Goal: Task Accomplishment & Management: Complete application form

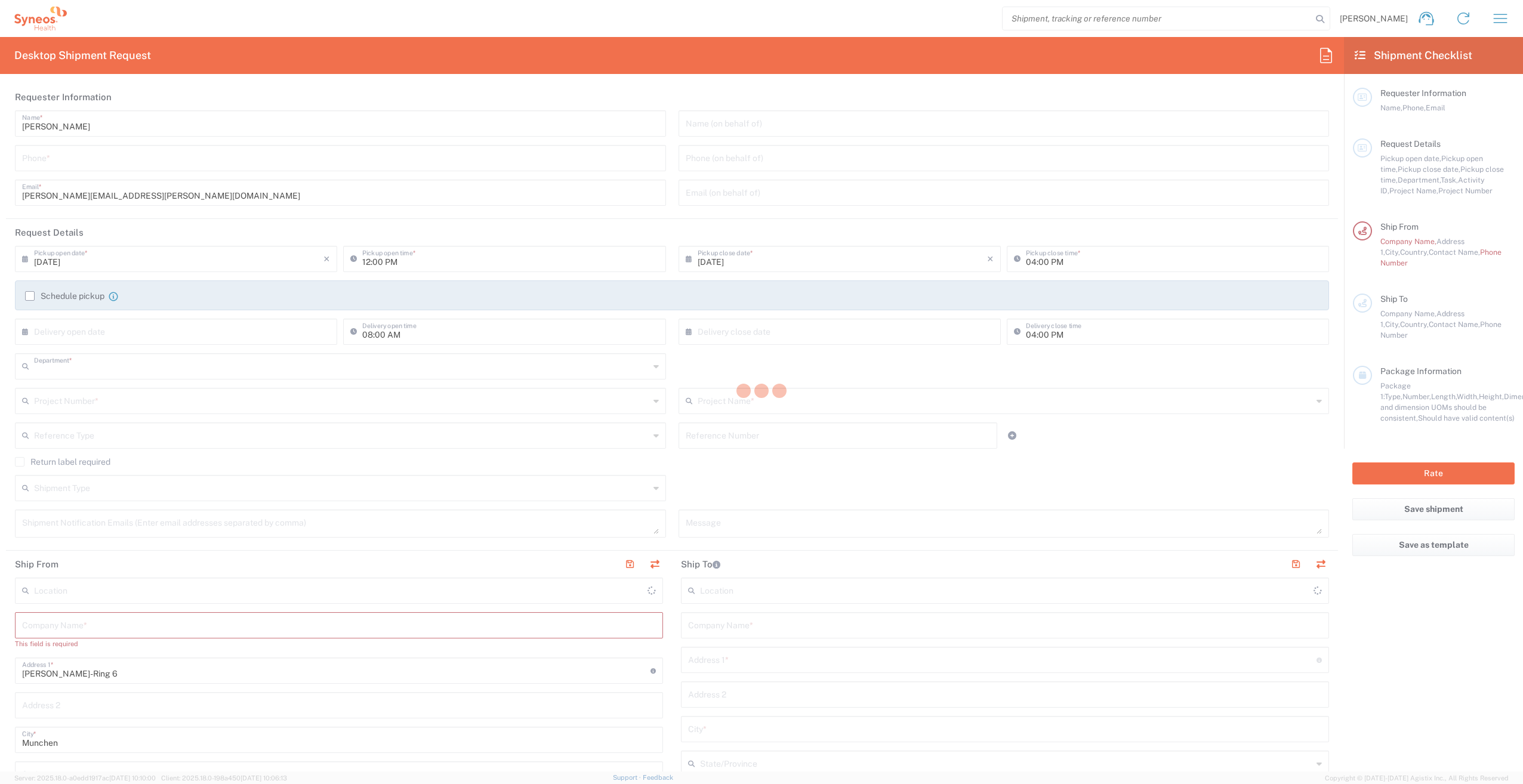
type input "3110"
type input "[GEOGRAPHIC_DATA]"
type input "Syneos Health Germany GMBH"
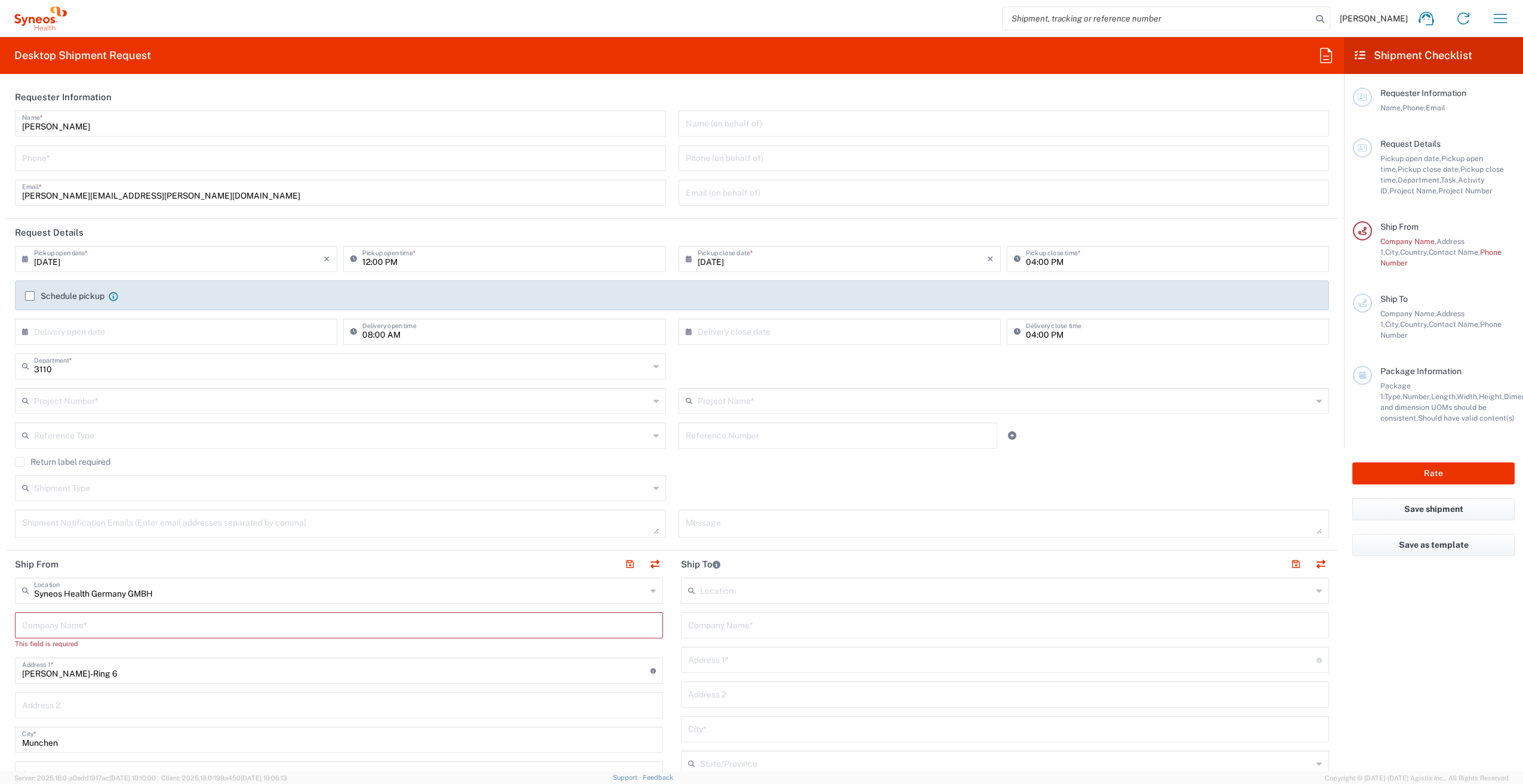
click at [72, 154] on input "tel" at bounding box center [340, 157] width 637 height 21
drag, startPoint x: 114, startPoint y: 160, endPoint x: 294, endPoint y: 223, distance: 190.7
click at [114, 160] on input "tel" at bounding box center [340, 157] width 637 height 21
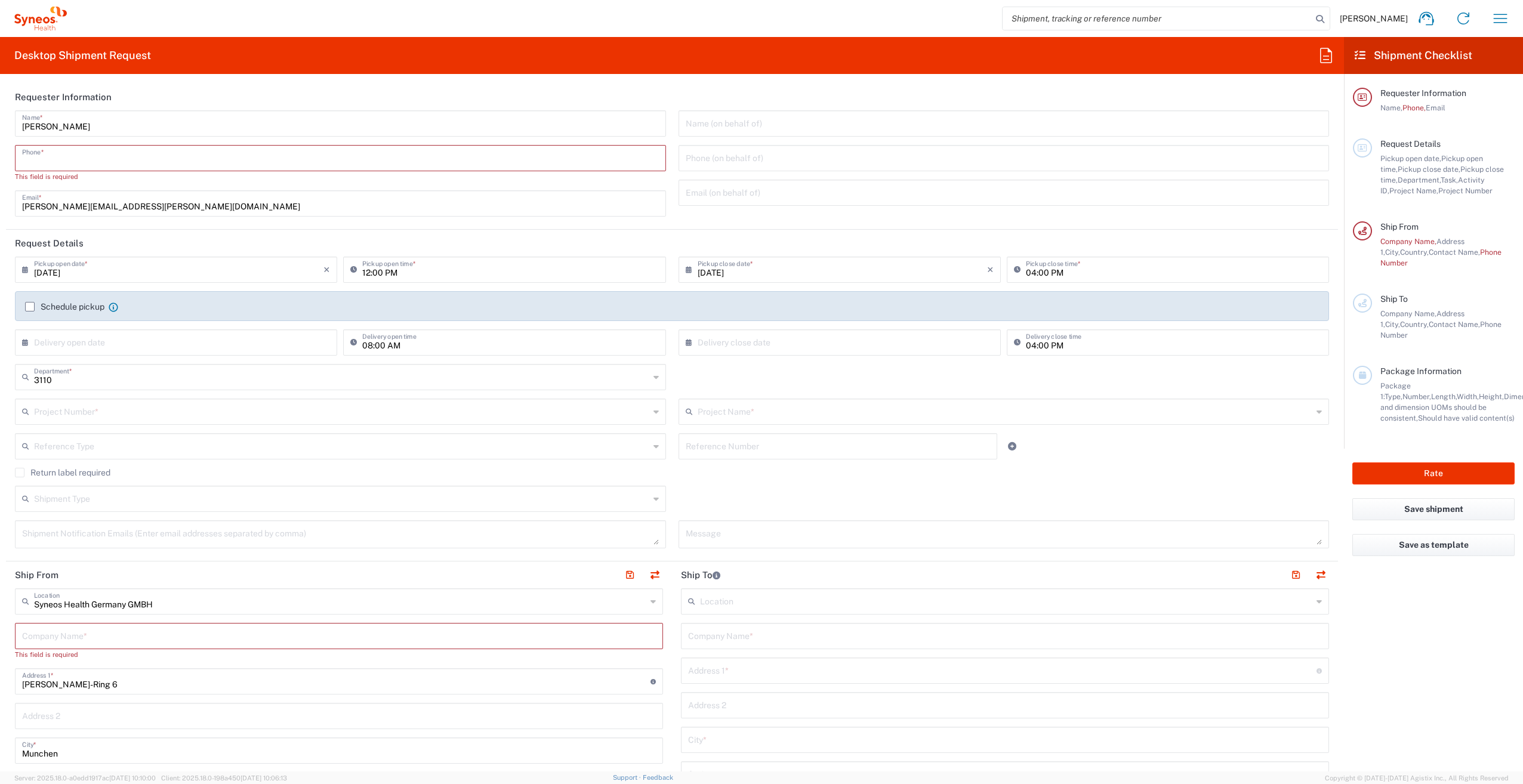
paste input "[PHONE_NUMBER]"
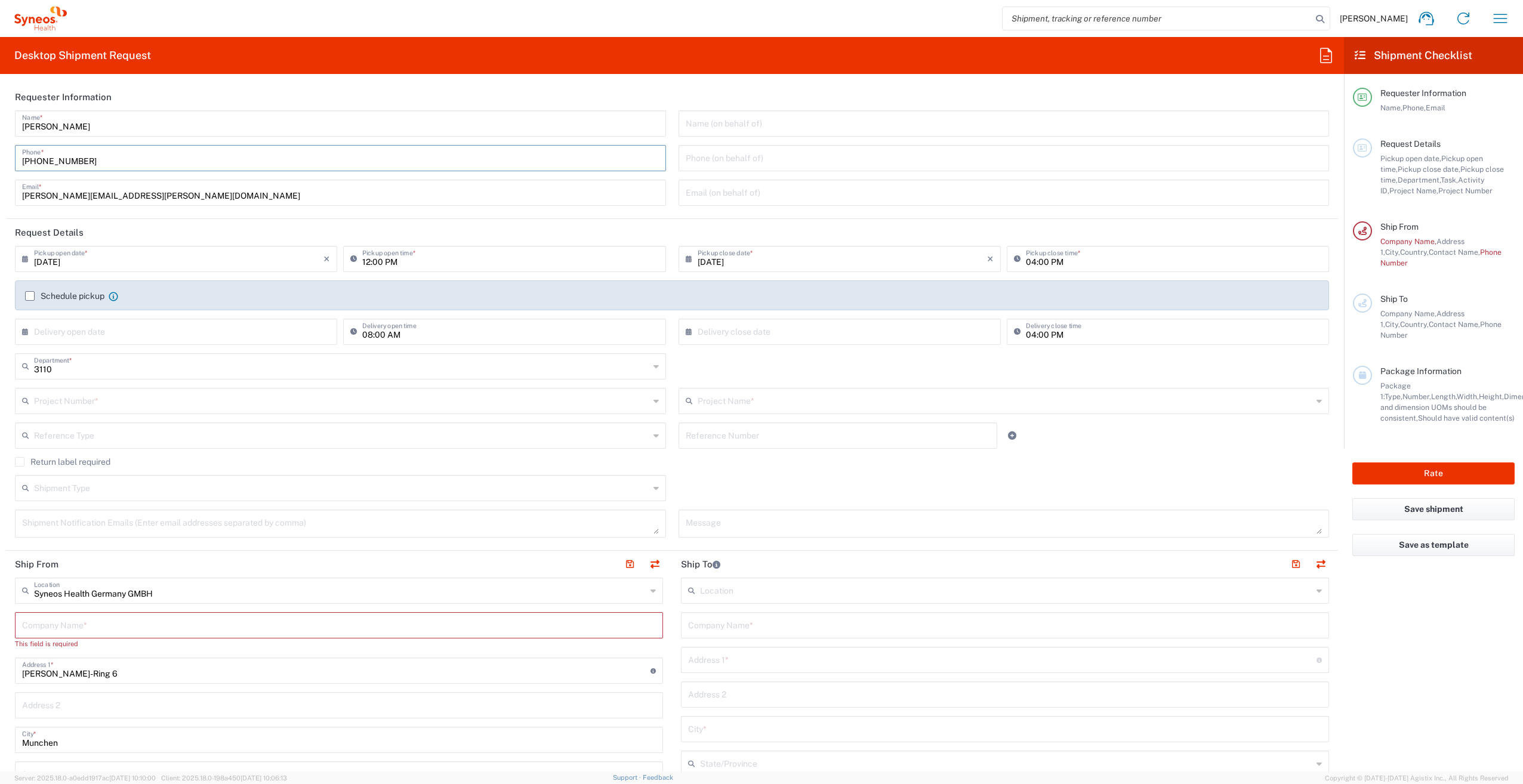
drag, startPoint x: 109, startPoint y: 161, endPoint x: 62, endPoint y: 160, distance: 47.0
click at [62, 160] on input "[PHONE_NUMBER]" at bounding box center [340, 157] width 637 height 21
type input "[PHONE_NUMBER]"
click at [118, 260] on input "[DATE]" at bounding box center [178, 258] width 290 height 21
click at [438, 259] on input "12:00 PM" at bounding box center [510, 258] width 296 height 21
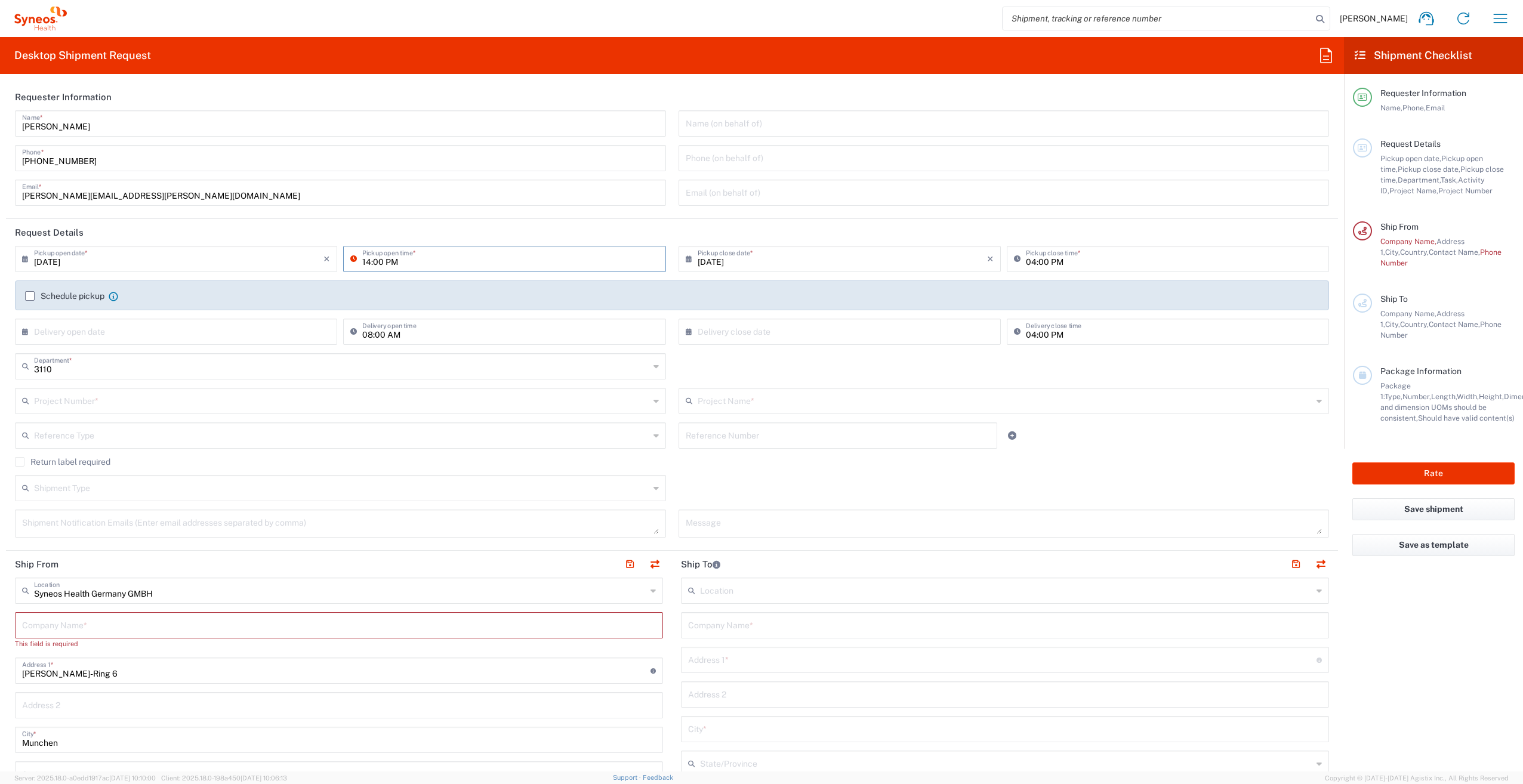
click at [398, 261] on input "14:00 PM" at bounding box center [510, 258] width 296 height 21
click at [417, 263] on input "14:00 PM" at bounding box center [510, 258] width 296 height 21
click at [368, 263] on input "14:00 PM" at bounding box center [510, 258] width 296 height 21
type input "12:00 PM"
drag, startPoint x: 413, startPoint y: 264, endPoint x: 585, endPoint y: 264, distance: 172.0
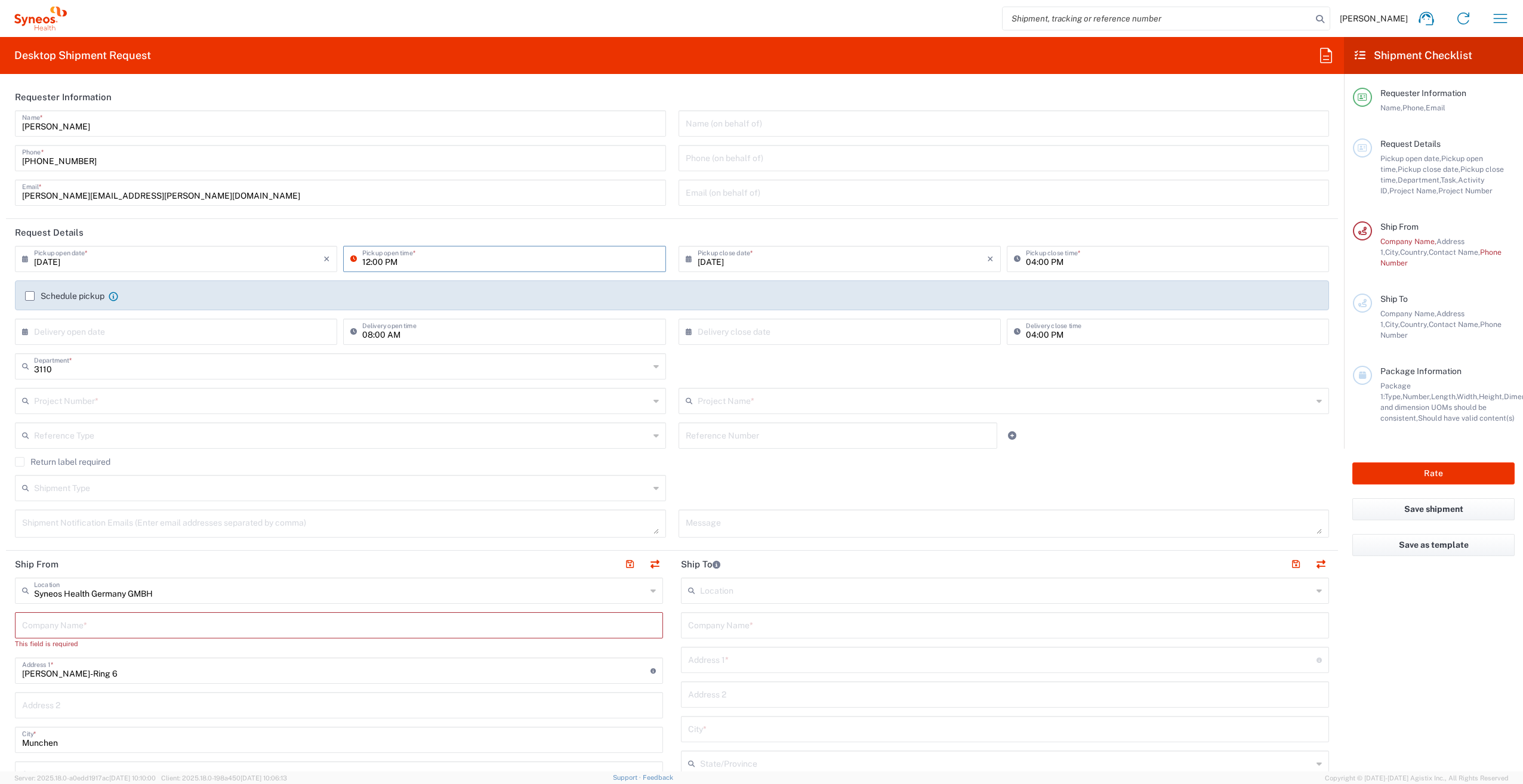
click at [414, 264] on input "12:00 PM" at bounding box center [510, 258] width 296 height 21
click at [1026, 261] on input "04:00 PM" at bounding box center [1174, 258] width 296 height 21
click at [1028, 261] on input "04:00 PM" at bounding box center [1174, 258] width 296 height 21
click at [1027, 261] on input "04:00 PM" at bounding box center [1174, 258] width 296 height 21
click at [1037, 264] on input "2:00 PM" at bounding box center [1174, 258] width 296 height 21
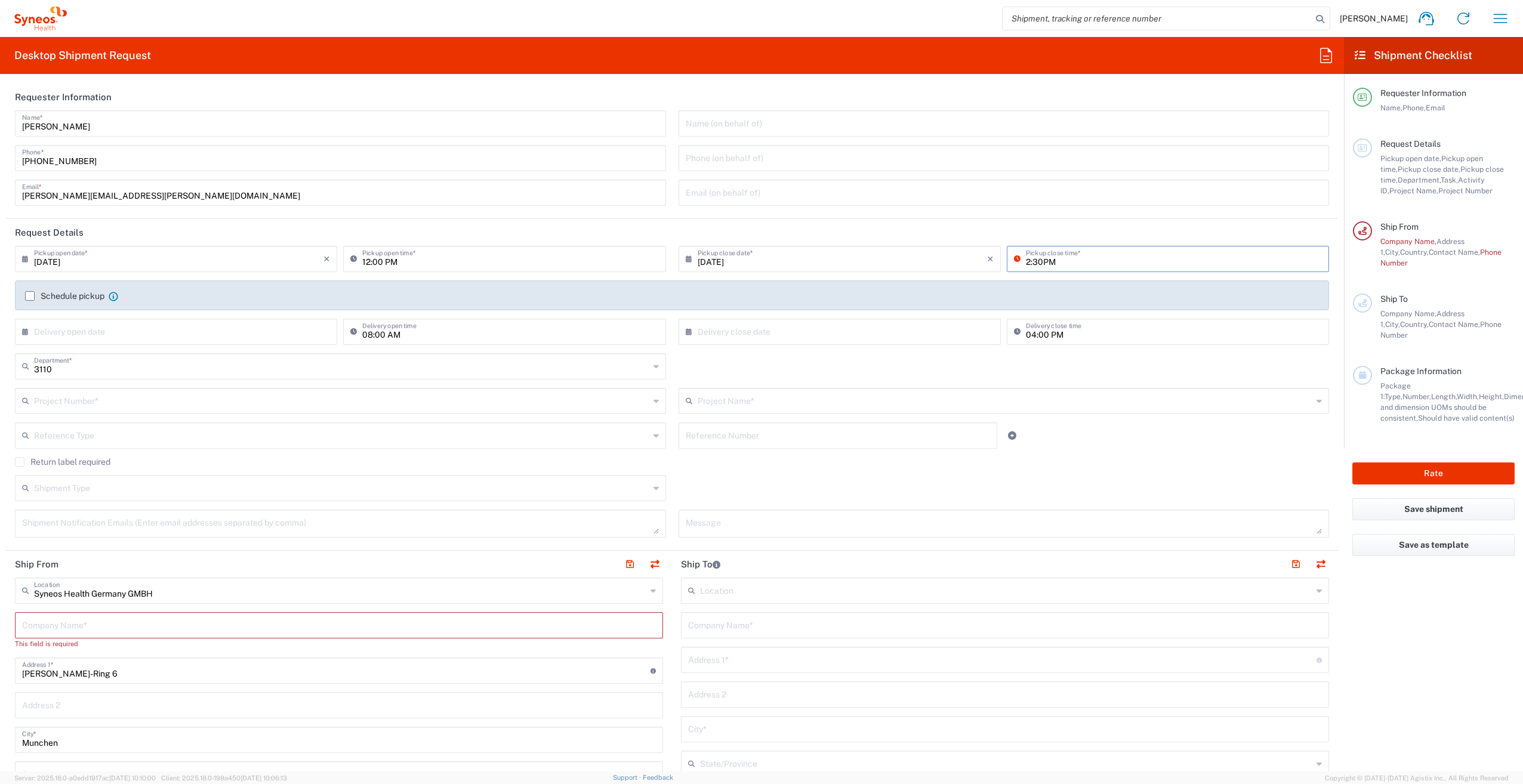
type input "2:30PM"
click at [367, 259] on input "12:00 PM" at bounding box center [510, 258] width 296 height 21
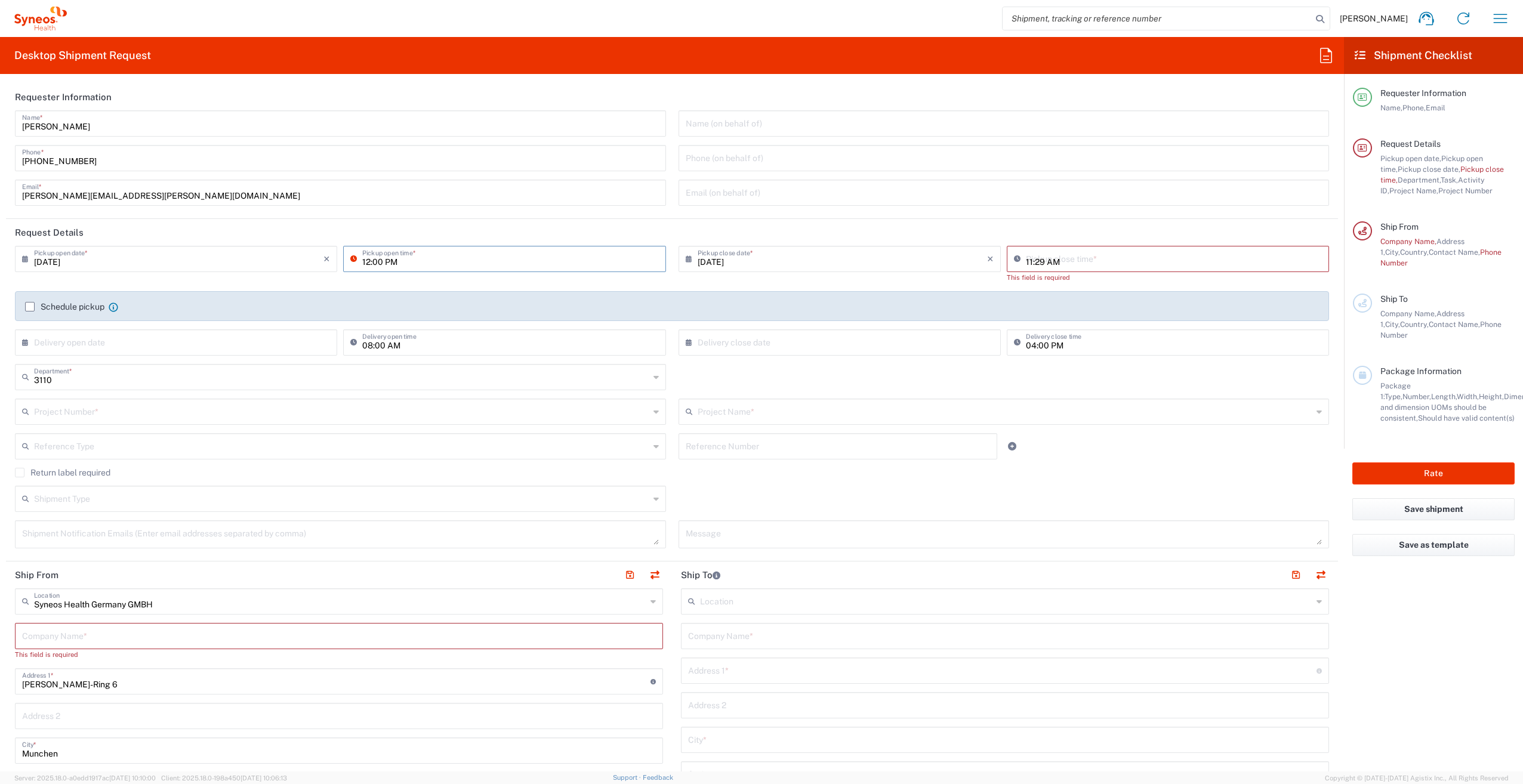
click at [1046, 260] on input "11:29 AM" at bounding box center [1174, 258] width 296 height 21
click at [1037, 262] on input "14:29 AM" at bounding box center [1174, 258] width 296 height 21
type input "14:30 PM"
click at [944, 254] on input "[DATE]" at bounding box center [842, 258] width 290 height 21
click at [1067, 259] on input "11:29 AM" at bounding box center [1174, 258] width 296 height 21
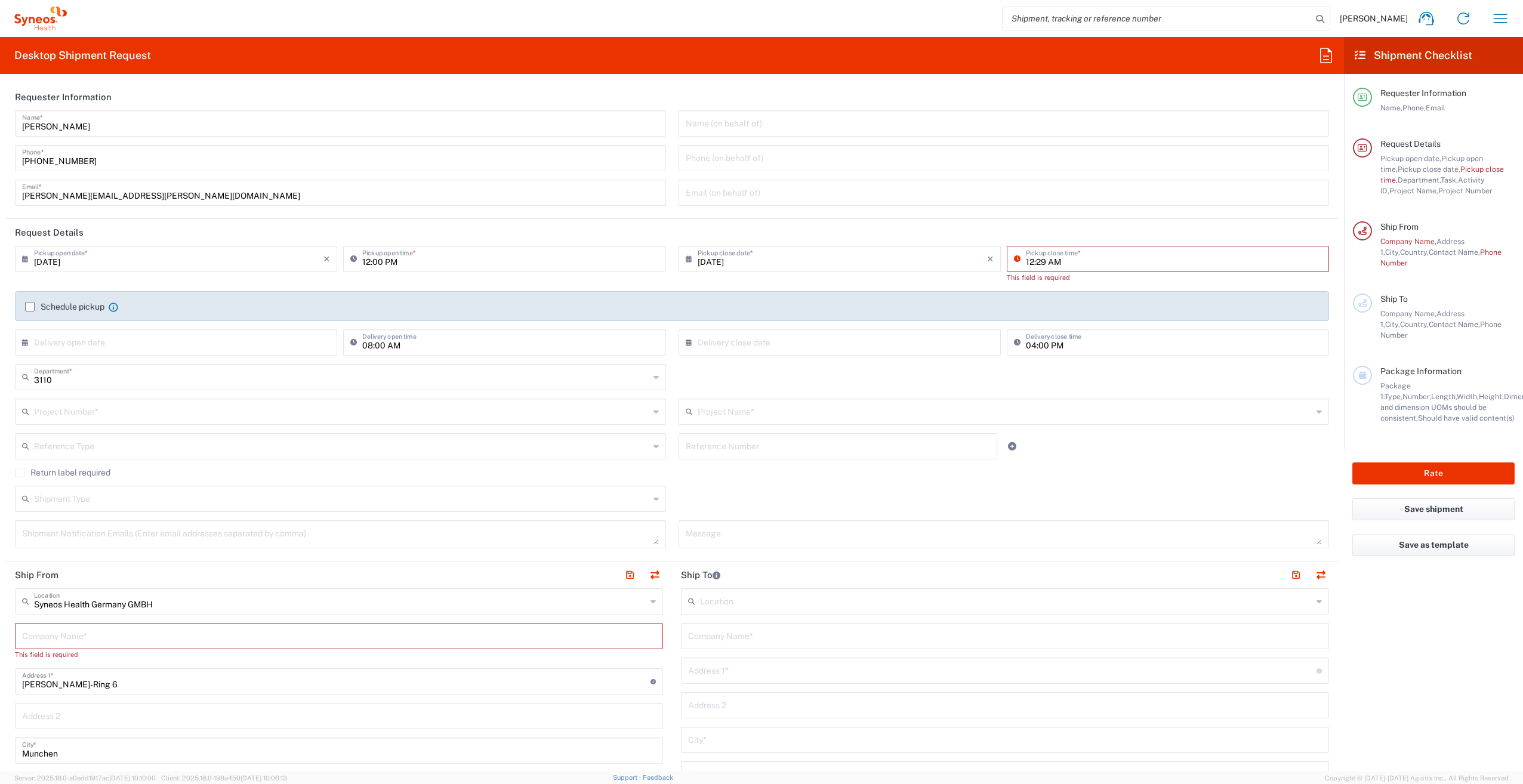
click at [1038, 261] on input "12:29 AM" at bounding box center [1174, 258] width 296 height 21
click at [1071, 342] on input "04:00 PM" at bounding box center [1174, 341] width 296 height 21
click at [1061, 262] on input "12:30 AM" at bounding box center [1174, 258] width 296 height 21
click at [1054, 261] on input "12:30 AM" at bounding box center [1174, 258] width 296 height 21
type input "12:30 PM"
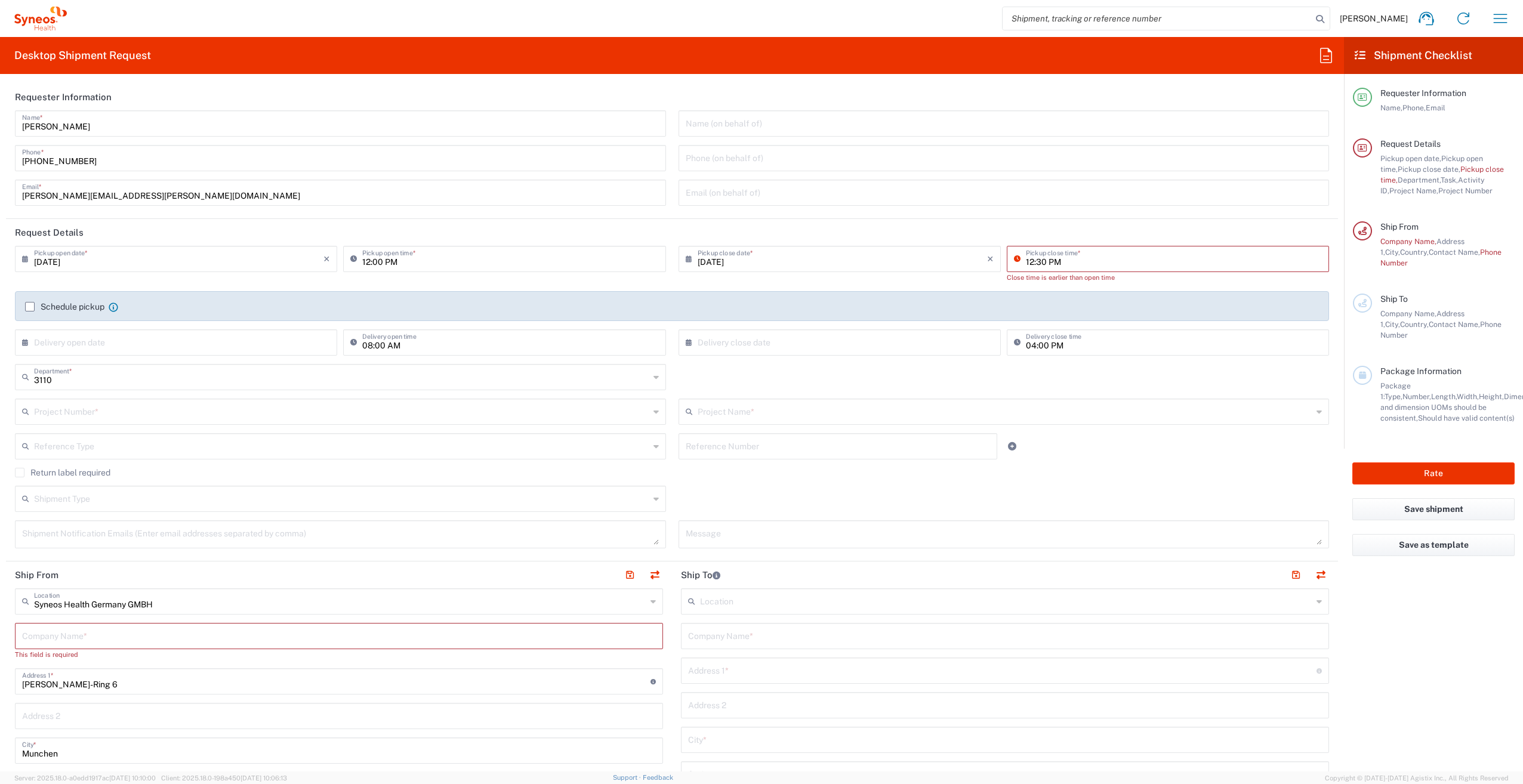
click at [1084, 258] on input "12:30 PM" at bounding box center [1174, 258] width 296 height 21
click at [1032, 261] on input "12:30 PM" at bounding box center [1174, 258] width 296 height 21
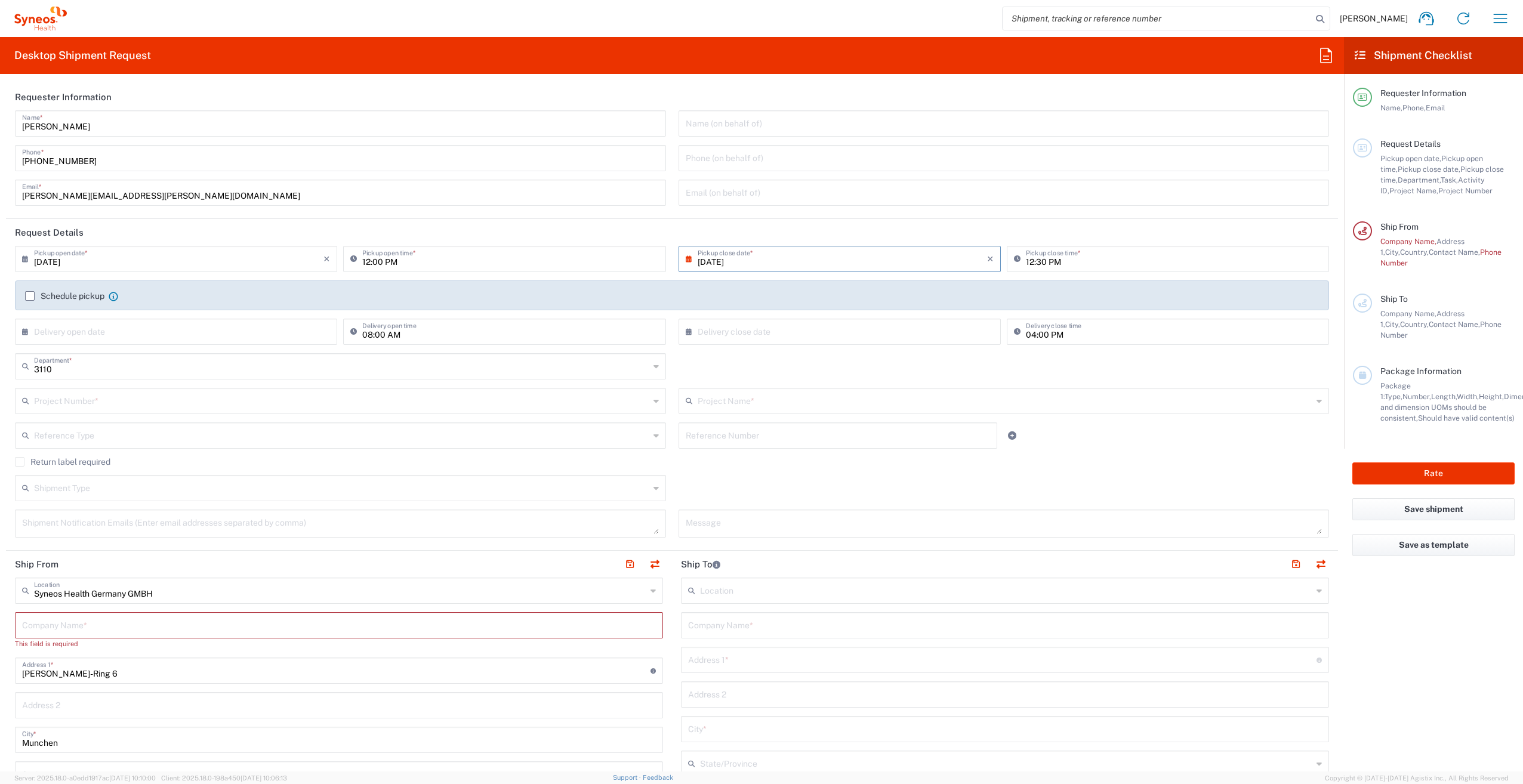
click at [939, 257] on input "[DATE]" at bounding box center [842, 258] width 290 height 21
click at [33, 298] on label "Schedule pickup" at bounding box center [64, 296] width 79 height 10
click at [30, 296] on input "Schedule pickup" at bounding box center [30, 296] width 0 height 0
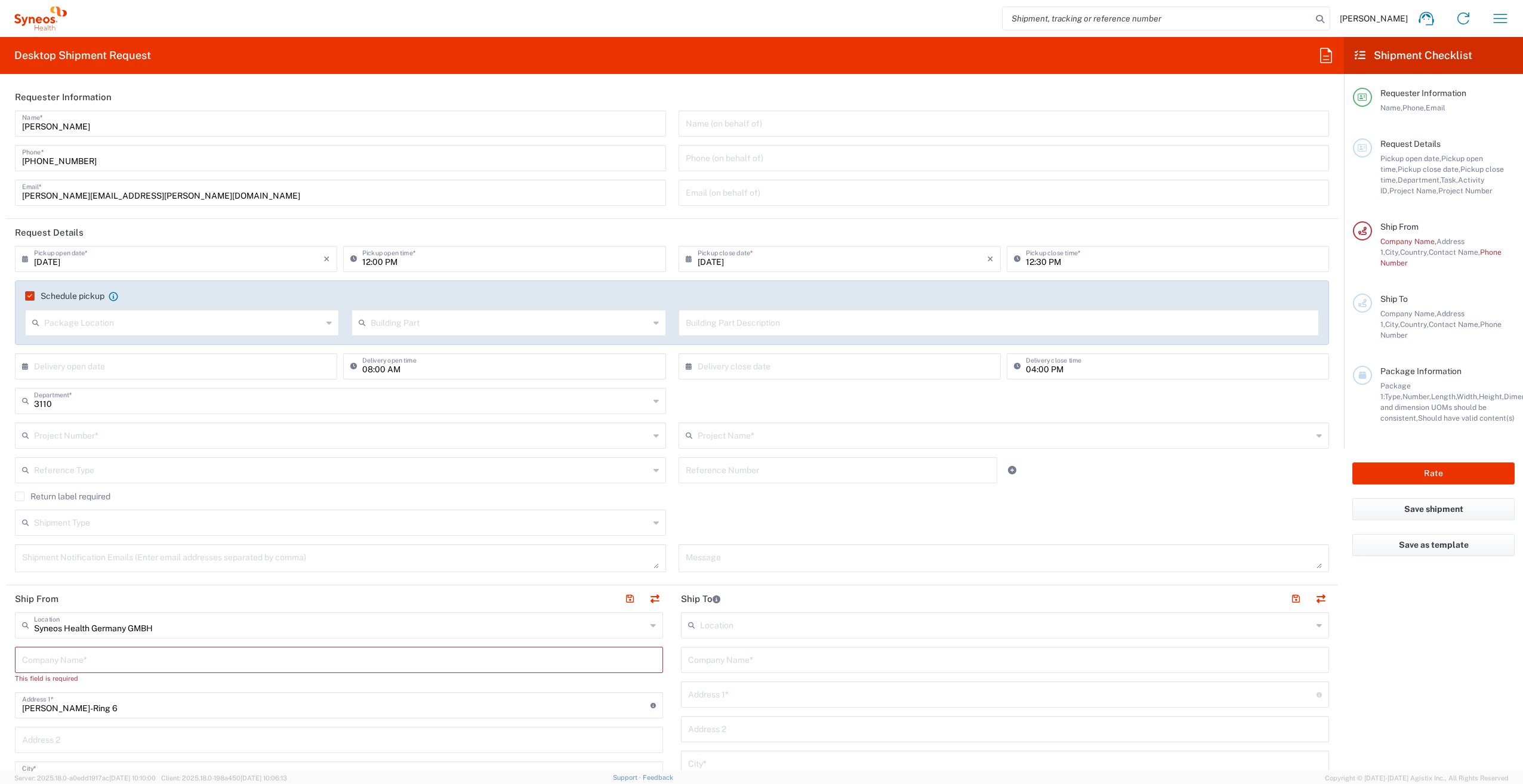
click at [212, 324] on input "text" at bounding box center [183, 321] width 278 height 21
click at [454, 345] on div "Schedule pickup When scheduling a pickup please be sure to meet the following c…" at bounding box center [673, 317] width 1327 height 73
click at [368, 261] on input "12:00 PM" at bounding box center [510, 258] width 296 height 21
click at [379, 261] on input "13:00 PM" at bounding box center [510, 258] width 296 height 21
type input "13:35 PM"
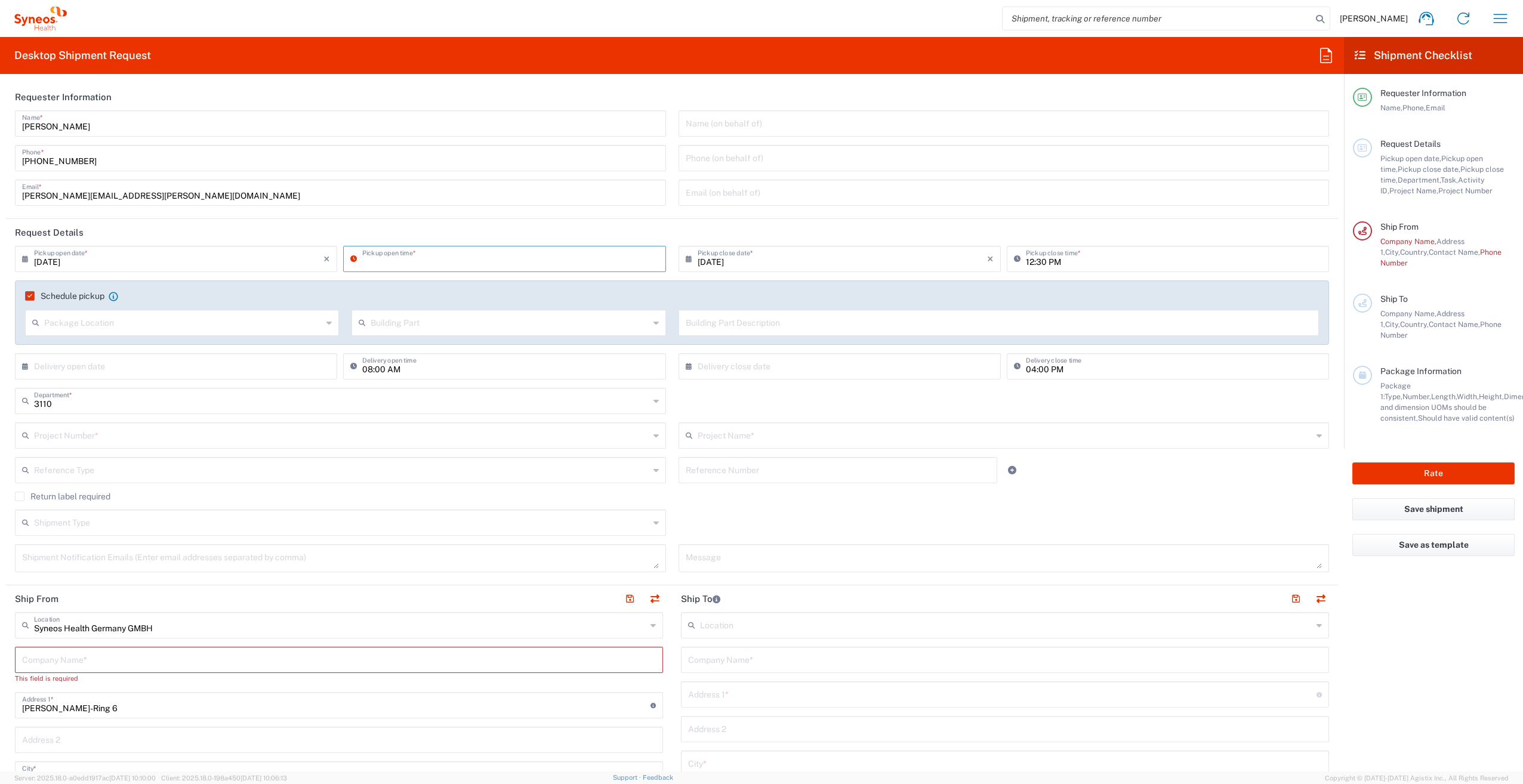
click at [280, 321] on div "Package Location" at bounding box center [182, 322] width 314 height 26
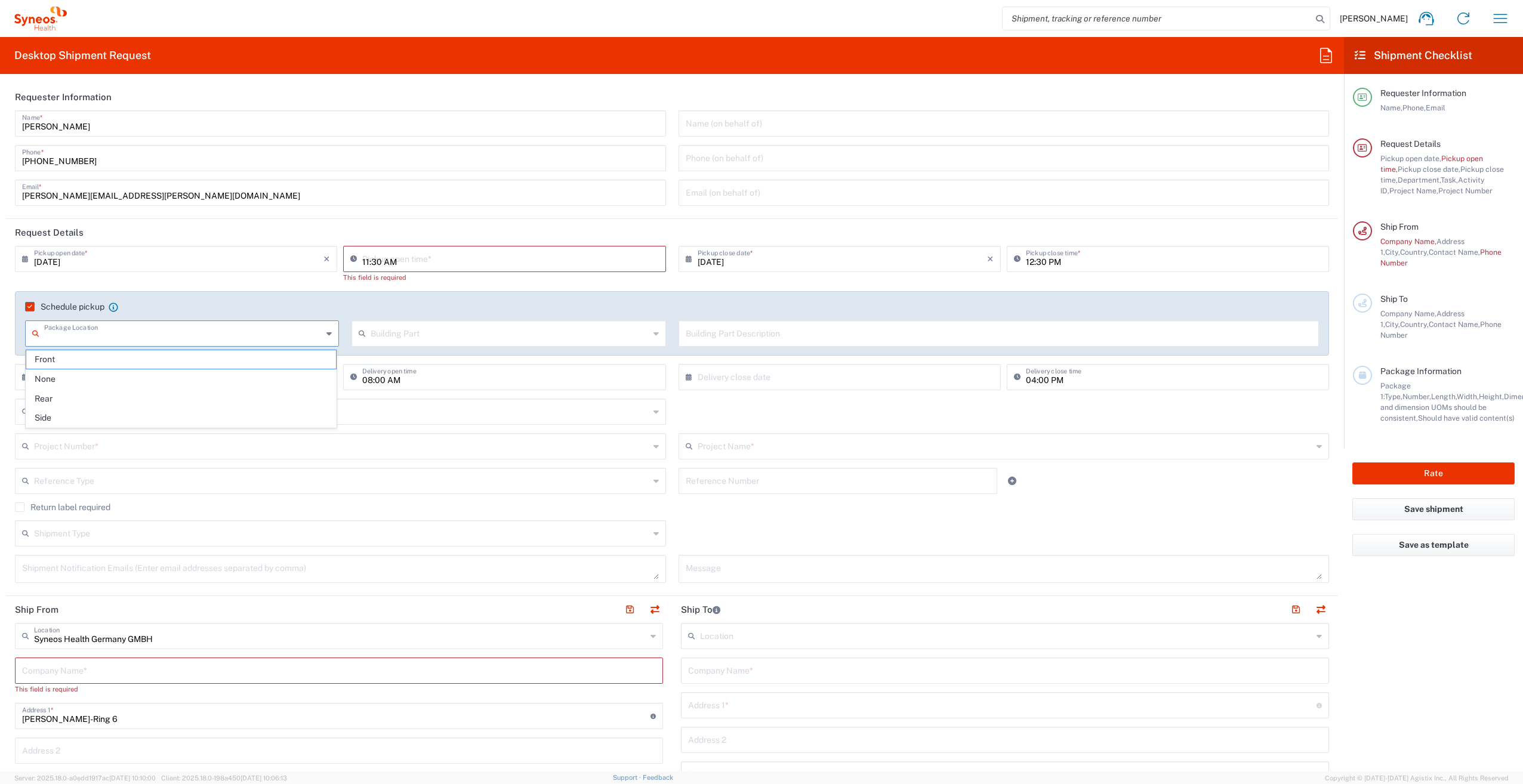
click at [397, 265] on input "11:30 AM" at bounding box center [510, 258] width 296 height 21
click at [377, 261] on input "13:30 AM" at bounding box center [510, 258] width 296 height 21
click at [391, 263] on input "13:30 AM" at bounding box center [510, 258] width 296 height 21
type input "13:30 PM"
click at [237, 332] on input "text" at bounding box center [183, 332] width 278 height 21
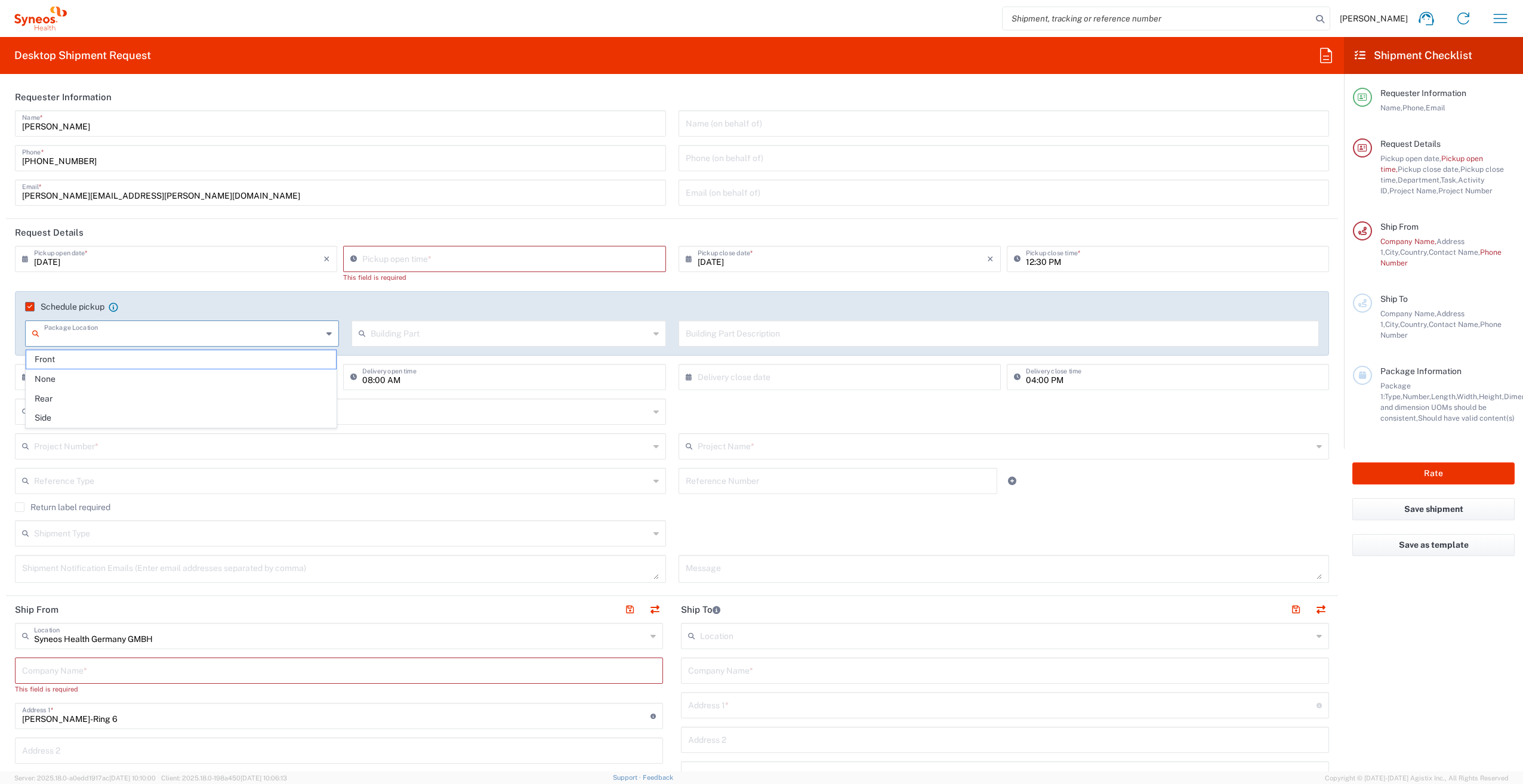
click at [398, 269] on div "Pickup open time *" at bounding box center [504, 259] width 322 height 26
click at [403, 262] on input at bounding box center [510, 258] width 296 height 21
click at [378, 262] on input "11:31 AM" at bounding box center [510, 258] width 296 height 21
click at [295, 341] on agx-dropdown-input "Package Location Front None Rear Side" at bounding box center [182, 333] width 314 height 26
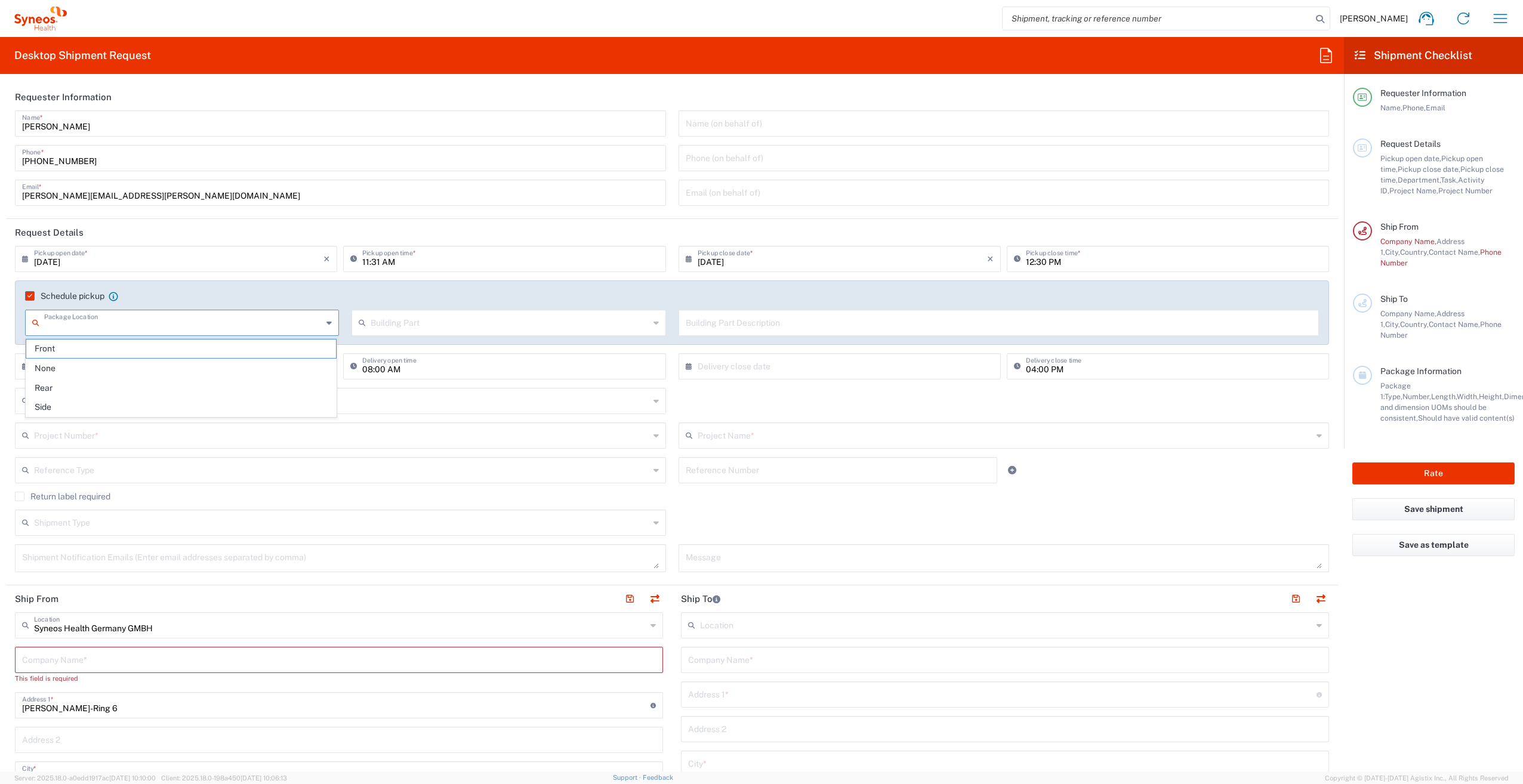
click at [376, 262] on input "11:31 AM" at bounding box center [510, 258] width 296 height 21
click at [253, 319] on input "text" at bounding box center [183, 321] width 278 height 21
click at [385, 255] on input "12:31 AM" at bounding box center [510, 258] width 296 height 21
click at [388, 260] on input "12:31 AM" at bounding box center [510, 258] width 296 height 21
click at [236, 259] on input "[DATE]" at bounding box center [178, 258] width 290 height 21
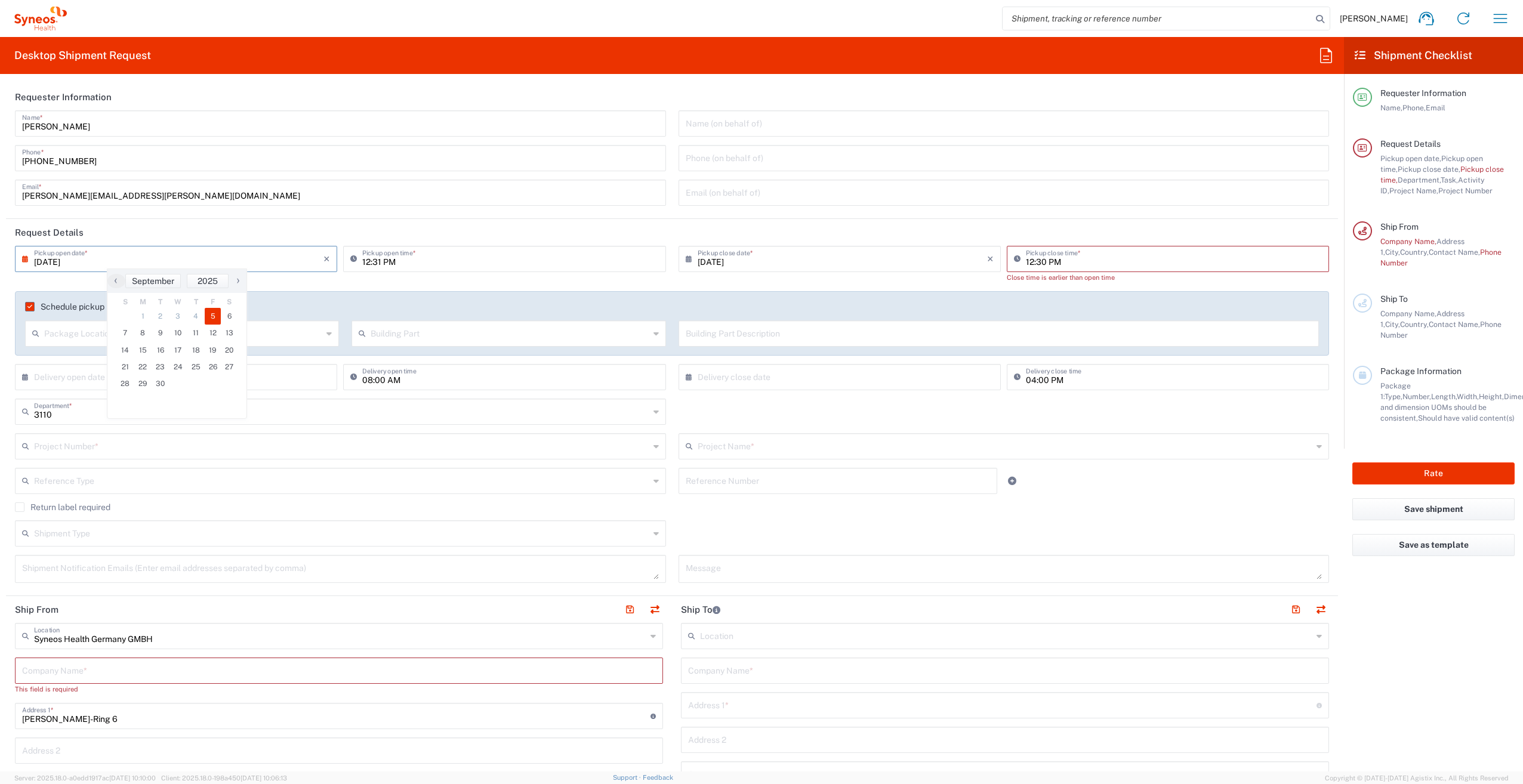
click at [376, 260] on input "12:31 PM" at bounding box center [510, 258] width 296 height 21
type input "12:30 PM"
click at [272, 256] on input "[DATE]" at bounding box center [178, 258] width 290 height 21
click at [278, 334] on input "text" at bounding box center [183, 332] width 278 height 21
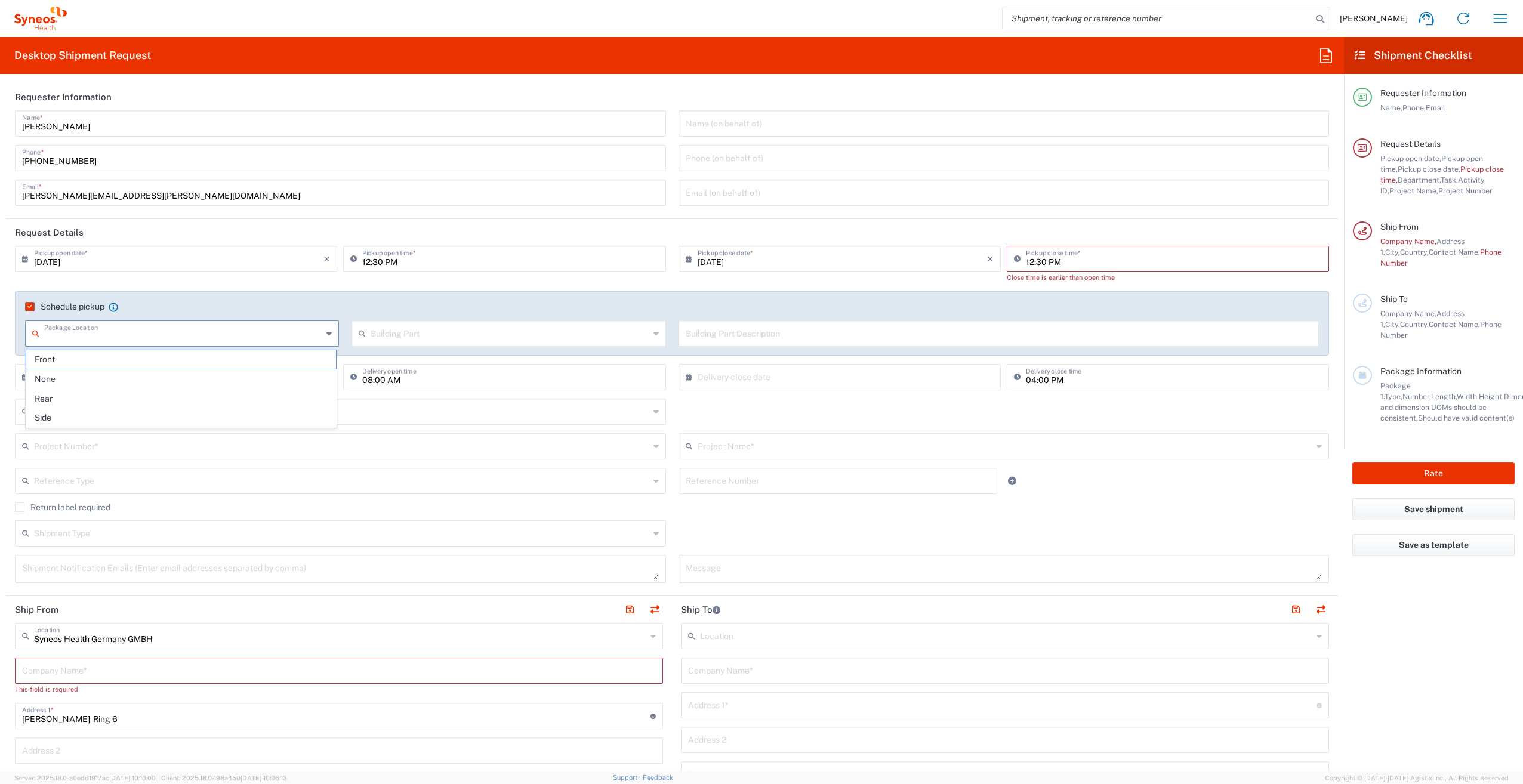
click at [423, 334] on input "text" at bounding box center [509, 332] width 278 height 21
drag, startPoint x: 209, startPoint y: 387, endPoint x: 211, endPoint y: 379, distance: 8.2
click at [210, 387] on div "× Delivery open date" at bounding box center [175, 377] width 322 height 26
click at [25, 378] on icon at bounding box center [27, 377] width 12 height 19
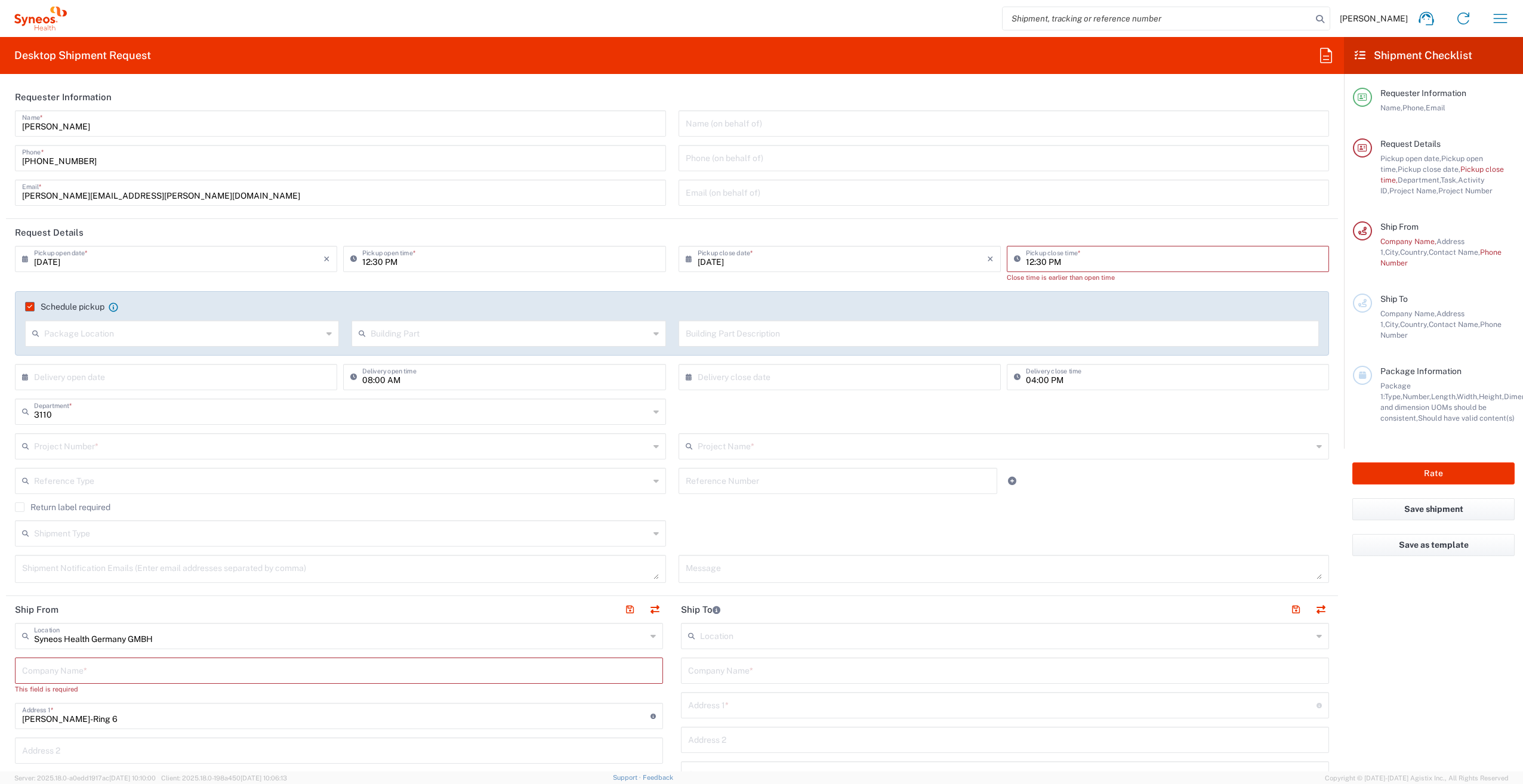
click at [25, 378] on icon at bounding box center [27, 377] width 12 height 19
click at [128, 449] on span "7" at bounding box center [125, 451] width 18 height 16
type input "[DATE]"
click at [820, 379] on input "text" at bounding box center [842, 376] width 290 height 21
click at [785, 452] on span "7" at bounding box center [784, 451] width 18 height 16
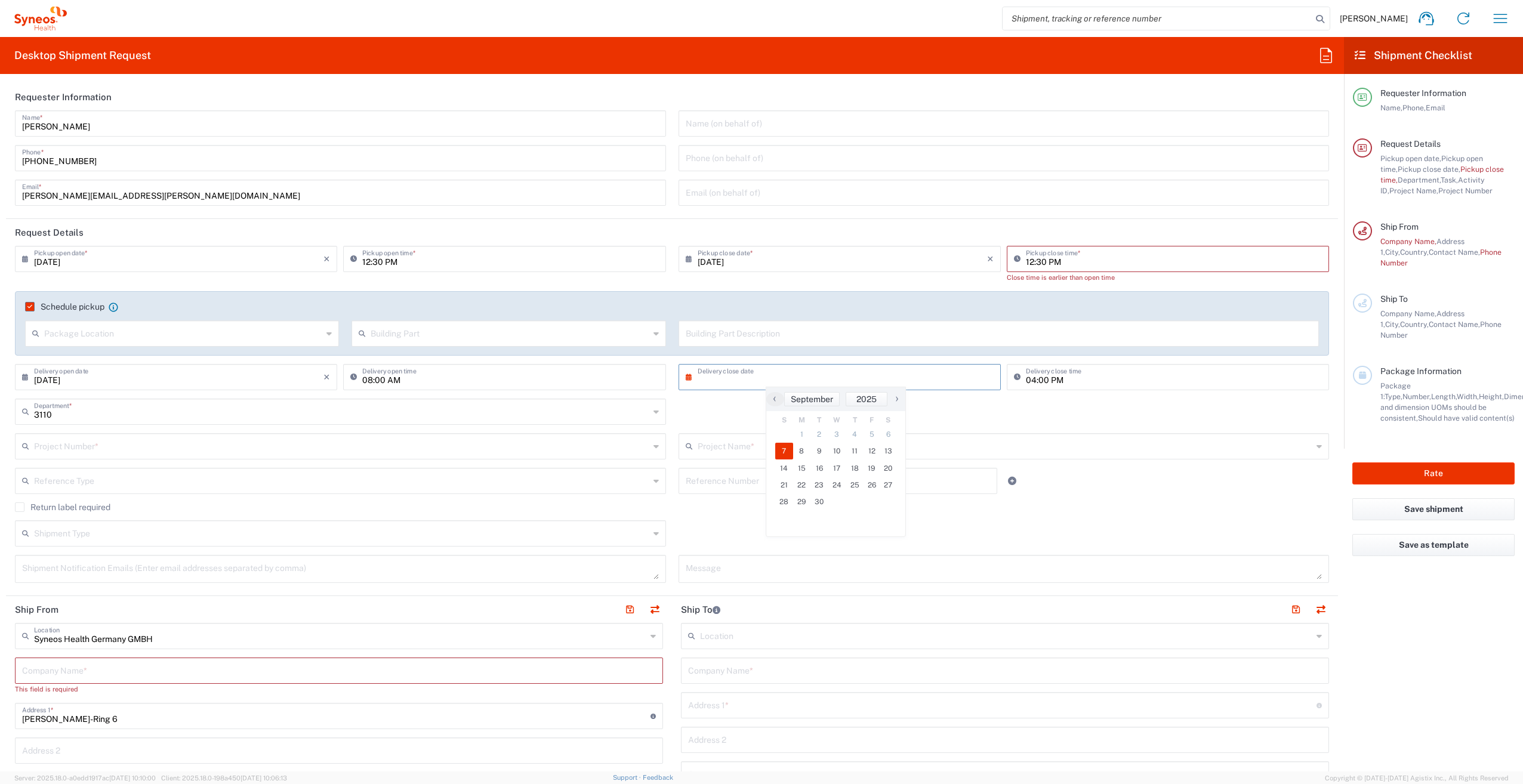
type input "[DATE]"
click at [109, 416] on input "text" at bounding box center [341, 410] width 615 height 21
click at [270, 410] on input "text" at bounding box center [341, 410] width 615 height 21
click at [796, 524] on div "Shipment Type Batch Regular" at bounding box center [673, 537] width 1327 height 34
type input "3110"
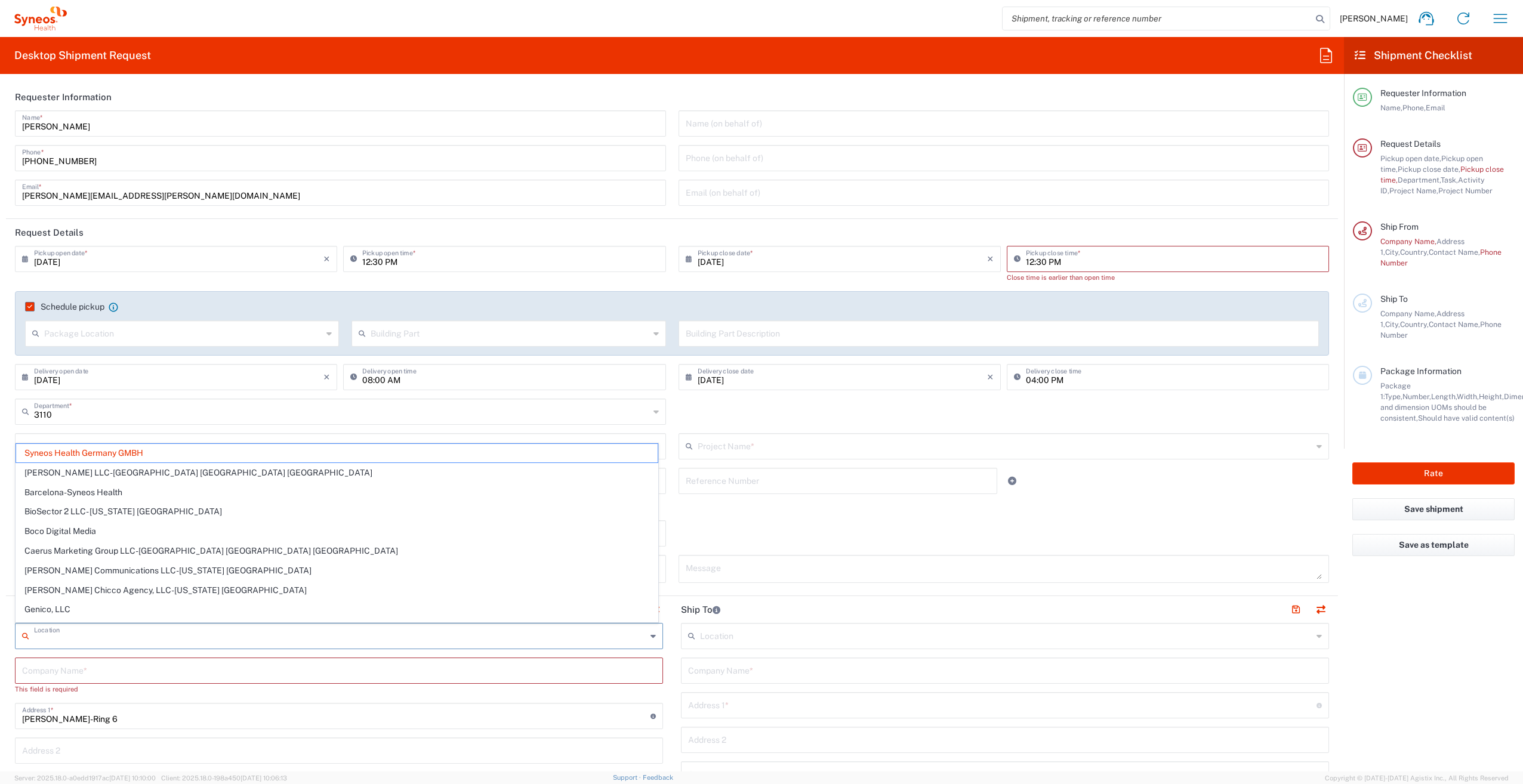
drag, startPoint x: 156, startPoint y: 639, endPoint x: 77, endPoint y: 637, distance: 79.0
click at [77, 637] on input "text" at bounding box center [339, 635] width 613 height 21
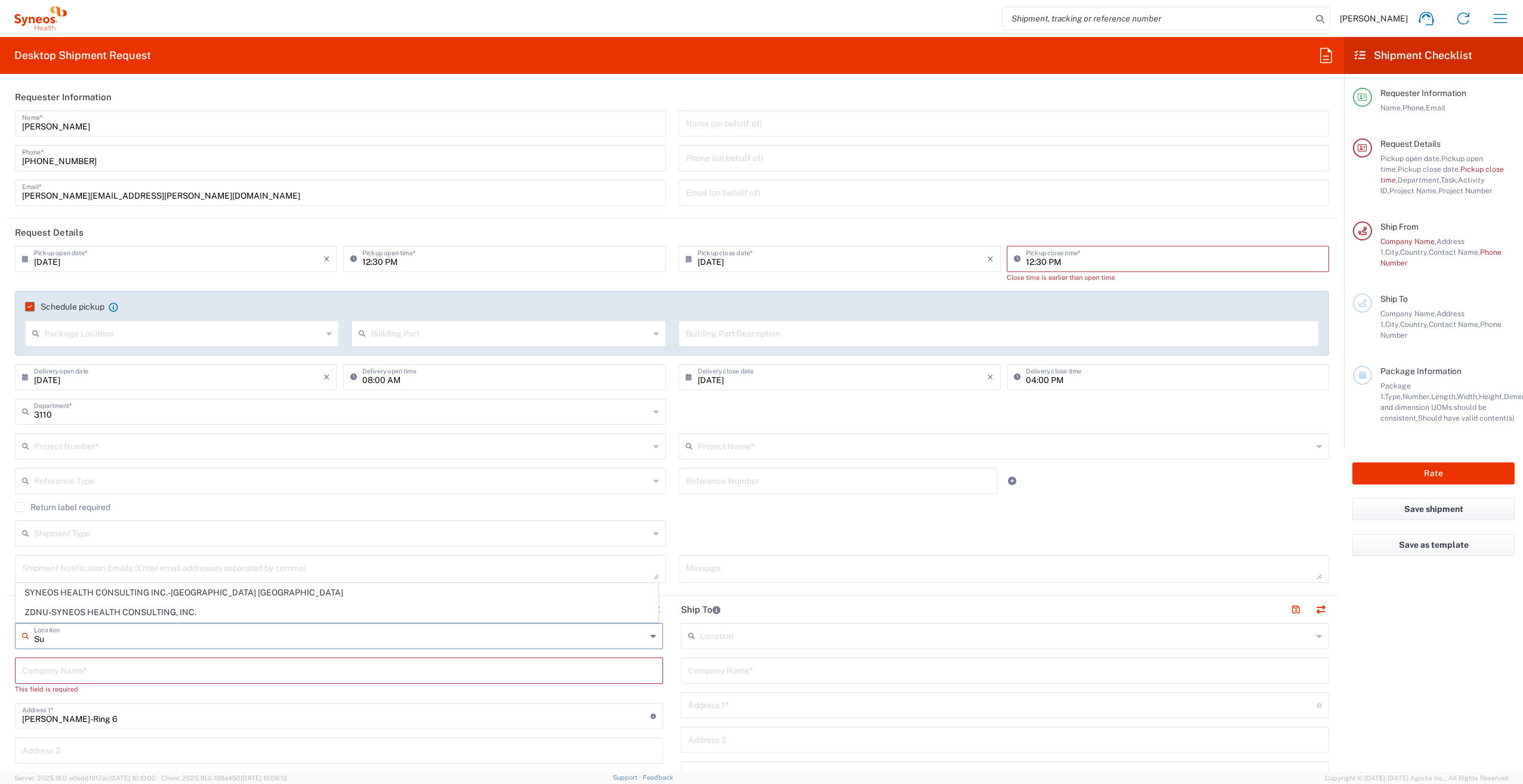
type input "S"
type input "[STREET_ADDRESS]"
drag, startPoint x: 102, startPoint y: 642, endPoint x: 36, endPoint y: 640, distance: 66.0
click at [36, 640] on input "[STREET_ADDRESS]" at bounding box center [339, 635] width 613 height 21
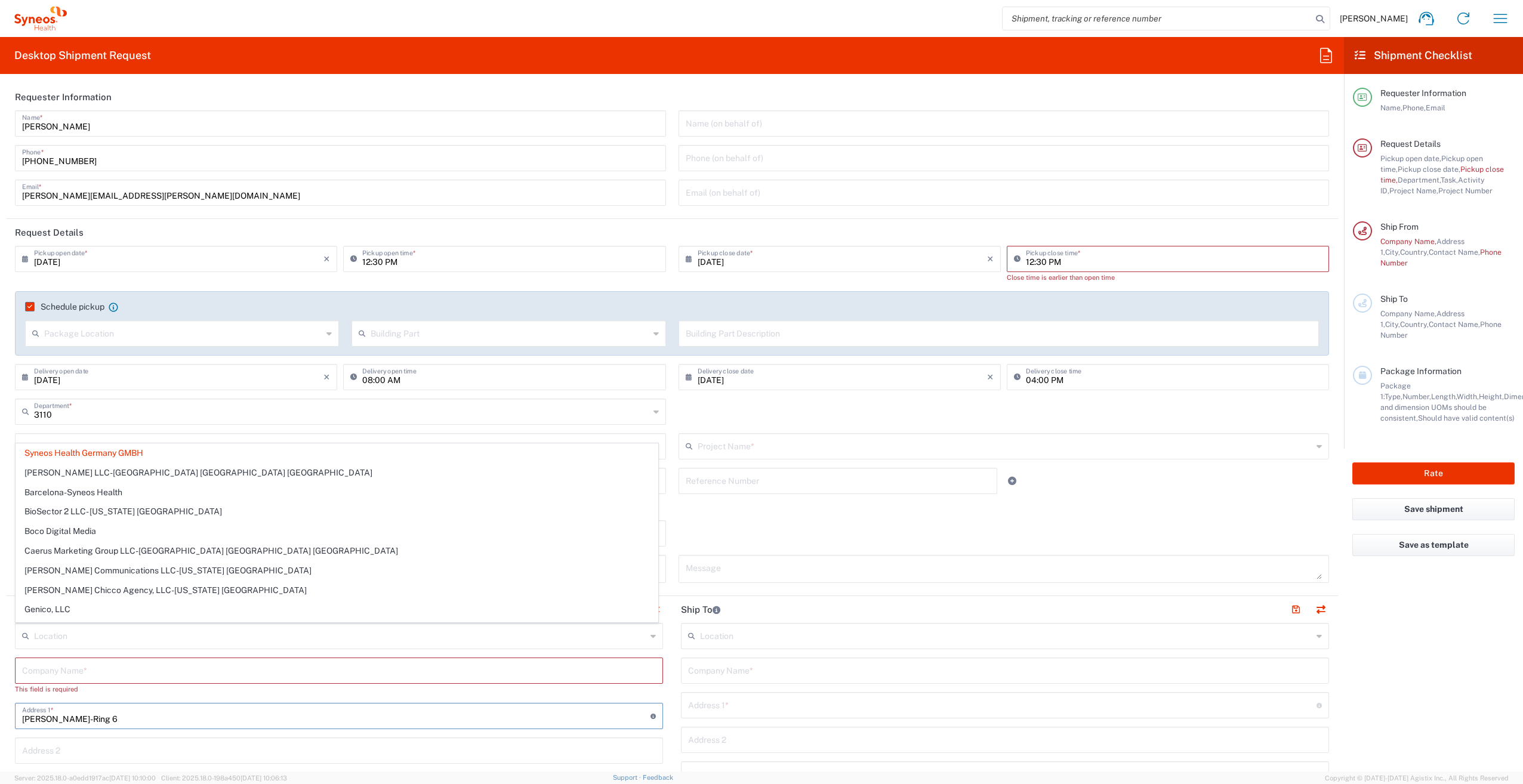
drag, startPoint x: 109, startPoint y: 717, endPoint x: 8, endPoint y: 710, distance: 101.2
type input "Syneos Health Germany GMBH"
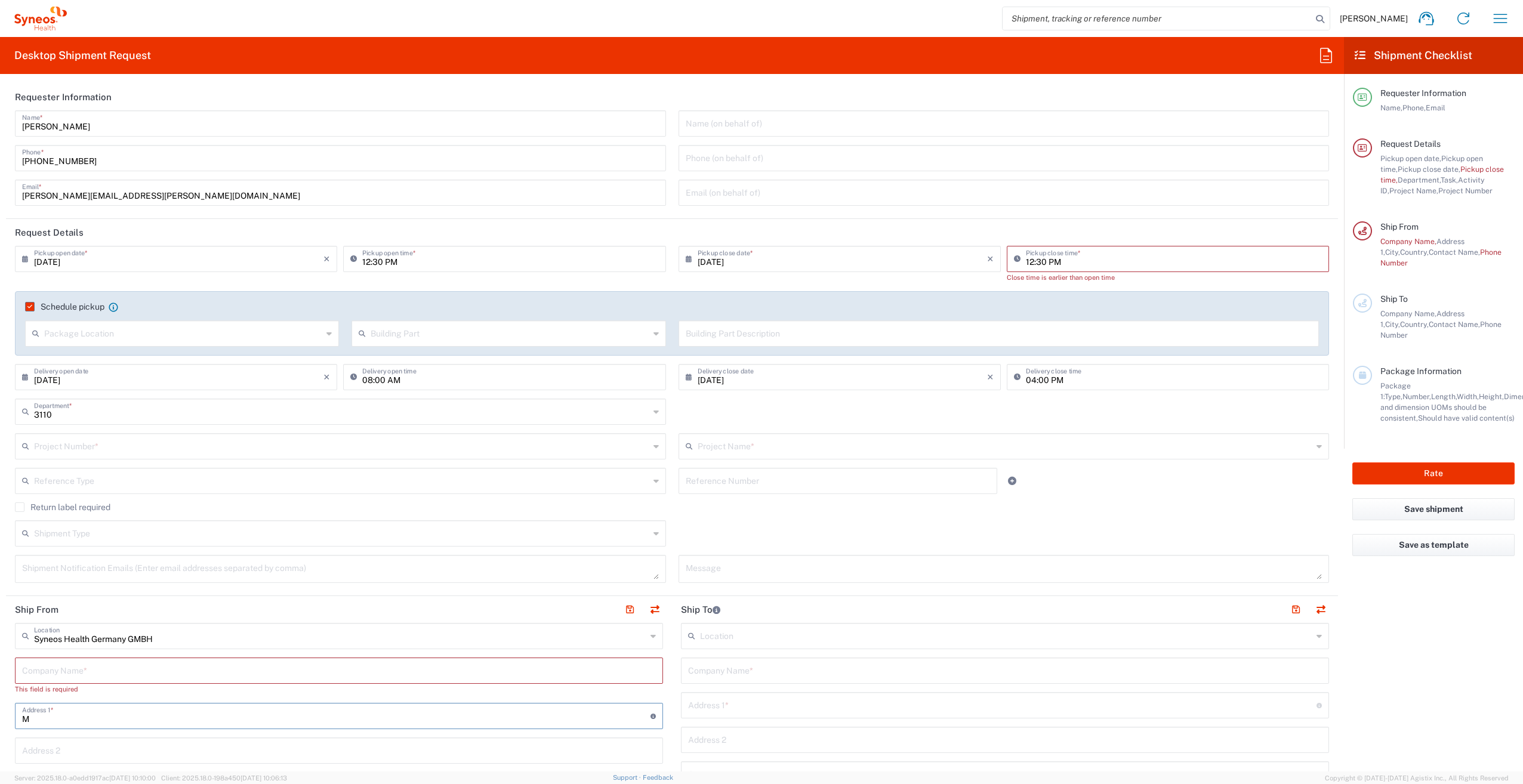
type input "Mü"
type input "[STREET_ADDRESS]"
click at [68, 671] on input "text" at bounding box center [339, 670] width 634 height 21
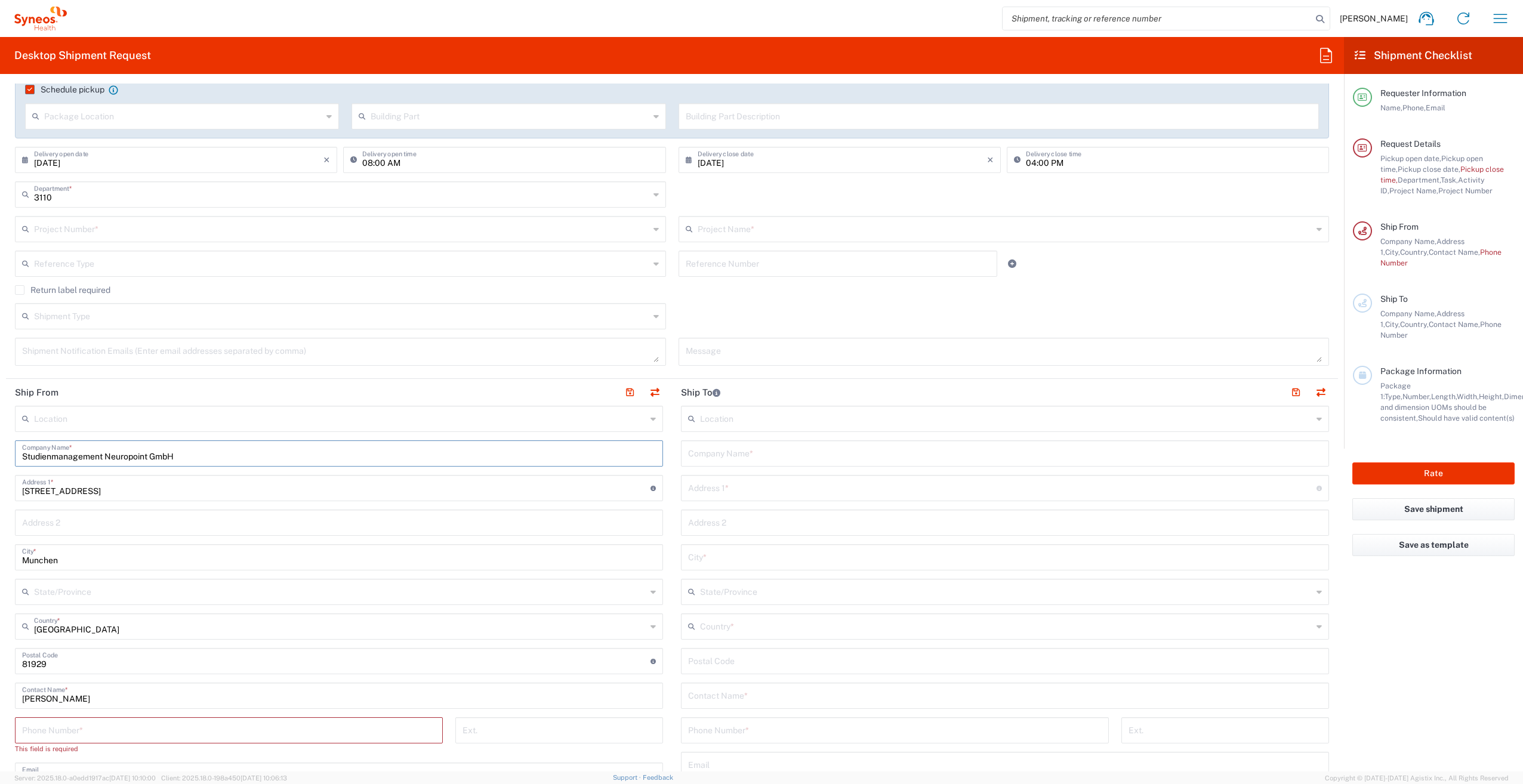
scroll to position [239, 0]
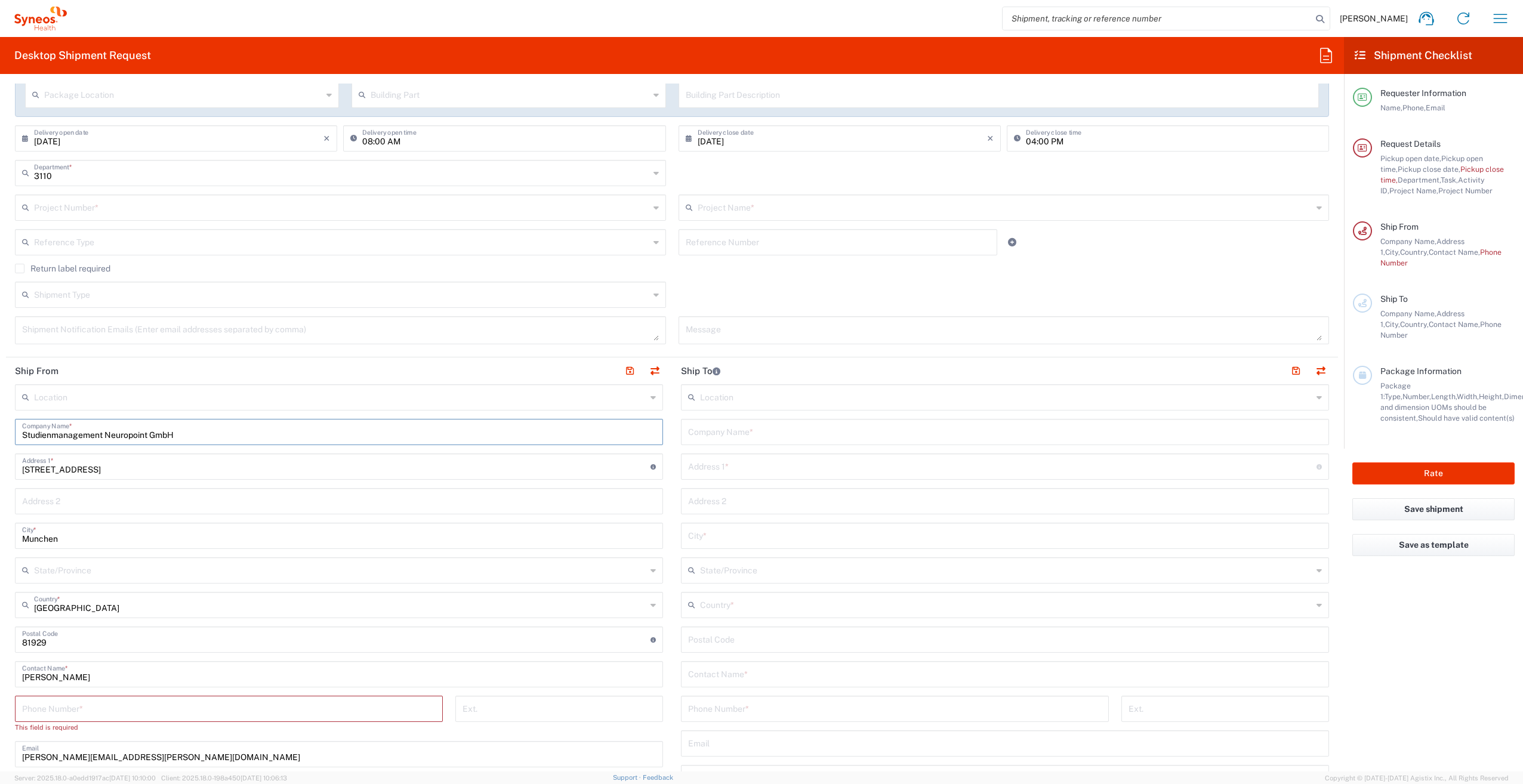
type input "Studienmanagement Neuropoint GmbH"
drag, startPoint x: 65, startPoint y: 677, endPoint x: 23, endPoint y: 679, distance: 42.0
click at [23, 679] on input "[PERSON_NAME]" at bounding box center [339, 673] width 634 height 21
type input "[PERSON_NAME], [GEOGRAPHIC_DATA]"
click at [47, 712] on input "tel" at bounding box center [229, 708] width 414 height 21
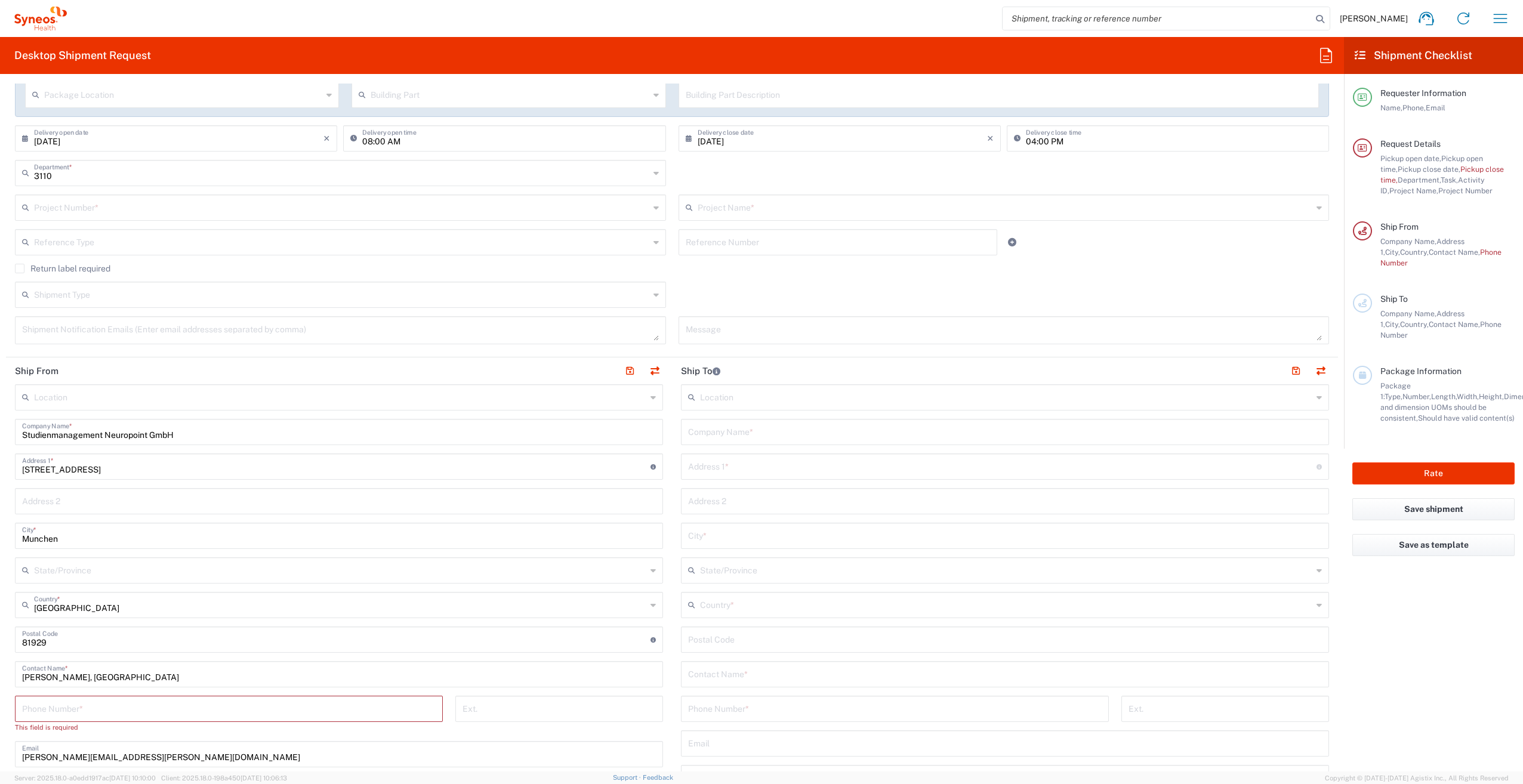
click at [152, 709] on input "tel" at bounding box center [229, 708] width 414 height 21
paste input "0731- 15979794"
click at [45, 710] on input "0731- 15979794" at bounding box center [229, 708] width 414 height 21
click at [95, 712] on input "073115979794" at bounding box center [229, 708] width 414 height 21
type input "073115979794"
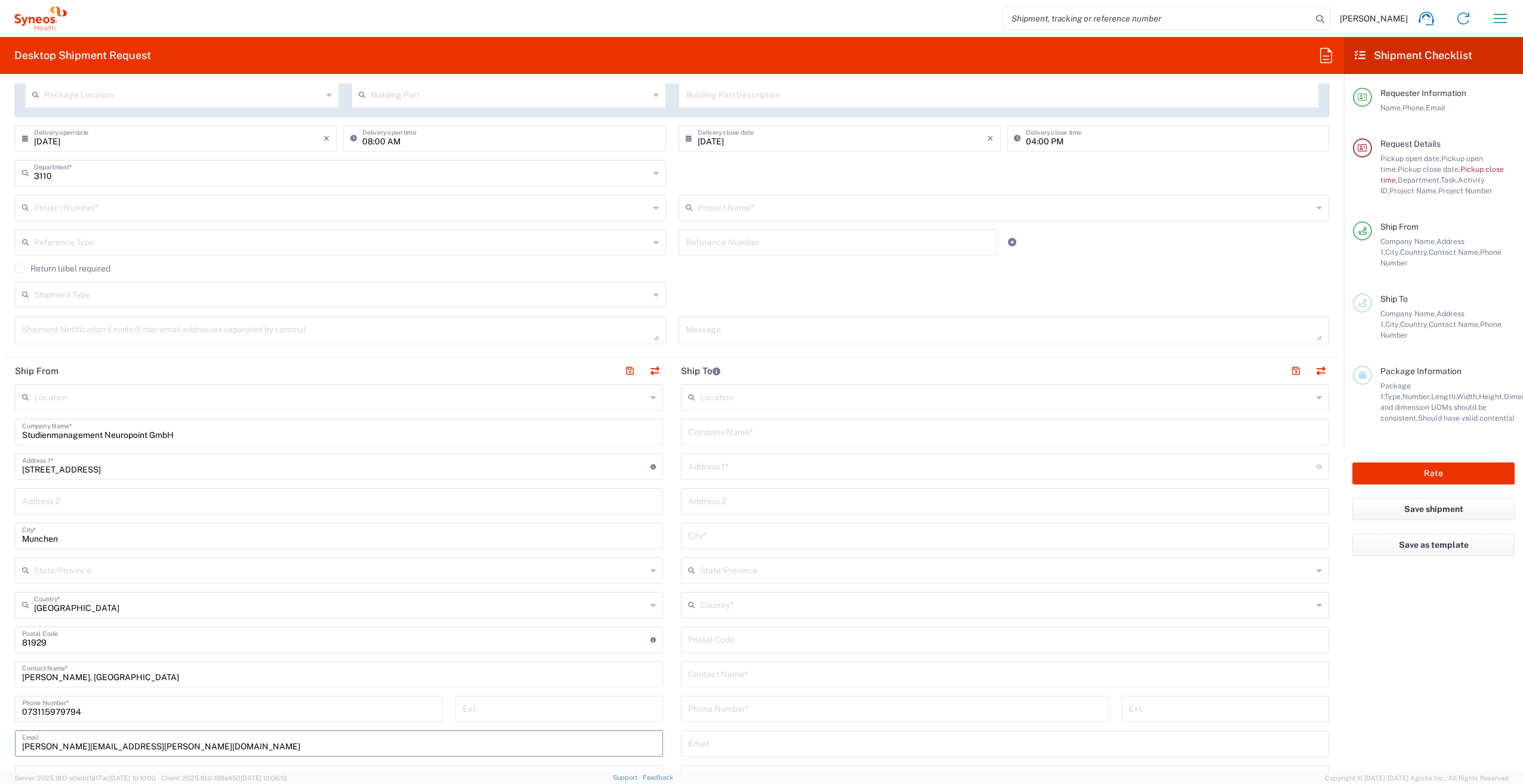
drag, startPoint x: 155, startPoint y: 748, endPoint x: 14, endPoint y: 745, distance: 141.0
click at [14, 745] on main "Location [PERSON_NAME] LLC-[GEOGRAPHIC_DATA] [GEOGRAPHIC_DATA] [GEOGRAPHIC_DATA…" at bounding box center [339, 652] width 666 height 536
click at [166, 747] on input "text" at bounding box center [339, 742] width 634 height 21
click at [294, 709] on input "073115979794" at bounding box center [229, 708] width 414 height 21
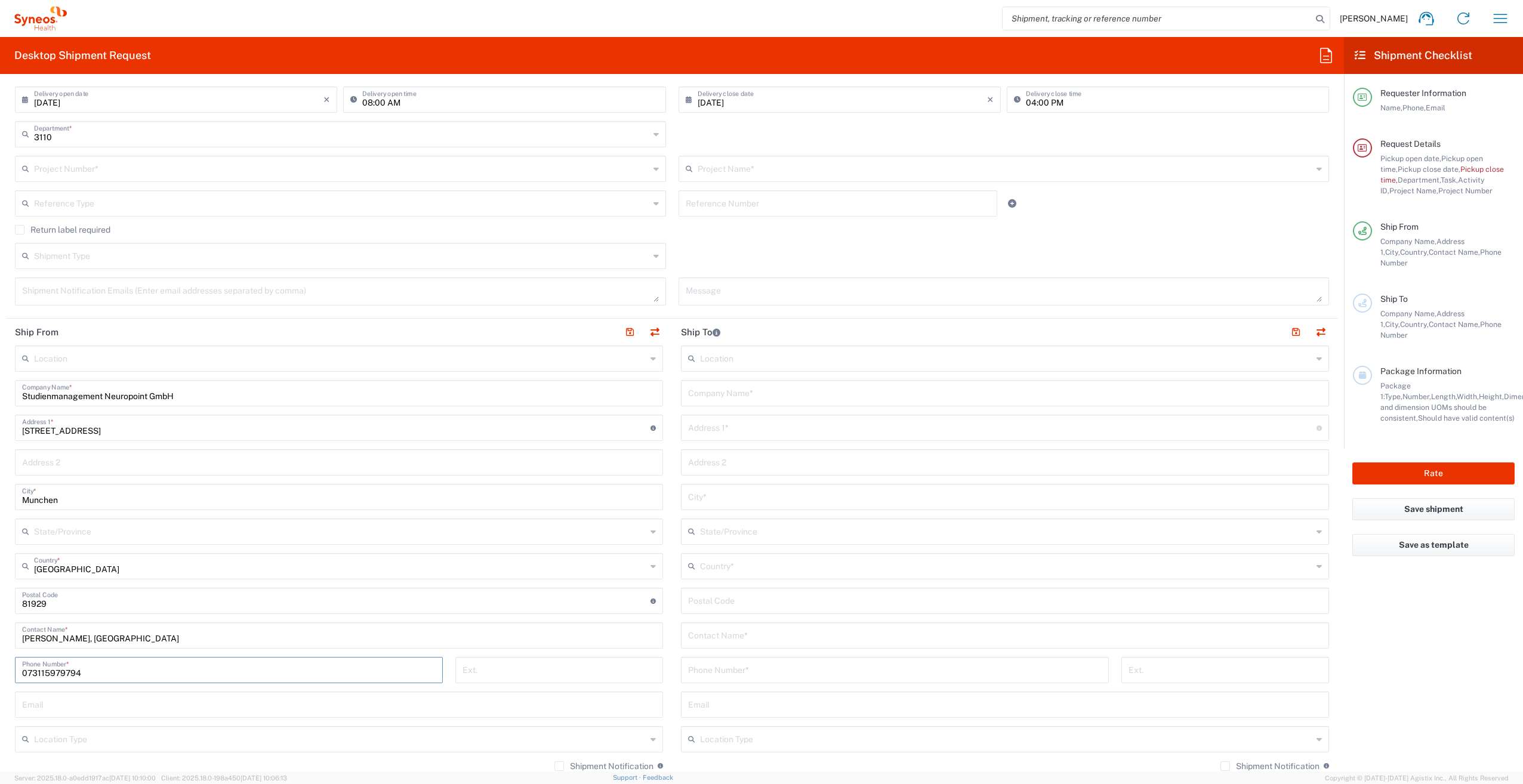
scroll to position [299, 0]
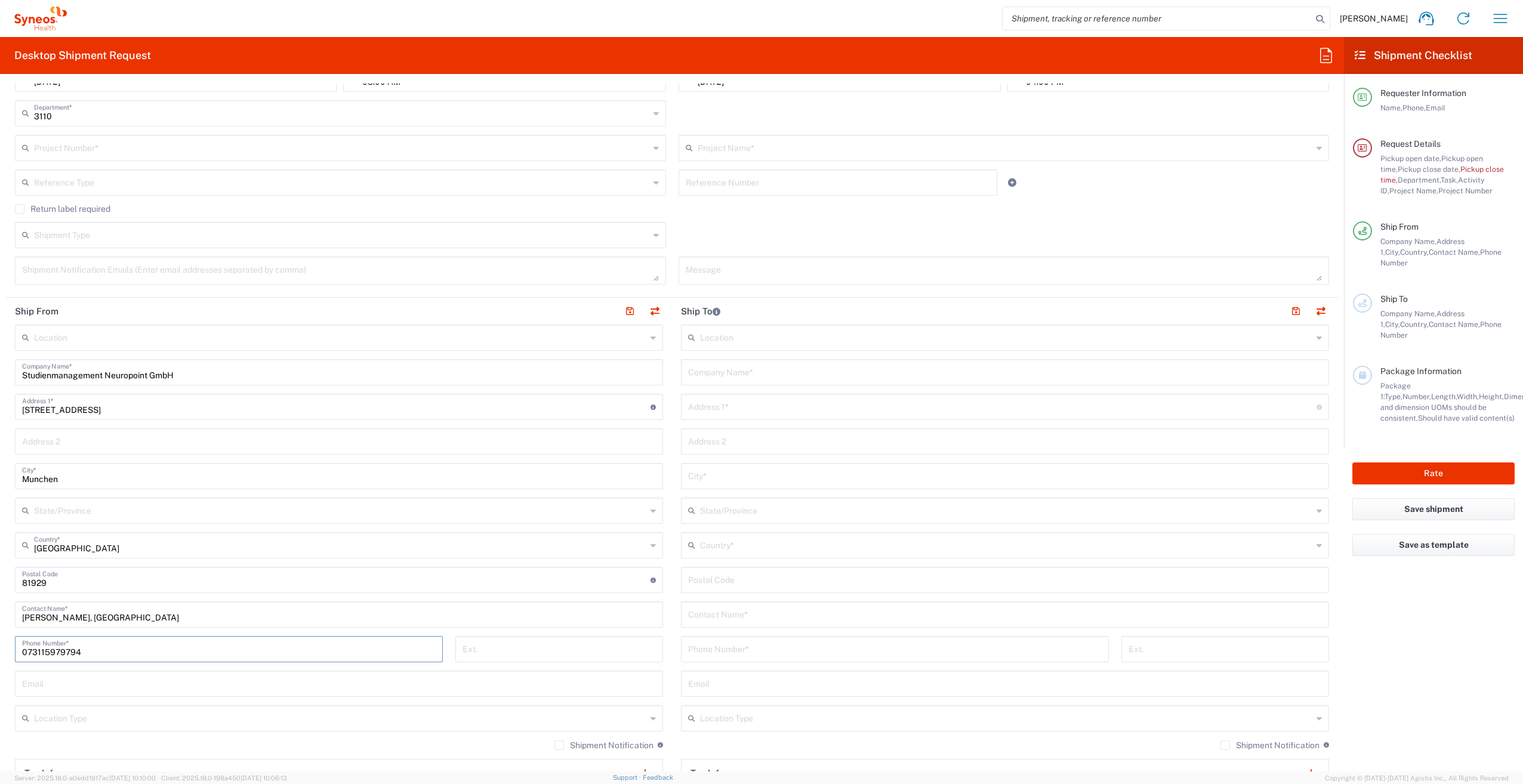
click at [83, 509] on input "text" at bounding box center [339, 509] width 613 height 21
type input "[GEOGRAPHIC_DATA]"
drag, startPoint x: 57, startPoint y: 586, endPoint x: 20, endPoint y: 583, distance: 37.1
click at [20, 583] on div "Postal Code Enter Postal Code here" at bounding box center [339, 580] width 648 height 26
type input "89073"
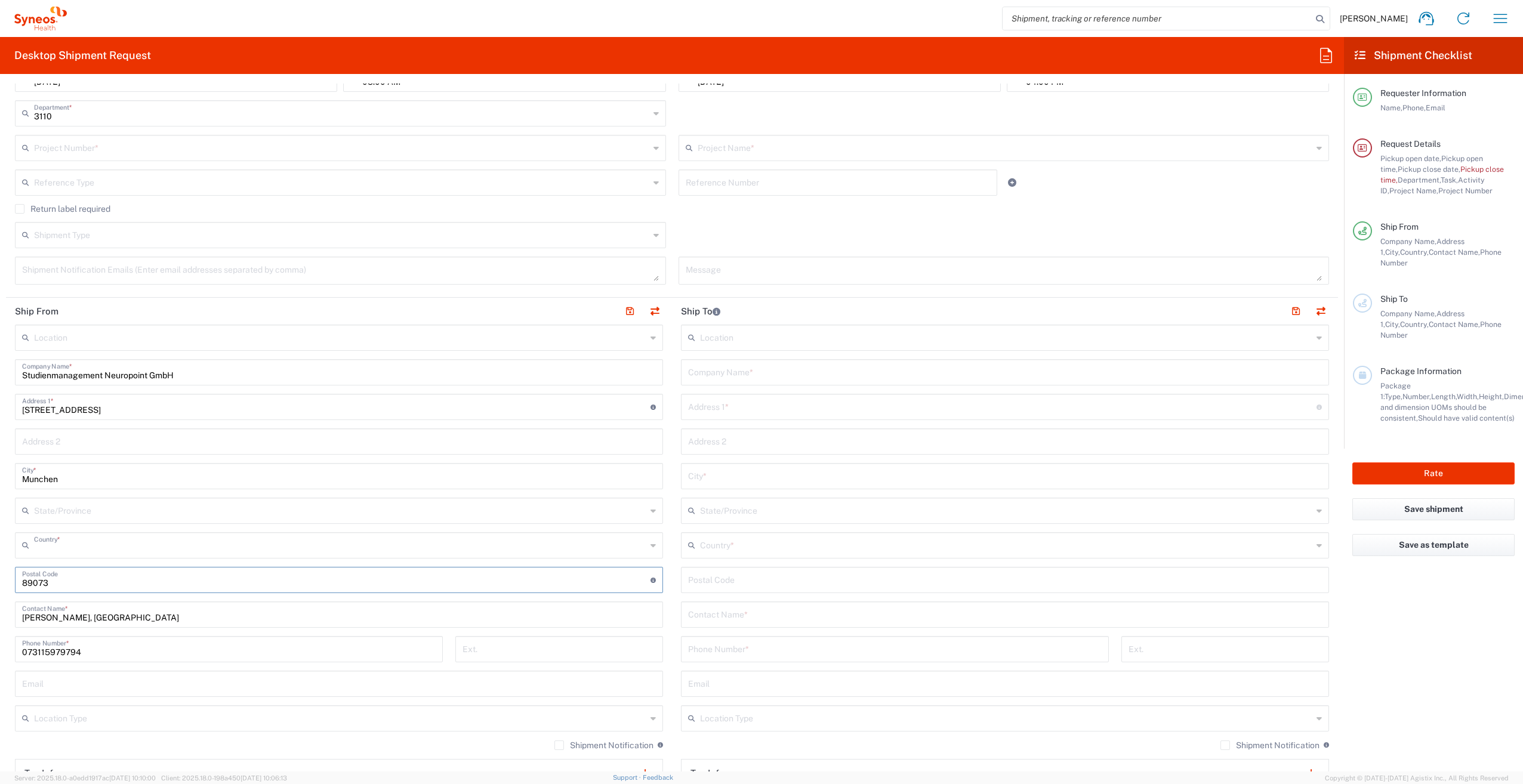
click at [97, 547] on input "text" at bounding box center [339, 544] width 613 height 21
drag, startPoint x: 39, startPoint y: 574, endPoint x: 74, endPoint y: 555, distance: 39.8
click at [39, 574] on span "[GEOGRAPHIC_DATA]" at bounding box center [337, 571] width 642 height 18
click at [74, 550] on input "text" at bounding box center [339, 544] width 613 height 21
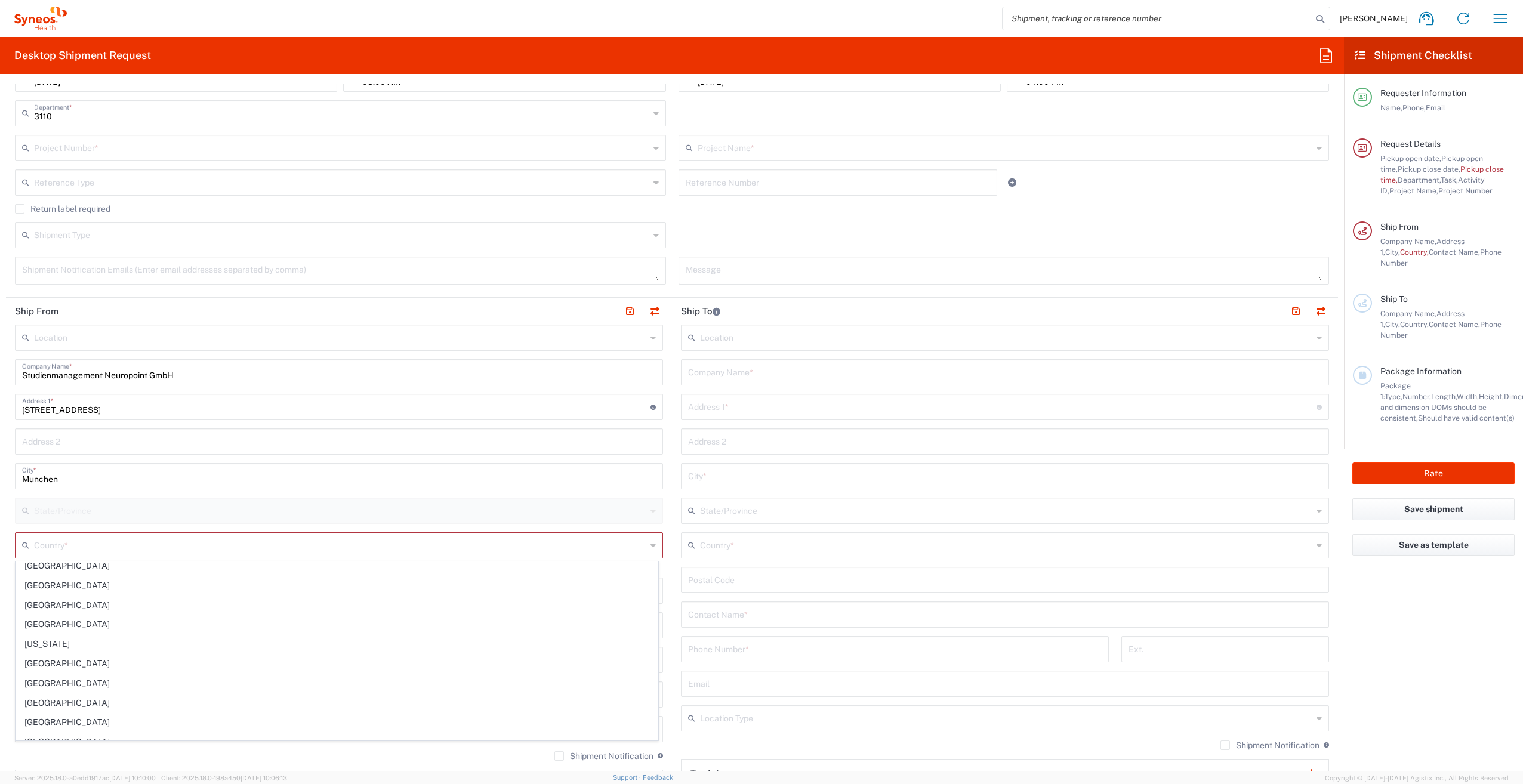
drag, startPoint x: 44, startPoint y: 664, endPoint x: 74, endPoint y: 633, distance: 43.1
click at [44, 664] on span "[GEOGRAPHIC_DATA]" at bounding box center [337, 663] width 642 height 18
type input "[GEOGRAPHIC_DATA]"
click at [70, 338] on input "text" at bounding box center [339, 337] width 613 height 21
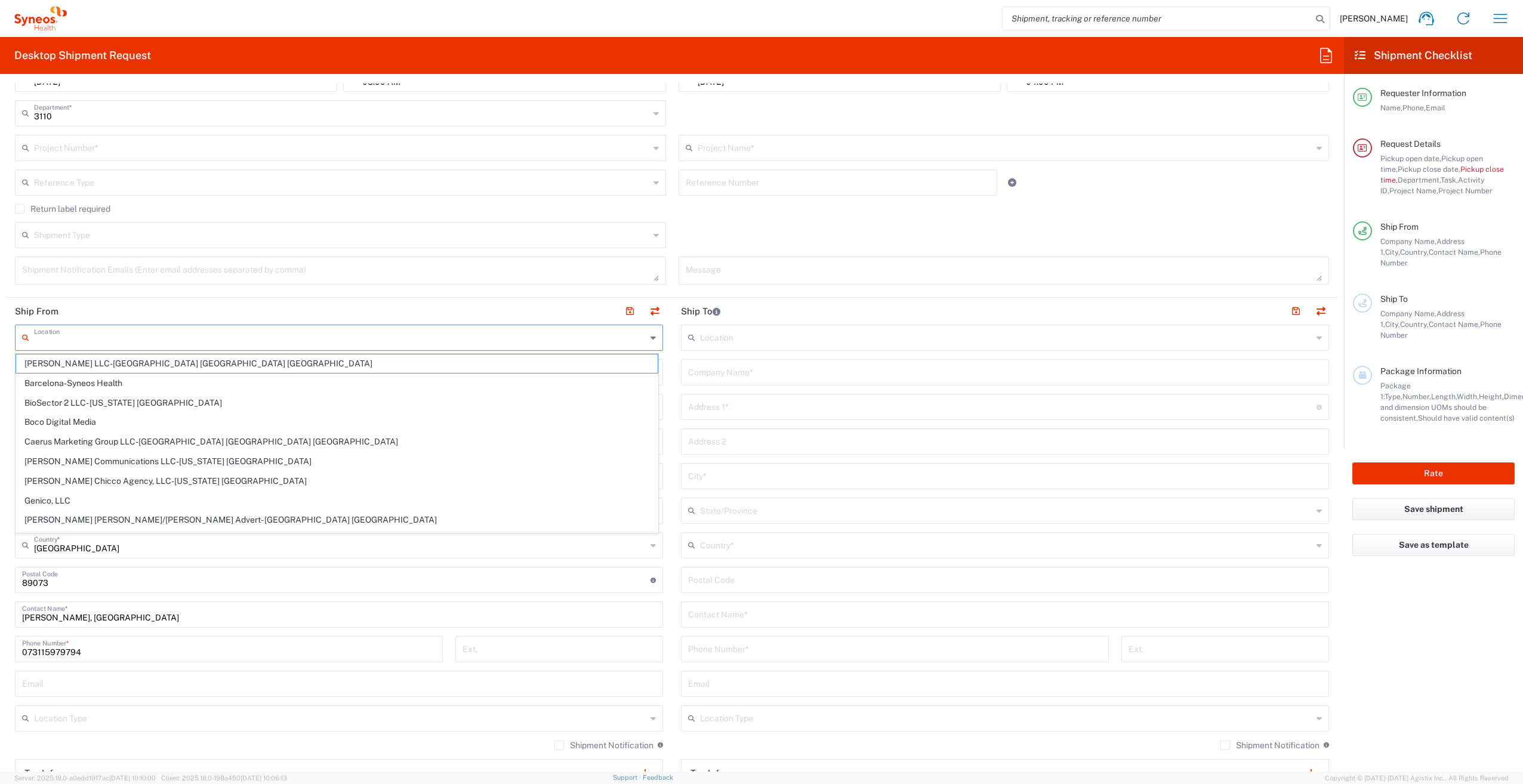
type input "[PERSON_NAME] LLC-[GEOGRAPHIC_DATA] [GEOGRAPHIC_DATA] [GEOGRAPHIC_DATA]"
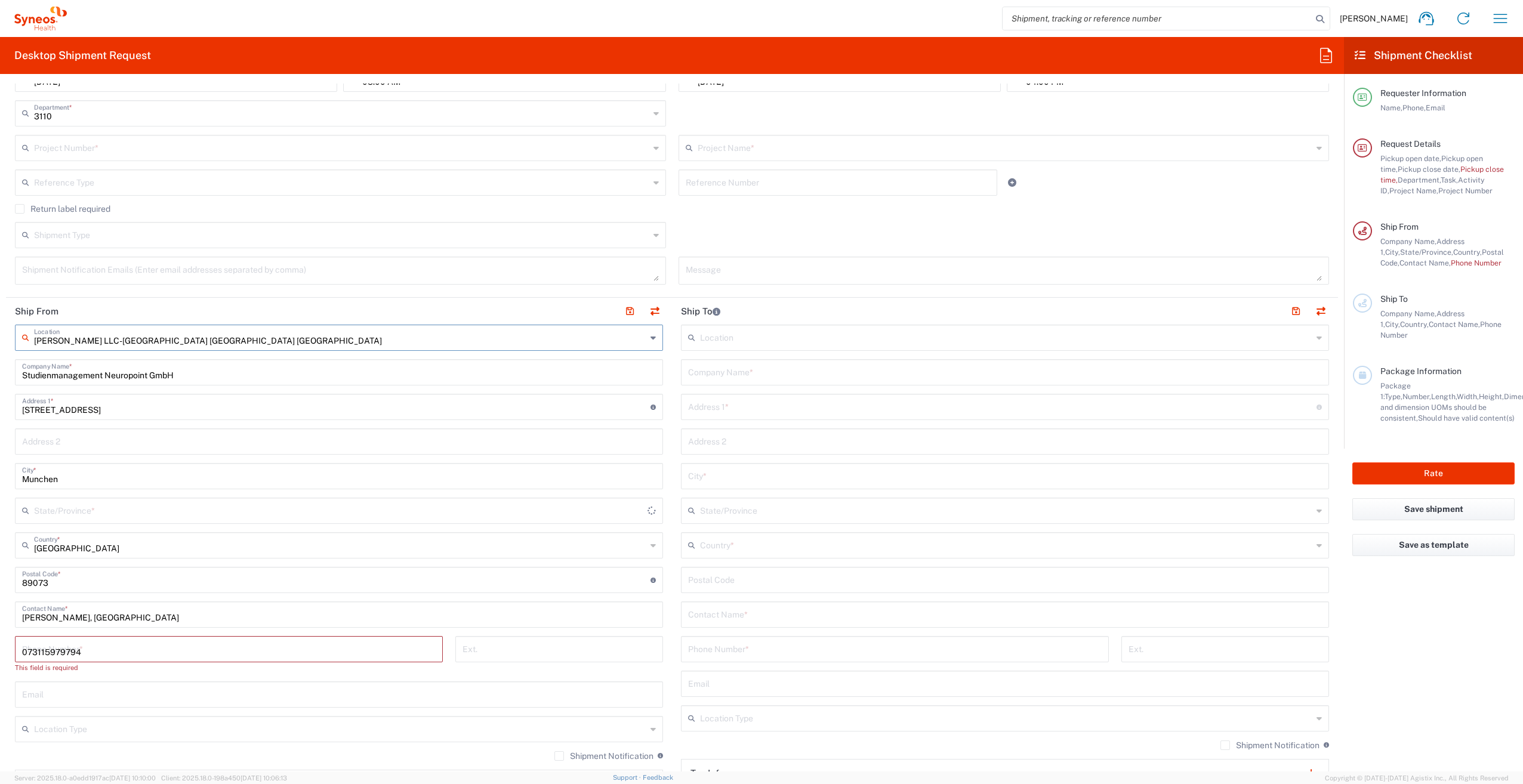
type input "[PERSON_NAME] LLC"
type input "1030 Sync St"
type input "Morrisville"
type input "[GEOGRAPHIC_DATA]"
type input "27560"
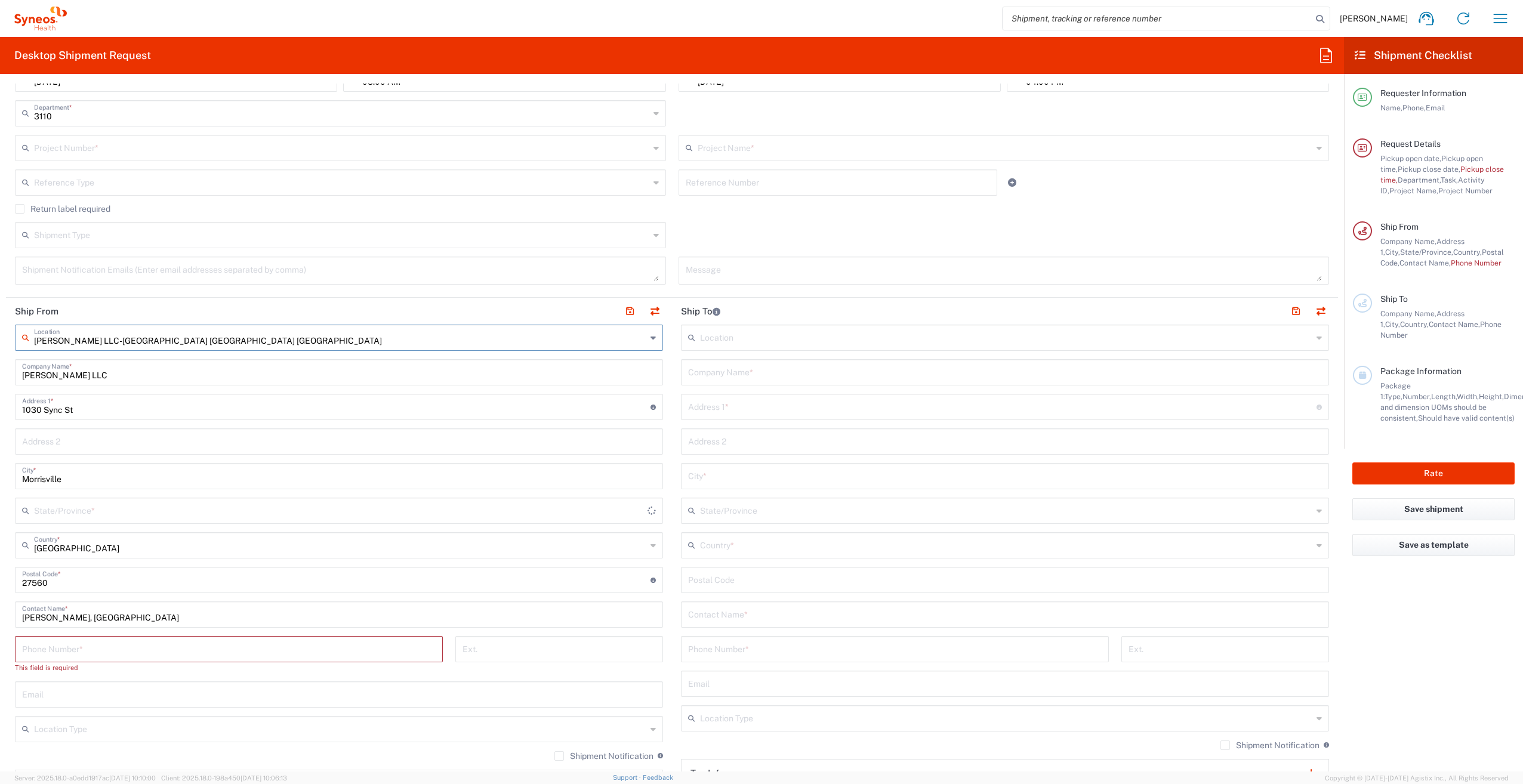
type input "[PERSON_NAME] LLC-Morrisvile NC U"
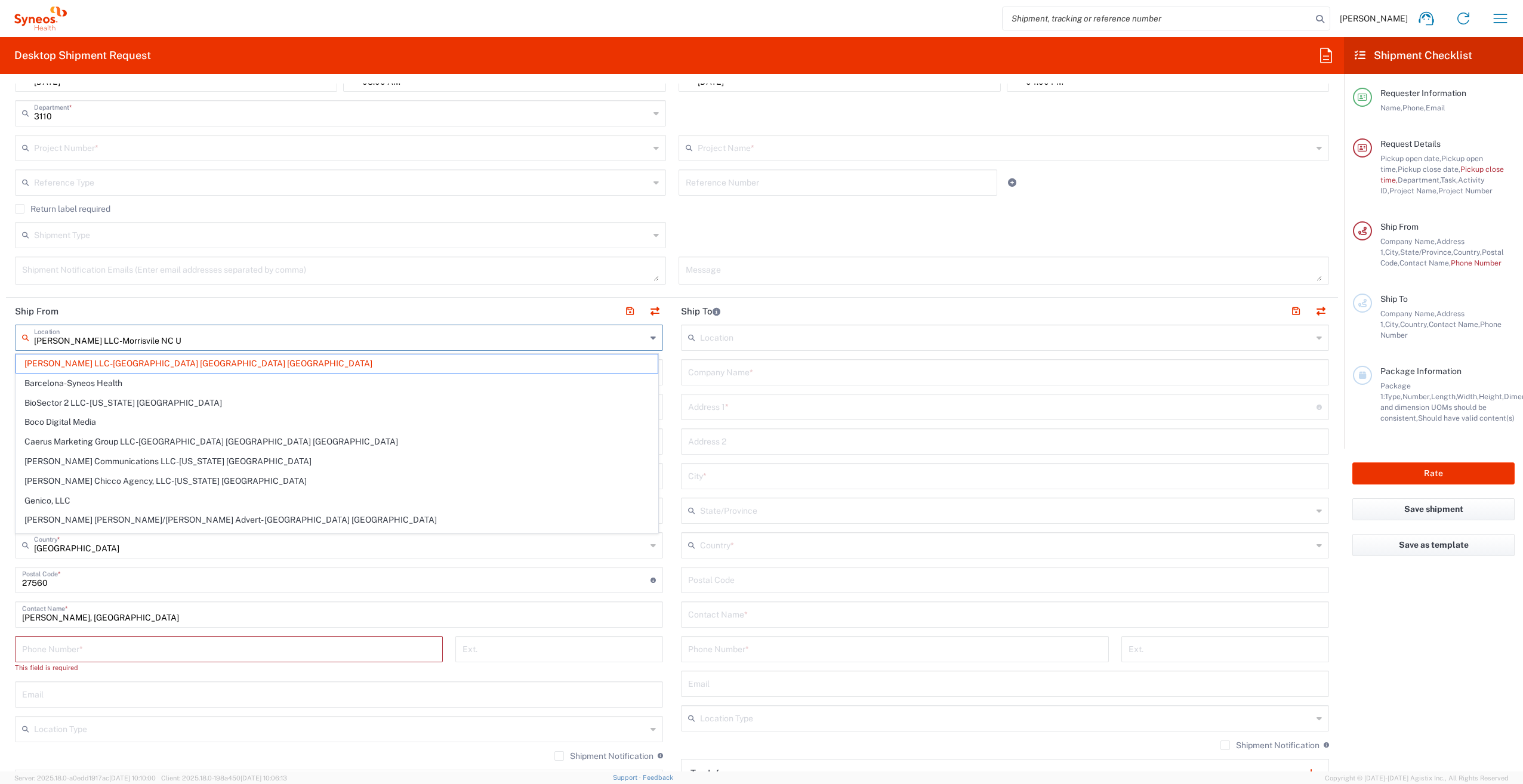
type input "[US_STATE]"
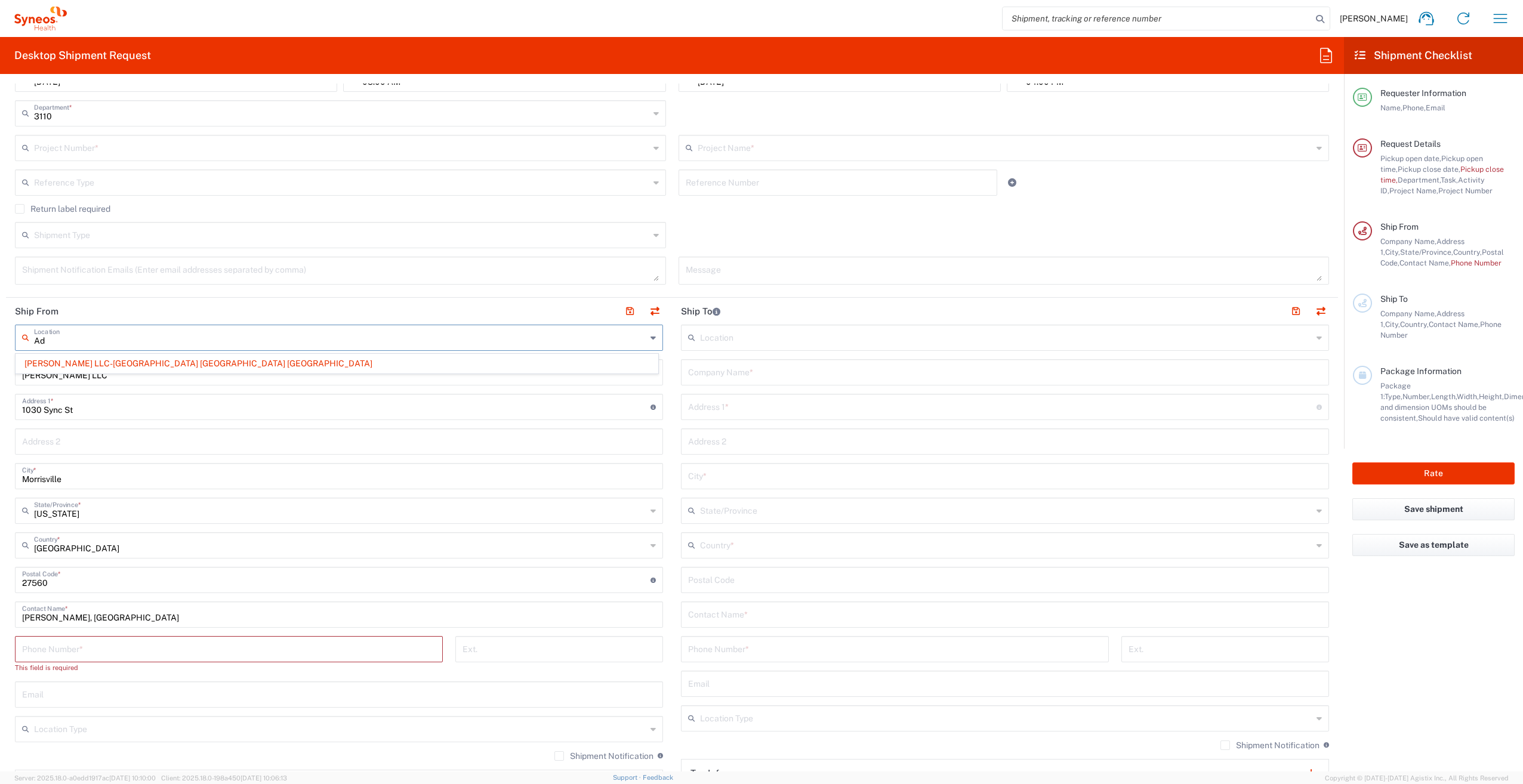
type input "A"
click at [27, 342] on div "Location" at bounding box center [339, 338] width 648 height 26
click at [116, 339] on input "text" at bounding box center [339, 337] width 613 height 21
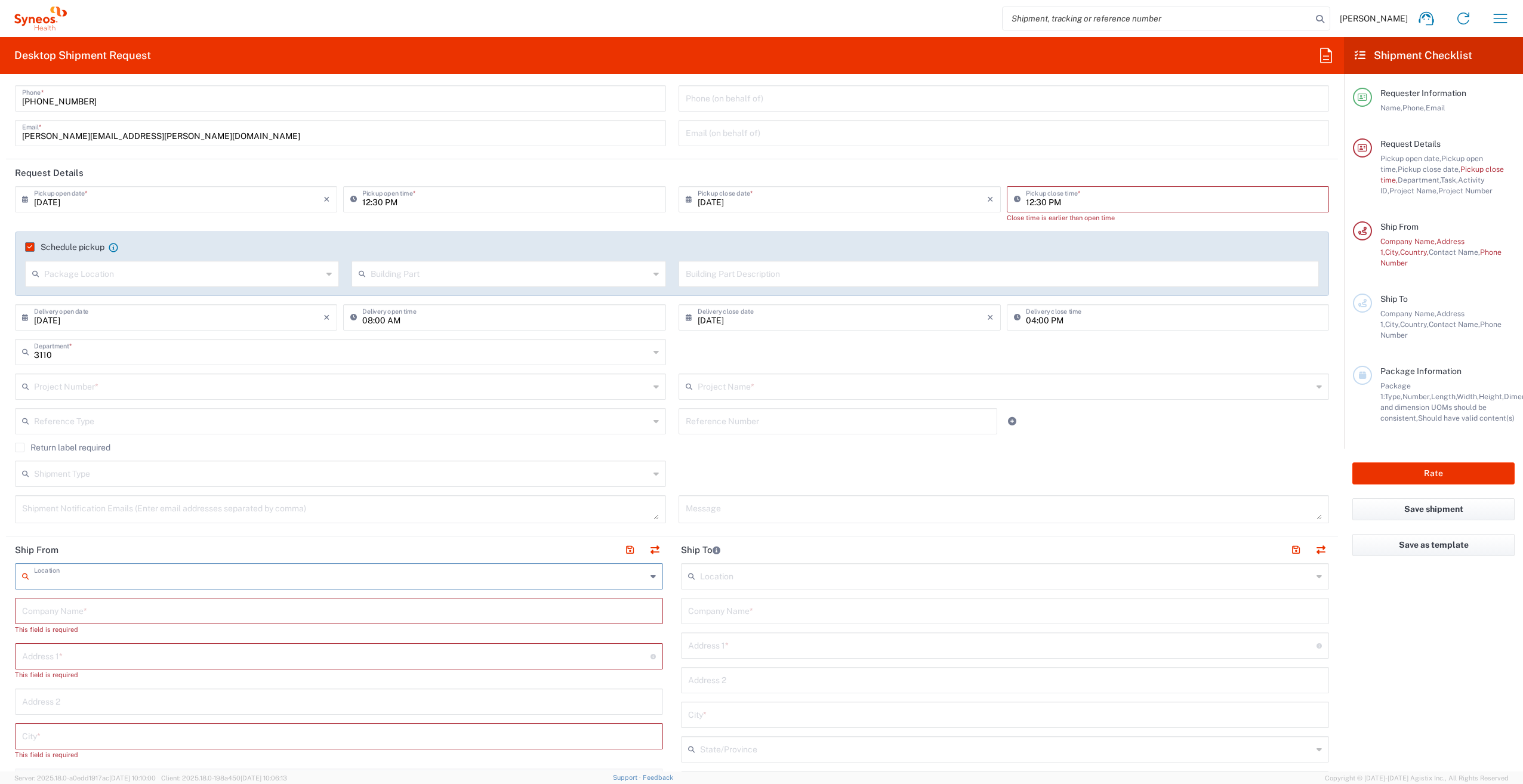
scroll to position [0, 0]
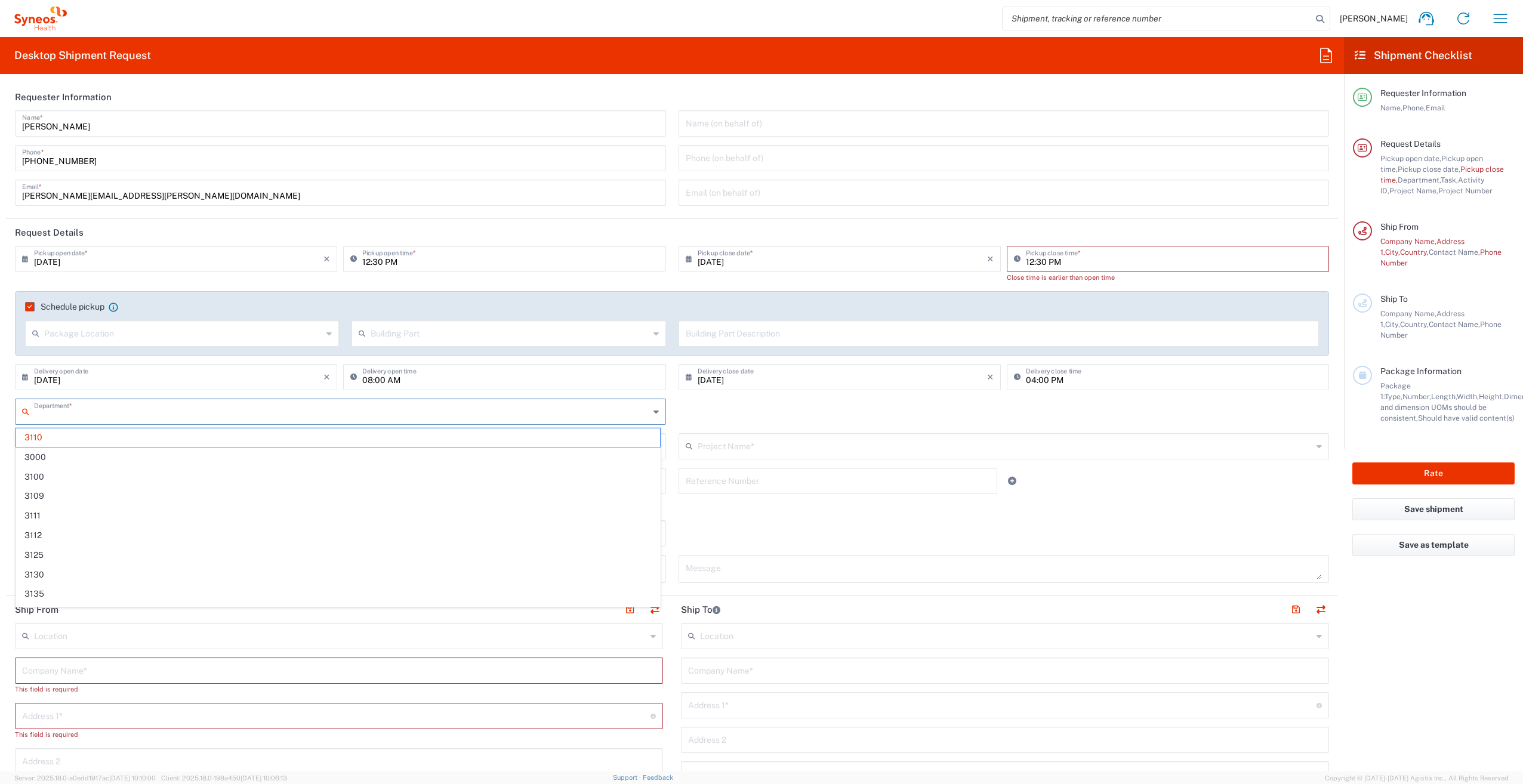
drag, startPoint x: 56, startPoint y: 416, endPoint x: 41, endPoint y: 414, distance: 15.1
click at [41, 414] on input "text" at bounding box center [341, 410] width 615 height 21
click at [7, 374] on main "[DATE] × Pickup open date * Cancel Apply 12:30 PM Pickup open time * [DATE] × P…" at bounding box center [673, 418] width 1332 height 346
type input "3110"
click at [169, 446] on input "text" at bounding box center [341, 445] width 615 height 21
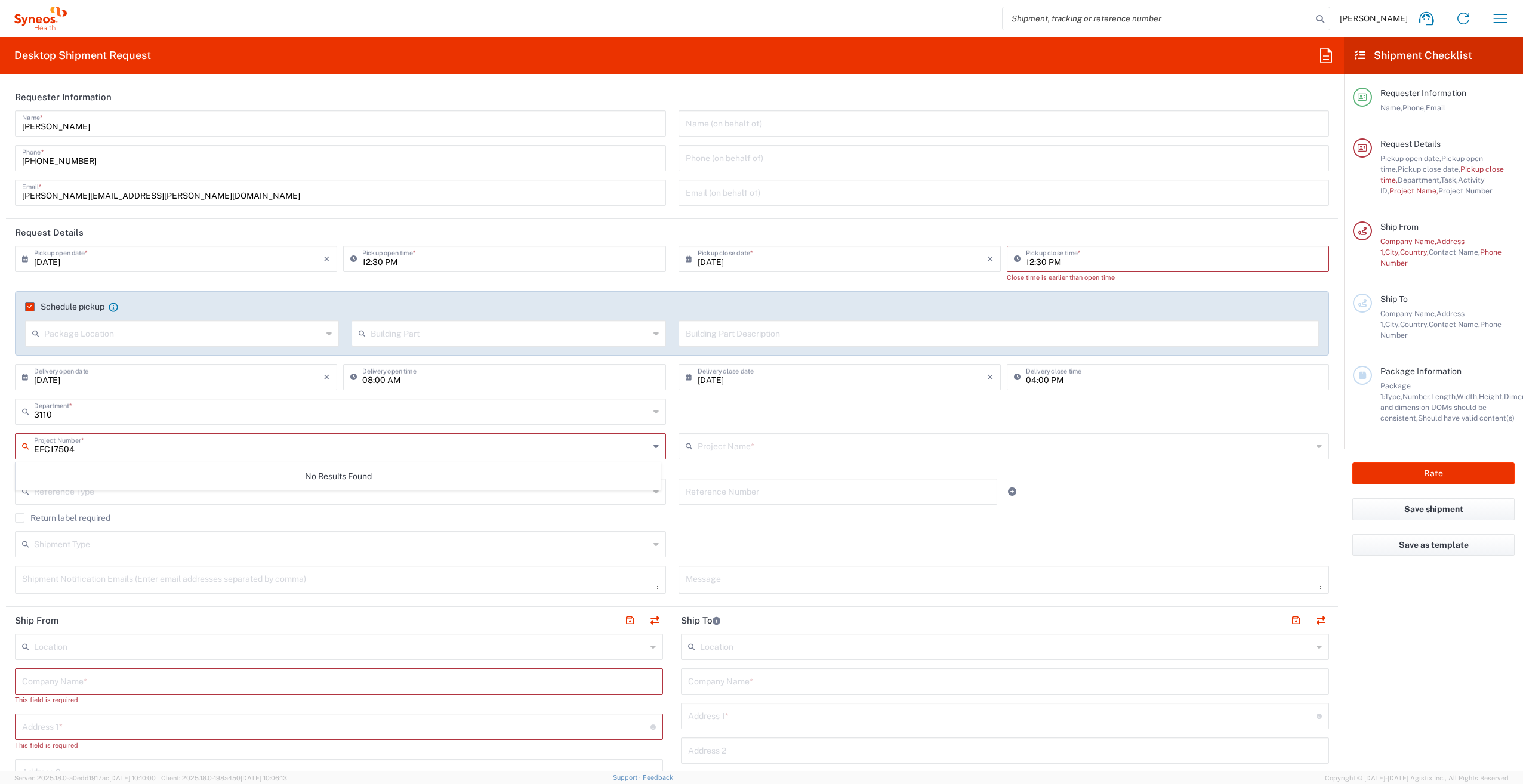
click at [169, 446] on input "EFC17504" at bounding box center [341, 445] width 615 height 21
type input "EFC17504"
click at [179, 474] on div "No Results Found" at bounding box center [338, 476] width 645 height 27
click at [241, 510] on div "Reference Type Account Type Activity ID Airline Appointment Number ASN Batch Re…" at bounding box center [340, 495] width 663 height 34
click at [120, 451] on input "text" at bounding box center [341, 445] width 616 height 21
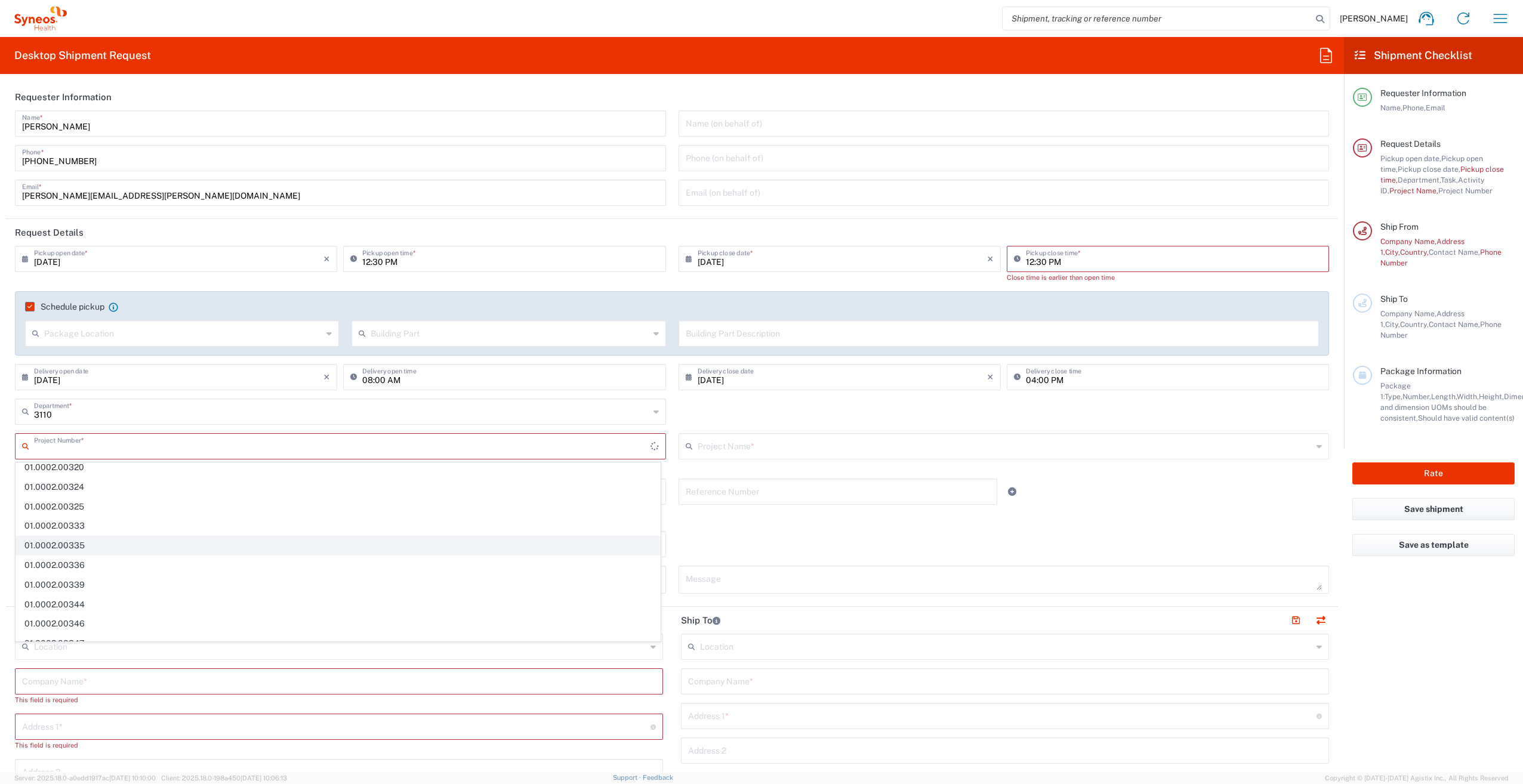
scroll to position [799, 0]
click at [113, 447] on input "text" at bounding box center [341, 445] width 615 height 21
click at [111, 409] on input "text" at bounding box center [341, 410] width 615 height 21
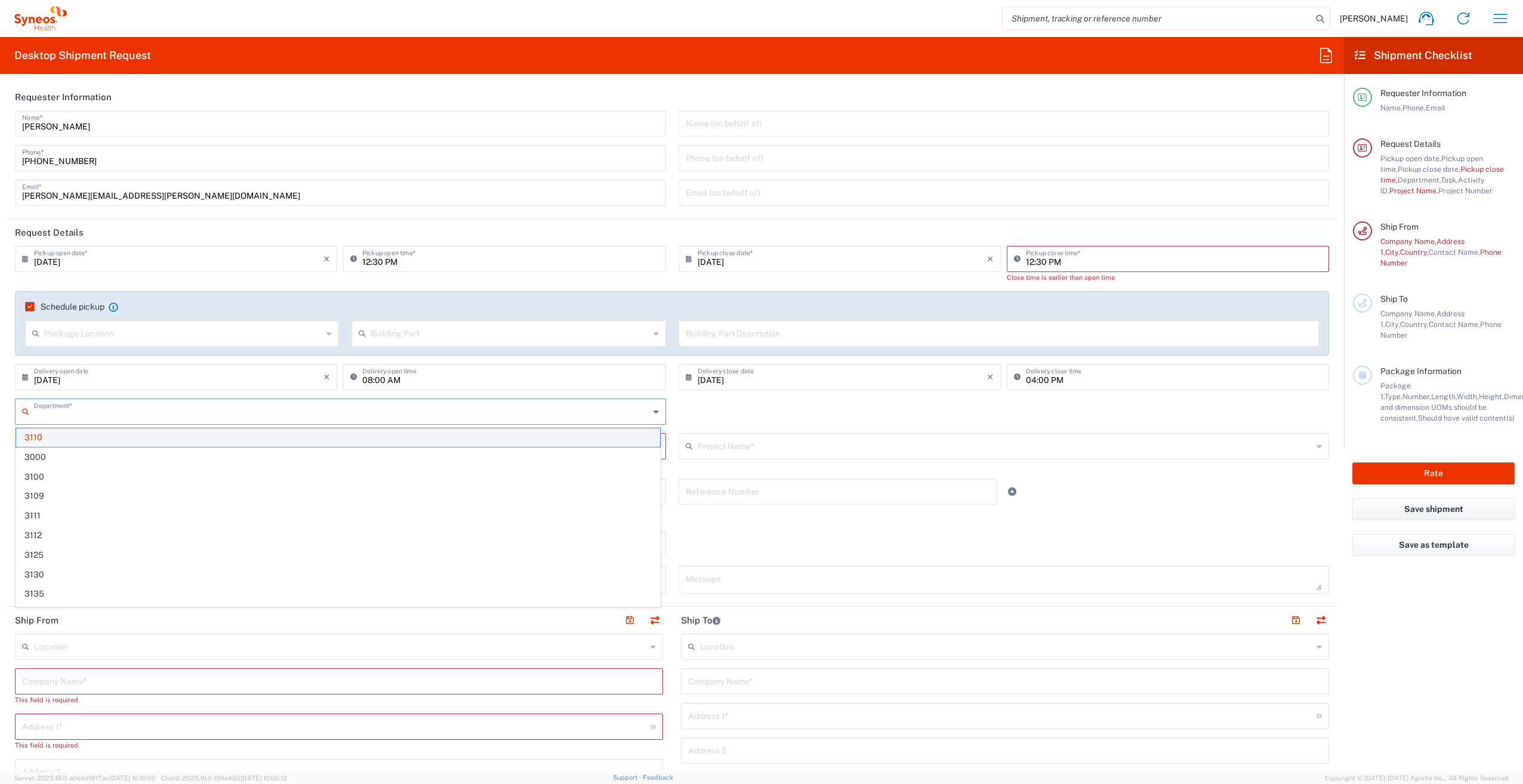
click at [34, 436] on span "3110" at bounding box center [339, 437] width 644 height 18
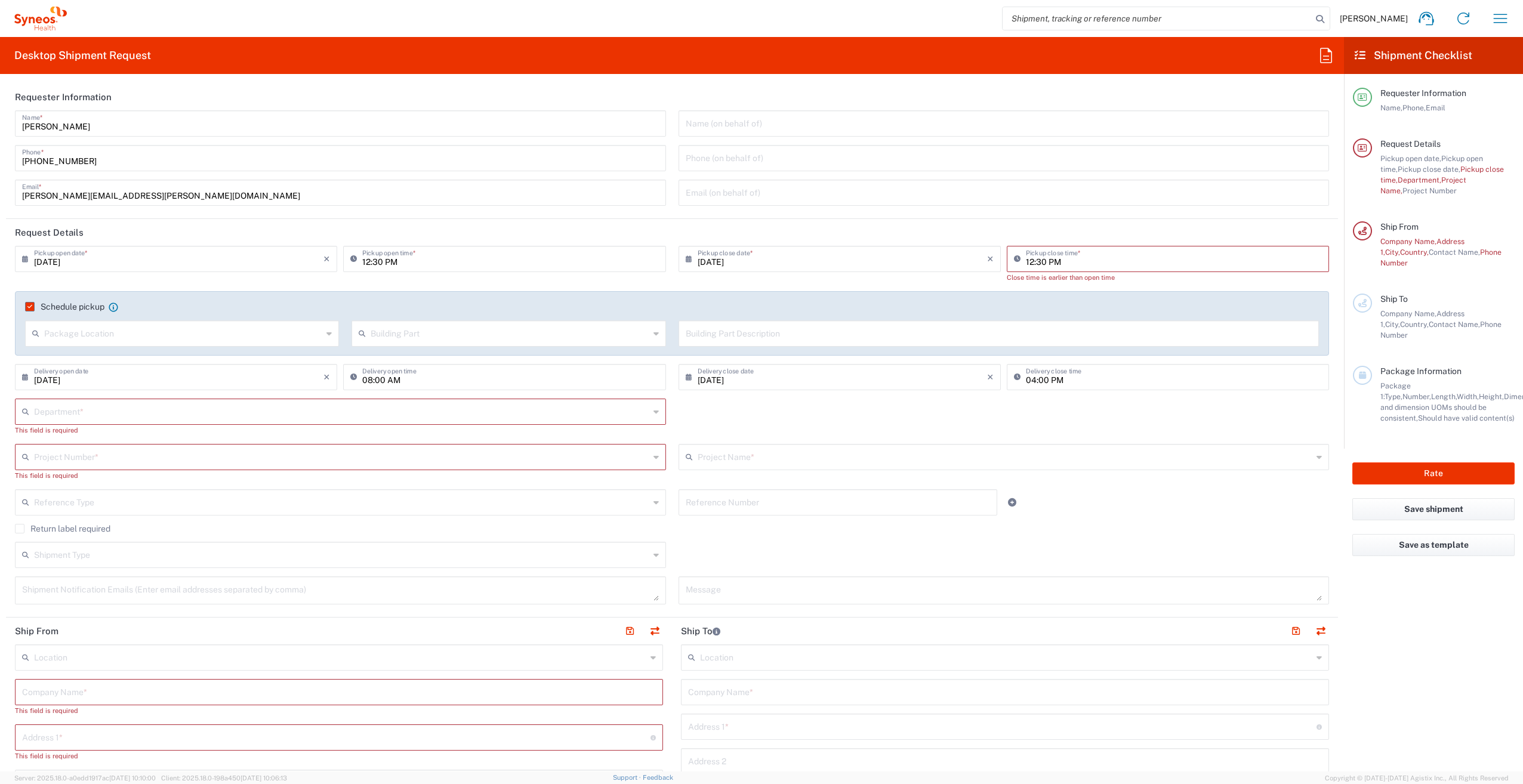
click at [50, 405] on input "text" at bounding box center [341, 410] width 615 height 21
click at [6, 402] on main "[DATE] × Pickup open date * Cancel Apply 12:30 PM Pickup open time * [DATE] × P…" at bounding box center [673, 429] width 1332 height 367
click at [1027, 262] on input "12:30 PM" at bounding box center [1174, 258] width 296 height 21
type input "14:30 PM"
click at [860, 261] on input "[DATE]" at bounding box center [842, 258] width 290 height 21
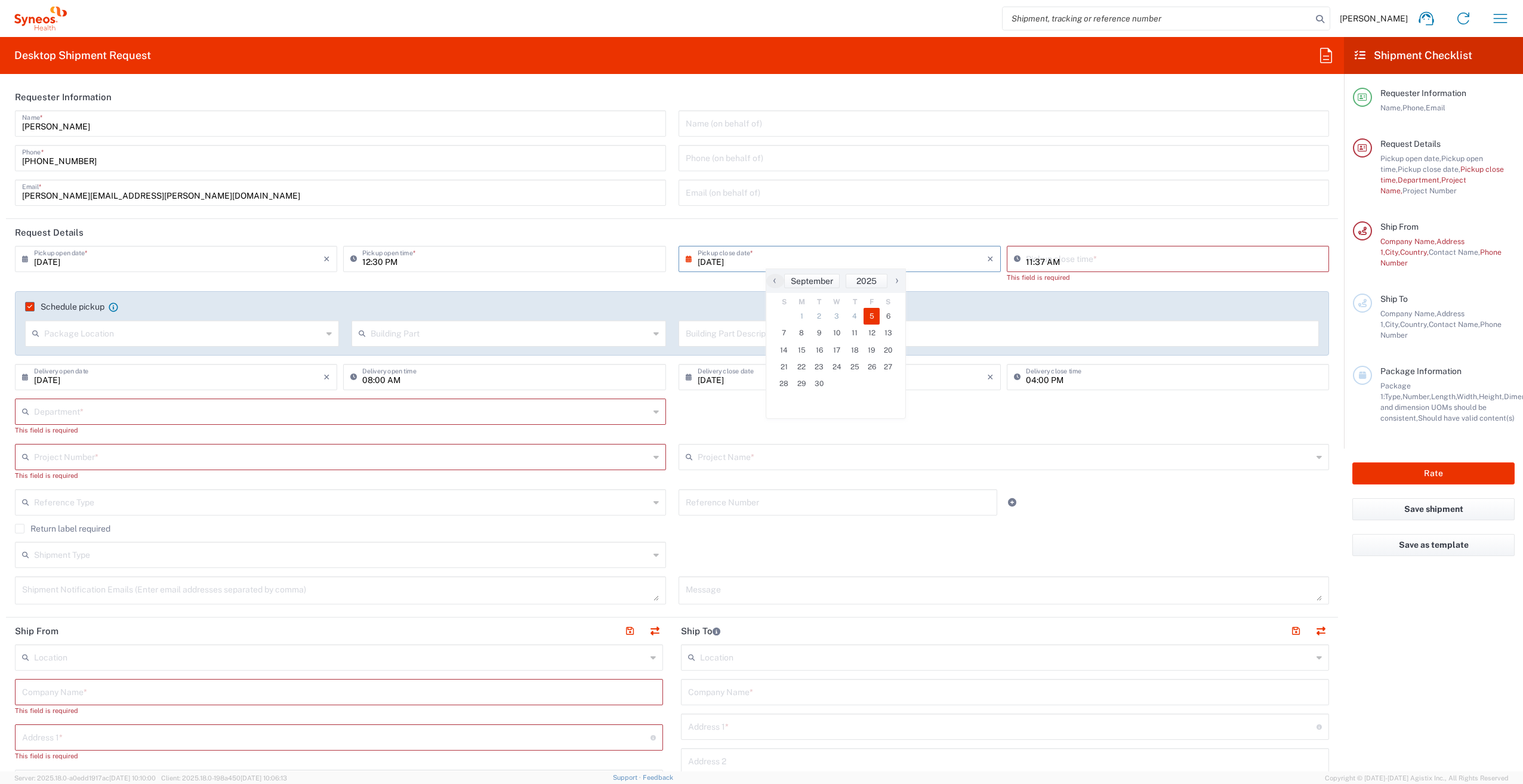
click at [1050, 260] on input "11:37 AM" at bounding box center [1174, 258] width 296 height 21
click at [1038, 264] on input "14:37 AM" at bounding box center [1174, 258] width 296 height 21
click at [1046, 260] on input "14:30 AM" at bounding box center [1174, 258] width 296 height 21
type input "14:30 PM"
click at [890, 268] on input "[DATE]" at bounding box center [842, 258] width 290 height 21
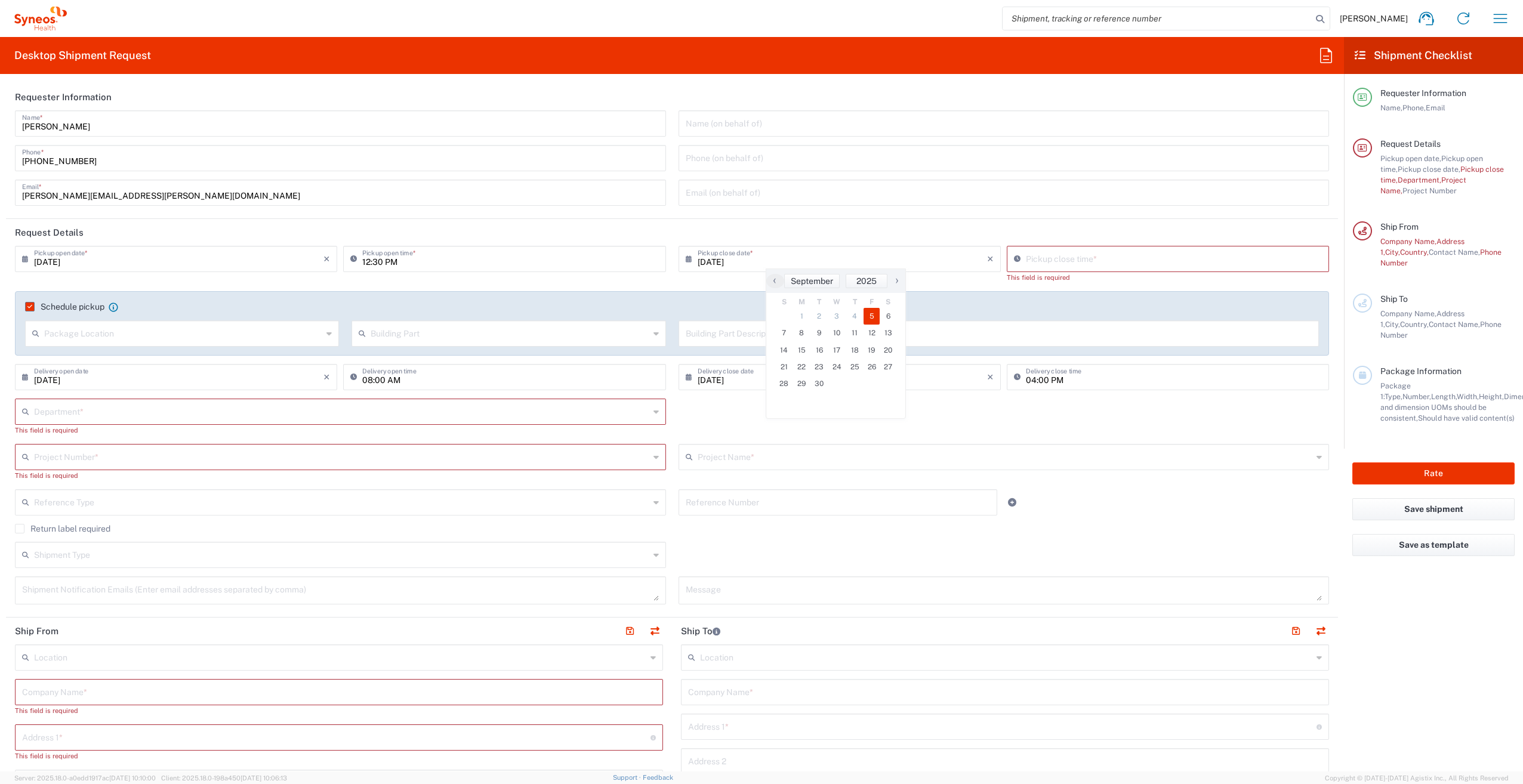
drag, startPoint x: 989, startPoint y: 415, endPoint x: 1039, endPoint y: 262, distance: 161.0
click at [989, 415] on div "Department * 3000 3100 3109 3110 3111 3112 3125 3130 3135 3136 3150 3155 3165 3…" at bounding box center [673, 421] width 1327 height 45
click at [1039, 262] on input at bounding box center [1174, 258] width 296 height 21
click at [1038, 260] on input "14:37 AM" at bounding box center [1174, 258] width 296 height 21
click at [1050, 262] on input "14:30 AM" at bounding box center [1174, 258] width 296 height 21
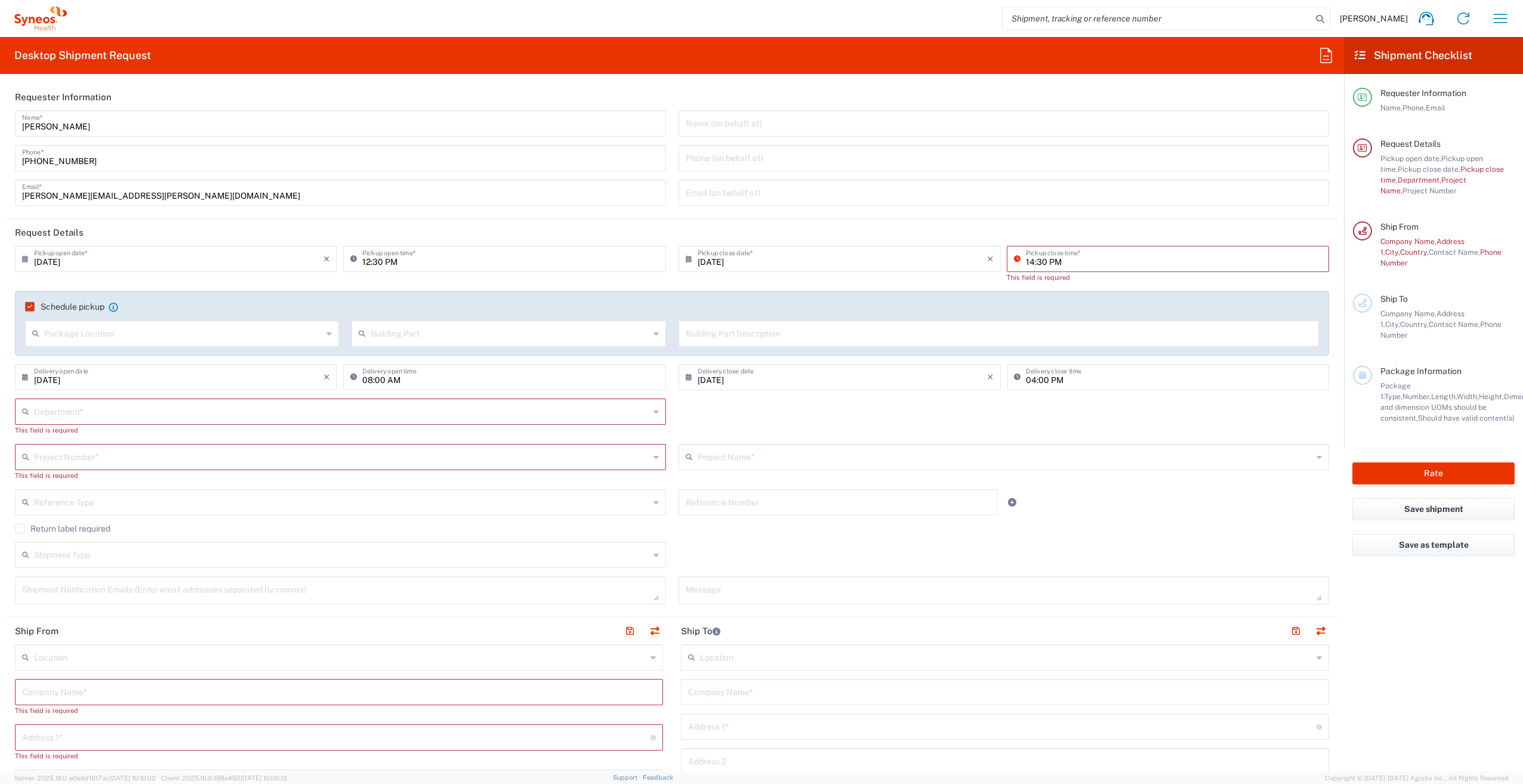
type input "14:30 PM"
click at [1084, 375] on input "04:00 PM" at bounding box center [1174, 376] width 296 height 21
click at [1058, 260] on input "11:37 AM" at bounding box center [1174, 258] width 296 height 21
click at [1014, 260] on icon at bounding box center [1019, 259] width 12 height 19
click at [1014, 258] on icon at bounding box center [1019, 259] width 12 height 19
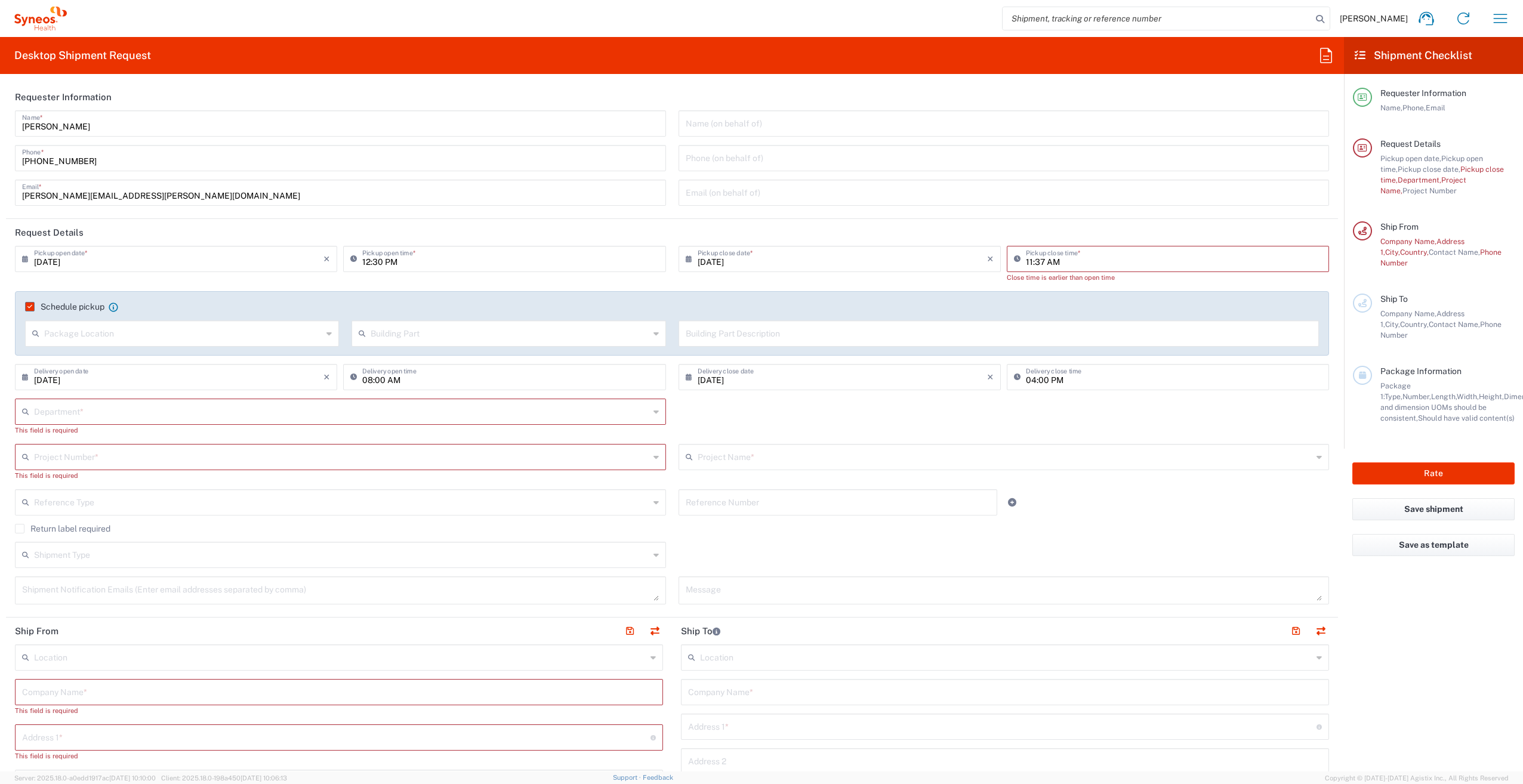
click at [1014, 258] on icon at bounding box center [1019, 259] width 12 height 19
click at [1037, 263] on input "11:37 AM" at bounding box center [1174, 258] width 296 height 21
click at [1029, 262] on input "11:37 AM" at bounding box center [1174, 258] width 296 height 21
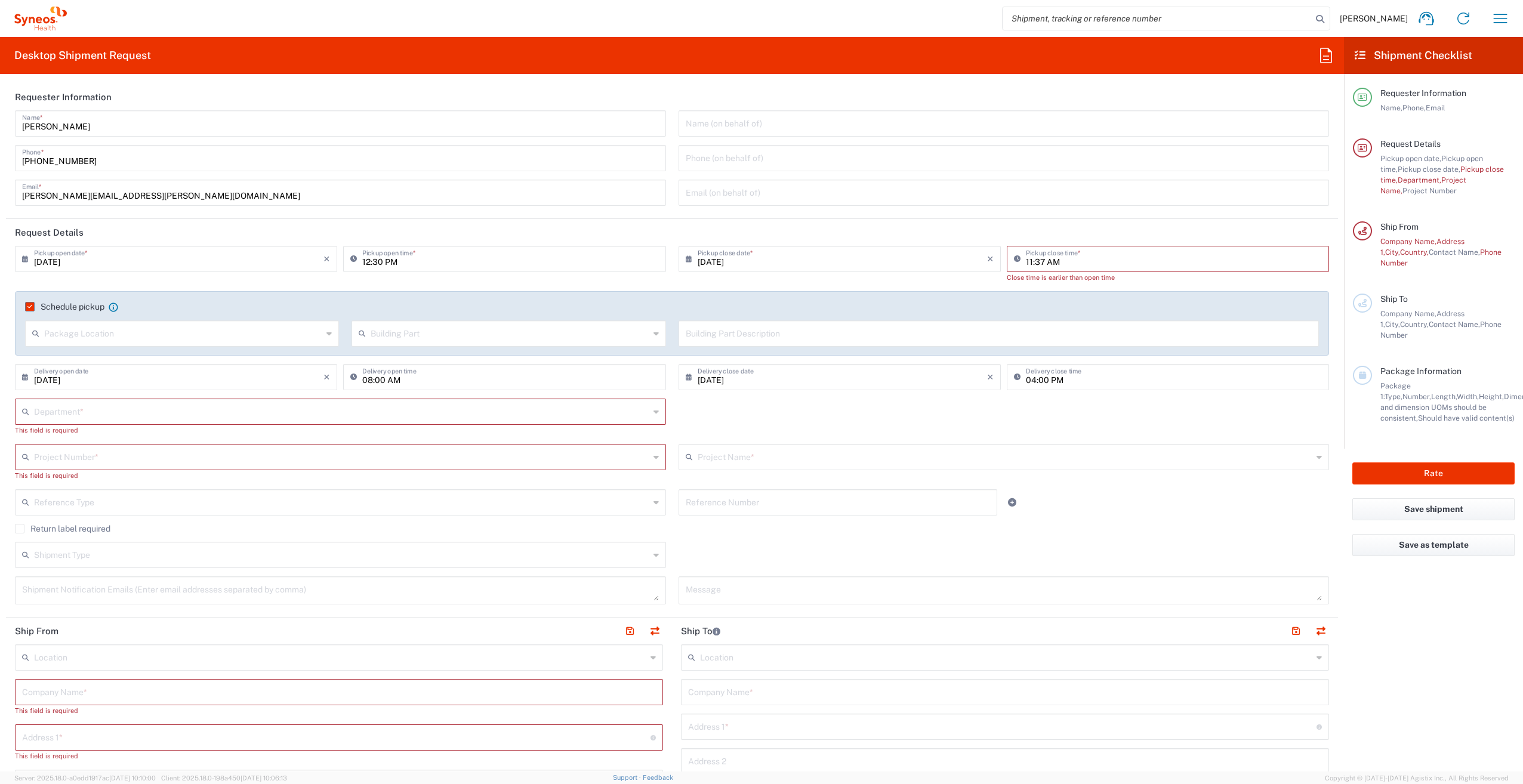
click at [1058, 262] on input "11:37 AM" at bounding box center [1174, 258] width 296 height 21
drag, startPoint x: 1066, startPoint y: 260, endPoint x: 1017, endPoint y: 260, distance: 49.0
click at [1017, 260] on div "11:37 14 Pickup close time *" at bounding box center [1167, 259] width 322 height 26
type input "14:30 PM"
click at [1089, 262] on input "14:30 PM" at bounding box center [1174, 258] width 296 height 21
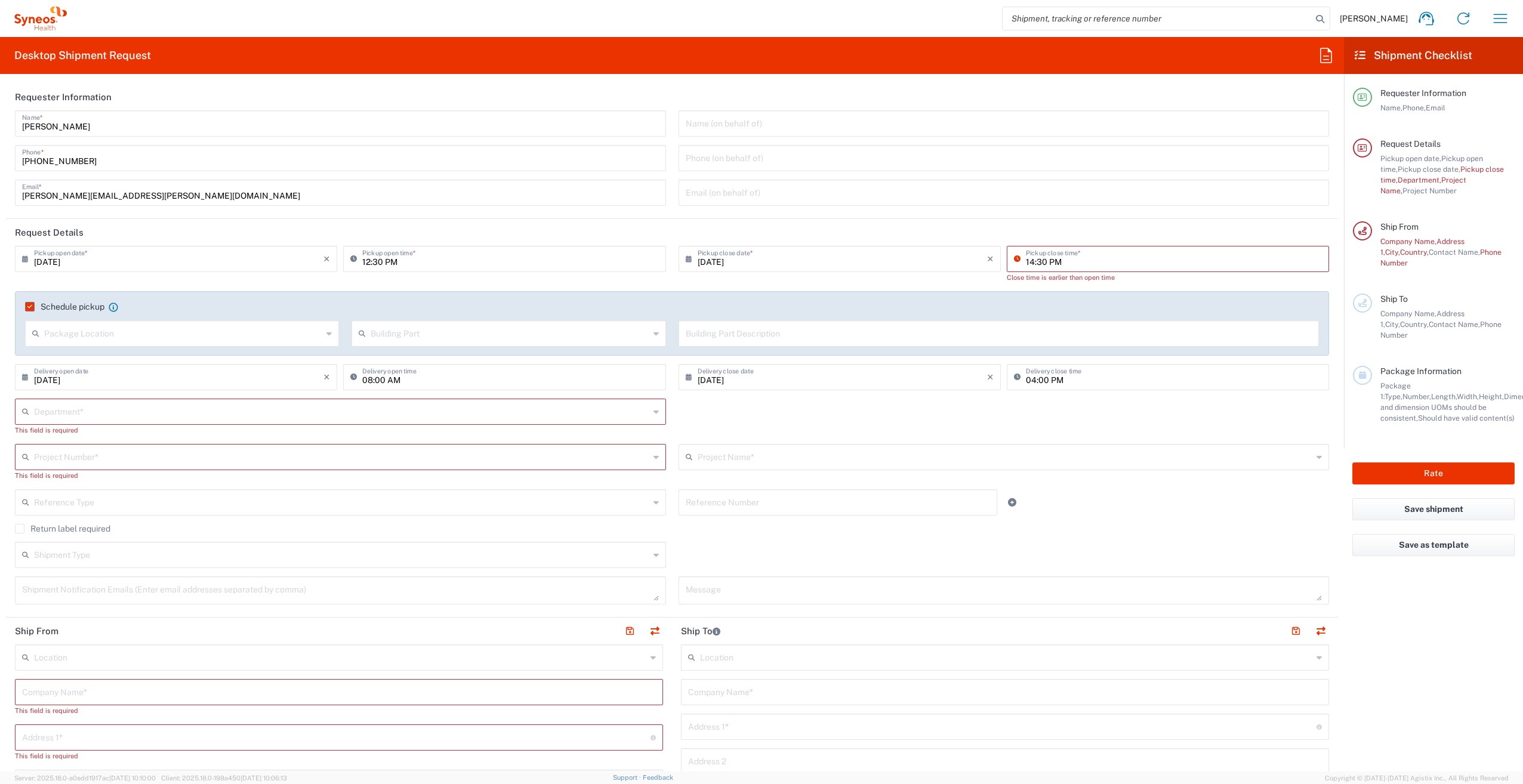
click at [1026, 259] on input "14:30 PM" at bounding box center [1174, 258] width 296 height 21
click at [1037, 262] on input "14:30 PM" at bounding box center [1174, 258] width 296 height 21
click at [885, 374] on input "[DATE]" at bounding box center [842, 376] width 290 height 21
click at [1063, 262] on input "11:38 AM" at bounding box center [1174, 258] width 296 height 21
click at [1037, 260] on input "14:38 AM" at bounding box center [1174, 258] width 296 height 21
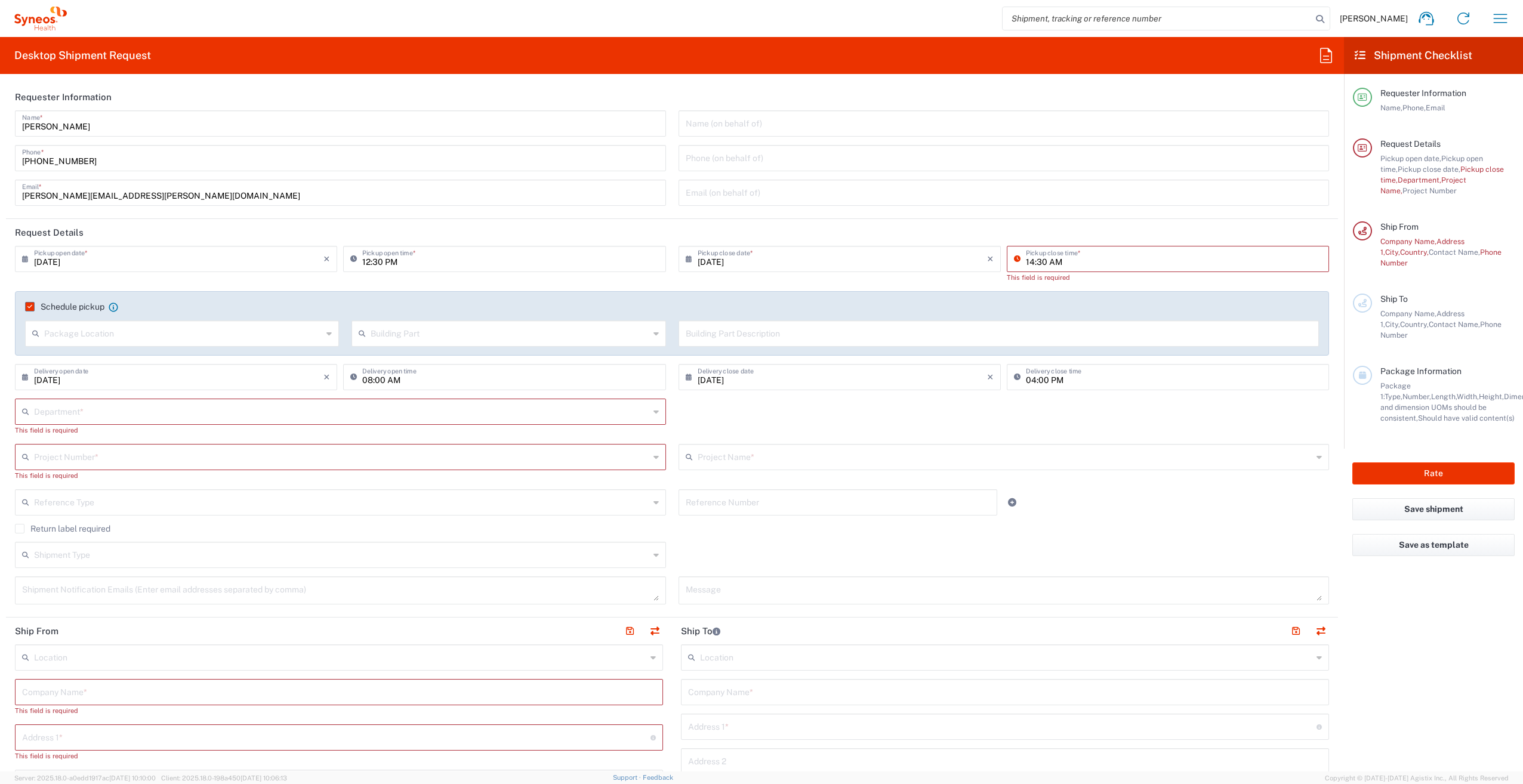
click at [1059, 259] on input "14:30 AM" at bounding box center [1174, 258] width 296 height 21
type input "14:30 AM"
click at [528, 420] on input "text" at bounding box center [341, 410] width 615 height 21
click at [1065, 255] on input "11:38 AM" at bounding box center [1174, 258] width 296 height 21
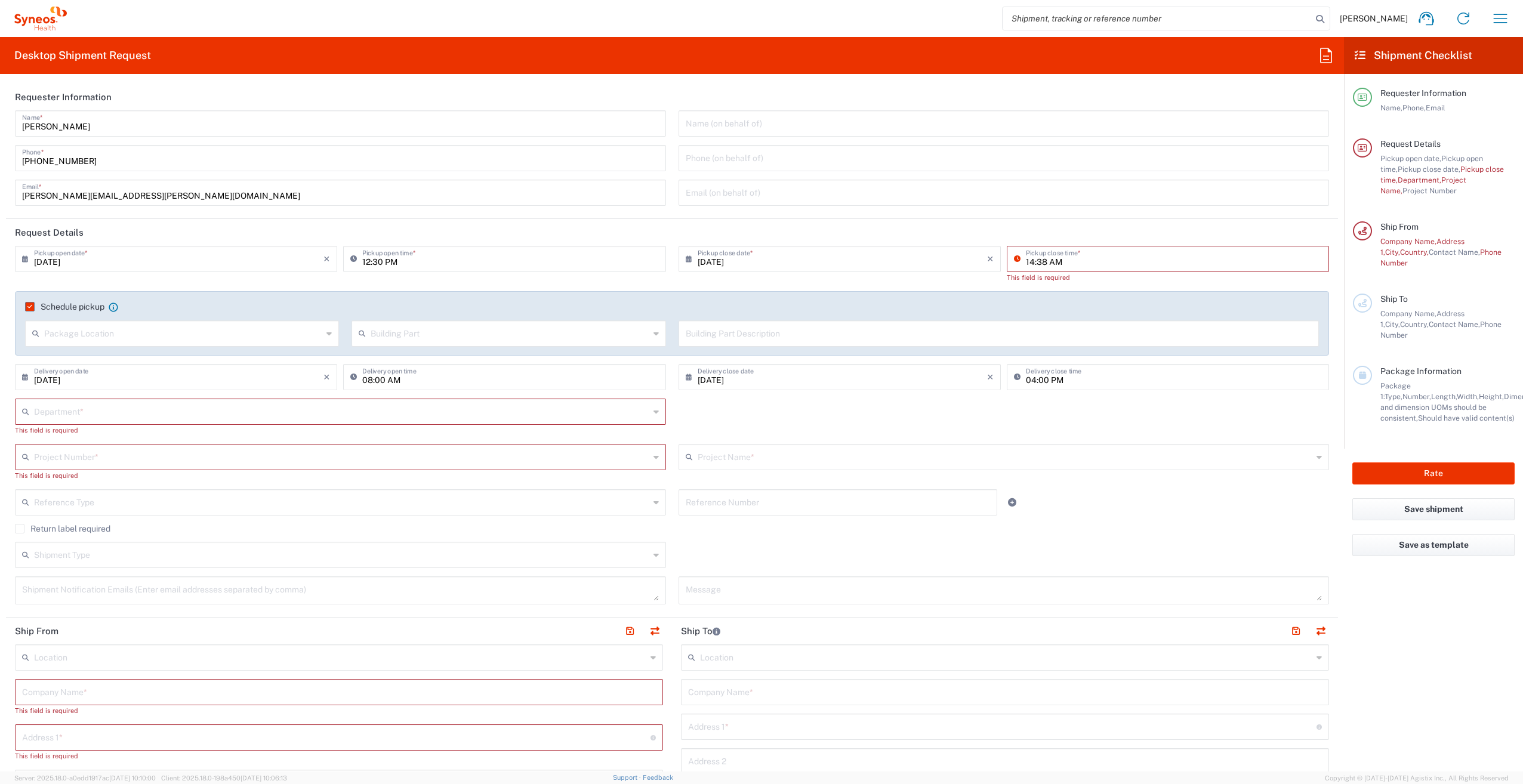
click at [1037, 262] on input "14:38 AM" at bounding box center [1174, 258] width 296 height 21
click at [1049, 260] on input "14:30 AM" at bounding box center [1174, 258] width 296 height 21
click at [1039, 262] on input "14:30 PM" at bounding box center [1174, 258] width 296 height 21
type input "14:30 PM"
click at [446, 262] on input "12:30 PM" at bounding box center [510, 258] width 296 height 21
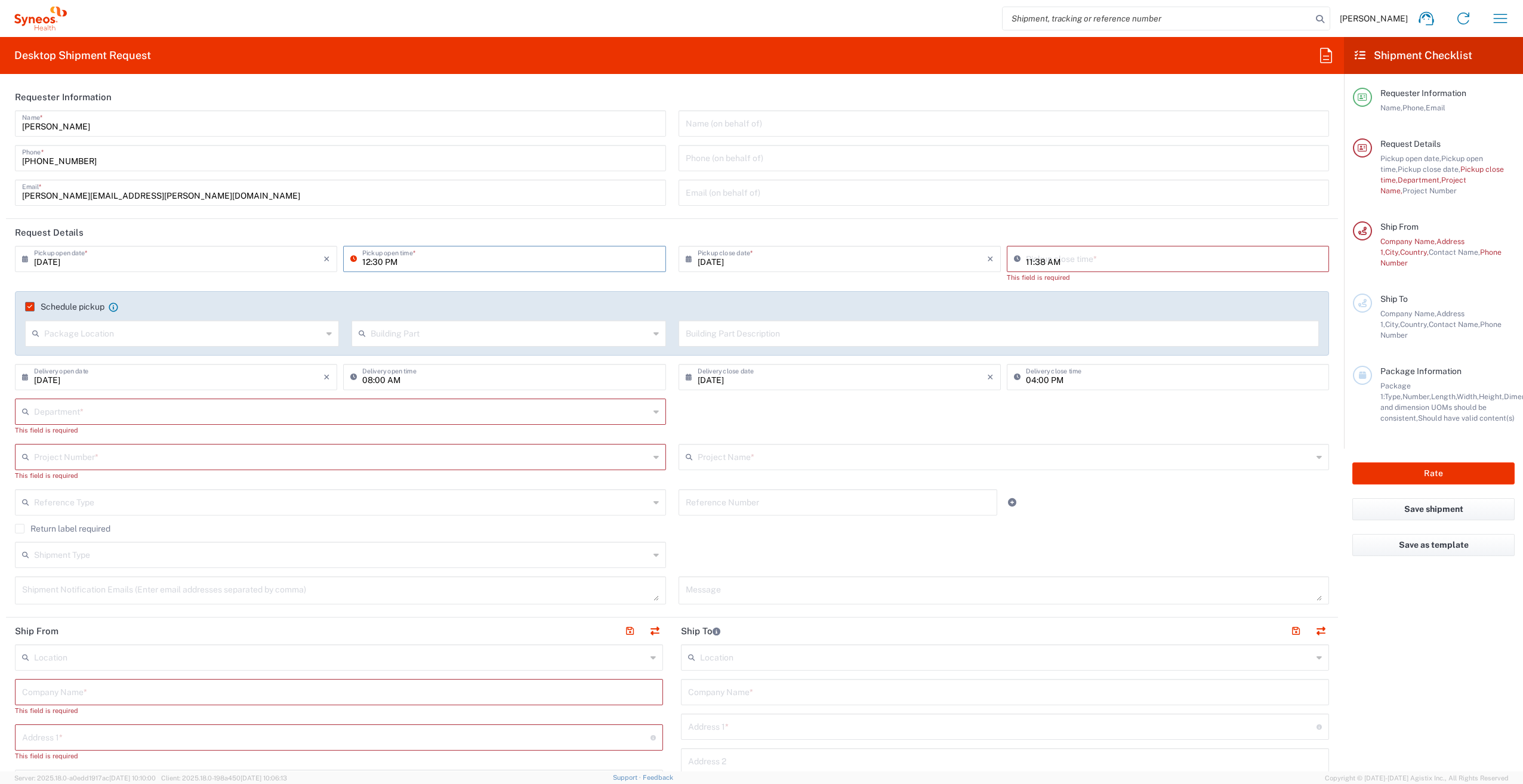
click at [1076, 260] on input "11:38 AM" at bounding box center [1174, 258] width 296 height 21
click at [1014, 260] on icon at bounding box center [1019, 259] width 12 height 19
click at [1035, 262] on input "14:30 PM" at bounding box center [1174, 258] width 296 height 21
click at [1026, 264] on input "14:30 PM" at bounding box center [1174, 258] width 296 height 21
type input "14:30 PM"
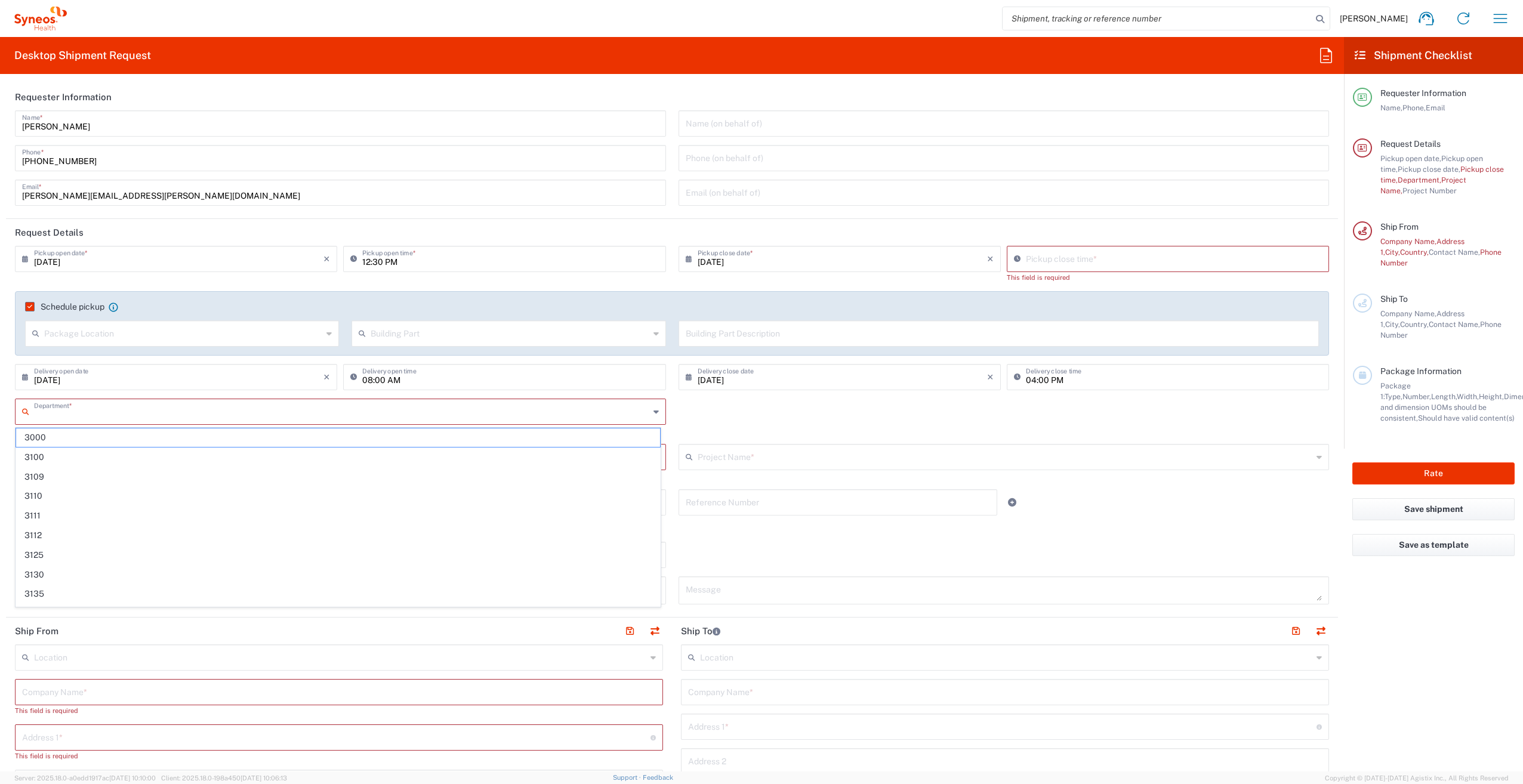
click at [85, 416] on input "text" at bounding box center [341, 410] width 615 height 21
click at [827, 417] on div "Department * 3000 3100 3109 3110 3111 3112 3125 3130 3135 3136 3150 3155 3165 3…" at bounding box center [673, 421] width 1327 height 45
click at [69, 458] on input "text" at bounding box center [341, 456] width 615 height 21
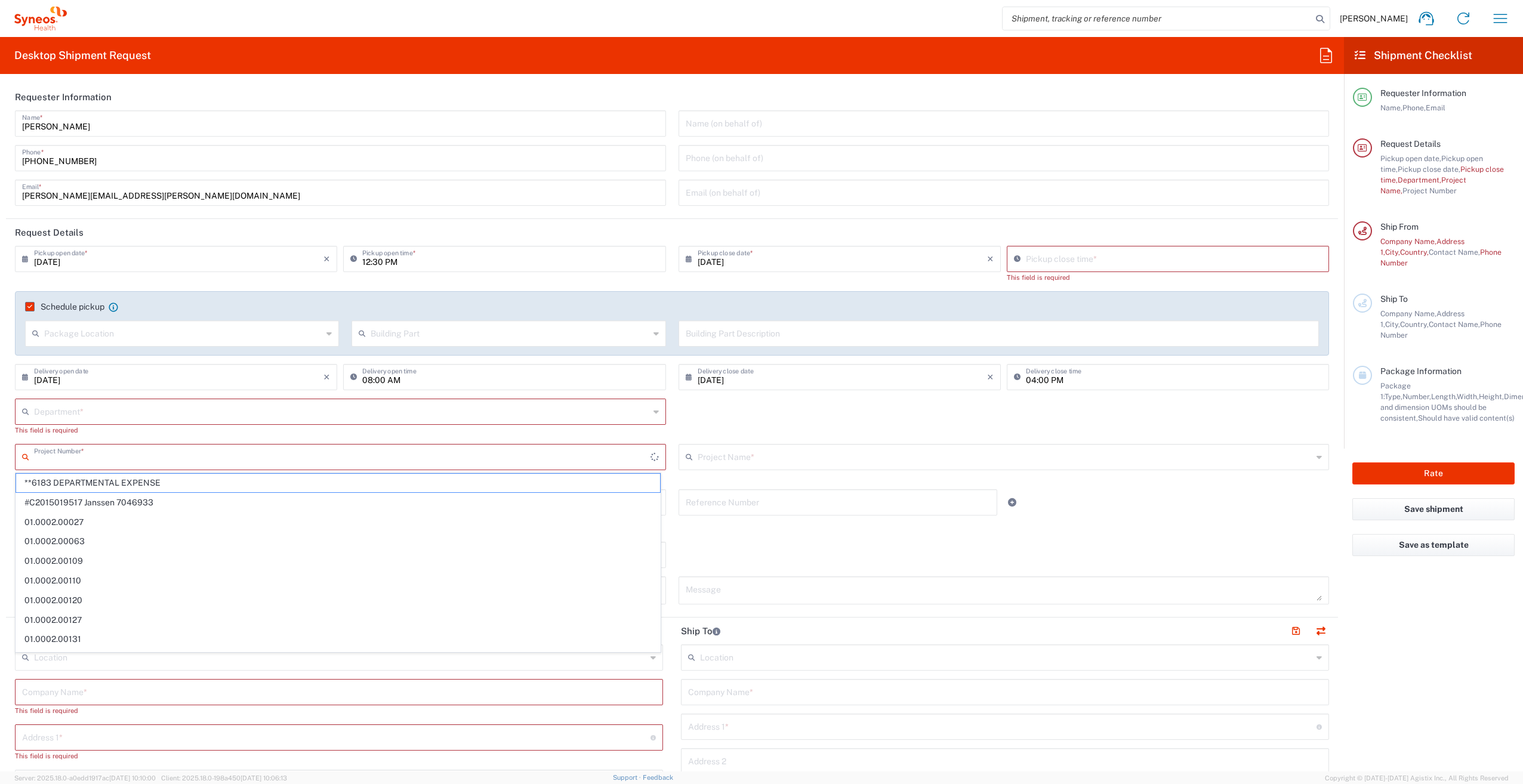
click at [67, 415] on input "text" at bounding box center [341, 410] width 615 height 21
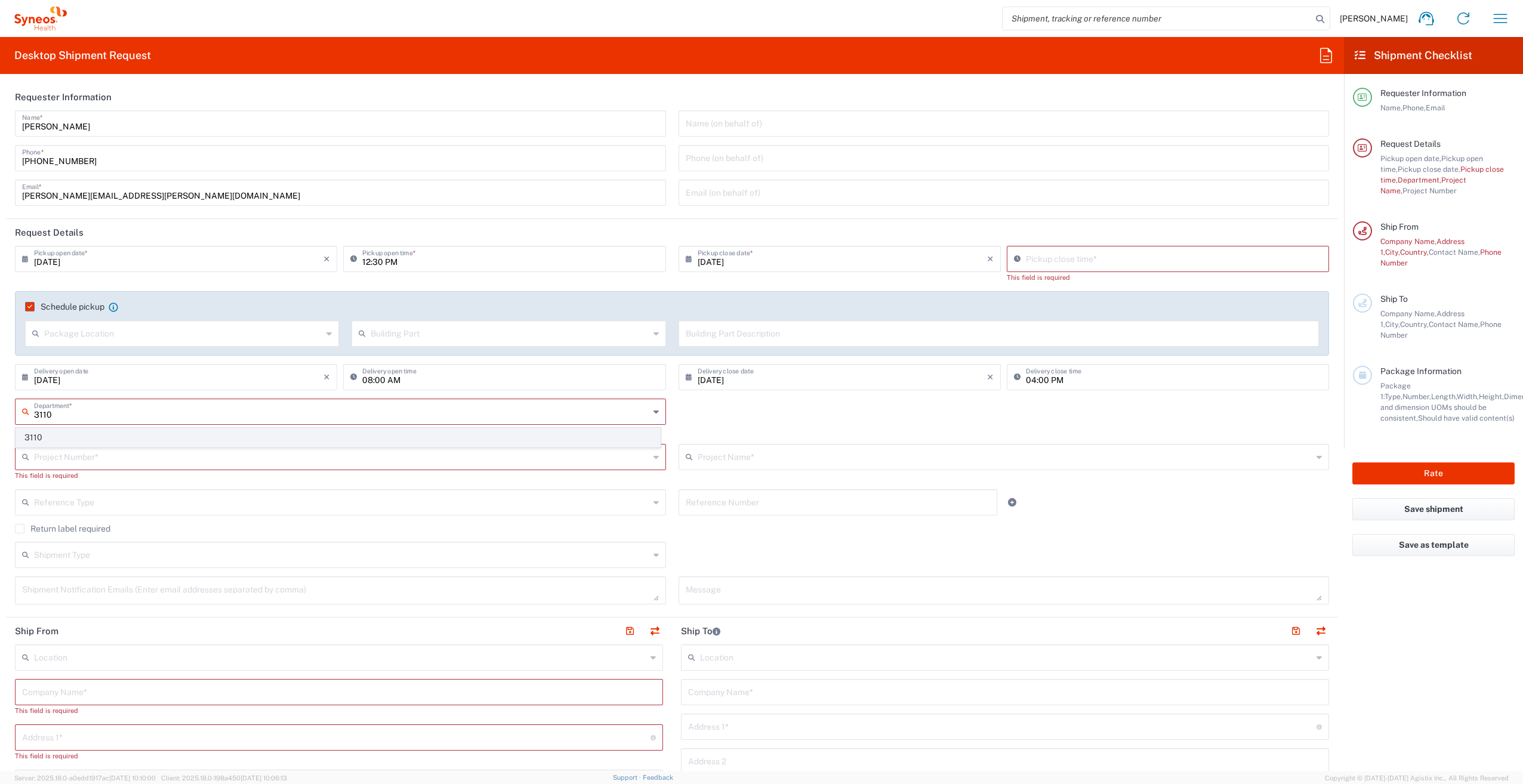
type input "3110"
click at [69, 435] on span "3110" at bounding box center [339, 437] width 644 height 18
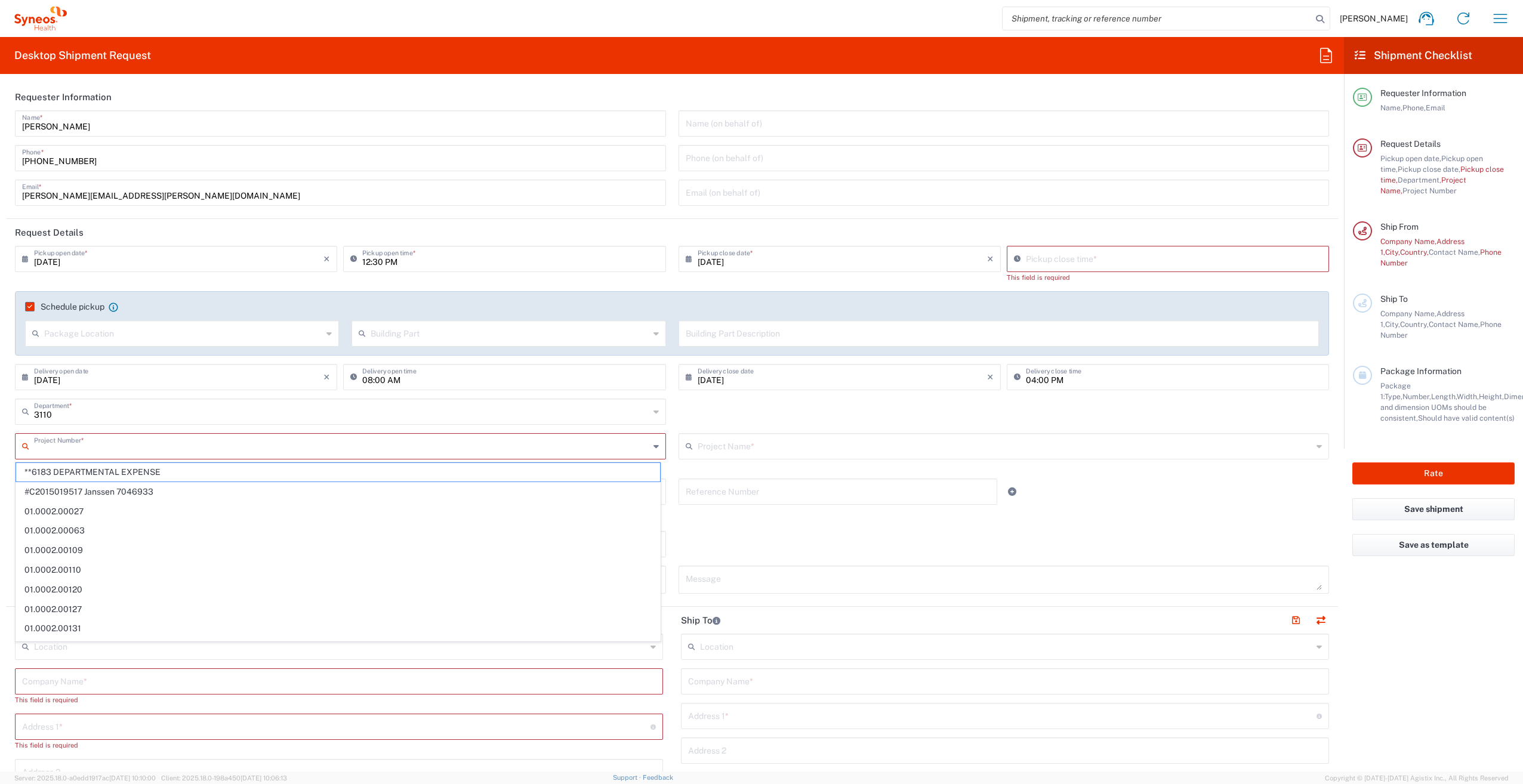
click at [74, 447] on input "text" at bounding box center [341, 445] width 615 height 21
drag, startPoint x: 64, startPoint y: 449, endPoint x: 34, endPoint y: 452, distance: 30.1
click at [34, 452] on input "Sanofi 706" at bounding box center [341, 445] width 615 height 21
click at [46, 451] on input "706" at bounding box center [341, 445] width 616 height 21
click at [54, 449] on input "706" at bounding box center [341, 445] width 616 height 21
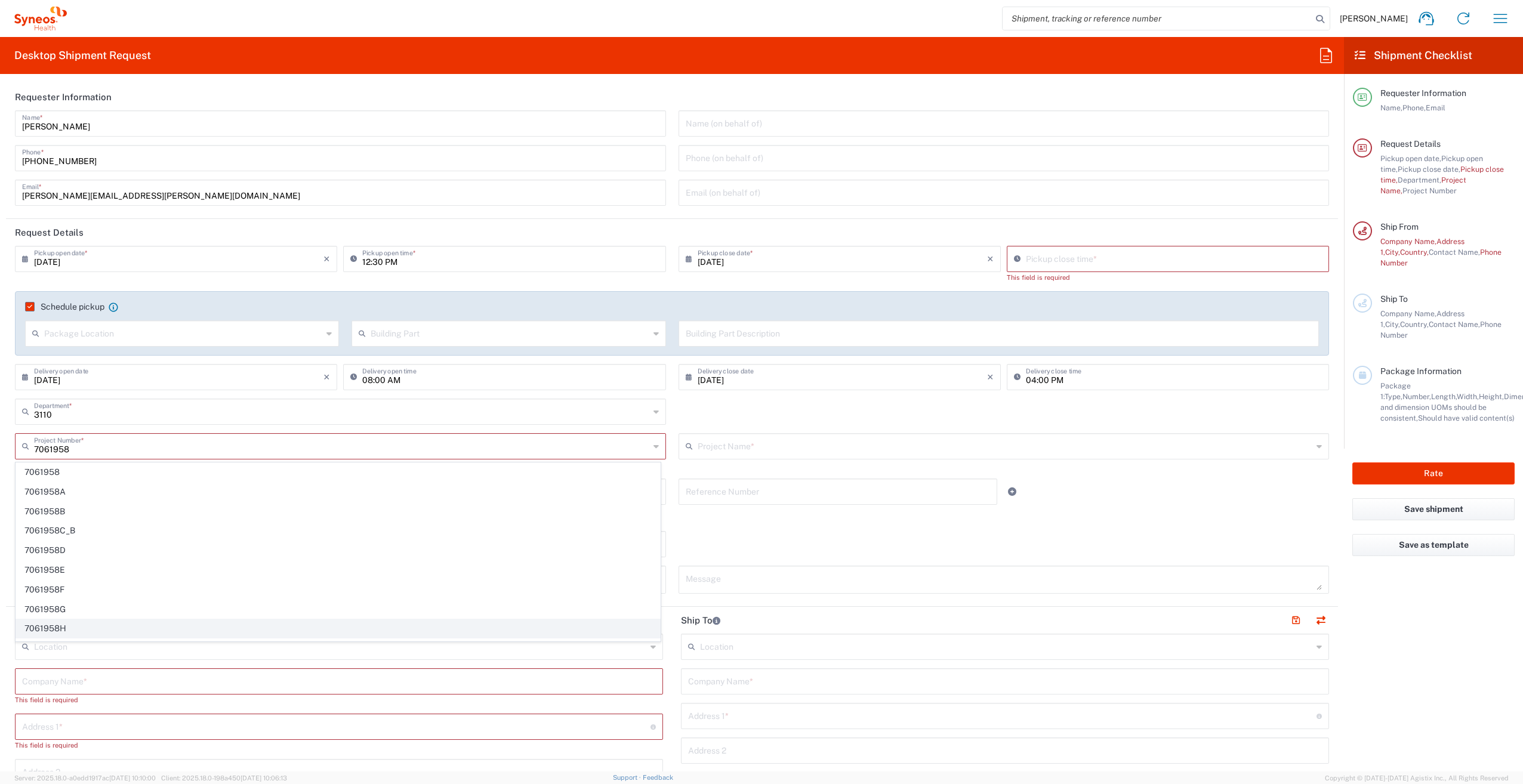
click at [65, 625] on span "7061958H" at bounding box center [339, 629] width 644 height 18
type input "7061958H"
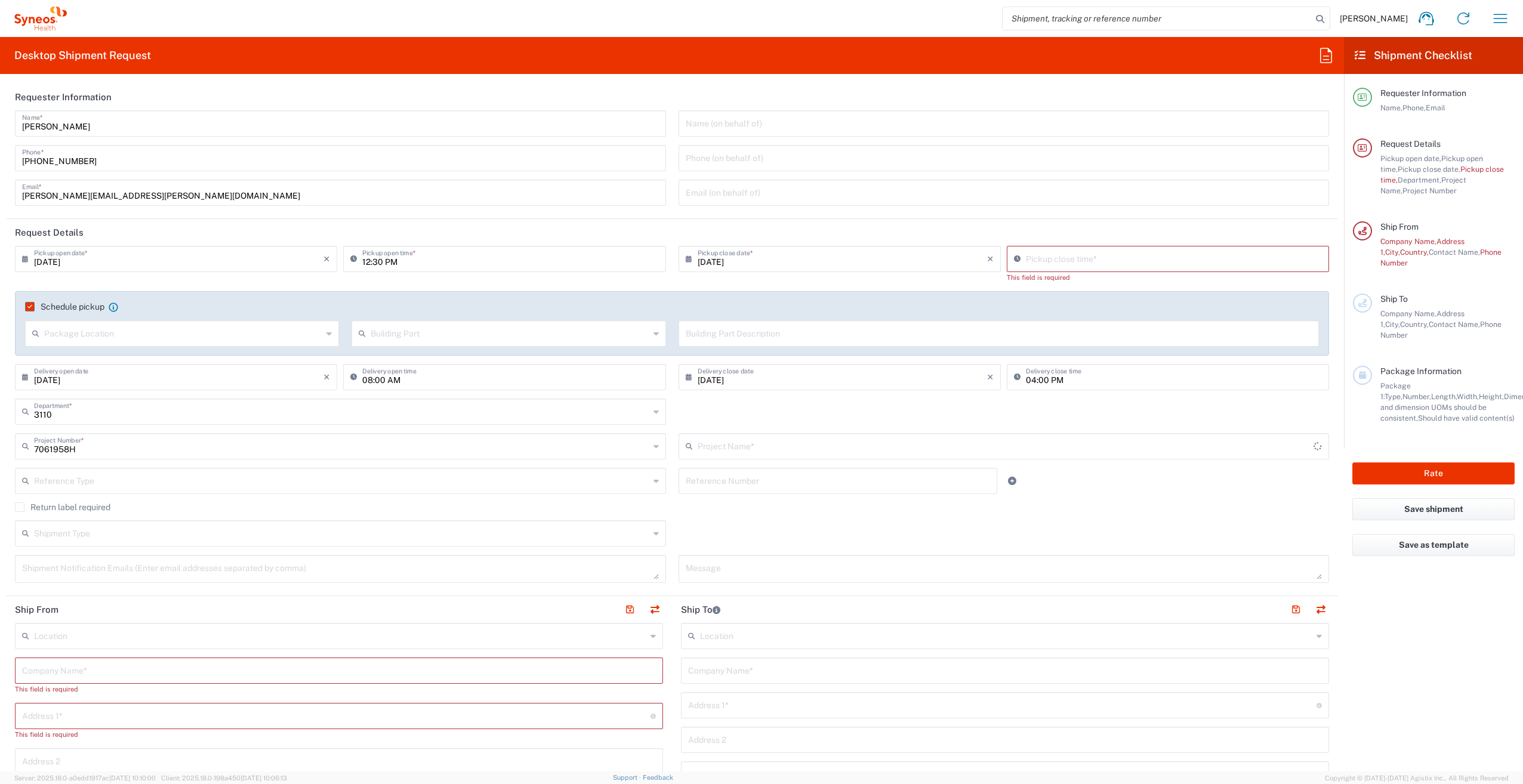
type input "Sanofi 7061958H"
click at [1043, 264] on input "11:40 AM" at bounding box center [1174, 258] width 296 height 21
drag, startPoint x: 1072, startPoint y: 262, endPoint x: 1009, endPoint y: 262, distance: 63.0
click at [1009, 262] on div "11:40 AM Pickup close time *" at bounding box center [1167, 259] width 322 height 26
type input "14:30 PM"
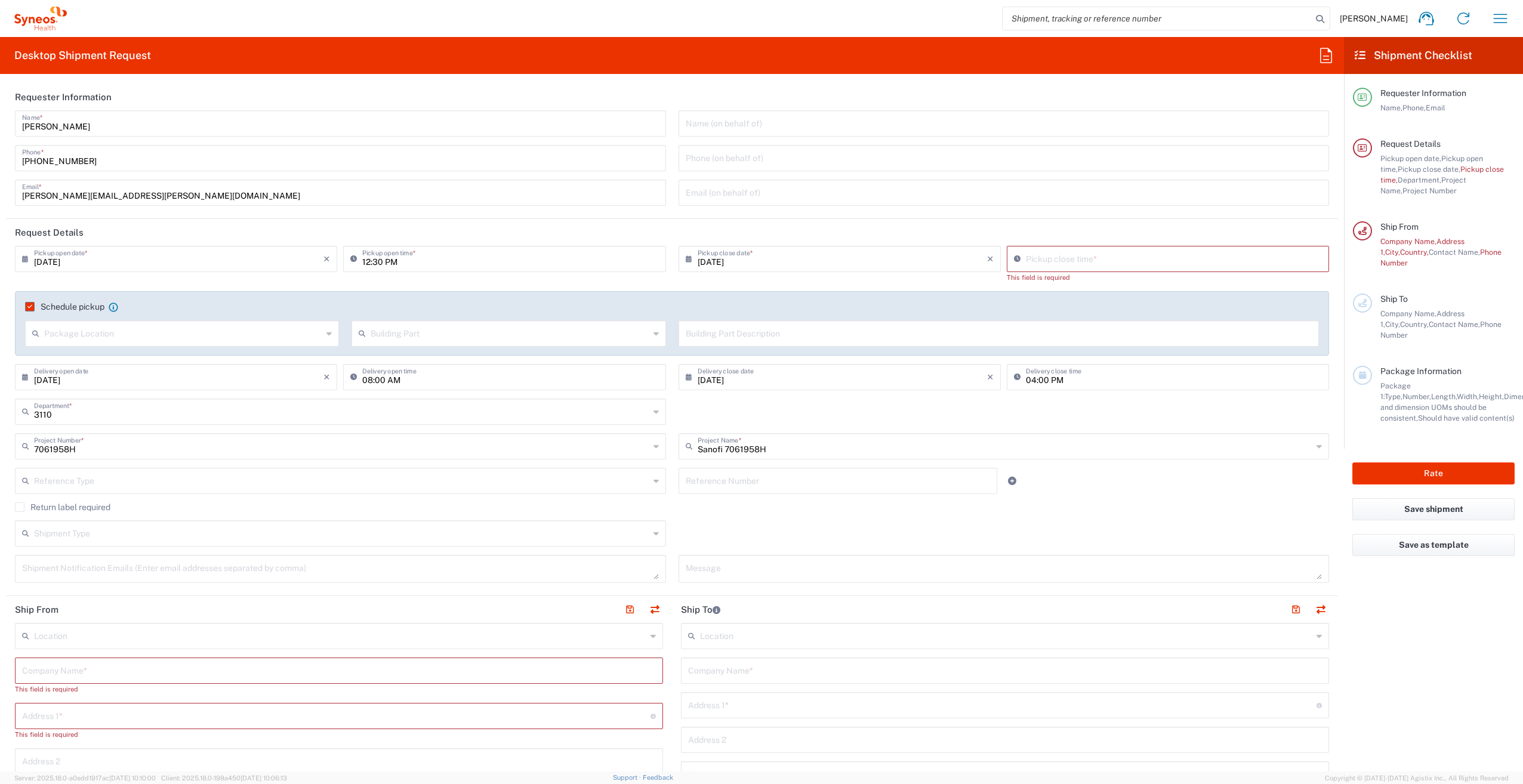
click at [904, 291] on div "Schedule pickup When scheduling a pickup please be sure to meet the following c…" at bounding box center [672, 323] width 1314 height 64
click at [1073, 258] on input "11:40 AM" at bounding box center [1174, 258] width 296 height 21
click at [1046, 262] on input "11:40 AM" at bounding box center [1174, 258] width 296 height 21
click at [1026, 260] on input "11:40 AM" at bounding box center [1174, 258] width 296 height 21
click at [1014, 258] on icon at bounding box center [1019, 259] width 12 height 19
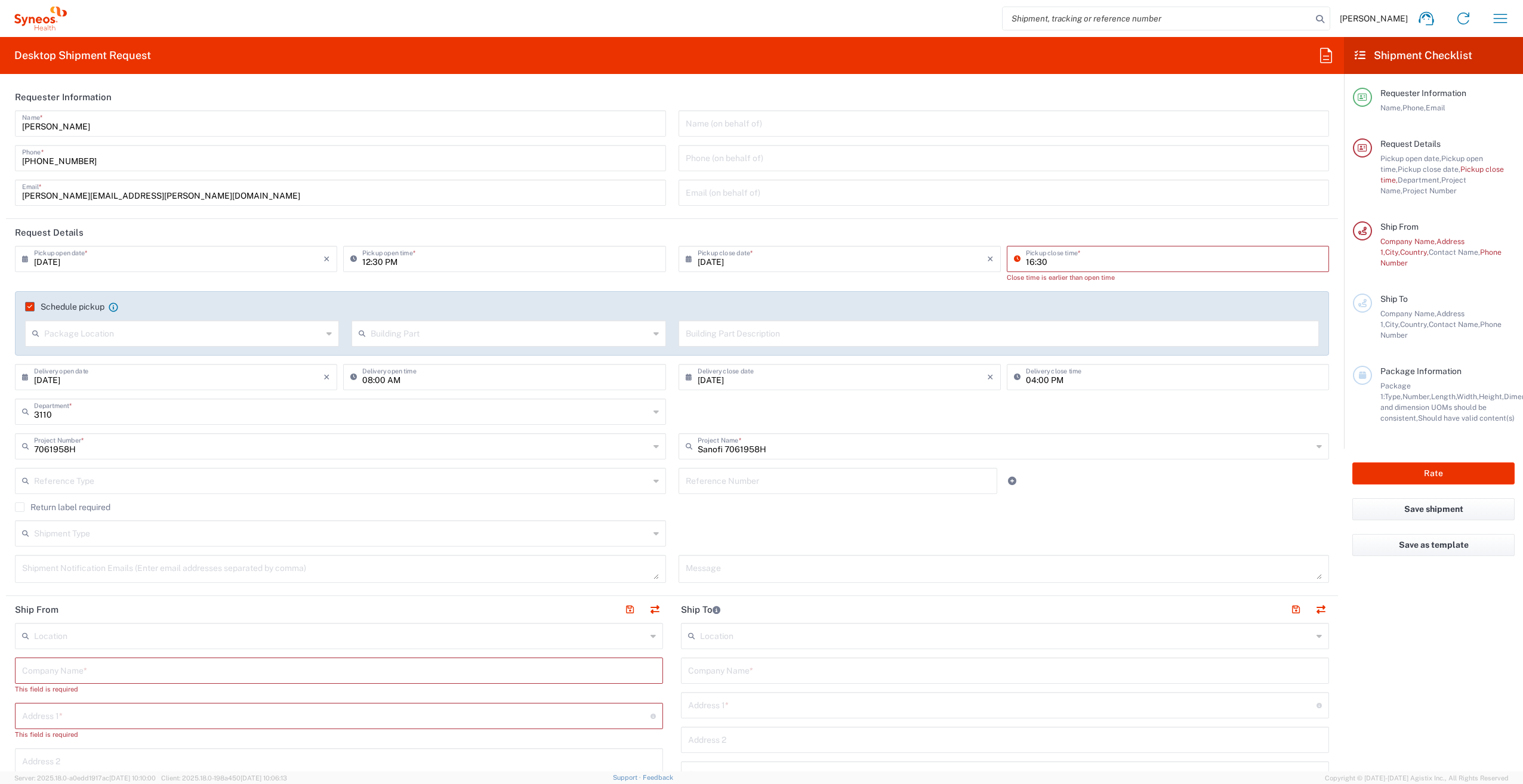
type input "16:30"
click at [836, 276] on div "[DATE] × Pickup close date * Cancel Apply" at bounding box center [840, 269] width 329 height 45
click at [1048, 259] on input "11:40 AM" at bounding box center [1174, 258] width 296 height 21
click at [1034, 260] on input "14:40 AM" at bounding box center [1174, 258] width 296 height 21
click at [1050, 260] on input "14:30 AM" at bounding box center [1174, 258] width 296 height 21
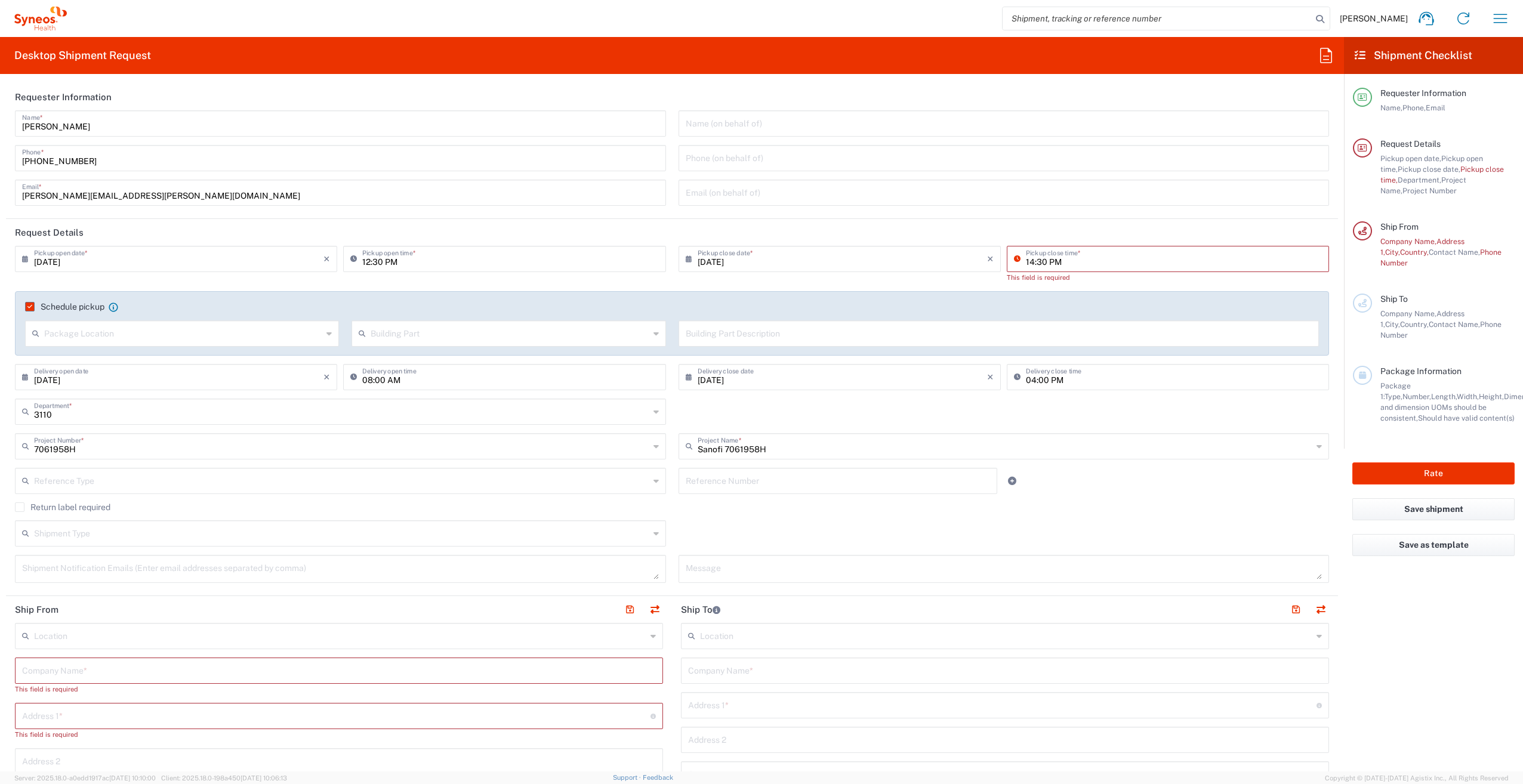
type input "14:30 PM"
click at [1073, 188] on input "text" at bounding box center [1005, 191] width 637 height 21
click at [1080, 252] on input "11:41 AM" at bounding box center [1174, 258] width 296 height 21
click at [1037, 262] on input "14:41 AM" at bounding box center [1174, 258] width 296 height 21
click at [1047, 262] on input "14:30 AM" at bounding box center [1174, 258] width 296 height 21
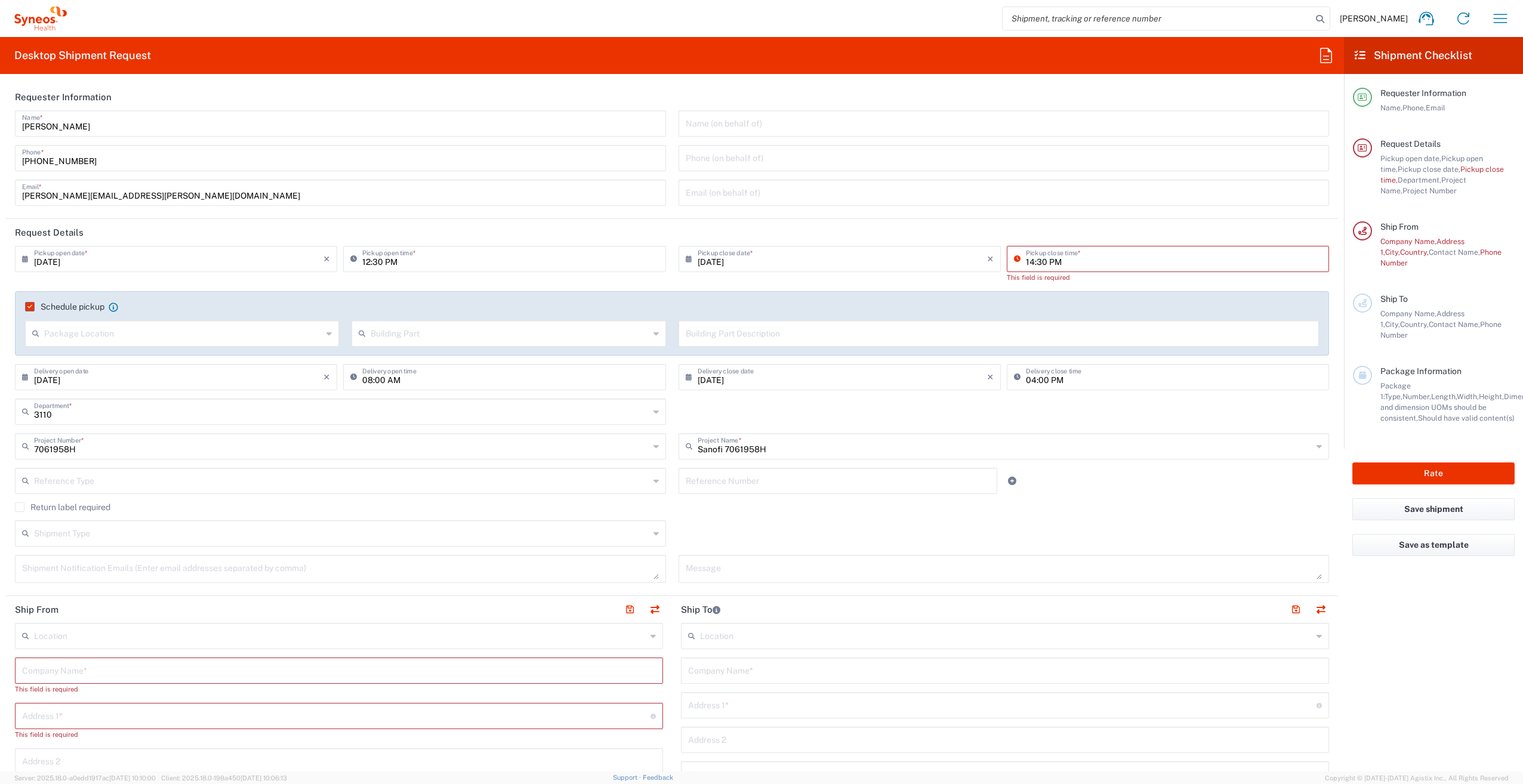
type input "14:30 PM"
click at [1074, 287] on div "Pickup close time * This field is required" at bounding box center [1168, 269] width 329 height 45
click at [397, 260] on input "12:30 PM" at bounding box center [510, 258] width 296 height 21
click at [96, 257] on input "[DATE]" at bounding box center [178, 258] width 290 height 21
click at [415, 268] on input "12:30 PM" at bounding box center [510, 258] width 296 height 21
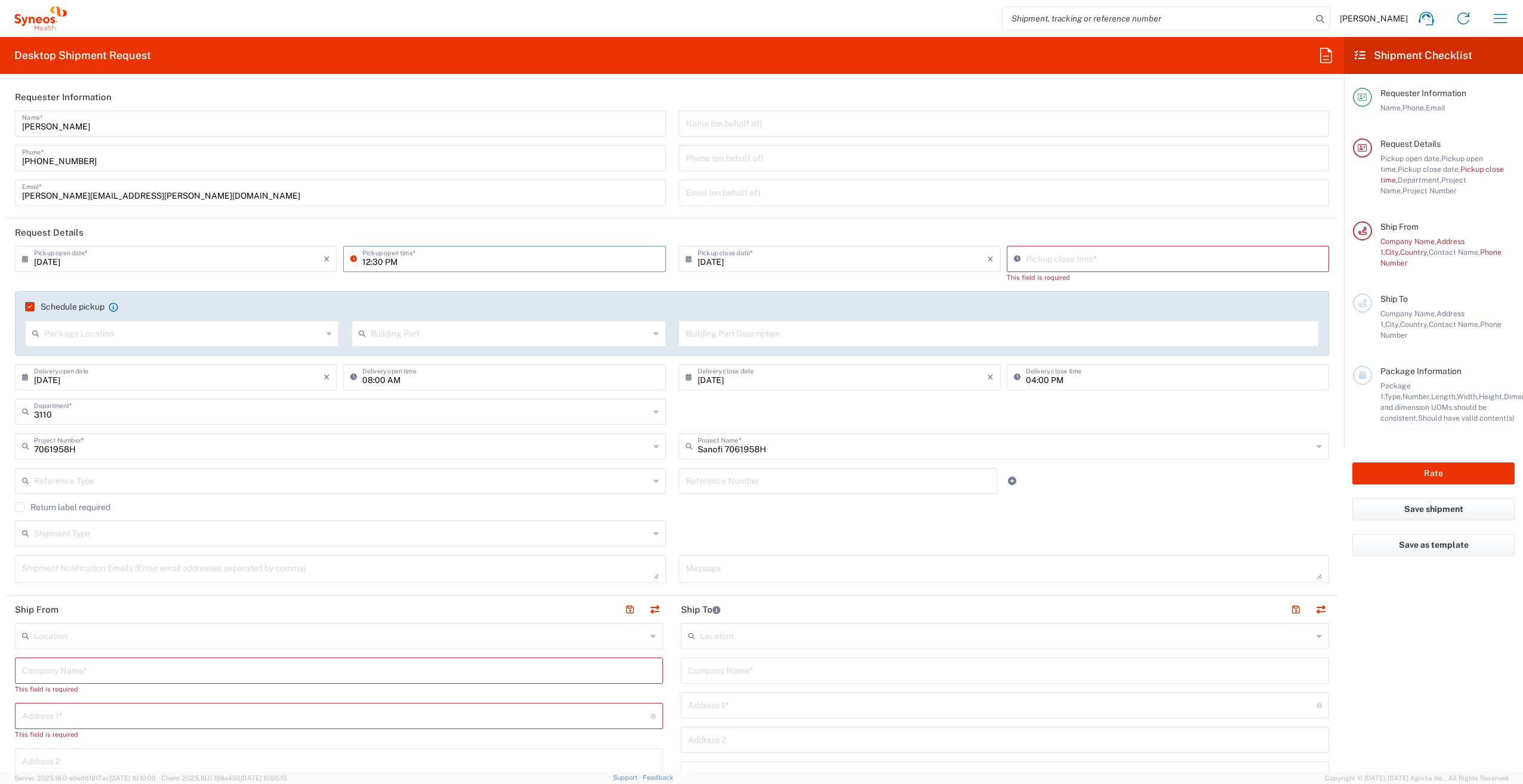
click at [476, 259] on input "12:30 PM" at bounding box center [510, 258] width 296 height 21
click at [118, 309] on icon at bounding box center [113, 307] width 9 height 9
click at [114, 308] on icon at bounding box center [113, 307] width 9 height 9
click at [363, 263] on input "12:30 PM" at bounding box center [510, 258] width 296 height 21
click at [378, 260] on input "13:30 PM" at bounding box center [510, 258] width 296 height 21
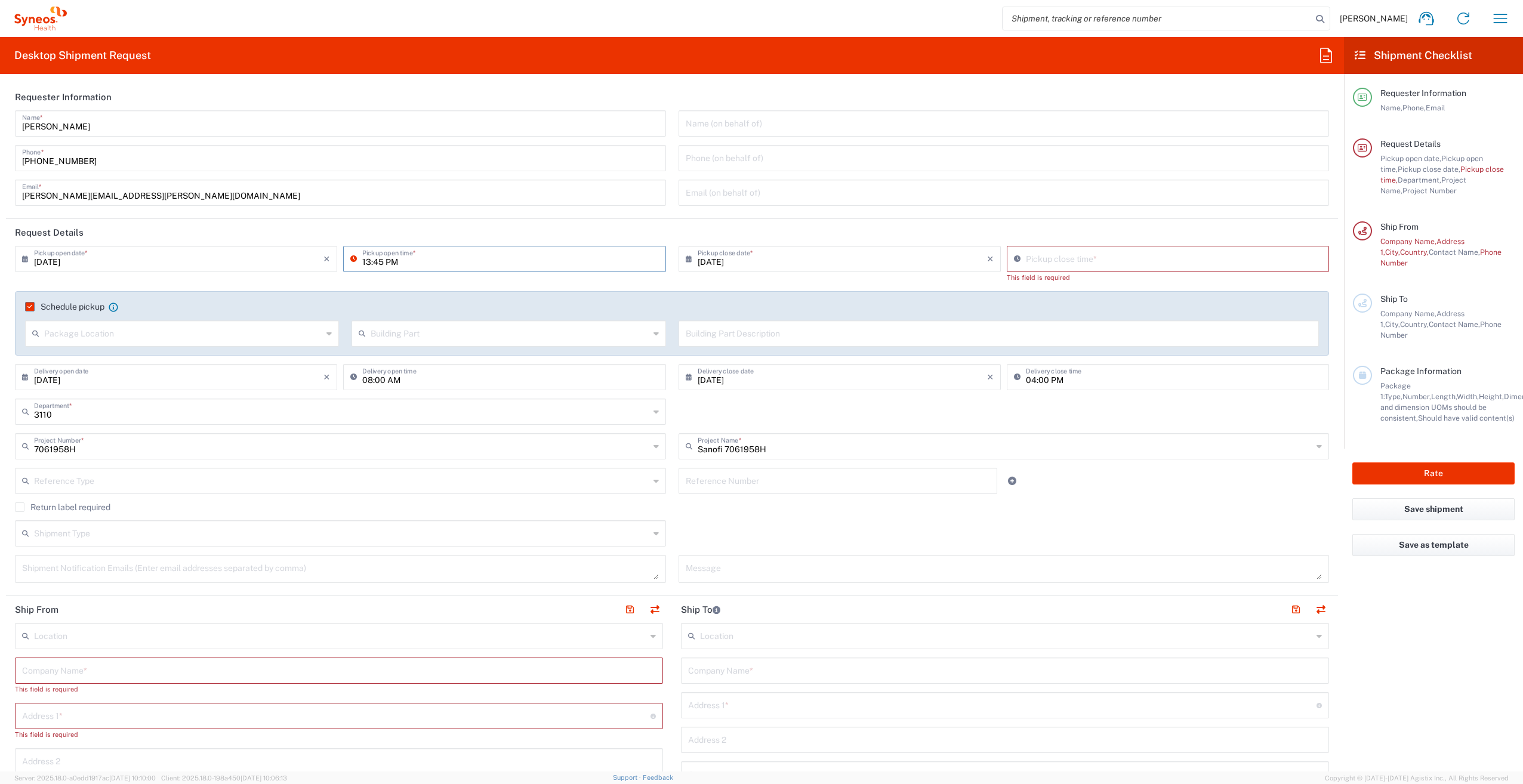
type input "13:45 PM"
type input "11:41 AM"
click at [1085, 262] on input "11:41 AM" at bounding box center [1174, 258] width 296 height 21
click at [388, 262] on input "11:41 AM" at bounding box center [510, 258] width 296 height 21
click at [379, 261] on input "13:41 AM" at bounding box center [510, 258] width 296 height 21
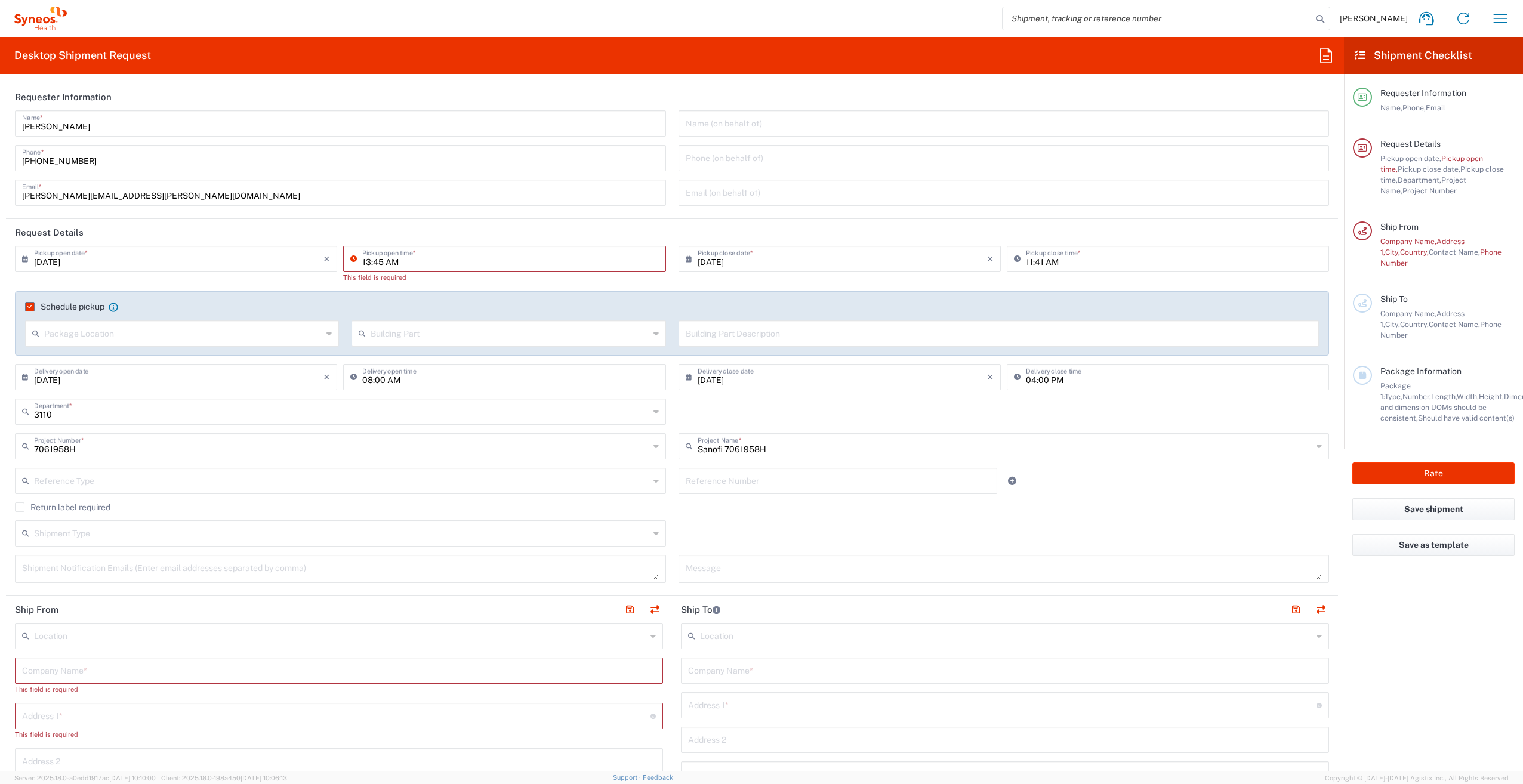
click at [389, 260] on input "13:45 AM" at bounding box center [510, 258] width 296 height 21
type input "13:45 PM"
click at [231, 265] on input "[DATE]" at bounding box center [178, 258] width 290 height 21
click at [483, 263] on input "11:42 AM" at bounding box center [510, 258] width 296 height 21
click at [372, 260] on input "1:42 AM" at bounding box center [510, 258] width 296 height 21
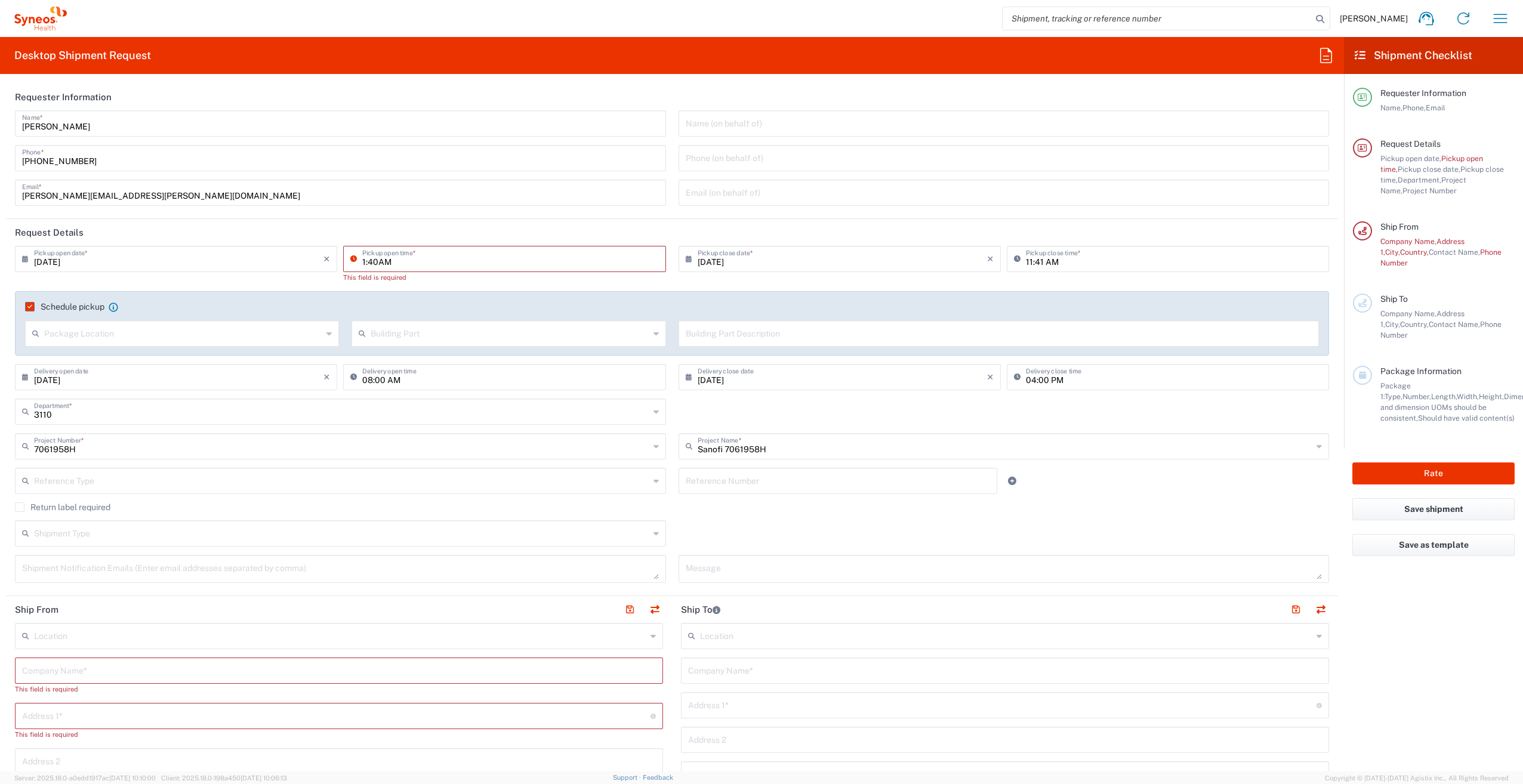
click at [385, 260] on input "1:40AM" at bounding box center [510, 258] width 296 height 21
click at [393, 262] on input "1:40AM" at bounding box center [510, 258] width 296 height 21
type input "01:40 PM"
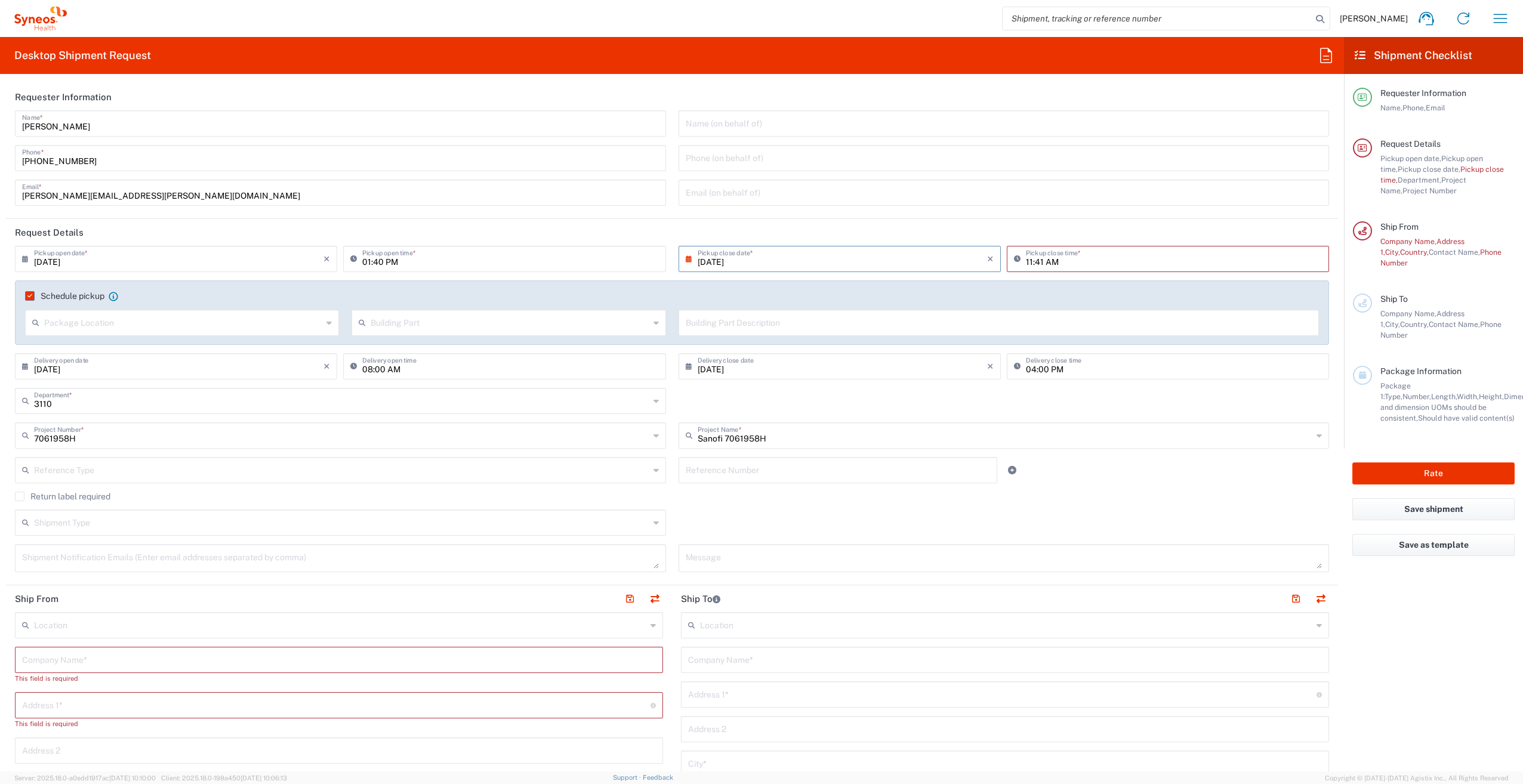
click at [796, 268] on input "[DATE]" at bounding box center [842, 258] width 290 height 21
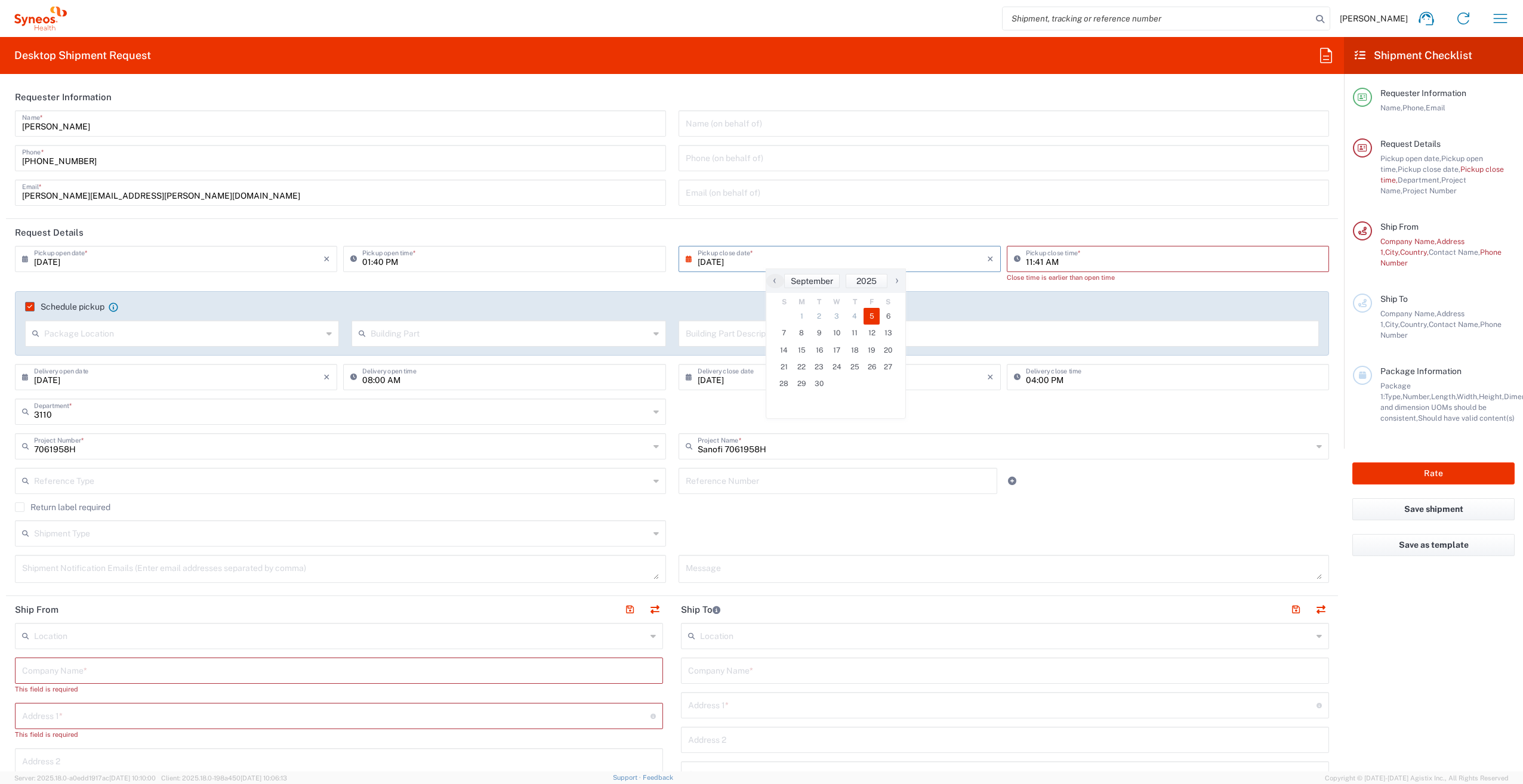
click at [1031, 259] on input "11:41 AM" at bounding box center [1174, 258] width 296 height 21
click at [1035, 260] on input "3:41 AM" at bounding box center [1174, 258] width 296 height 21
click at [1026, 262] on input "3:40AM" at bounding box center [1174, 258] width 296 height 21
click at [1033, 260] on input "240AM" at bounding box center [1174, 258] width 296 height 21
type input "02:30 PM"
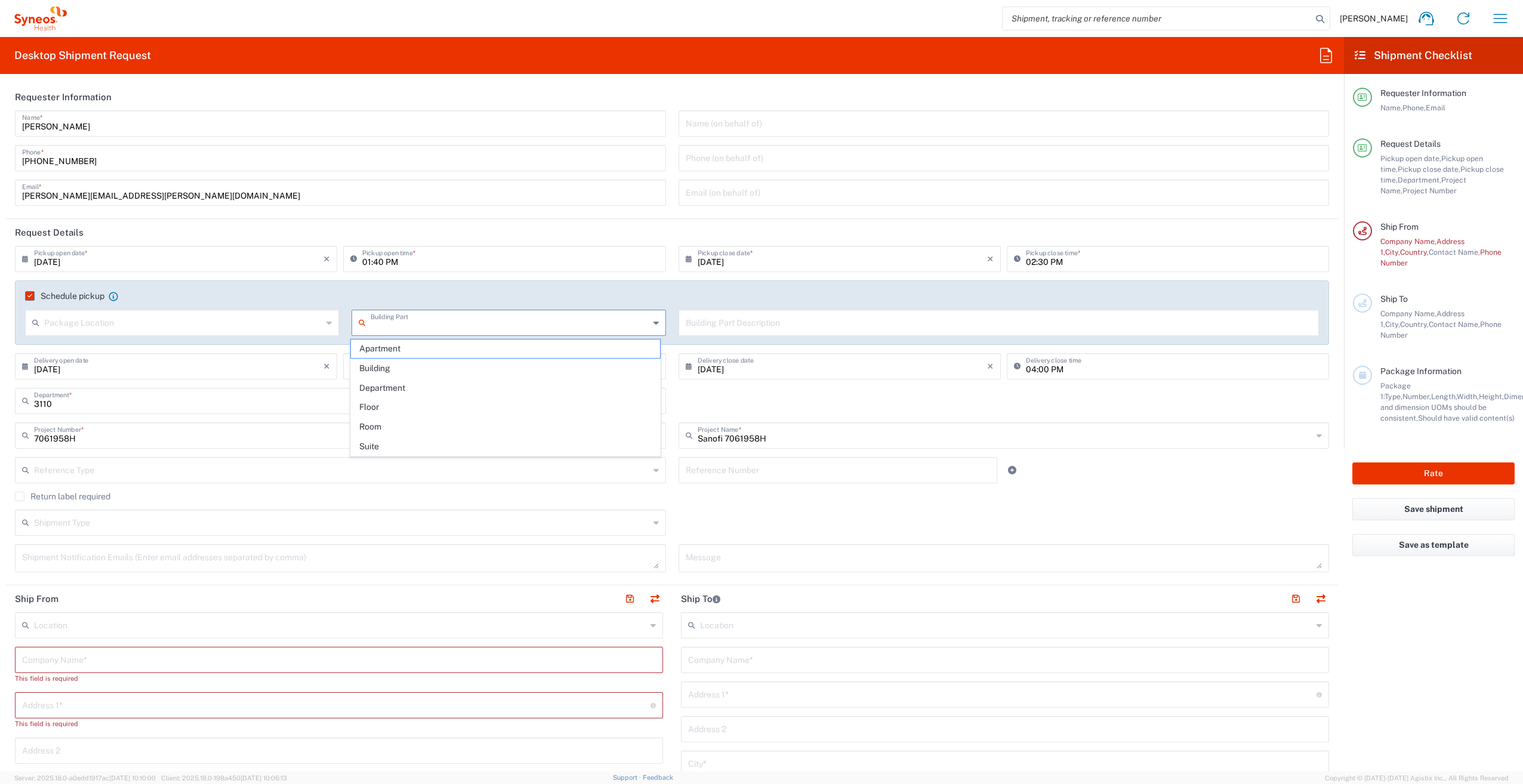
click at [586, 335] on div "Building Part" at bounding box center [508, 322] width 314 height 26
click at [830, 296] on agx-checkbox-control "Schedule pickup When scheduling a pickup please be sure to meet the following c…" at bounding box center [673, 296] width 1294 height 11
click at [381, 260] on input "01:40 PM" at bounding box center [510, 258] width 296 height 21
click at [381, 261] on input "01:40 PM" at bounding box center [510, 258] width 296 height 21
type input "01:45 PM"
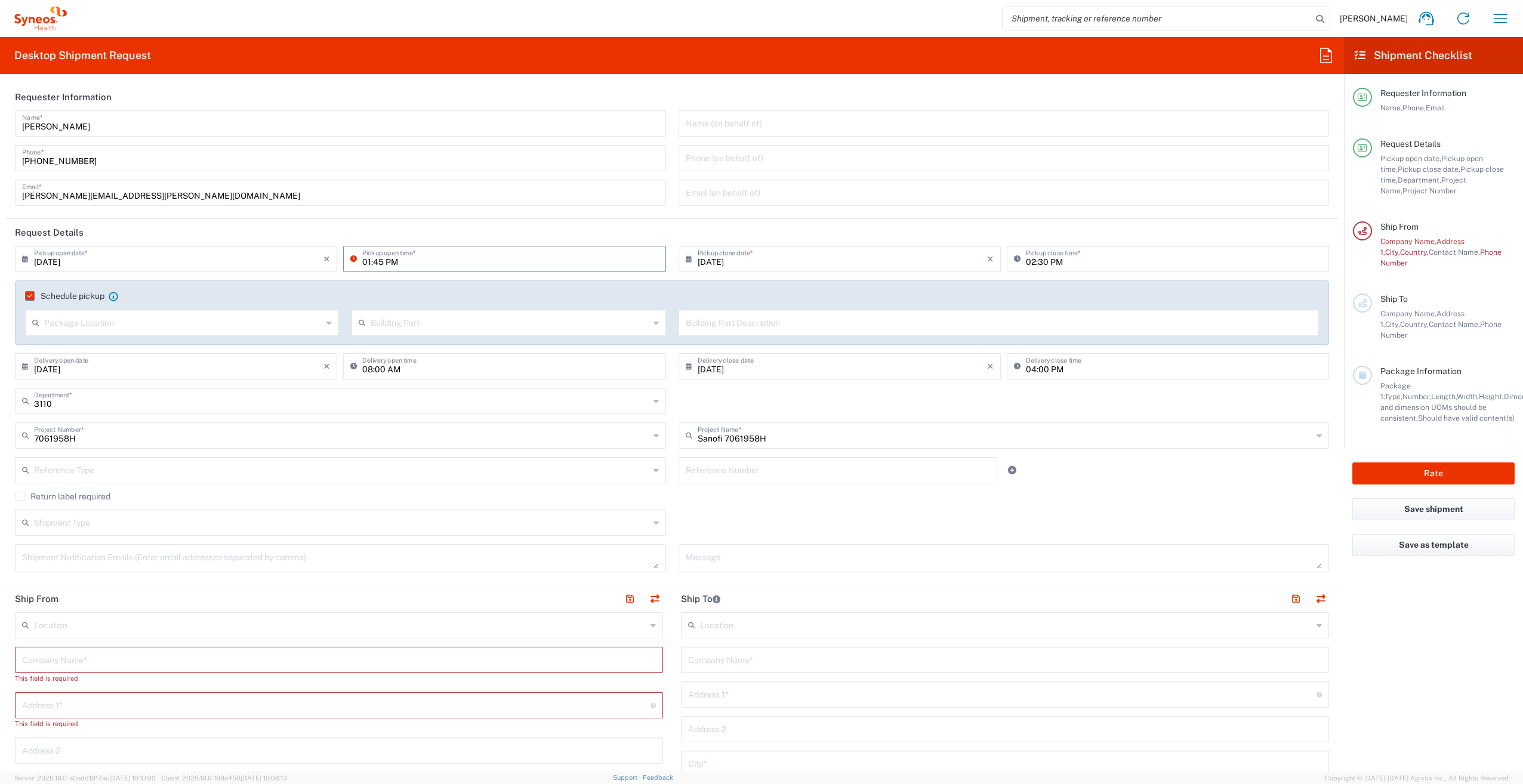
click at [436, 300] on agx-checkbox-control "Schedule pickup When scheduling a pickup please be sure to meet the following c…" at bounding box center [673, 296] width 1294 height 11
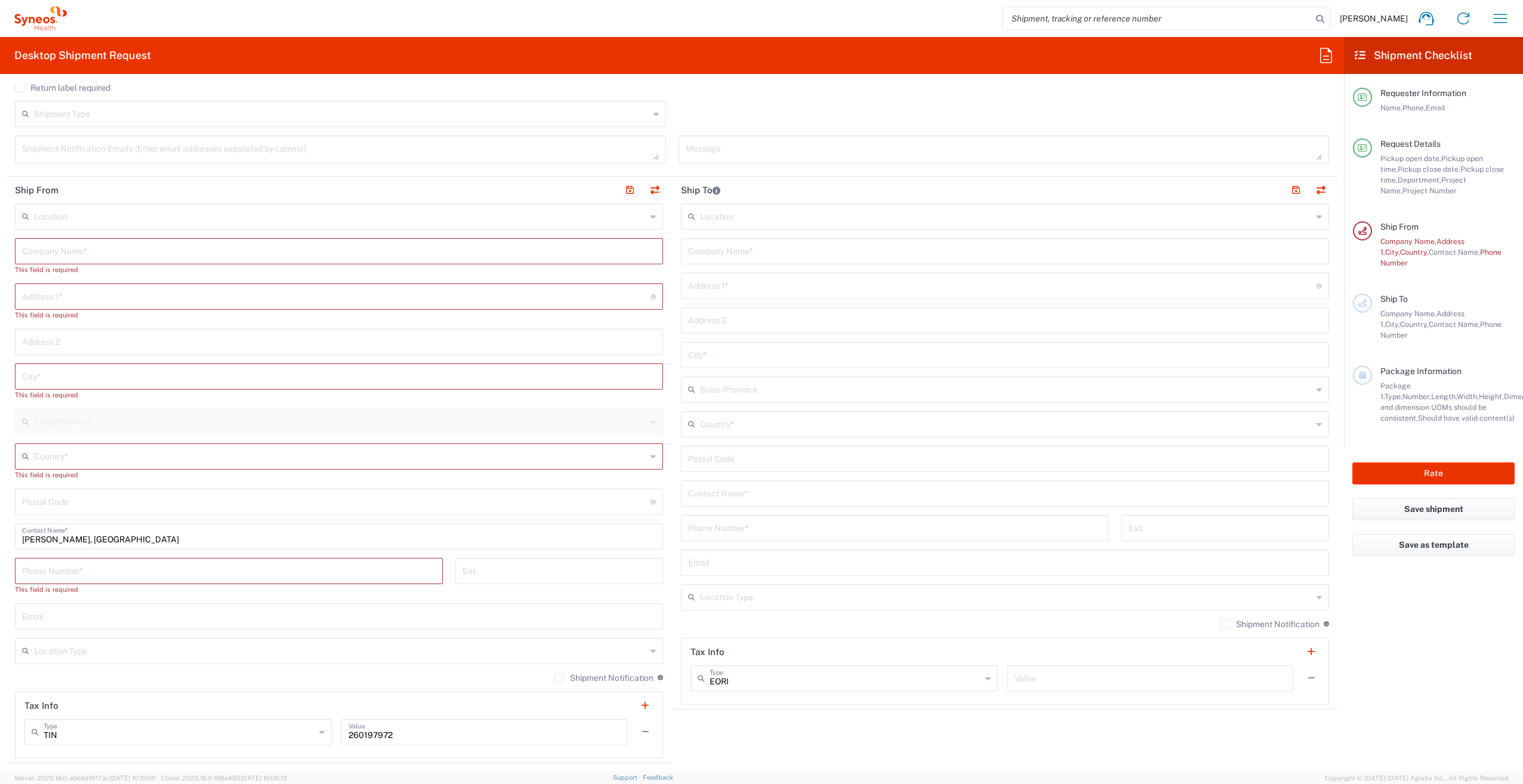
scroll to position [417, 0]
click at [113, 206] on input "text" at bounding box center [339, 206] width 613 height 21
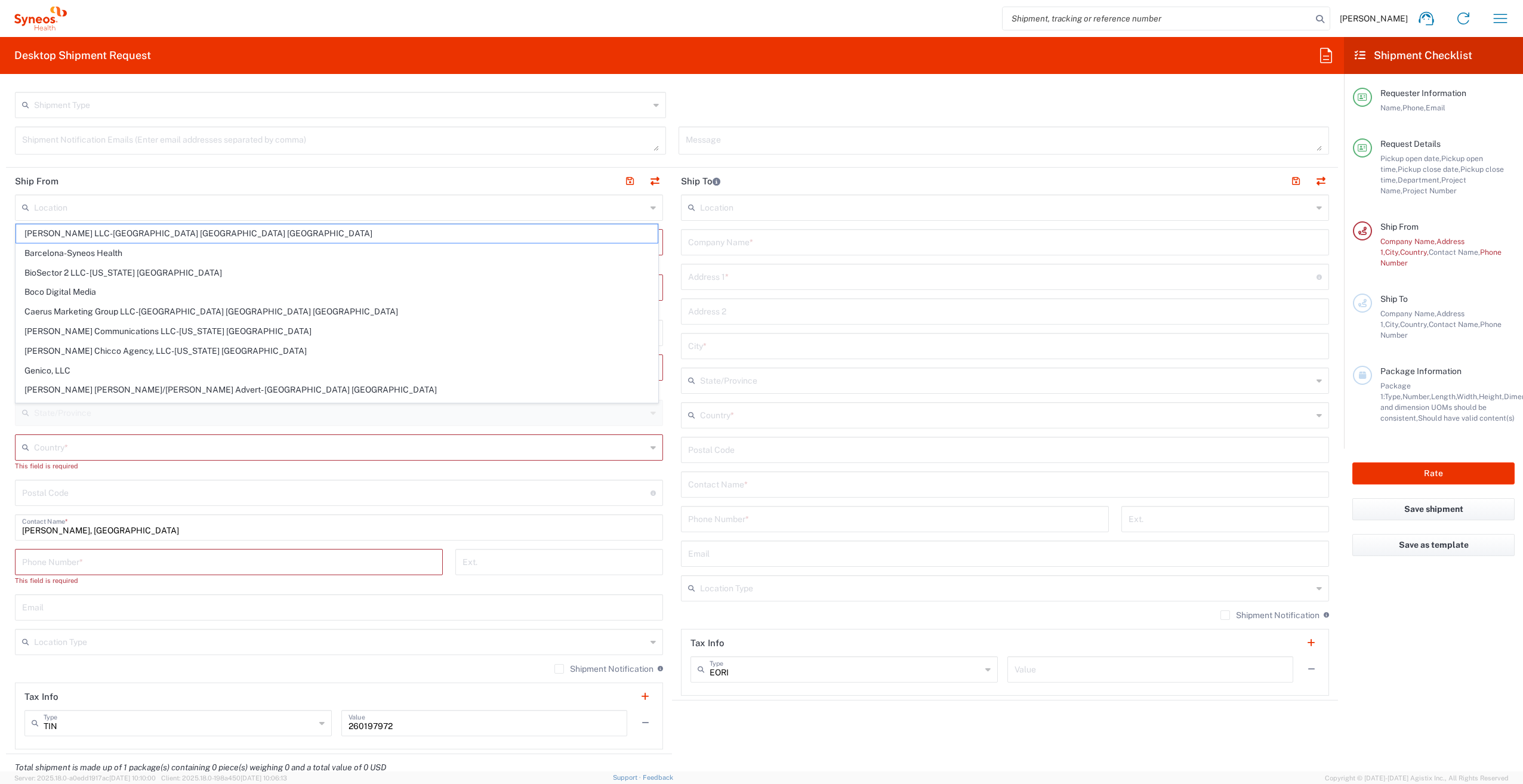
click at [86, 175] on header "Ship From" at bounding box center [339, 181] width 666 height 27
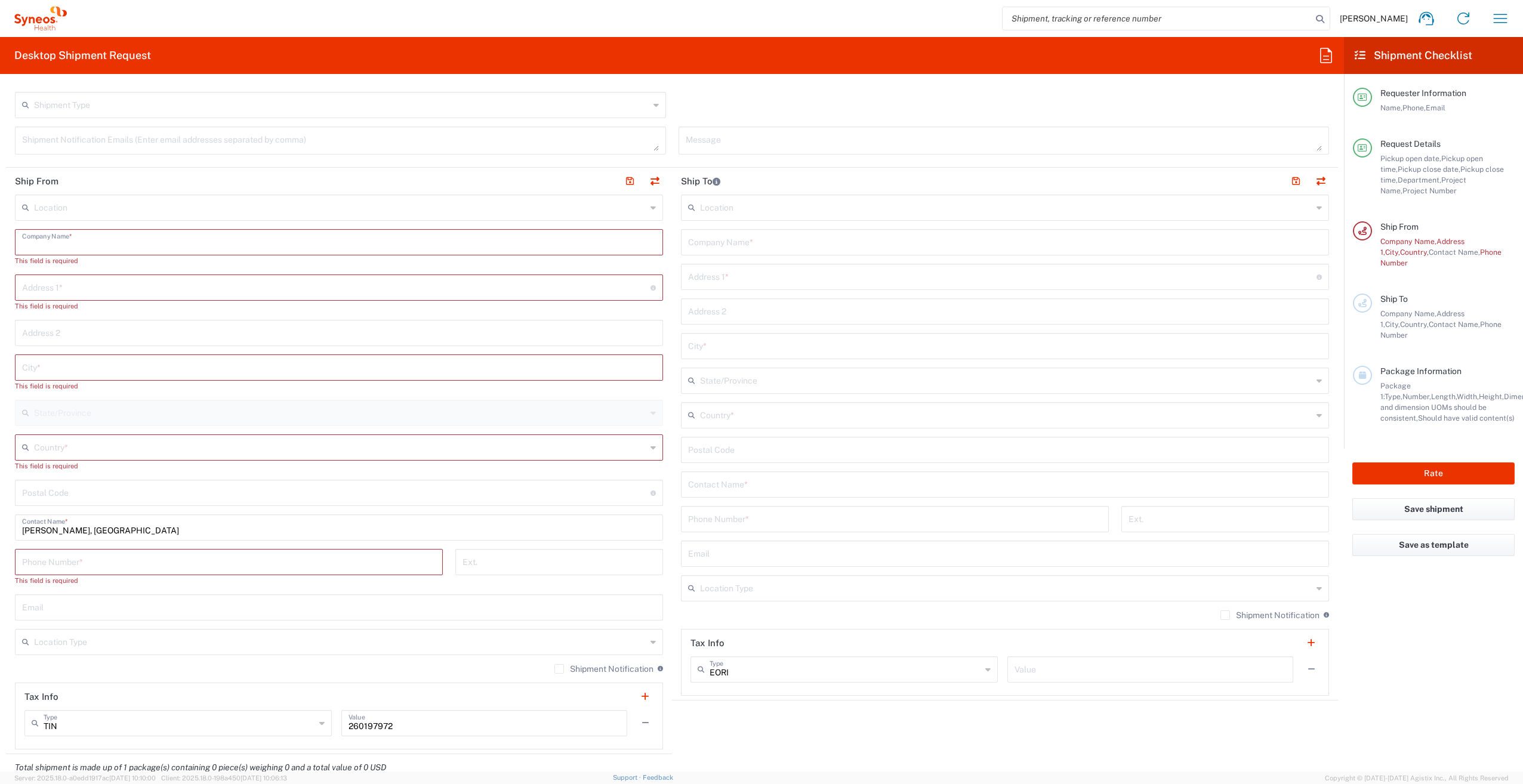
click at [76, 241] on input "text" at bounding box center [339, 241] width 634 height 21
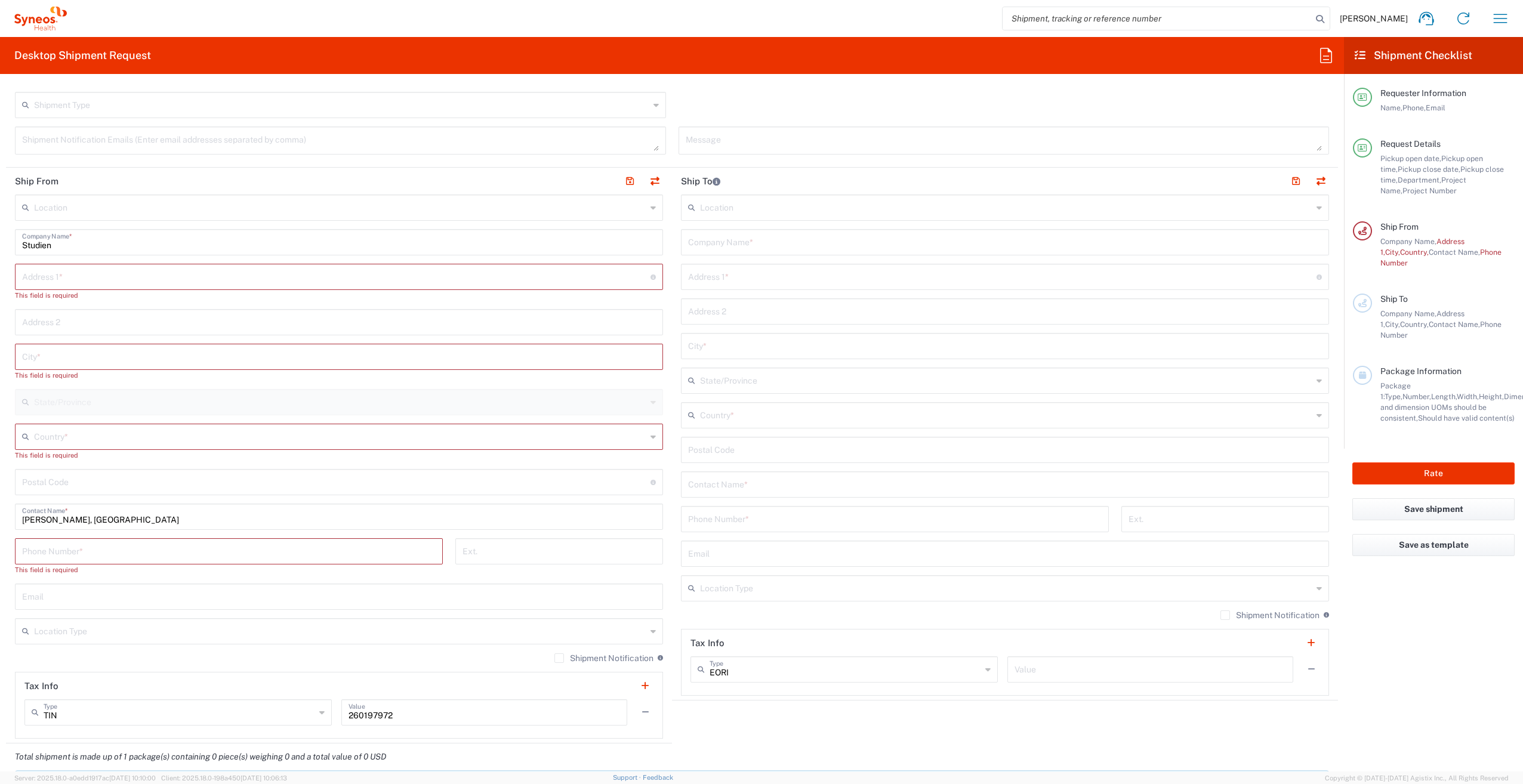
click at [74, 247] on input "Studien" at bounding box center [339, 241] width 634 height 21
click at [124, 247] on input "Studienmanagement Neuropoint" at bounding box center [339, 241] width 634 height 21
click at [174, 245] on input "Studienmanagement Neuropoint" at bounding box center [339, 241] width 634 height 21
click at [126, 245] on input "Studienmanagement Neuropoint GmbH" at bounding box center [339, 241] width 634 height 21
type input "Studienmanagement Neuropoint GmbH"
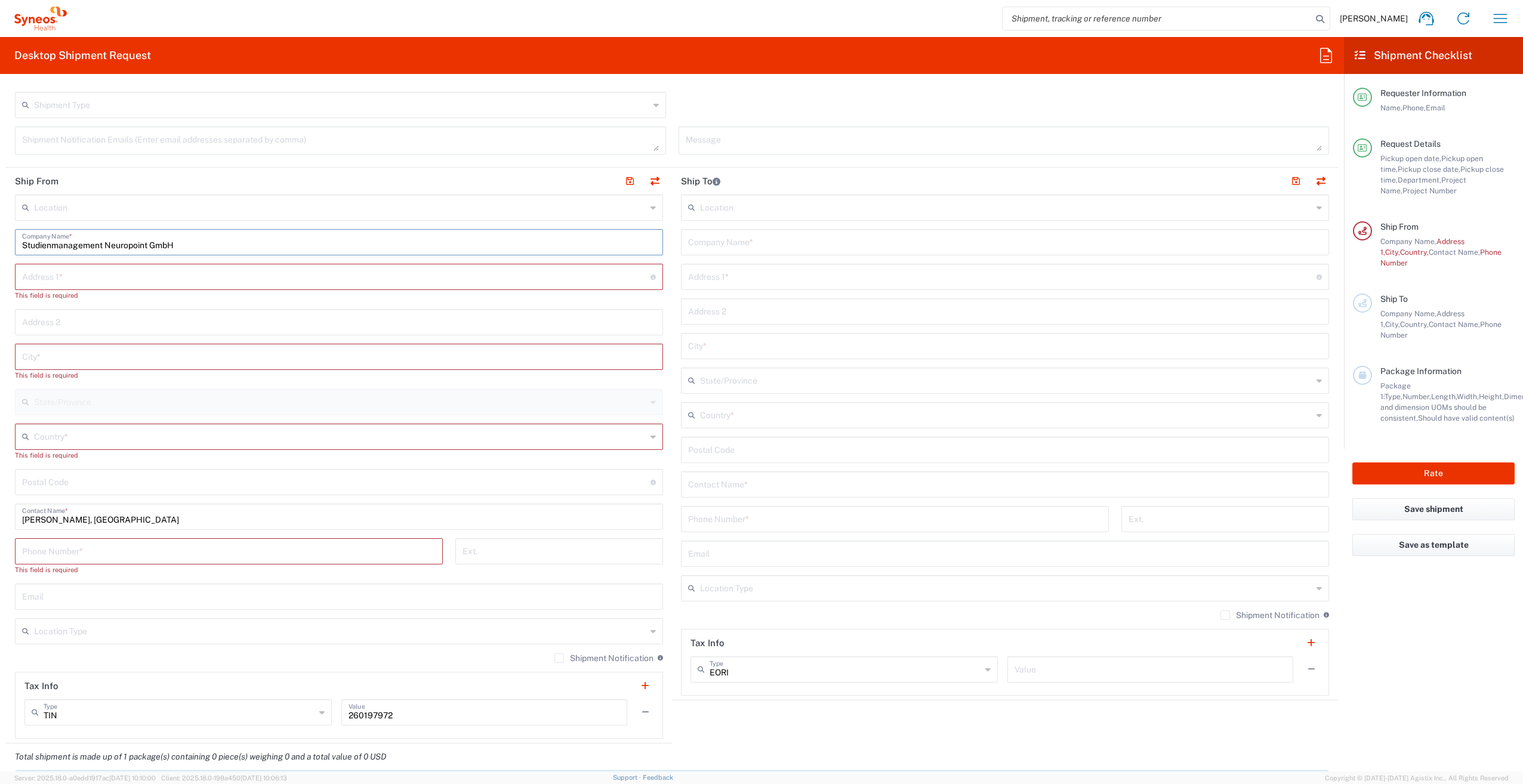
click at [121, 278] on input "text" at bounding box center [336, 276] width 628 height 21
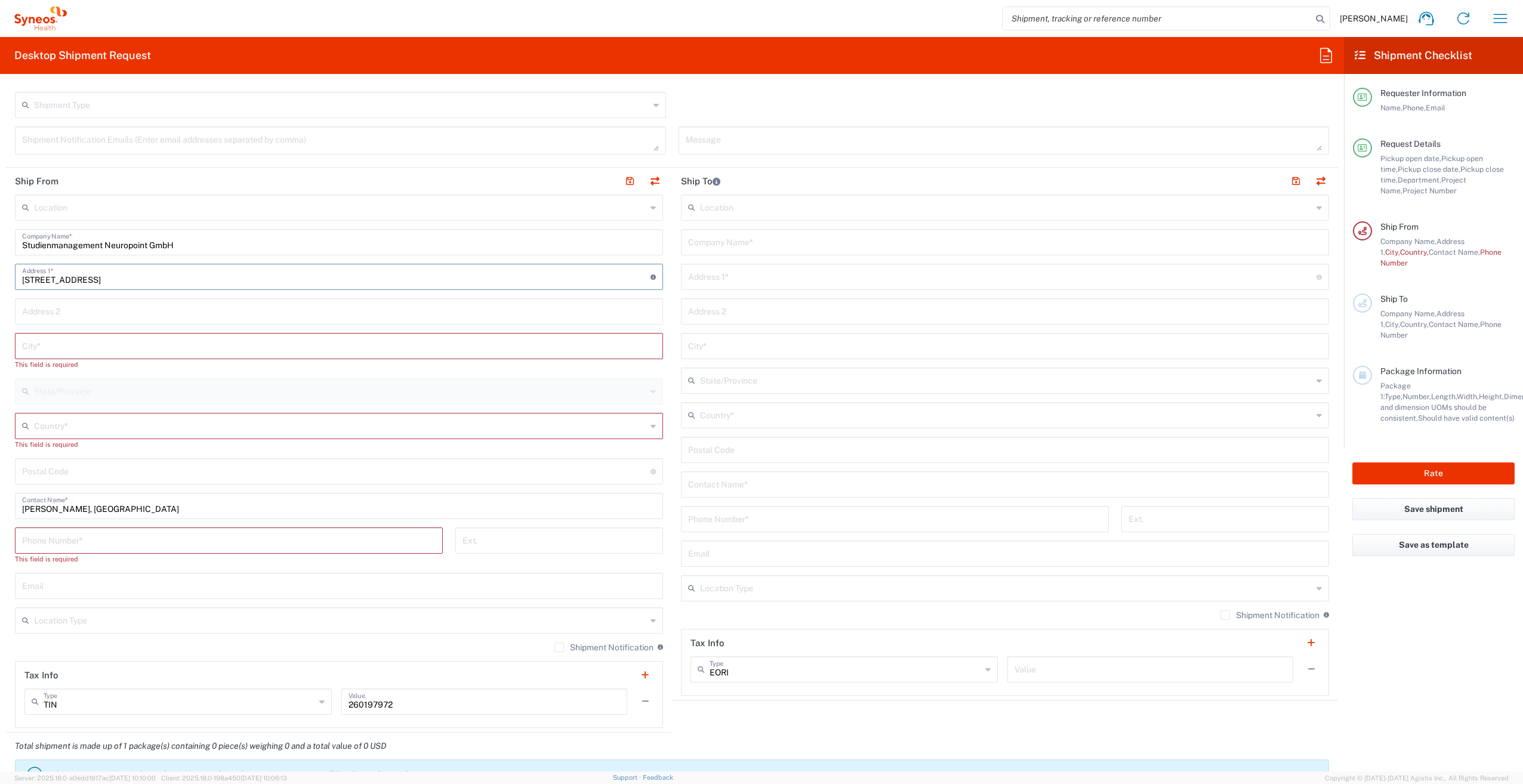
type input "[STREET_ADDRESS]"
click at [100, 347] on input "text" at bounding box center [339, 345] width 634 height 21
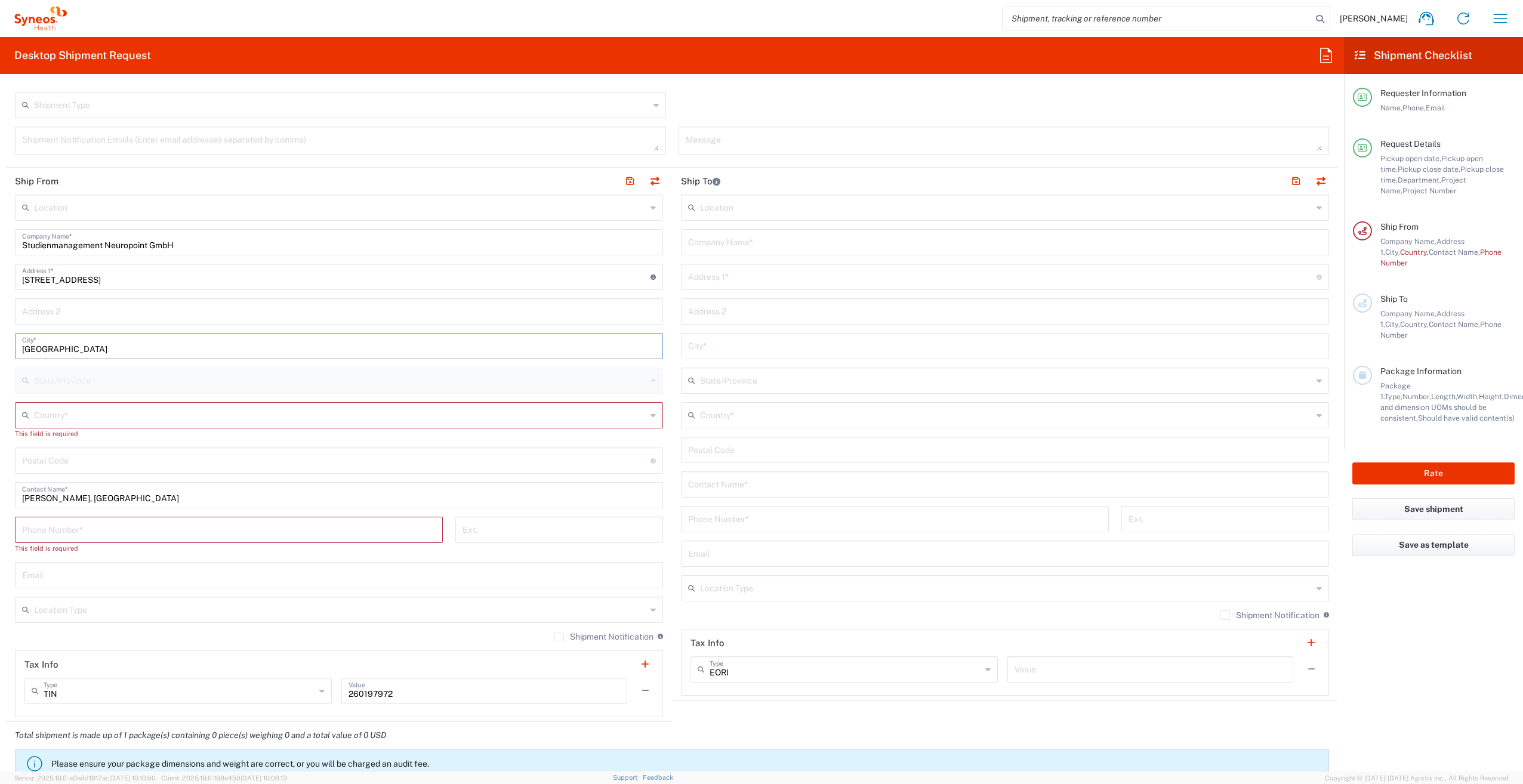
type input "[GEOGRAPHIC_DATA]"
click at [83, 417] on input "text" at bounding box center [339, 414] width 613 height 21
click at [50, 455] on span "[GEOGRAPHIC_DATA]" at bounding box center [337, 461] width 642 height 18
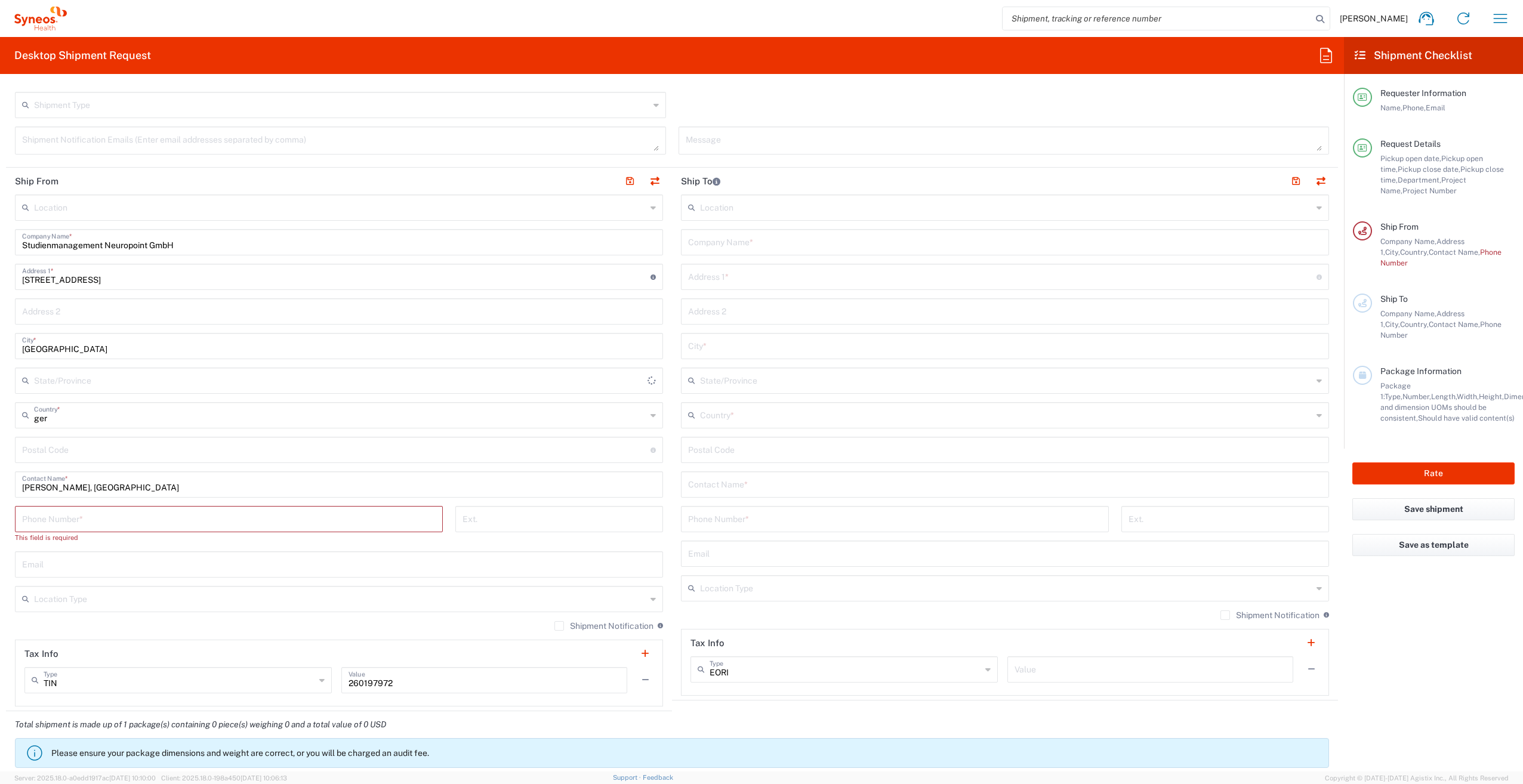
type input "[GEOGRAPHIC_DATA]"
drag, startPoint x: 64, startPoint y: 454, endPoint x: 65, endPoint y: 447, distance: 7.1
click at [64, 454] on input "undefined" at bounding box center [336, 448] width 628 height 21
type input "89073"
click at [107, 488] on input "[PERSON_NAME], [GEOGRAPHIC_DATA]" at bounding box center [339, 484] width 634 height 21
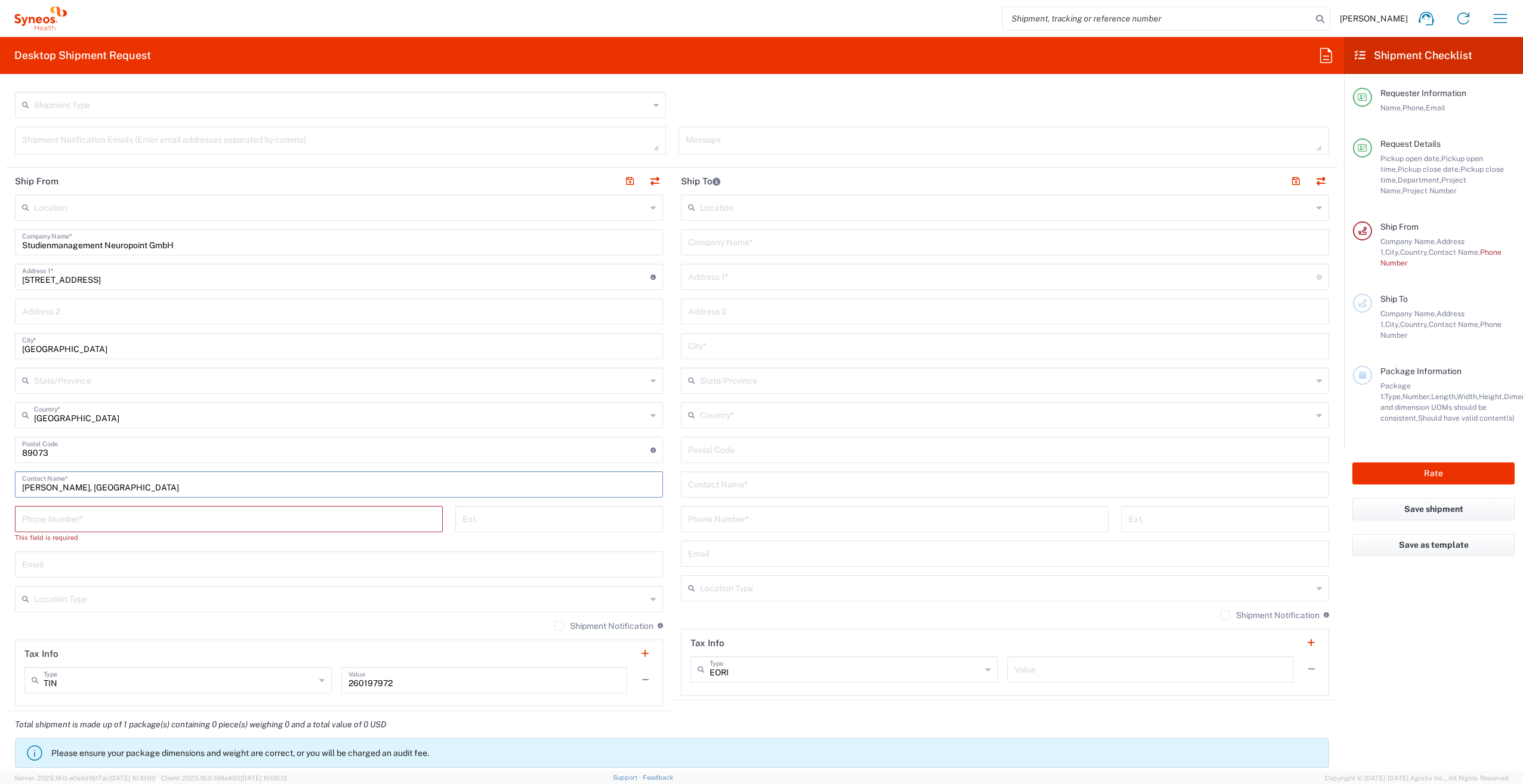
click at [106, 514] on input "tel" at bounding box center [229, 518] width 414 height 21
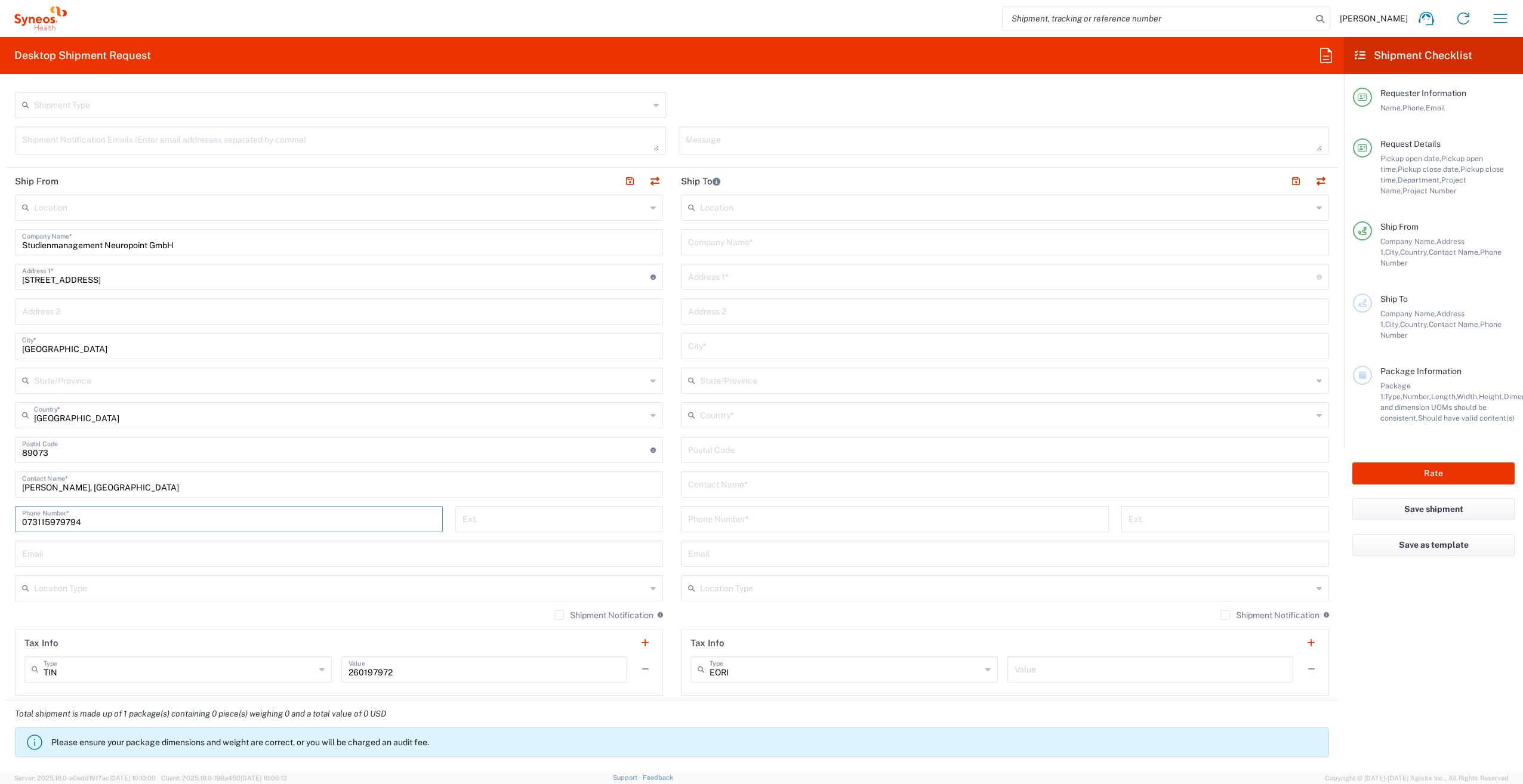
type input "073115979794"
click at [164, 555] on input "text" at bounding box center [339, 553] width 634 height 21
click at [342, 592] on input "text" at bounding box center [339, 587] width 613 height 21
click at [672, 682] on main "Location [PERSON_NAME] LLC-[GEOGRAPHIC_DATA] [GEOGRAPHIC_DATA] [GEOGRAPHIC_DATA…" at bounding box center [1005, 445] width 666 height 501
click at [651, 589] on icon at bounding box center [653, 588] width 5 height 19
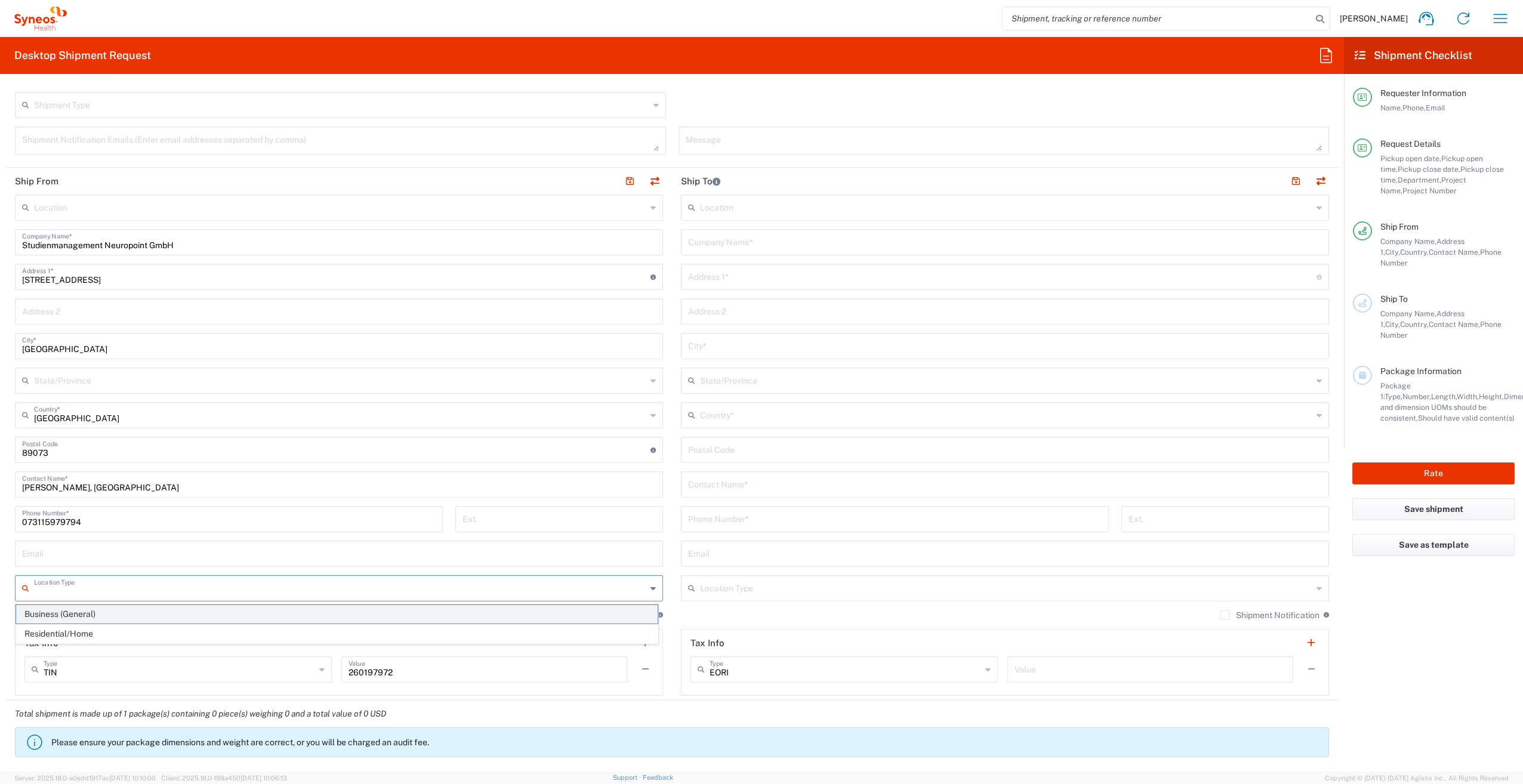
click at [75, 618] on span "Business (General)" at bounding box center [337, 614] width 642 height 18
type input "Business (General)"
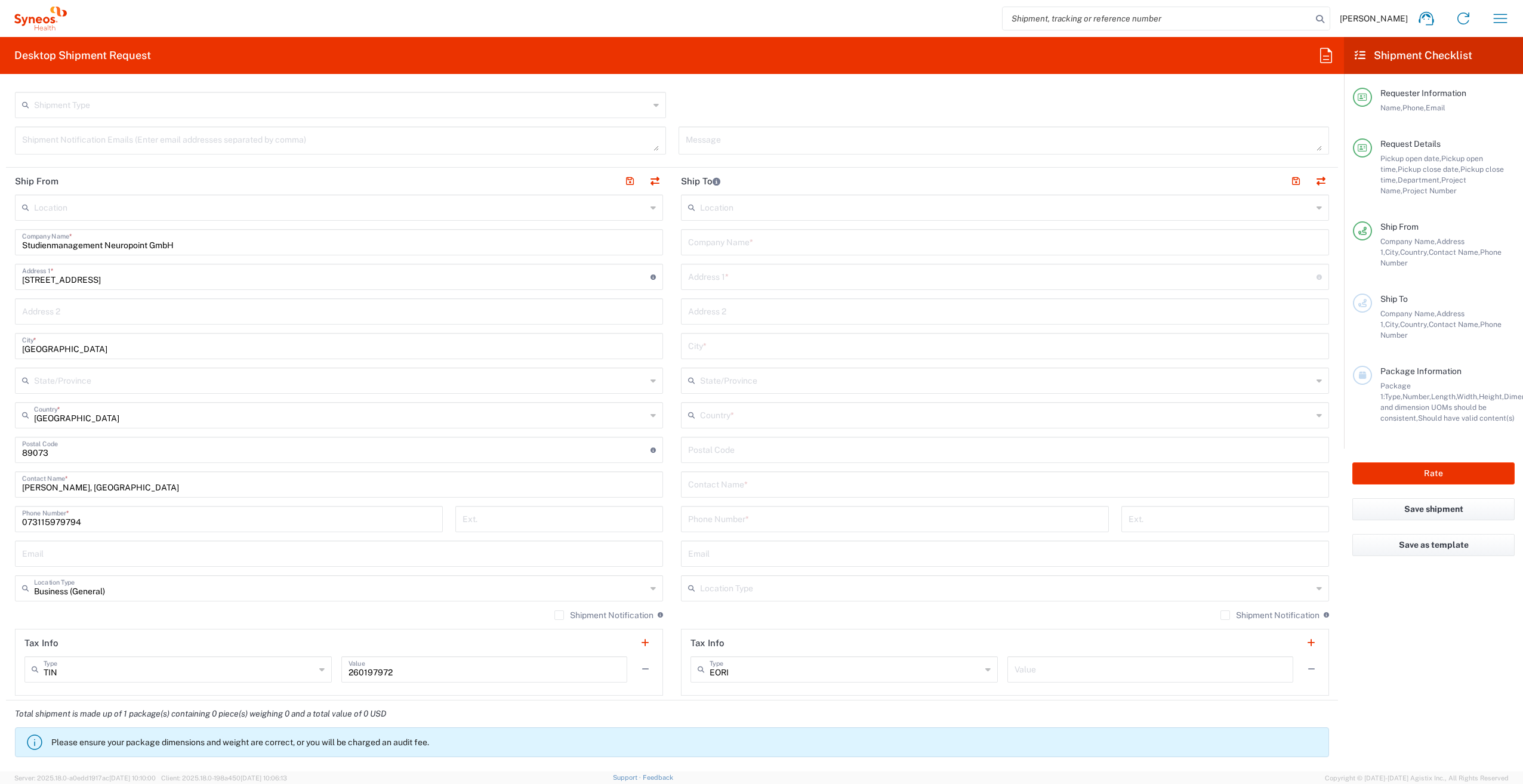
click at [555, 616] on label "Shipment Notification" at bounding box center [604, 615] width 99 height 10
click at [559, 615] on input "Shipment Notification" at bounding box center [559, 615] width 0 height 0
click at [308, 671] on input "TIN" at bounding box center [179, 668] width 271 height 21
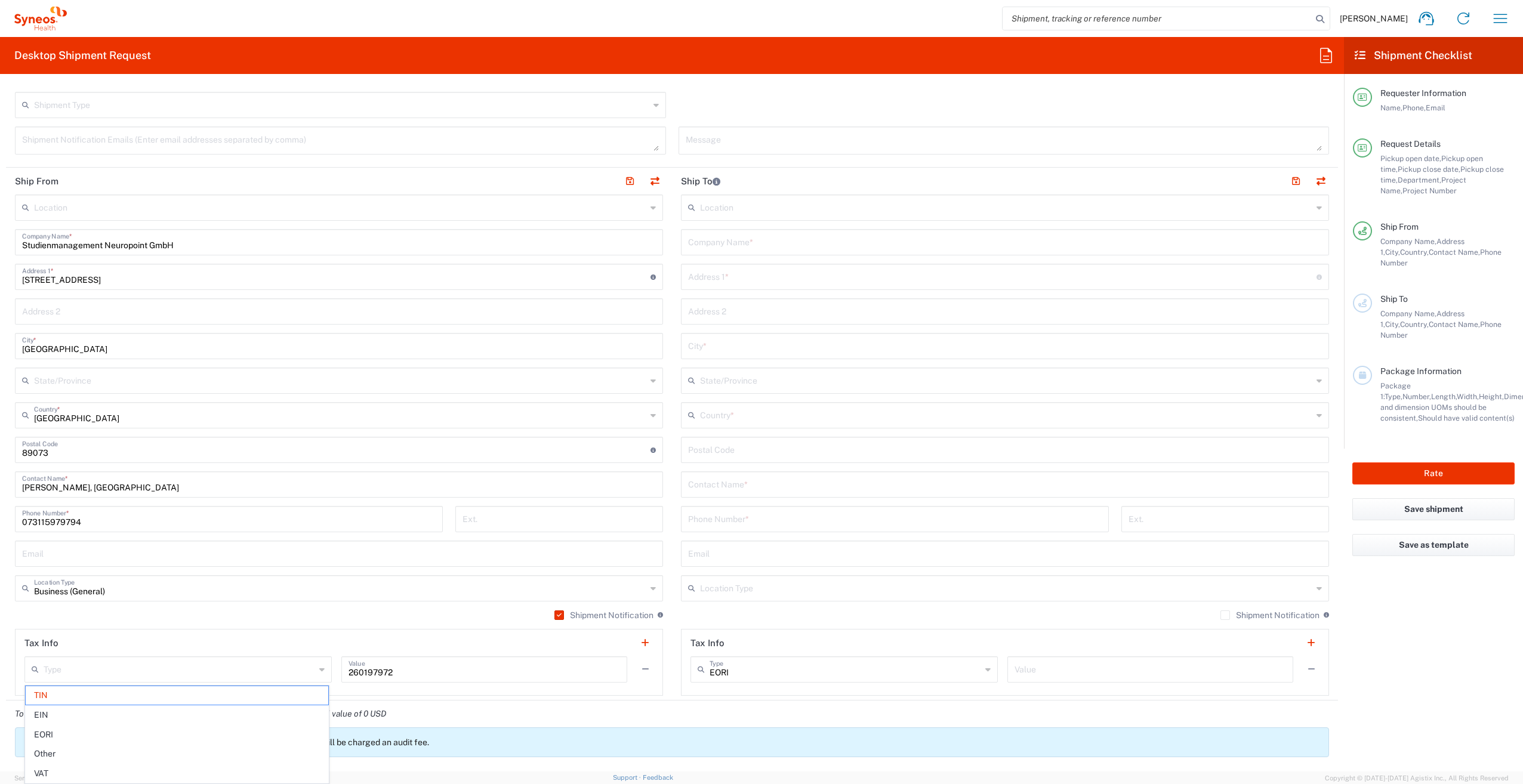
click at [300, 612] on div "Shipment Notification If checked, a shipment notification email will be sent to…" at bounding box center [339, 619] width 648 height 19
type input "TIN"
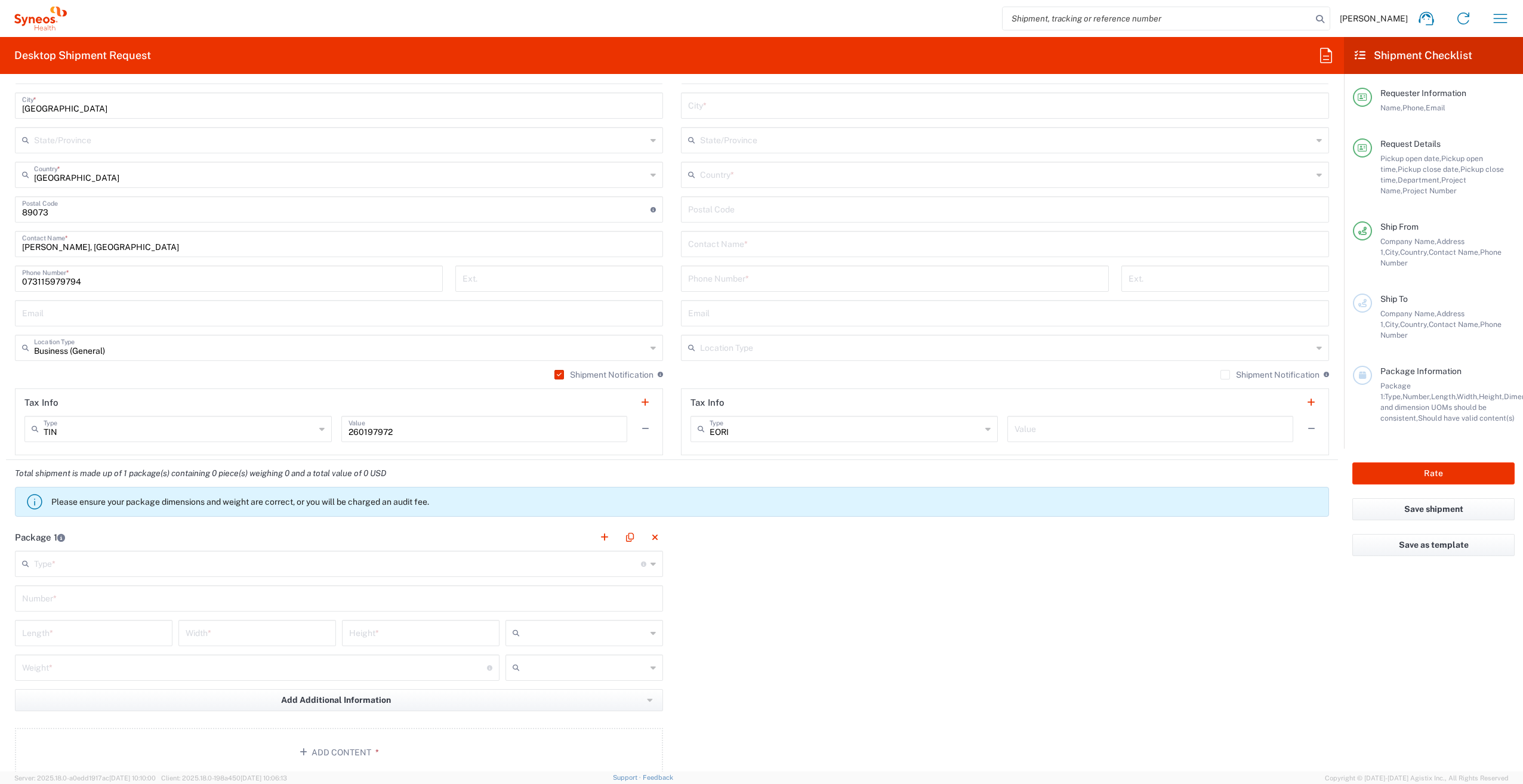
scroll to position [716, 0]
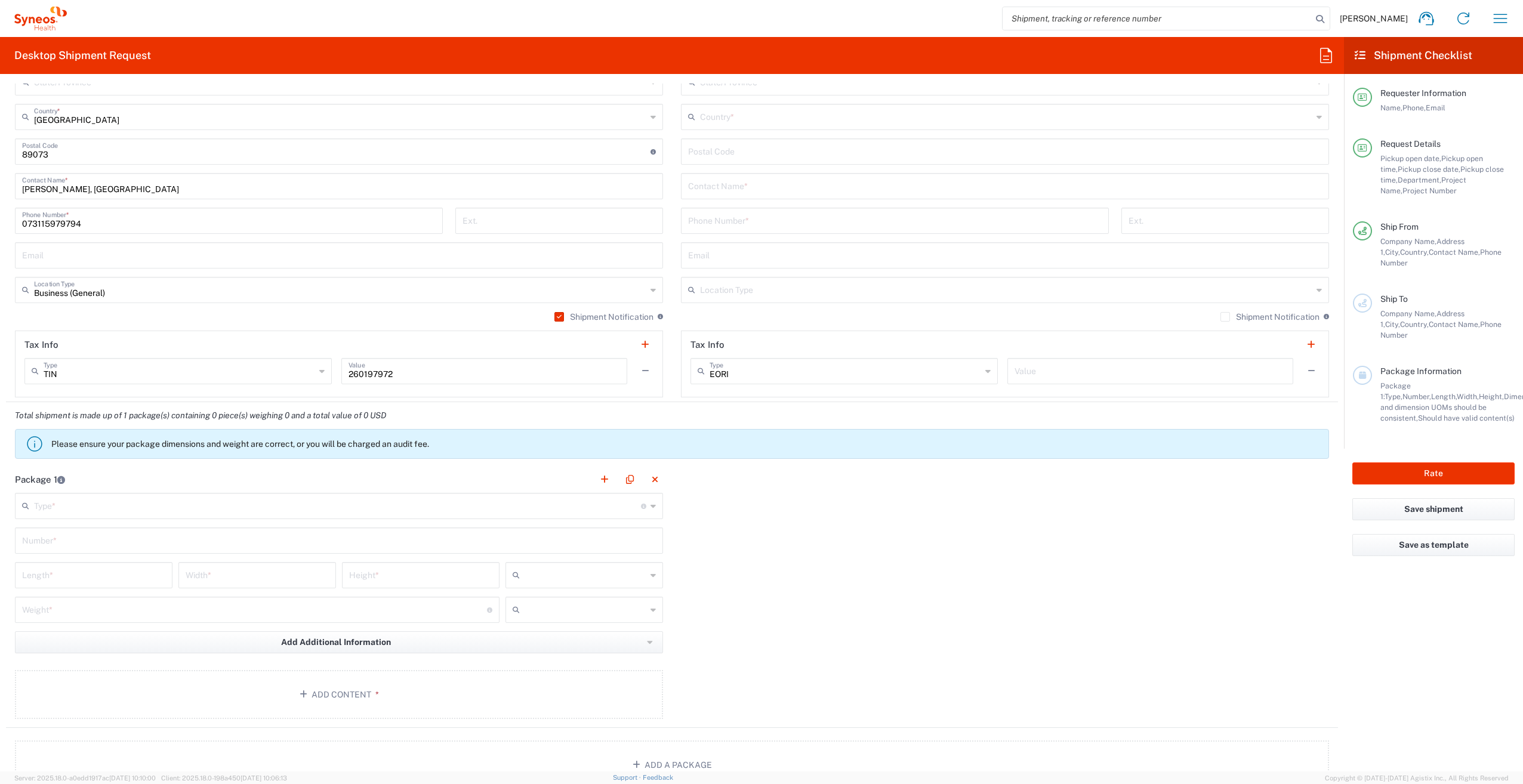
click at [651, 506] on icon at bounding box center [653, 505] width 5 height 19
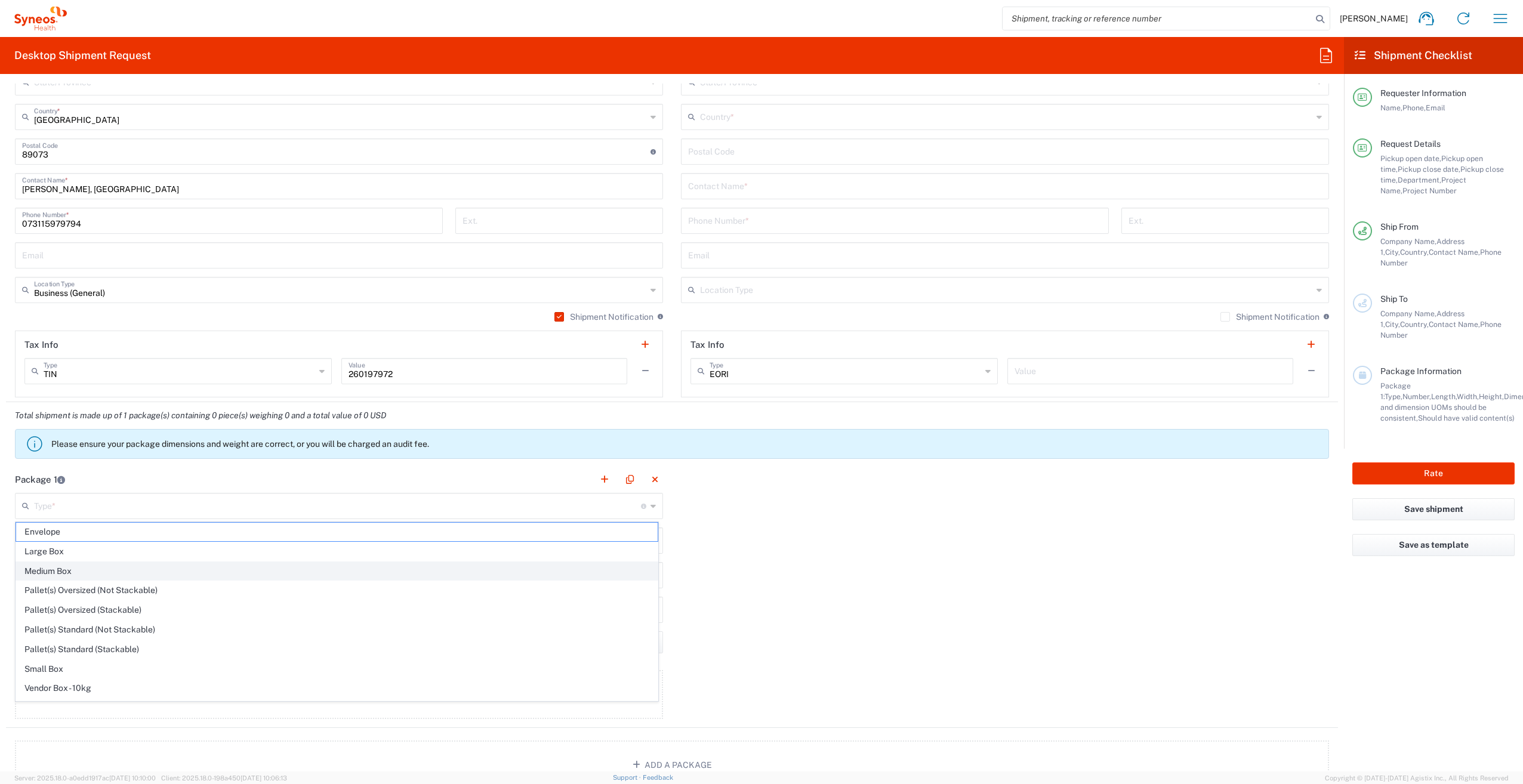
click at [124, 573] on span "Medium Box" at bounding box center [337, 571] width 642 height 18
type input "Medium Box"
type input "13"
type input "11.5"
type input "2.5"
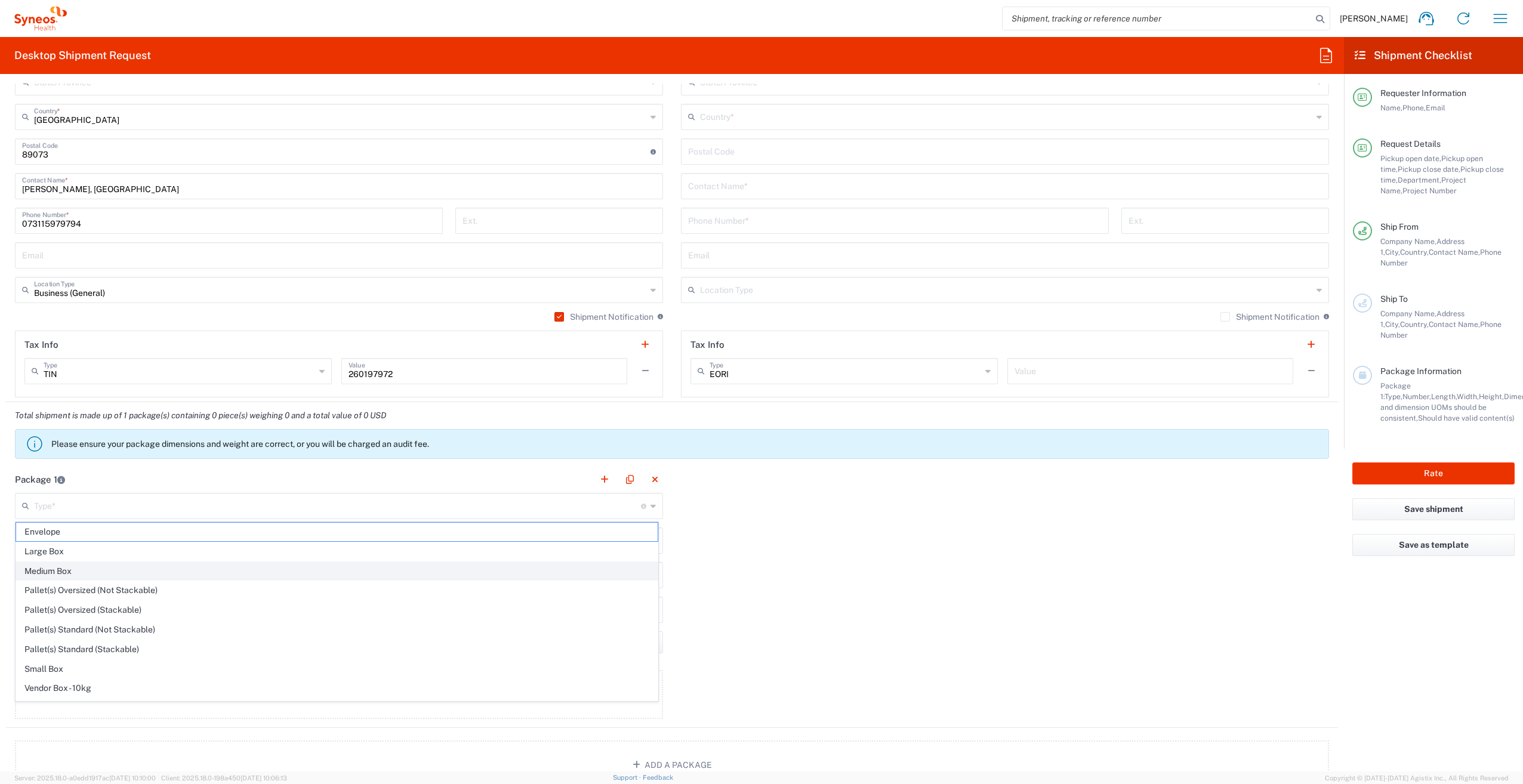
type input "in"
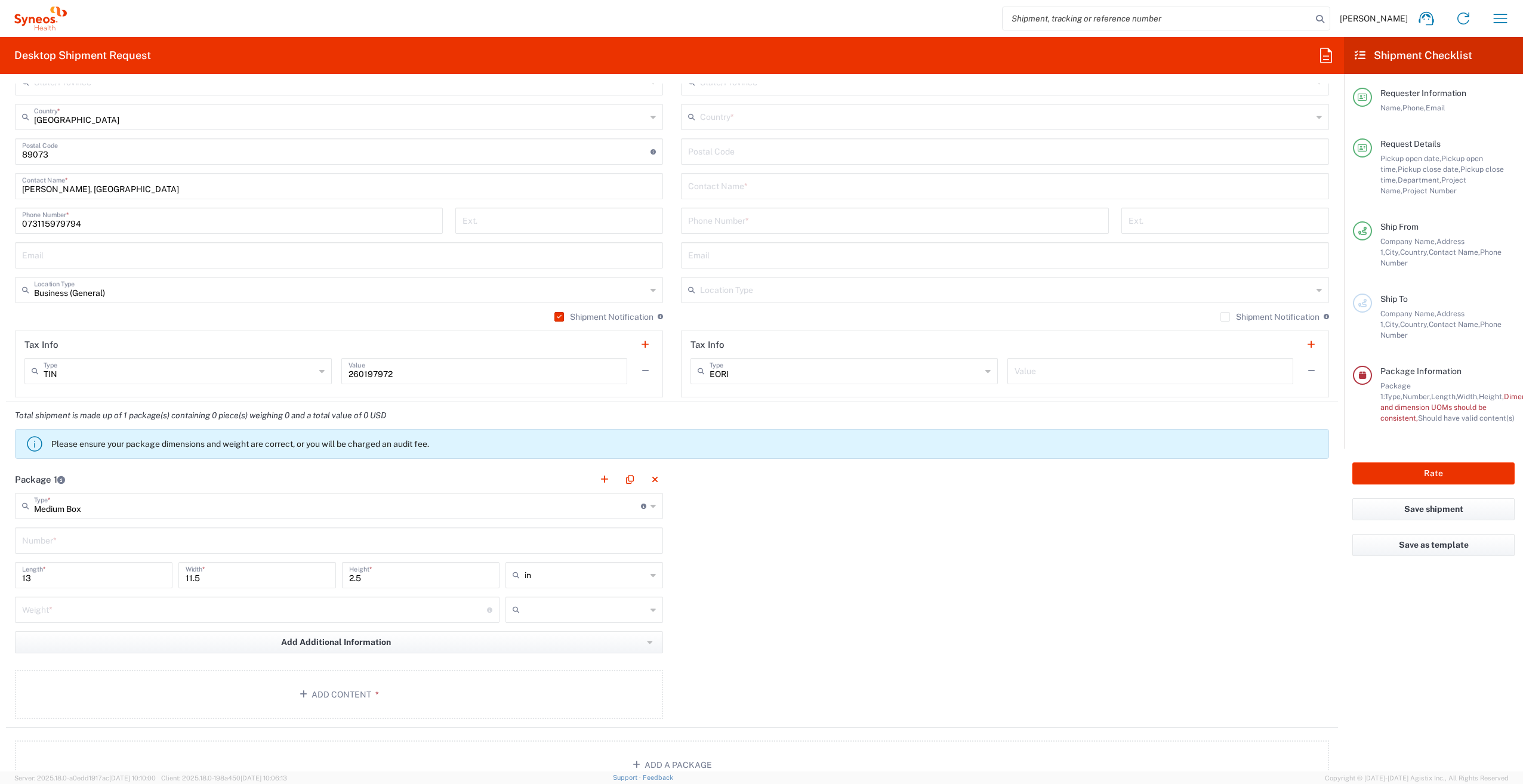
click at [151, 507] on input "Medium Box" at bounding box center [337, 505] width 607 height 21
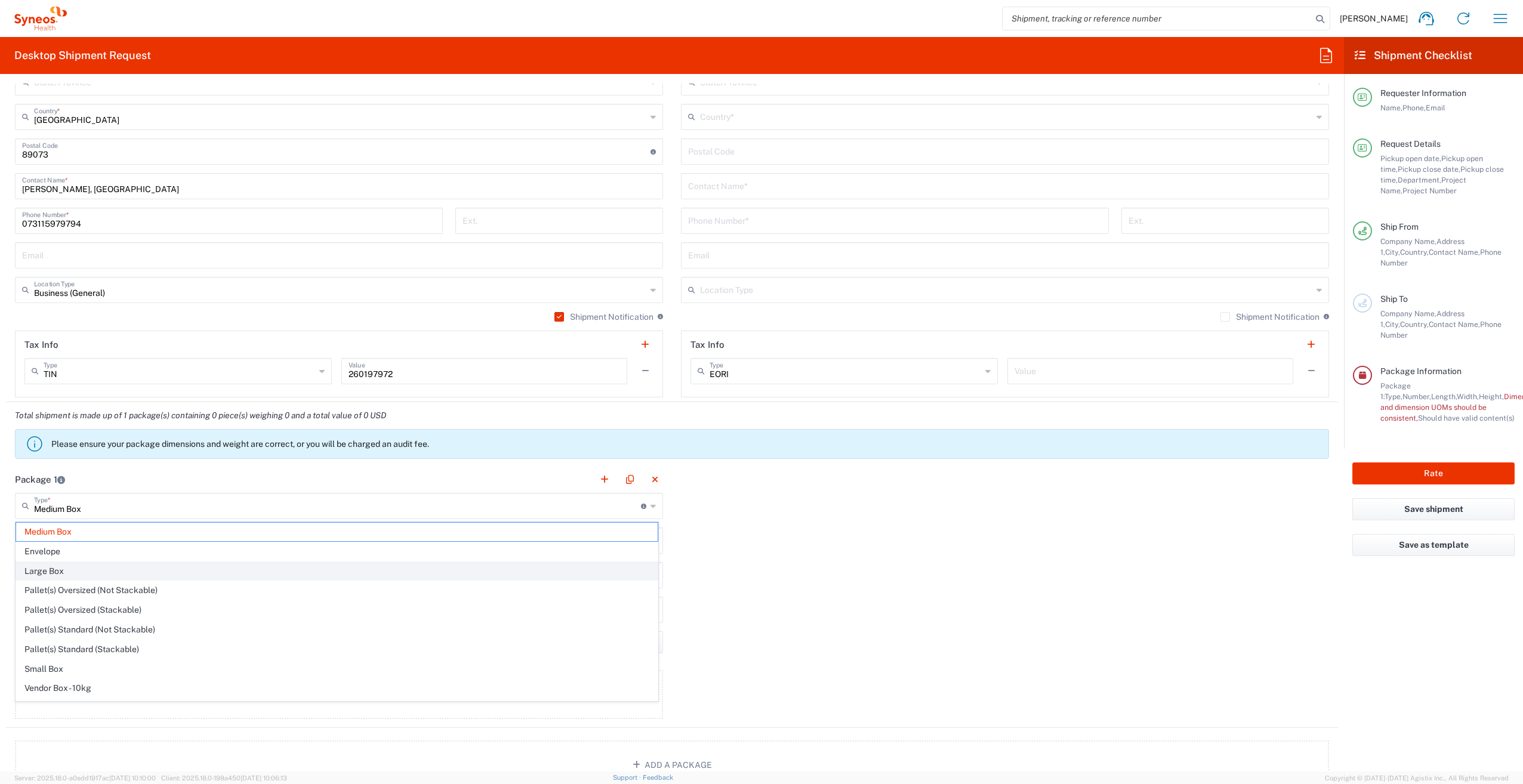
click at [78, 573] on span "Large Box" at bounding box center [337, 571] width 642 height 18
type input "Large Box"
type input "17.5"
type input "12.5"
type input "3"
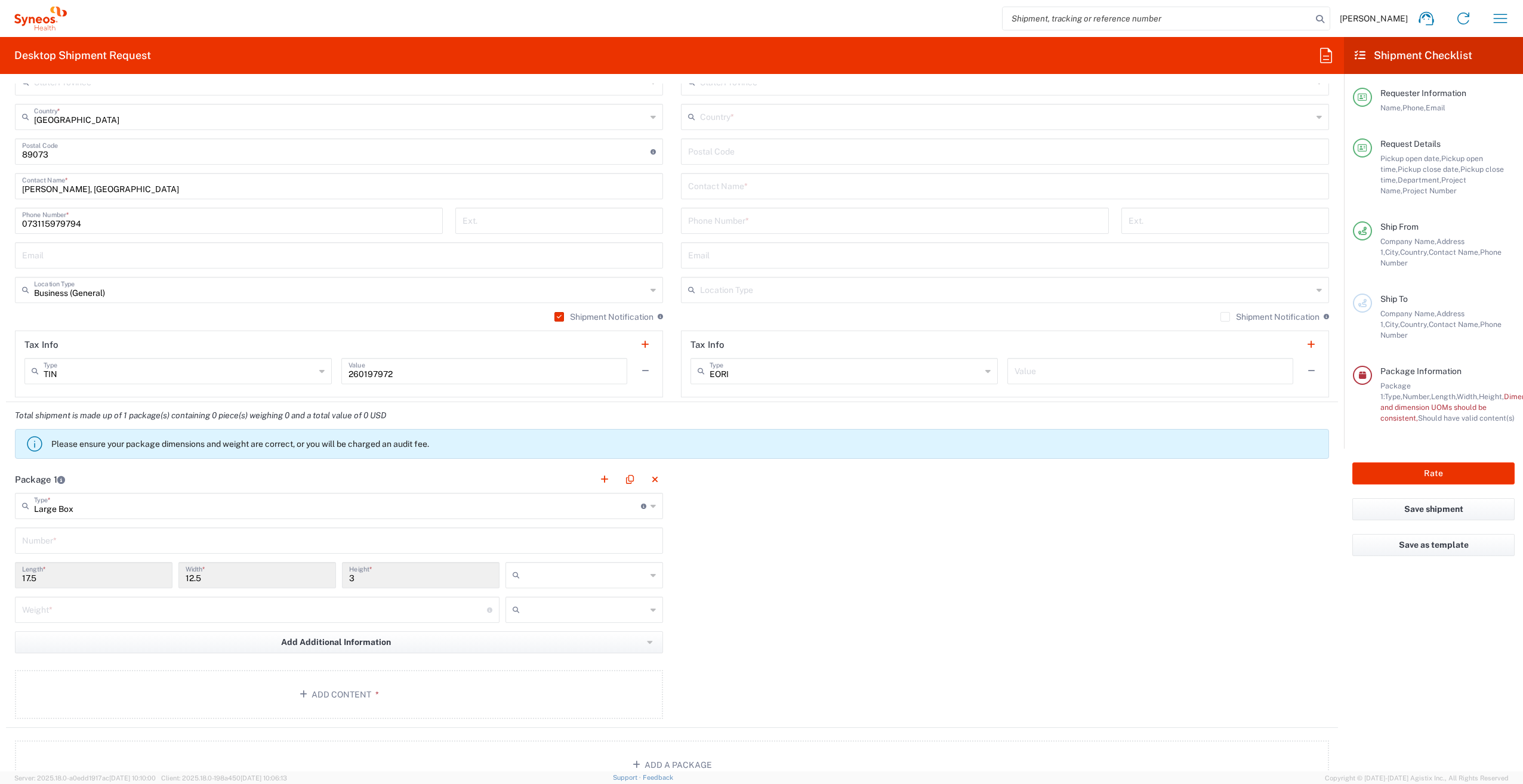
click at [599, 577] on input "text" at bounding box center [585, 574] width 122 height 19
click at [564, 623] on span "cm" at bounding box center [580, 621] width 154 height 18
type input "44.45"
type input "31.75"
type input "7.62"
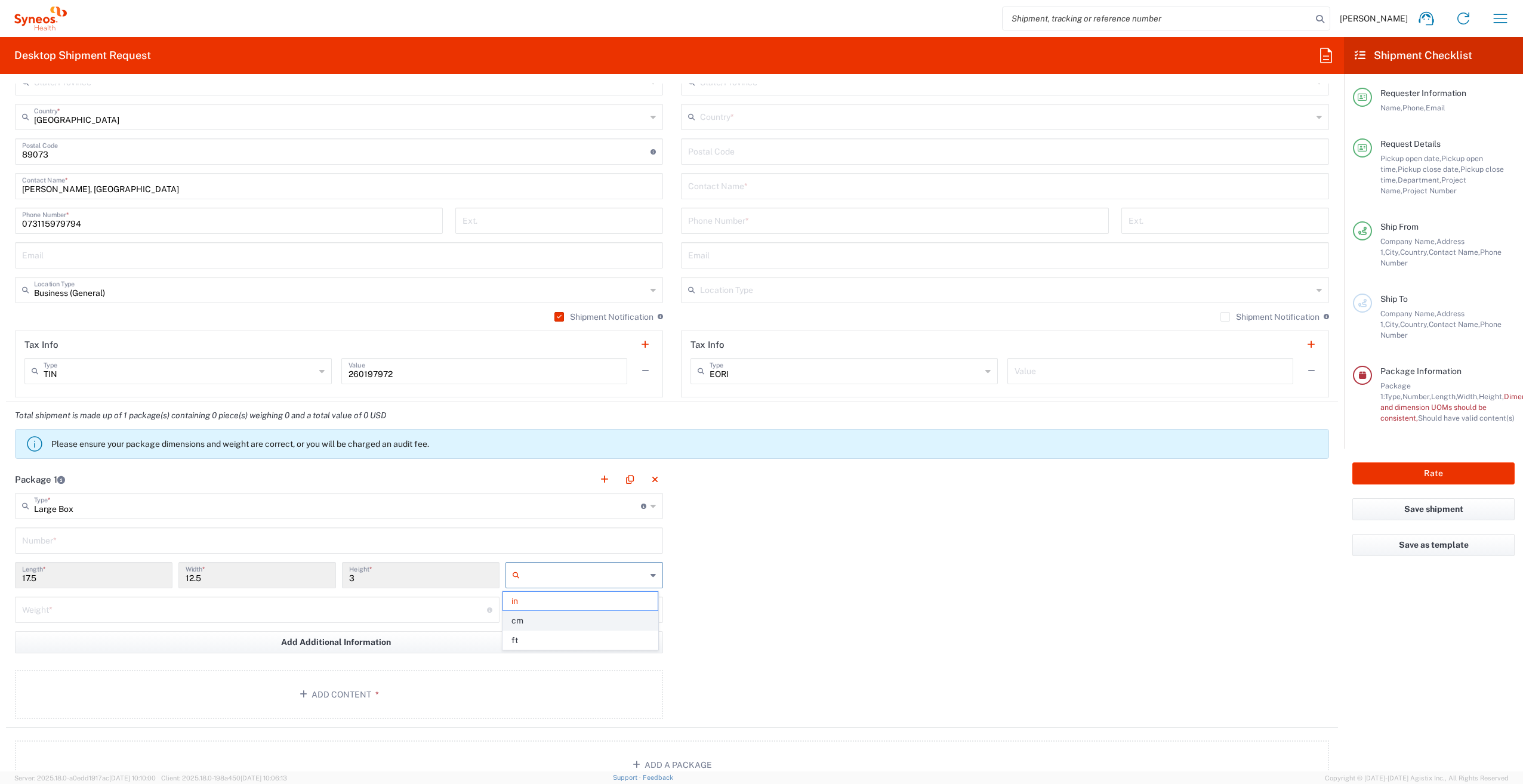
type input "cm"
click at [205, 594] on div "31.75 Width *" at bounding box center [257, 579] width 163 height 34
click at [133, 545] on input "text" at bounding box center [339, 539] width 634 height 21
type input "1"
click at [116, 610] on input "number" at bounding box center [254, 609] width 465 height 21
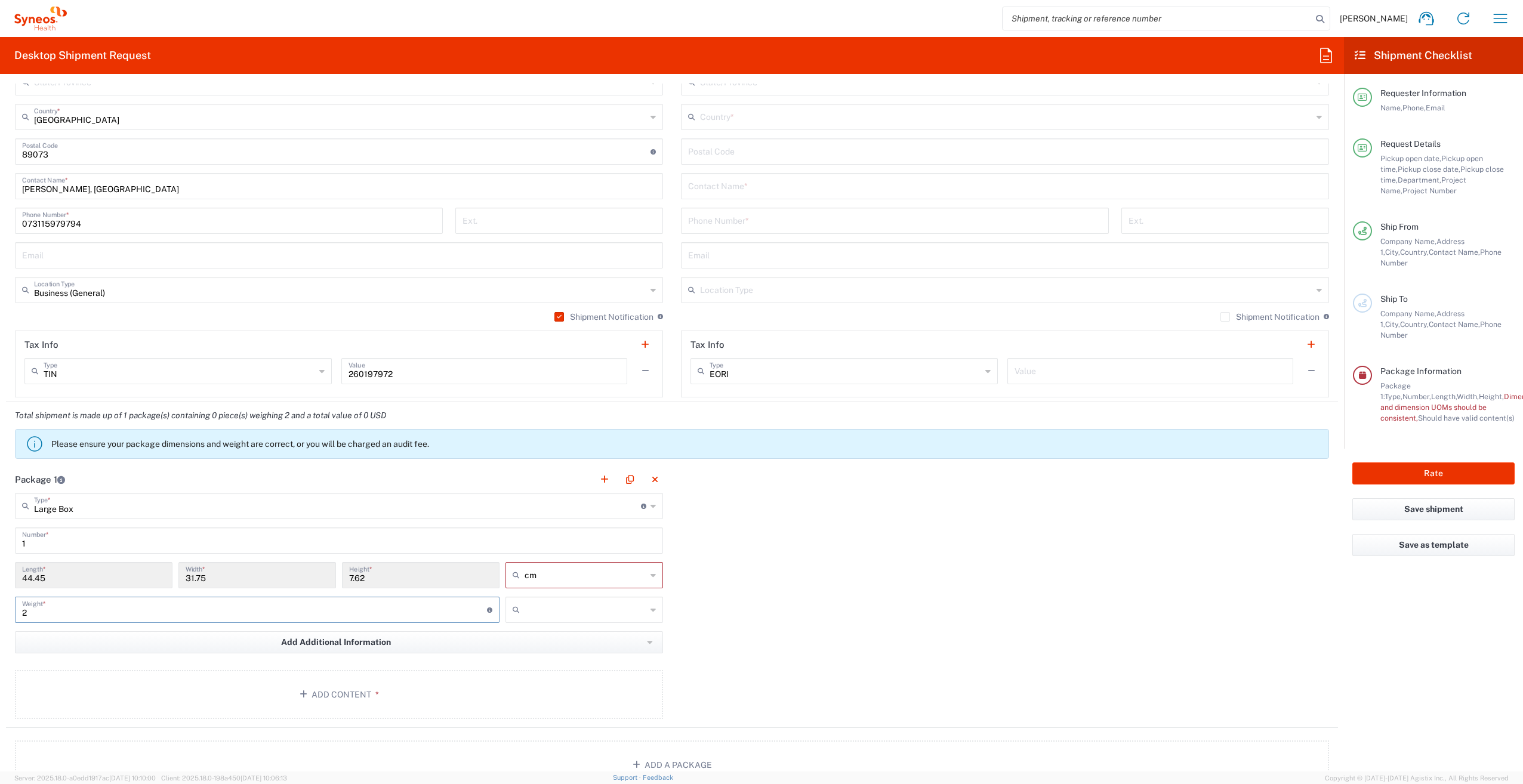
type input "2"
click at [566, 607] on input "text" at bounding box center [585, 610] width 122 height 19
click at [555, 635] on span "kgs" at bounding box center [580, 636] width 154 height 18
type input "kgs"
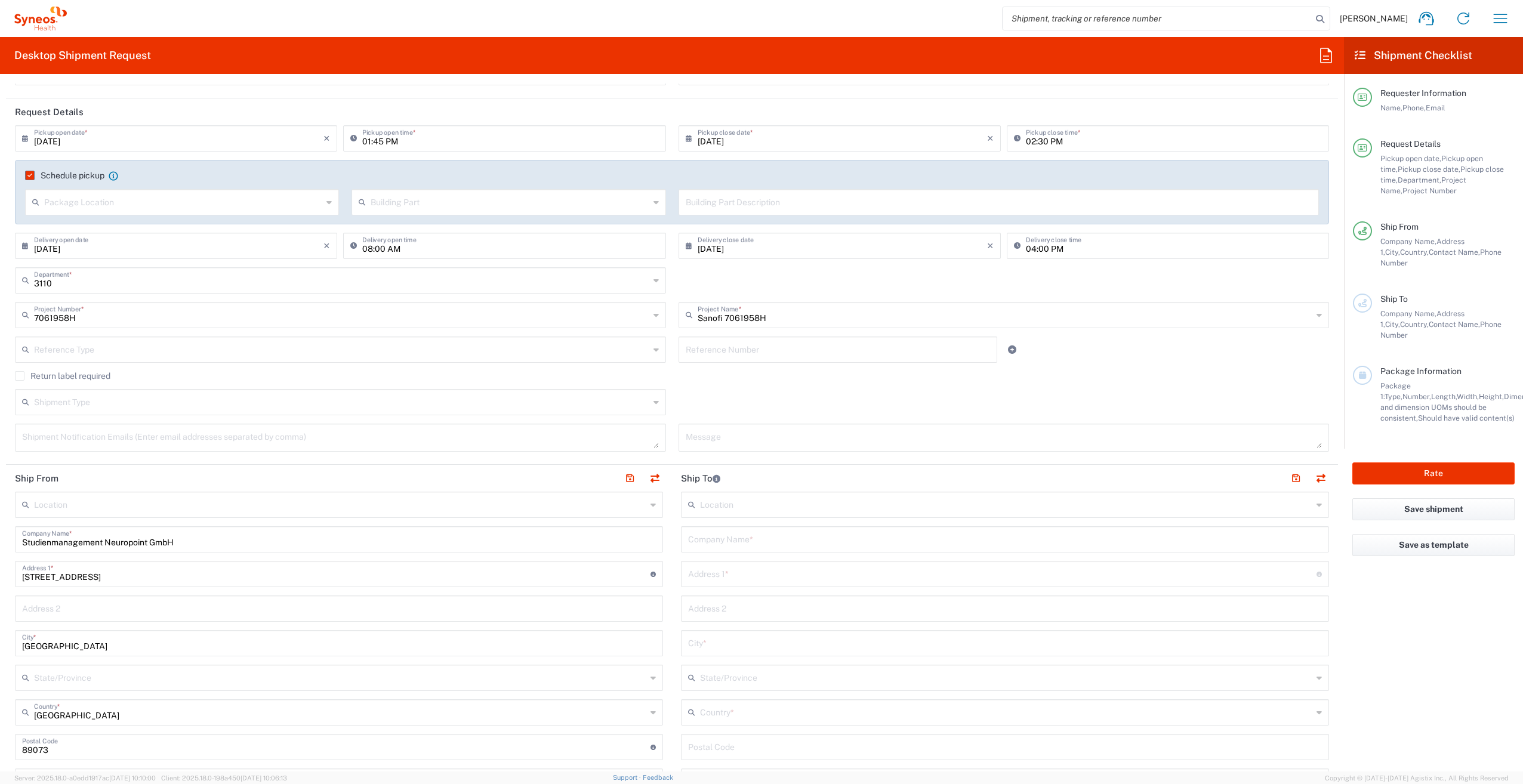
scroll to position [120, 0]
click at [811, 349] on input "text" at bounding box center [839, 349] width 305 height 21
type input "EFC17504"
click at [826, 377] on agx-checkbox-control "Return label required" at bounding box center [672, 377] width 1314 height 10
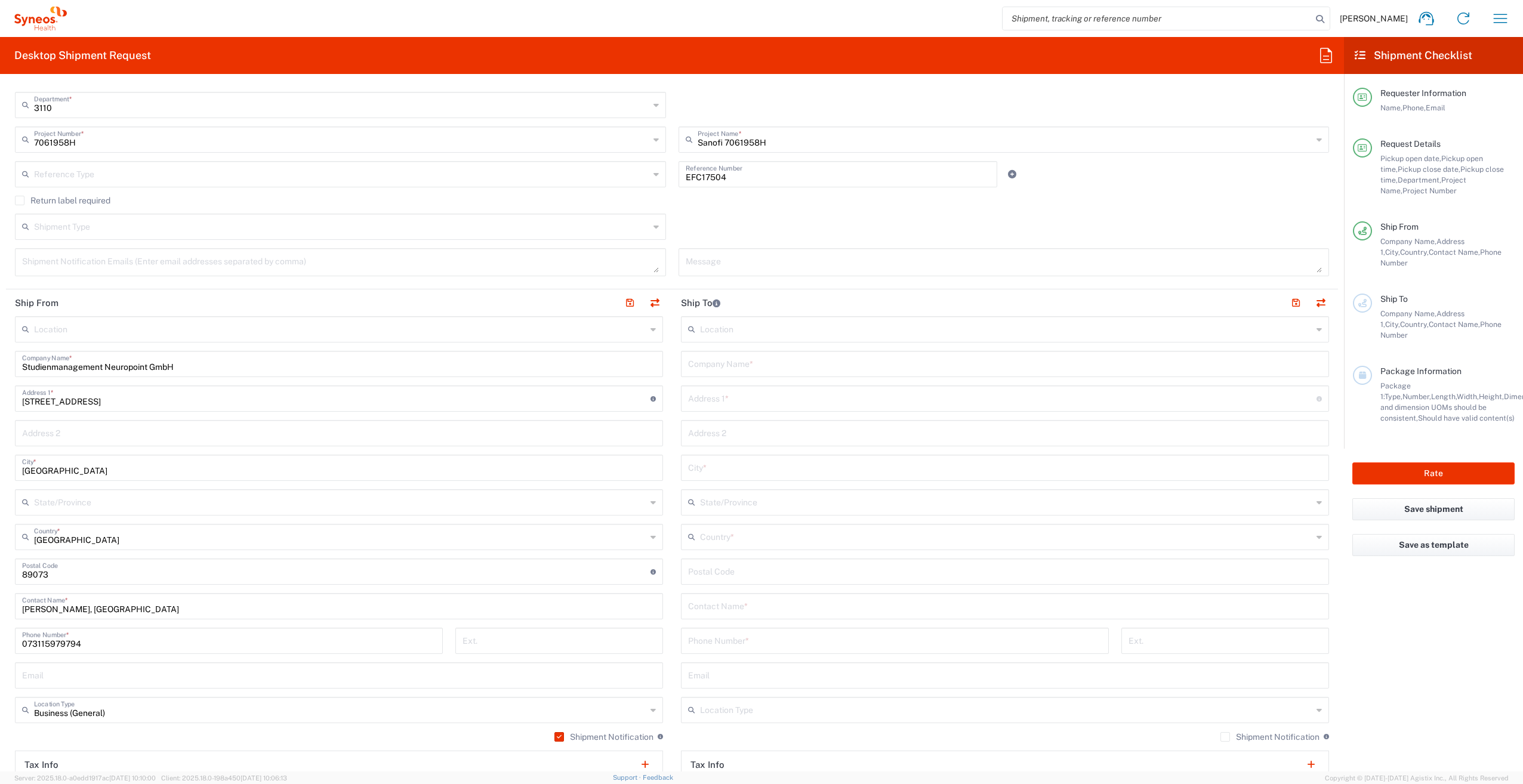
scroll to position [358, 0]
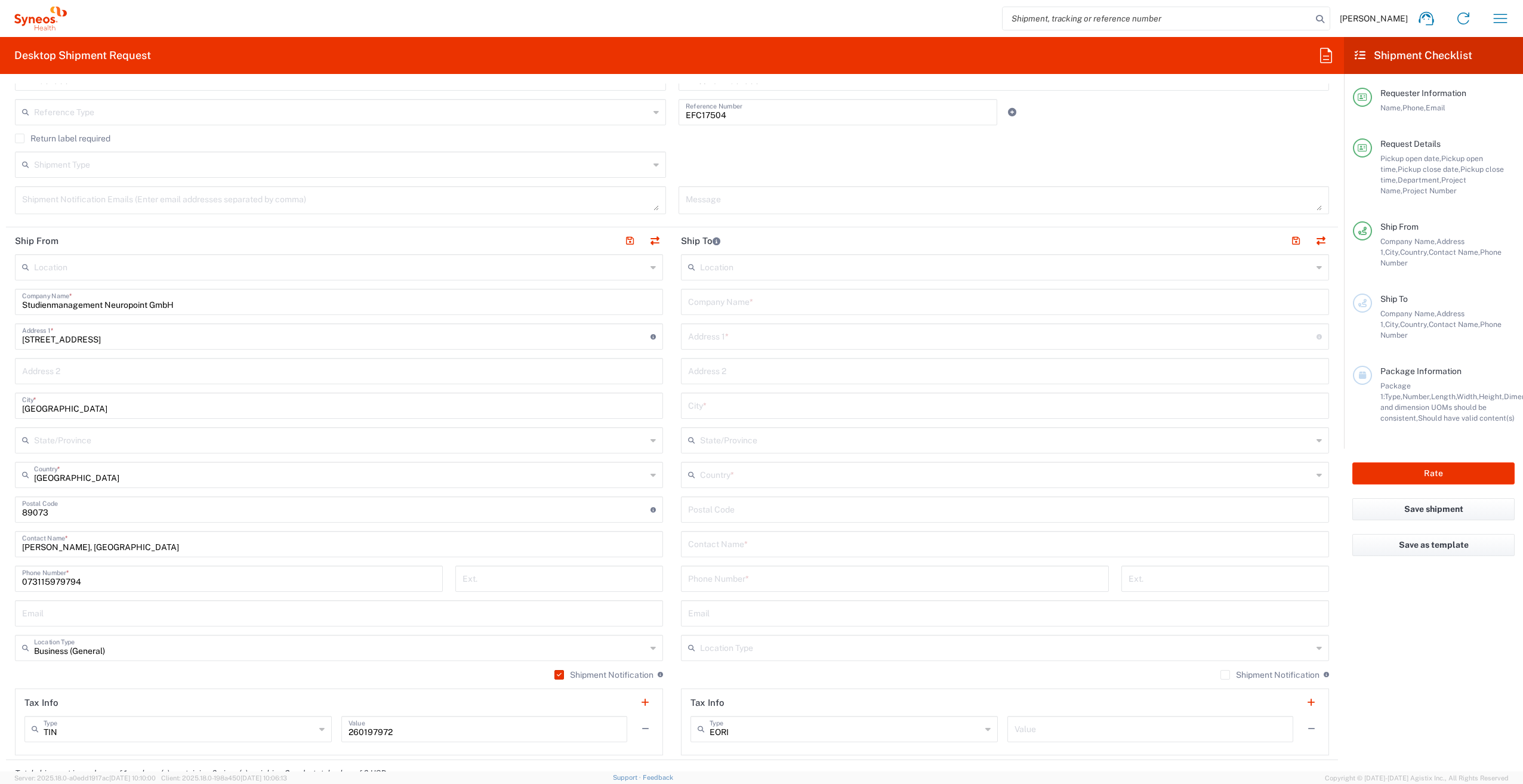
click at [745, 298] on input "text" at bounding box center [1005, 300] width 634 height 21
type input "Neurozentrum [GEOGRAPHIC_DATA]"
click at [762, 337] on input "text" at bounding box center [1002, 335] width 628 height 21
type input "[STREET_ADDRESS]"
click at [759, 405] on input "text" at bounding box center [1005, 405] width 634 height 21
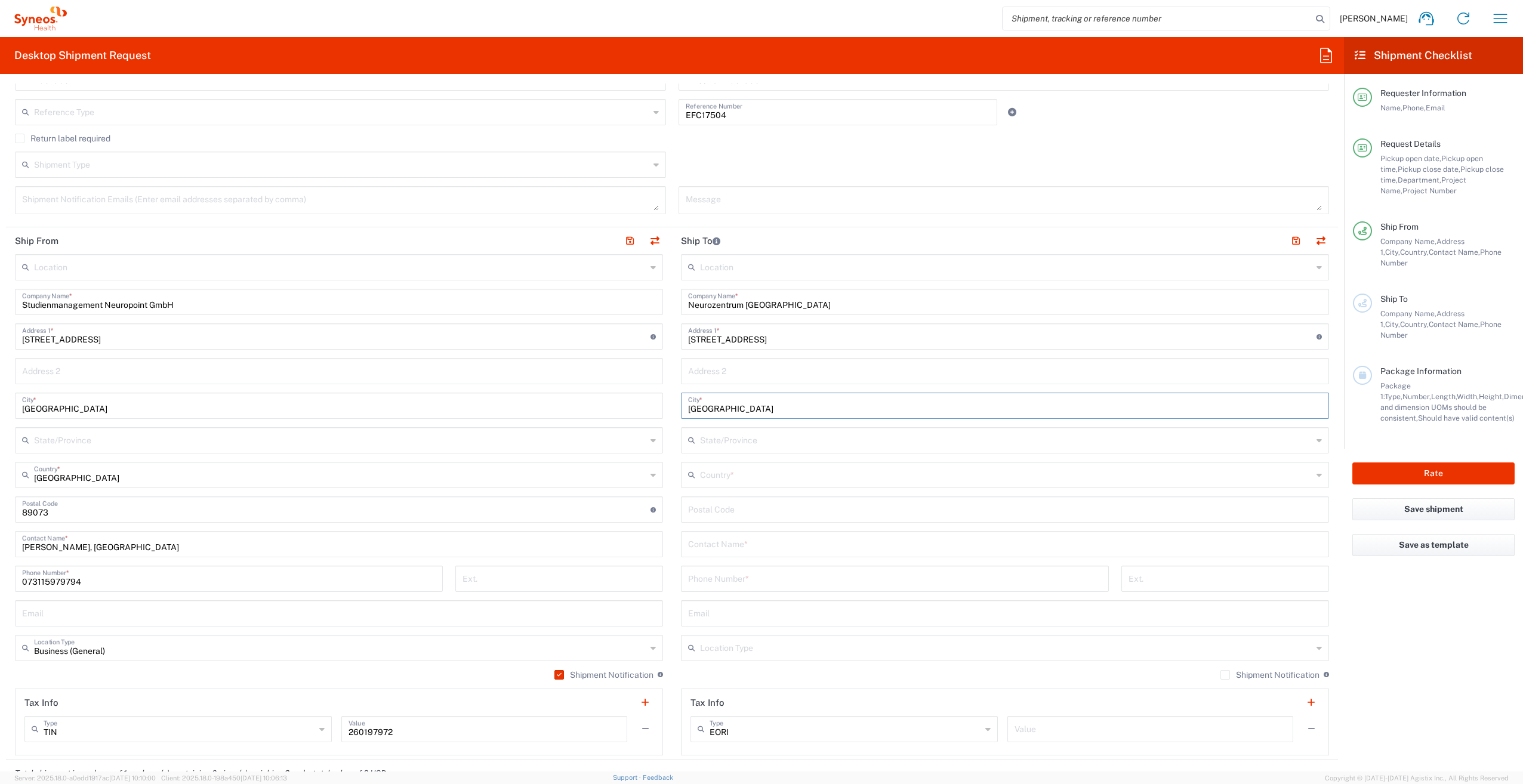
type input "[GEOGRAPHIC_DATA]"
click at [747, 468] on input "text" at bounding box center [1006, 474] width 613 height 21
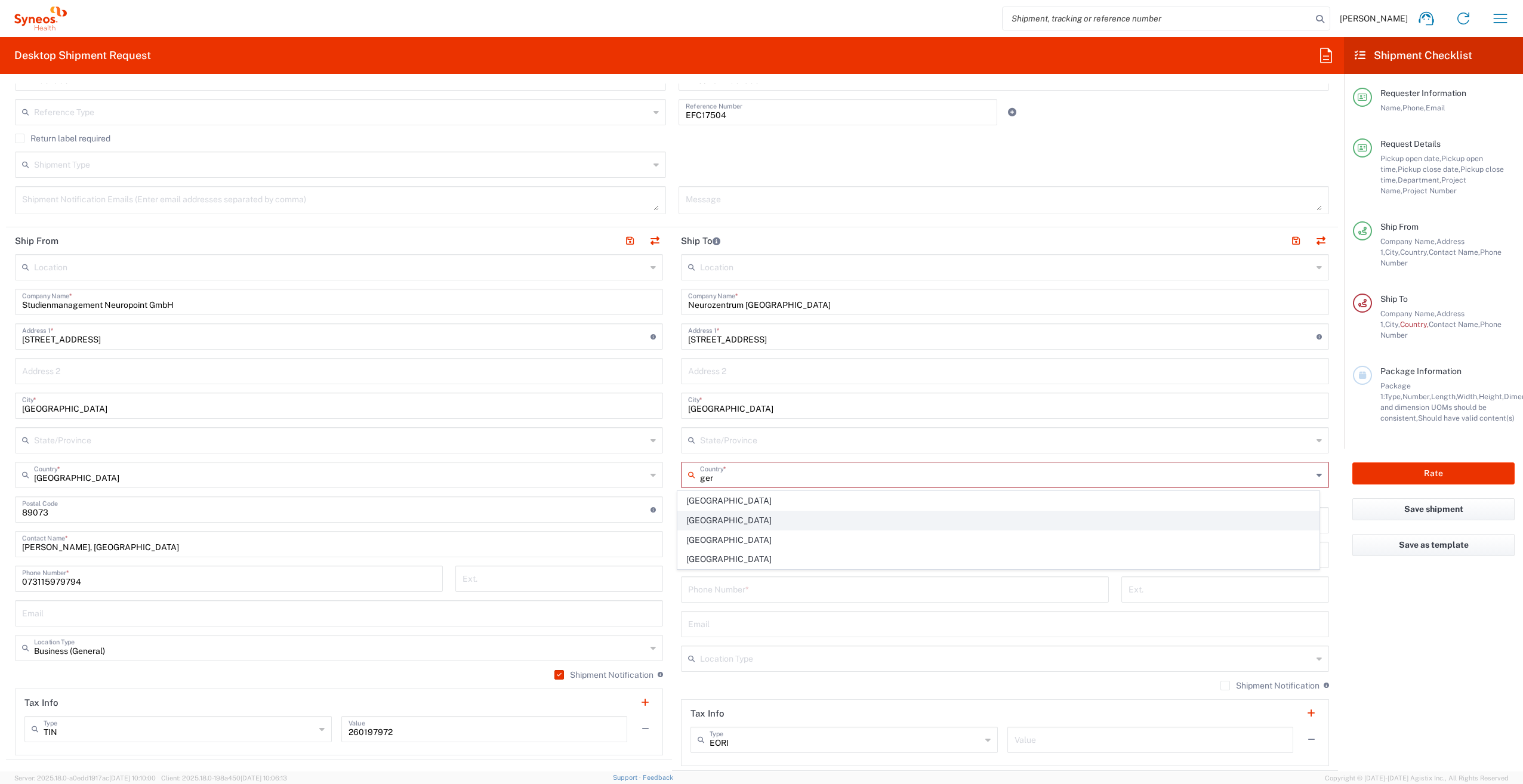
click at [726, 518] on span "[GEOGRAPHIC_DATA]" at bounding box center [998, 521] width 642 height 18
type input "[GEOGRAPHIC_DATA]"
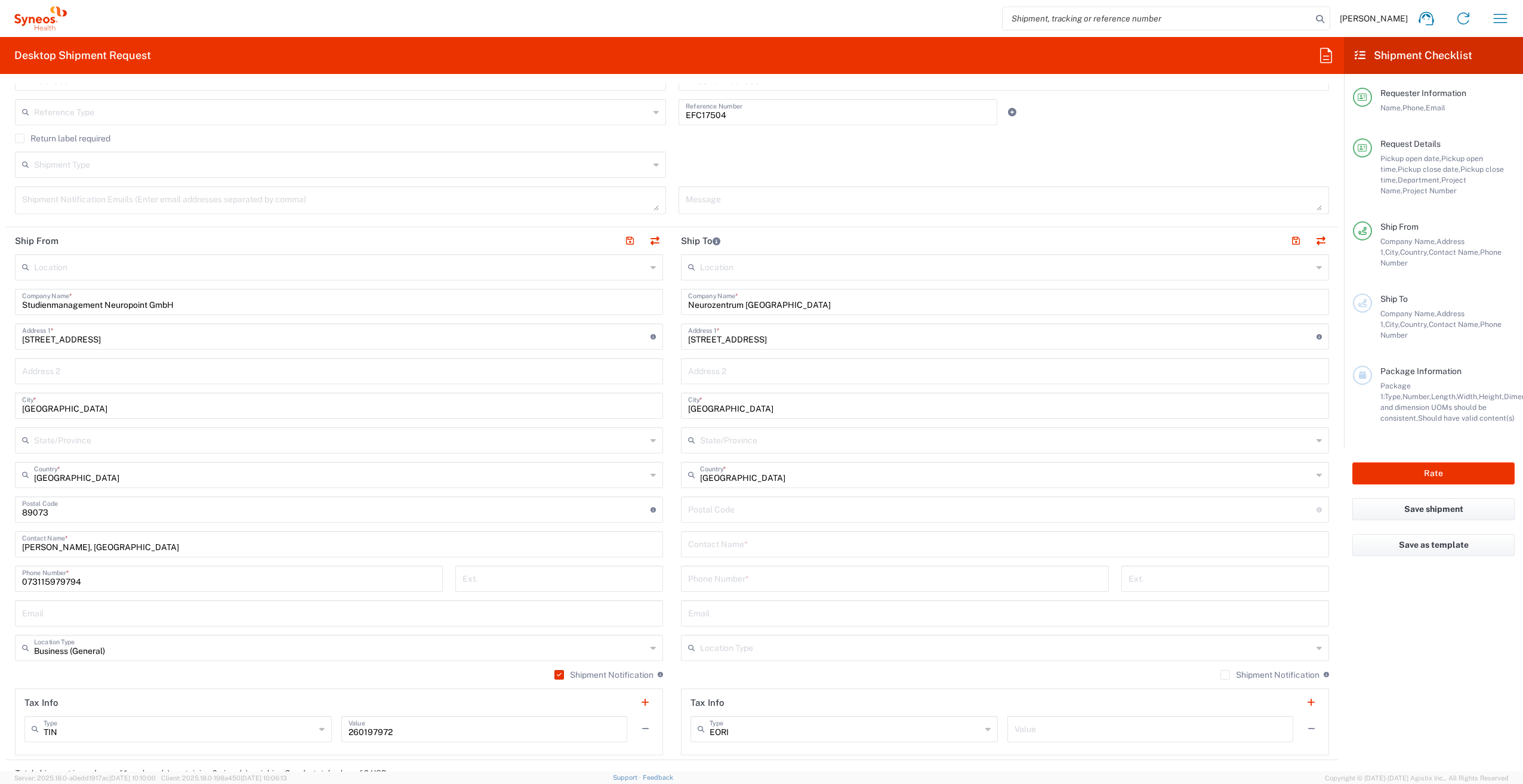
click at [735, 508] on input "undefined" at bounding box center [1002, 508] width 628 height 21
type input "33647"
click at [743, 543] on input "text" at bounding box center [1005, 543] width 634 height 21
click at [703, 547] on input "FrauHarder/Frau [PERSON_NAME]" at bounding box center [1005, 543] width 634 height 21
click at [807, 550] on input "Frau [PERSON_NAME]/Frau [PERSON_NAME]" at bounding box center [1005, 543] width 634 height 21
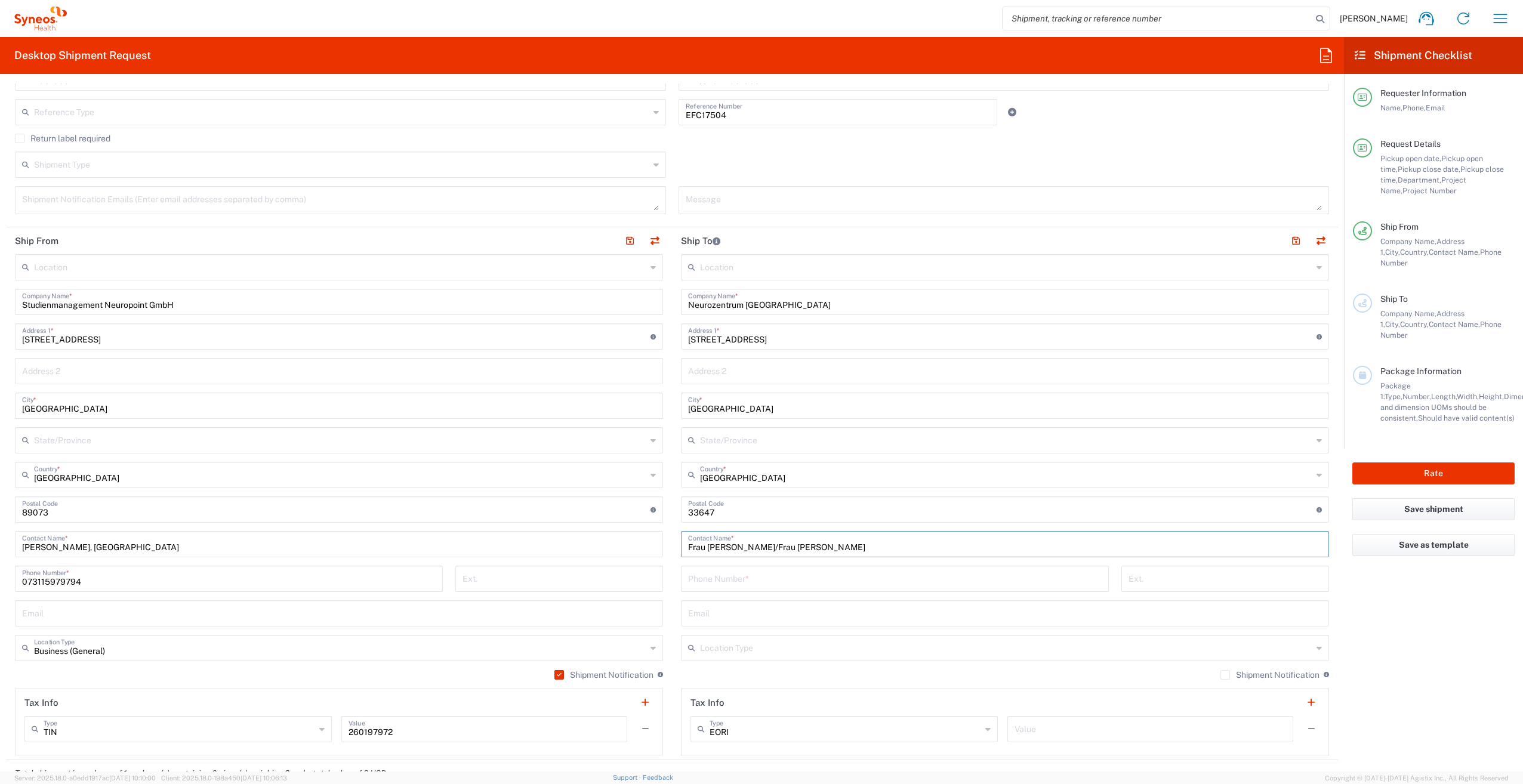
type input "Frau [PERSON_NAME]/Frau [PERSON_NAME]"
click at [785, 573] on input "tel" at bounding box center [895, 577] width 414 height 21
paste input "[PHONE_NUMBER]"
type input "[PHONE_NUMBER]"
click at [22, 583] on input "073115979794" at bounding box center [229, 577] width 414 height 21
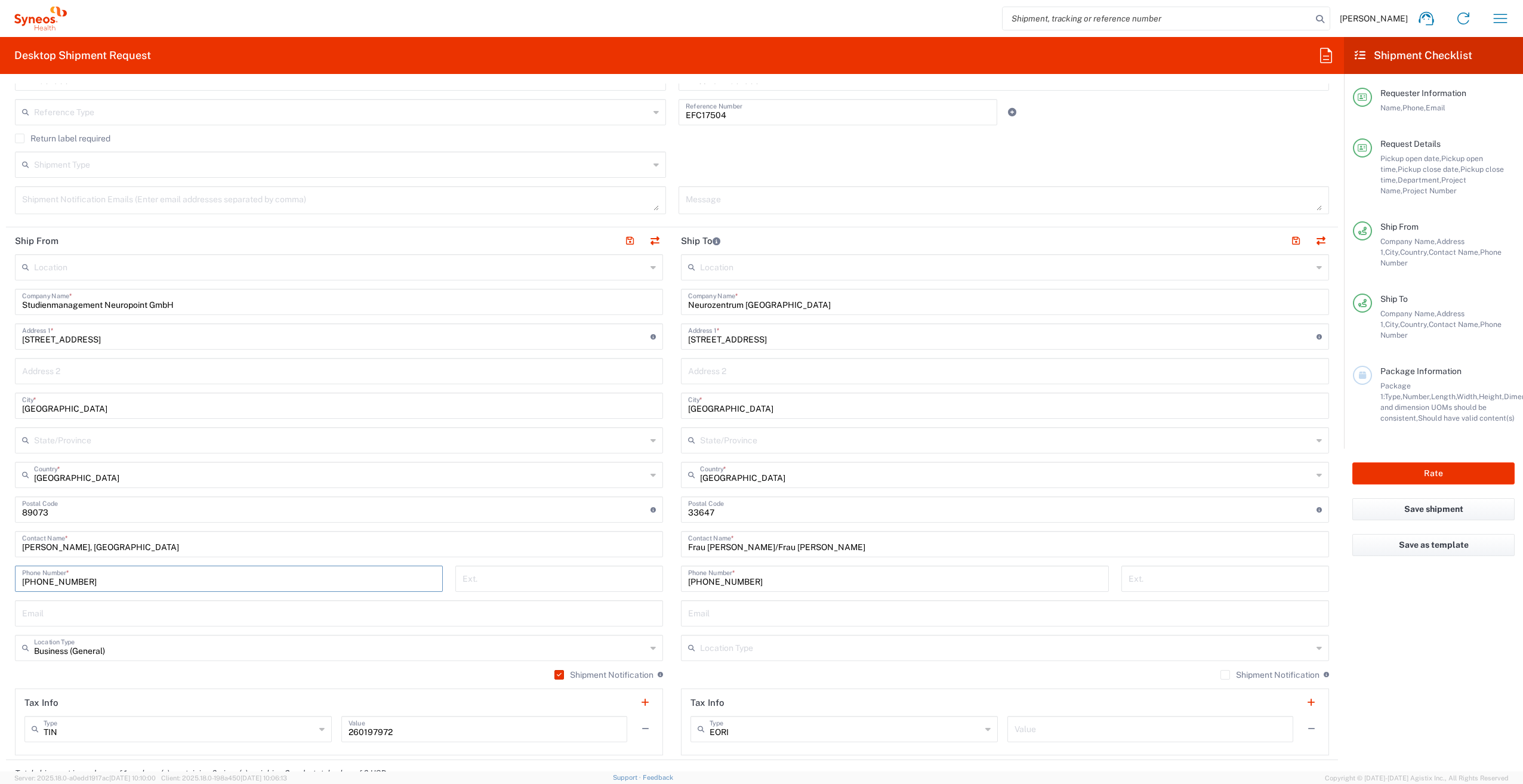
click at [36, 582] on input "[PHONE_NUMBER]" at bounding box center [229, 577] width 414 height 21
type input "[PHONE_NUMBER]"
click at [711, 583] on input "[PHONE_NUMBER]" at bounding box center [895, 577] width 414 height 21
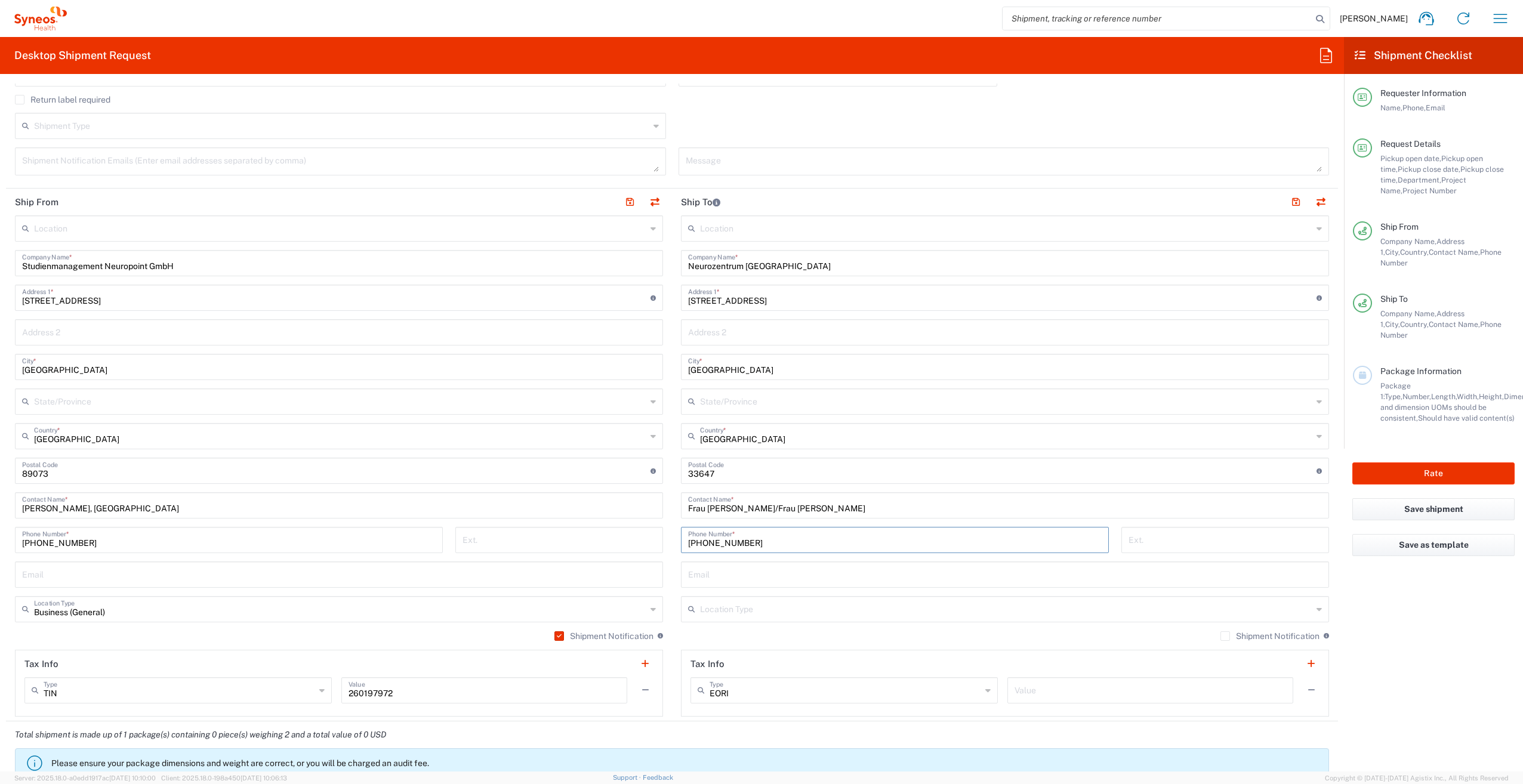
scroll to position [417, 0]
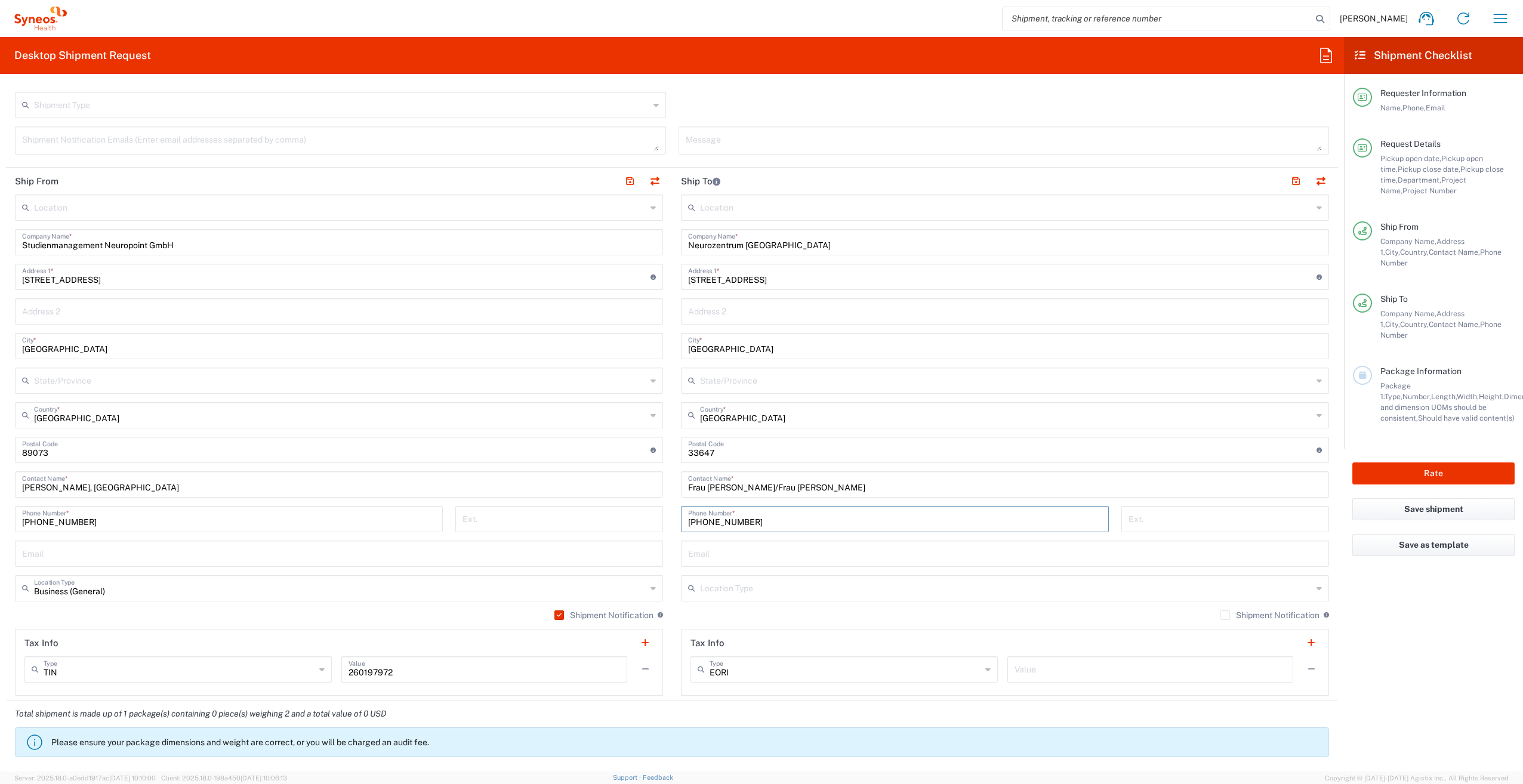
type input "[PHONE_NUMBER]"
click at [945, 588] on input "text" at bounding box center [1006, 587] width 613 height 21
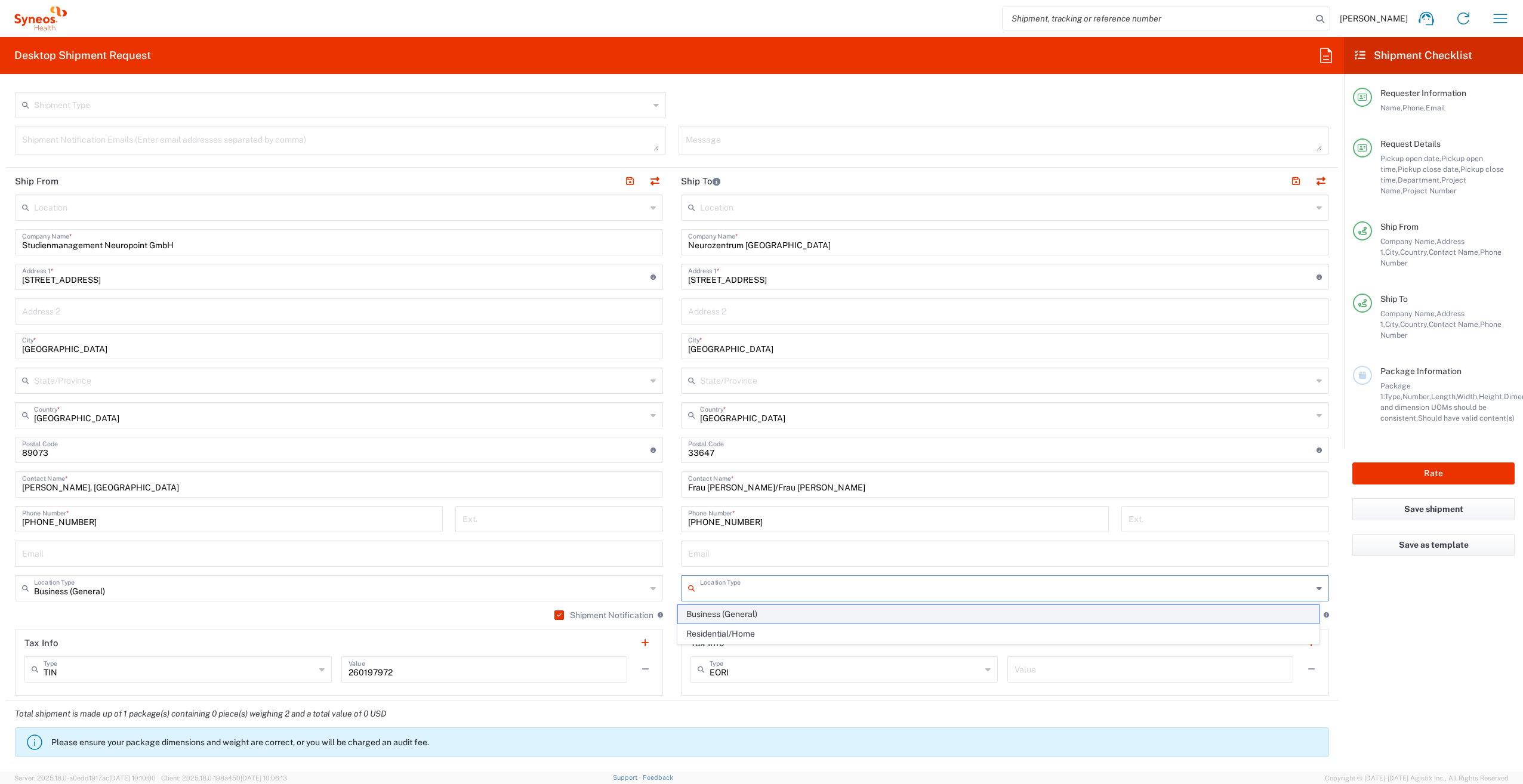
click at [922, 616] on span "Business (General)" at bounding box center [998, 614] width 642 height 18
type input "Business (General)"
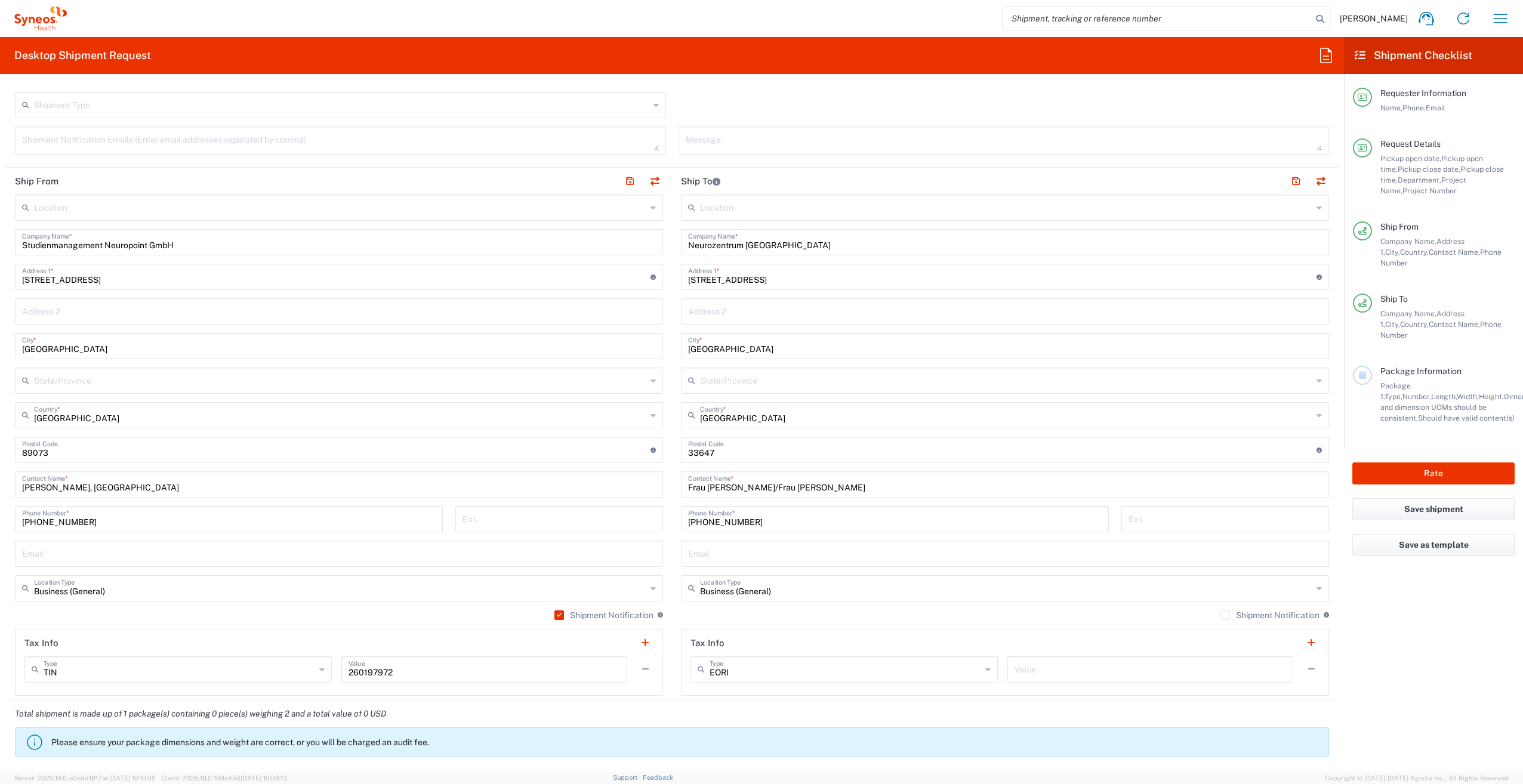
click at [1221, 613] on label "Shipment Notification" at bounding box center [1270, 615] width 99 height 10
click at [1225, 615] on input "Shipment Notification" at bounding box center [1225, 615] width 0 height 0
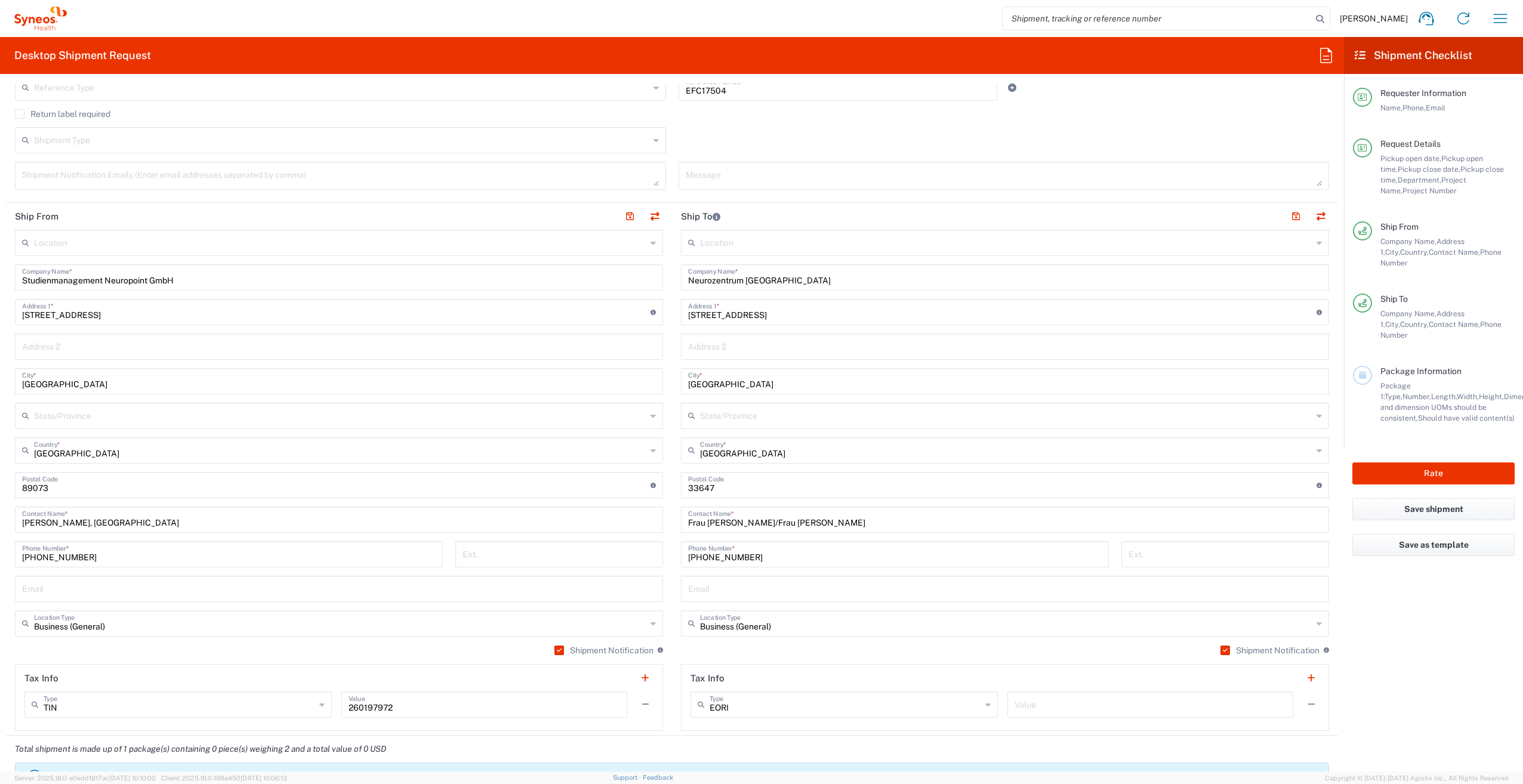
scroll to position [299, 0]
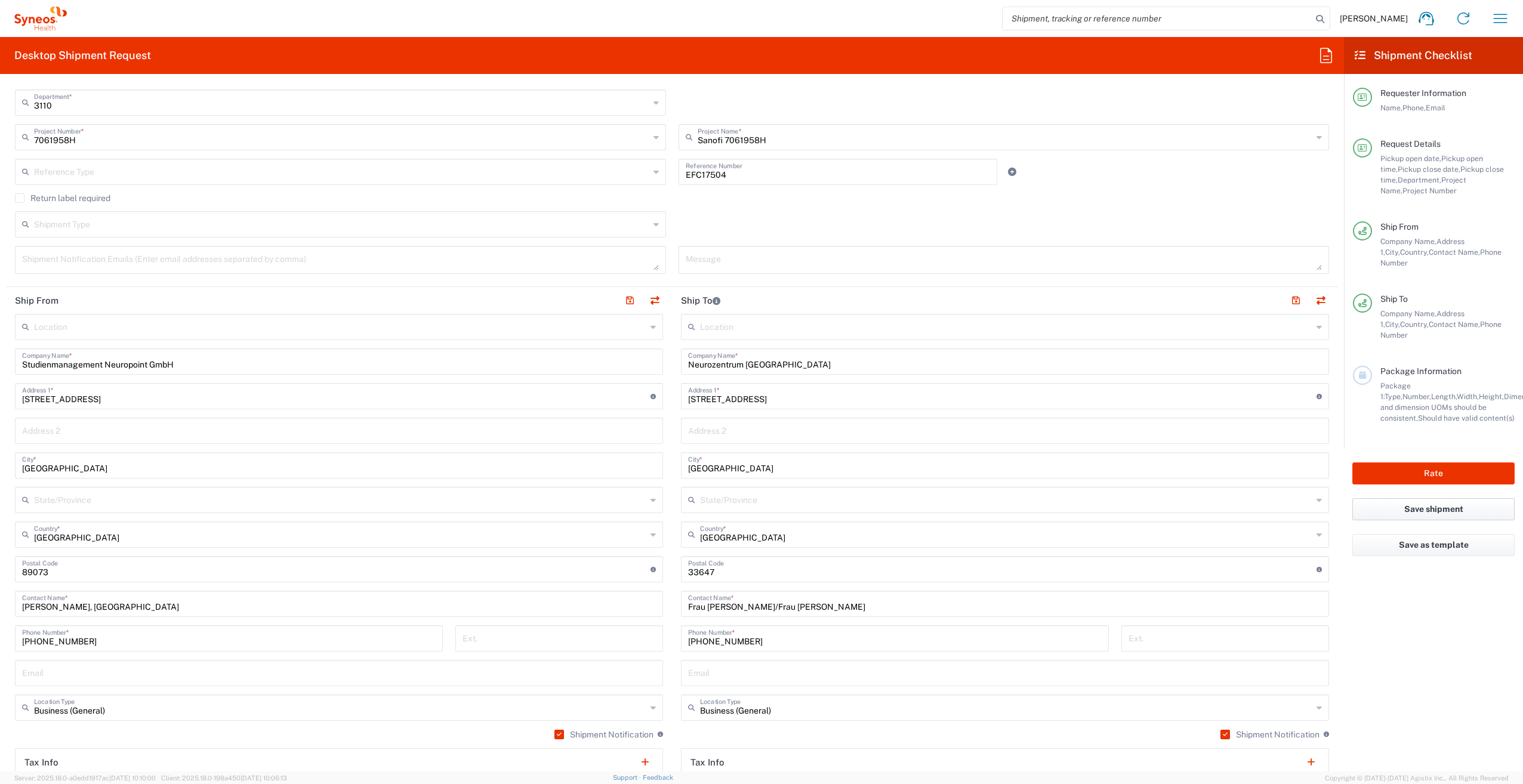
click at [1437, 498] on button "Save shipment" at bounding box center [1433, 509] width 162 height 22
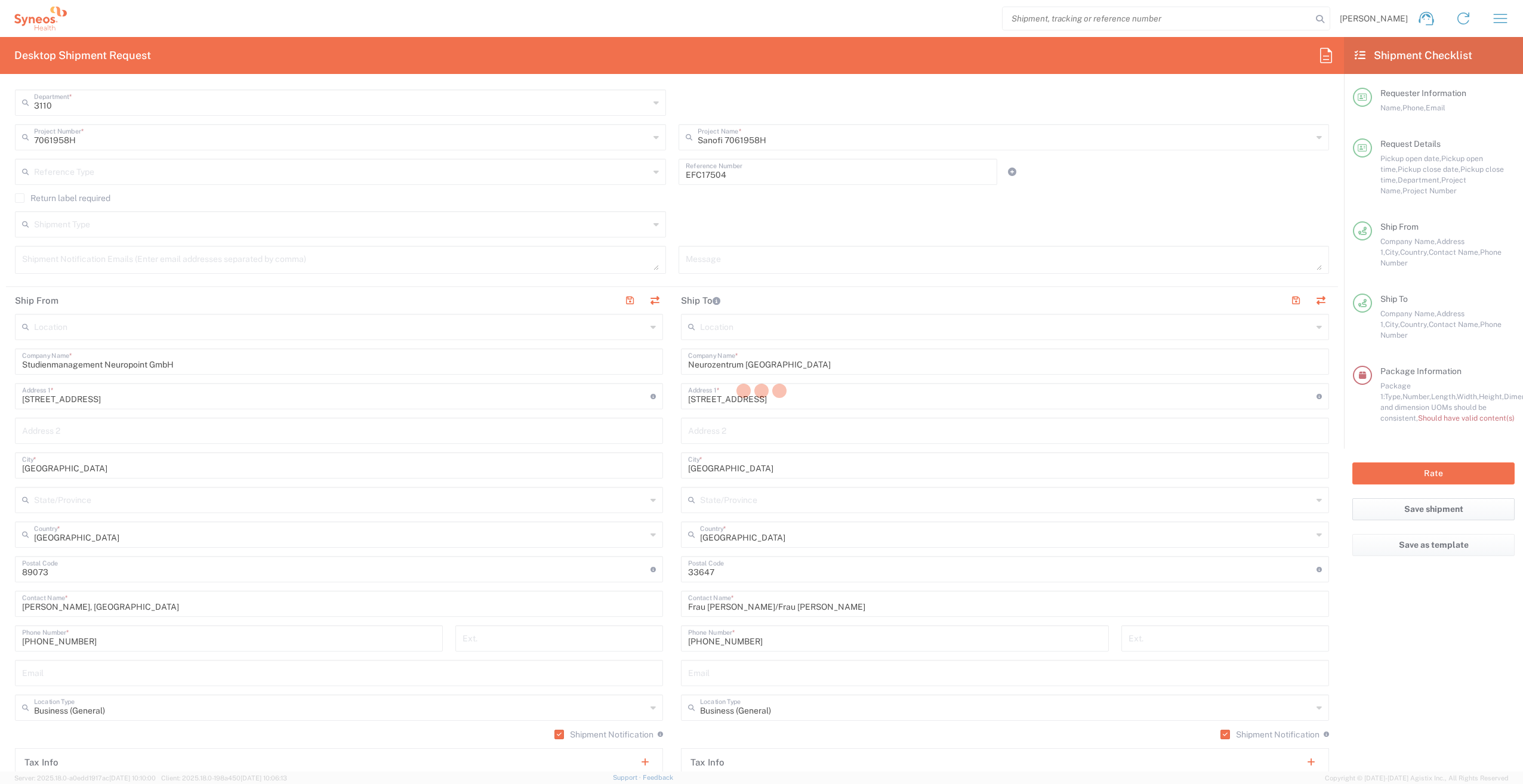
type input "7061958H"
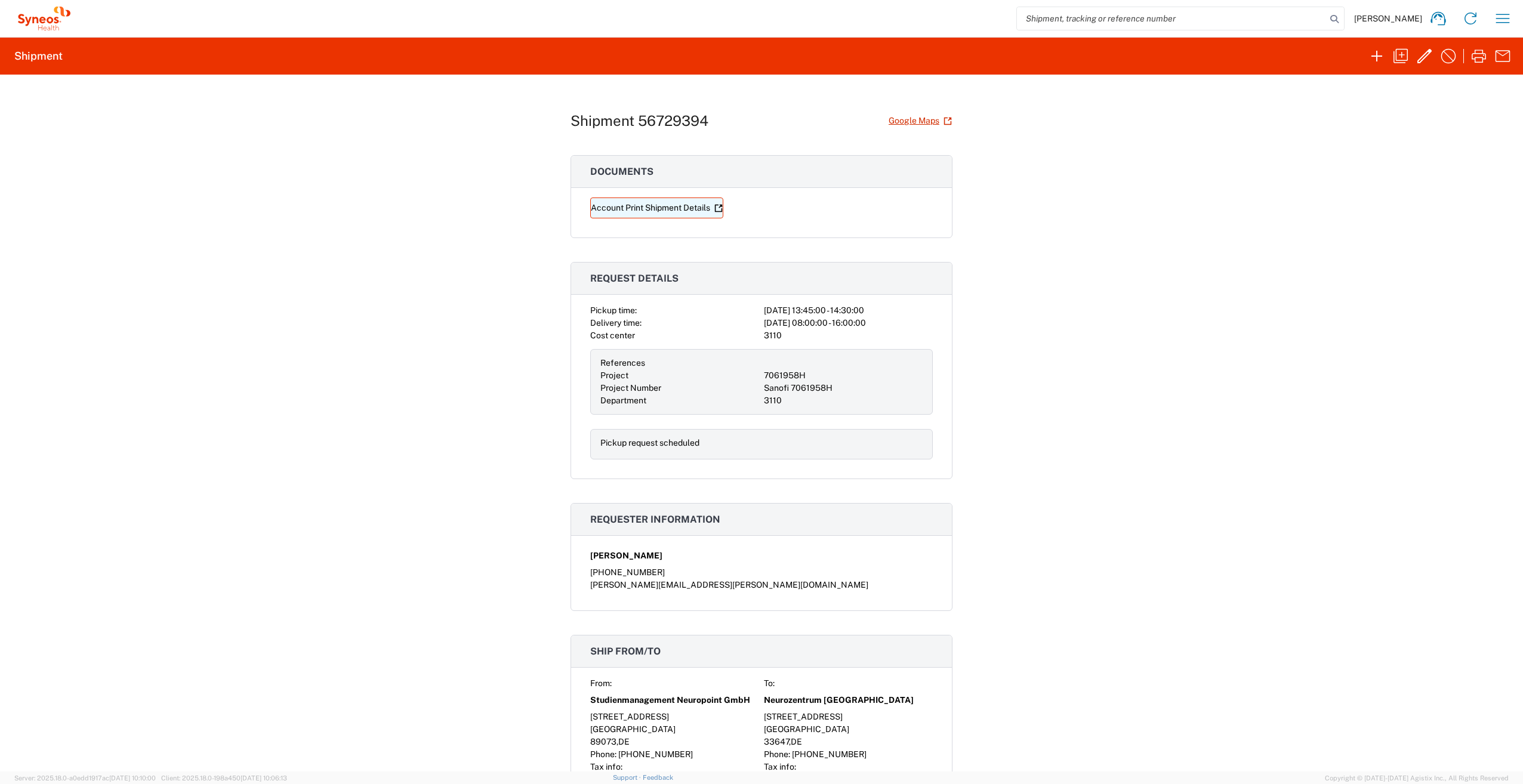
click at [653, 210] on link "Account Print Shipment Details" at bounding box center [656, 208] width 133 height 21
click at [1423, 55] on icon "button" at bounding box center [1425, 56] width 15 height 15
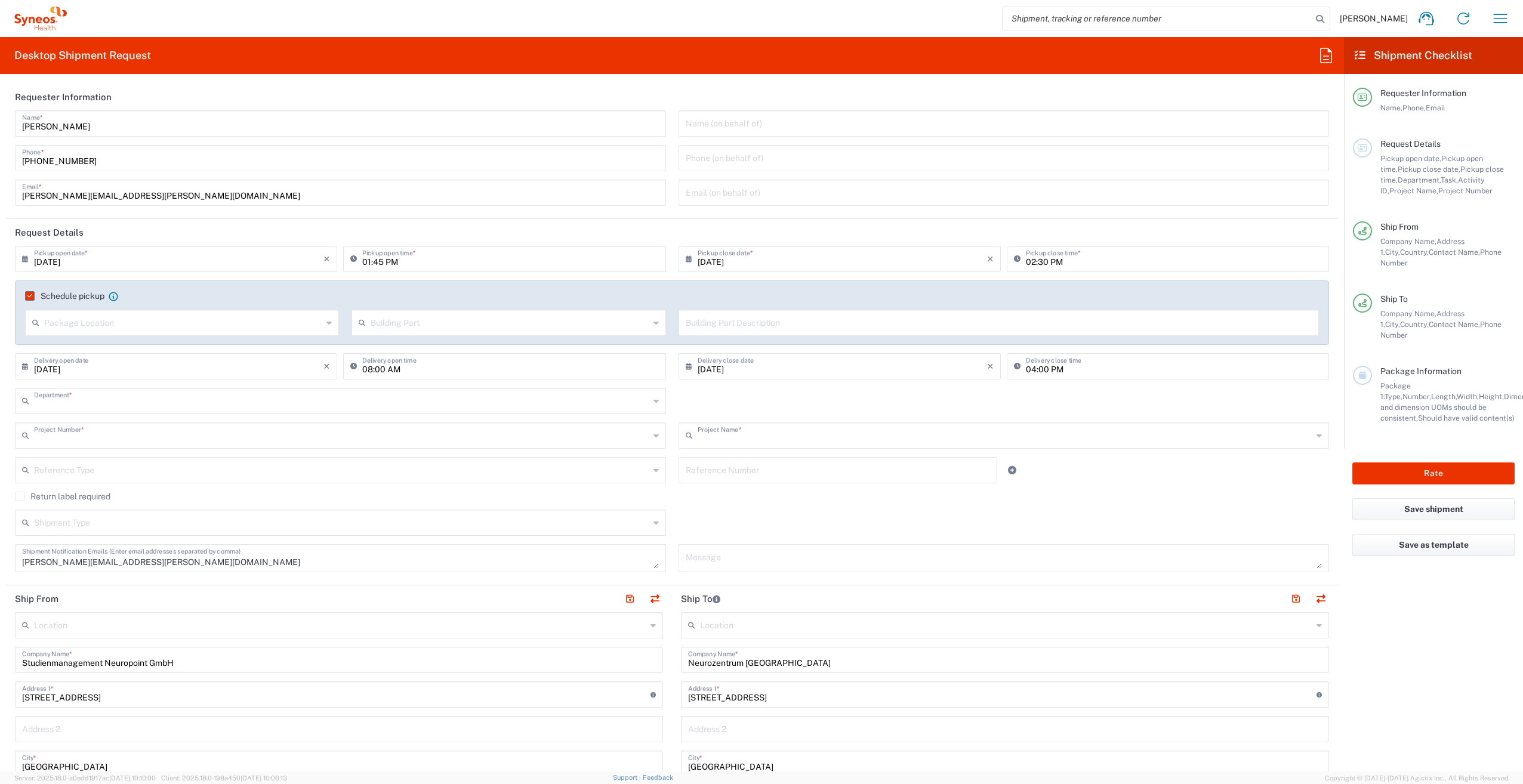
type input "3110"
type input "7061958H"
type input "Sanofi 7061958H"
type input "Large Box"
click at [377, 261] on input "01:45 PM" at bounding box center [510, 258] width 296 height 21
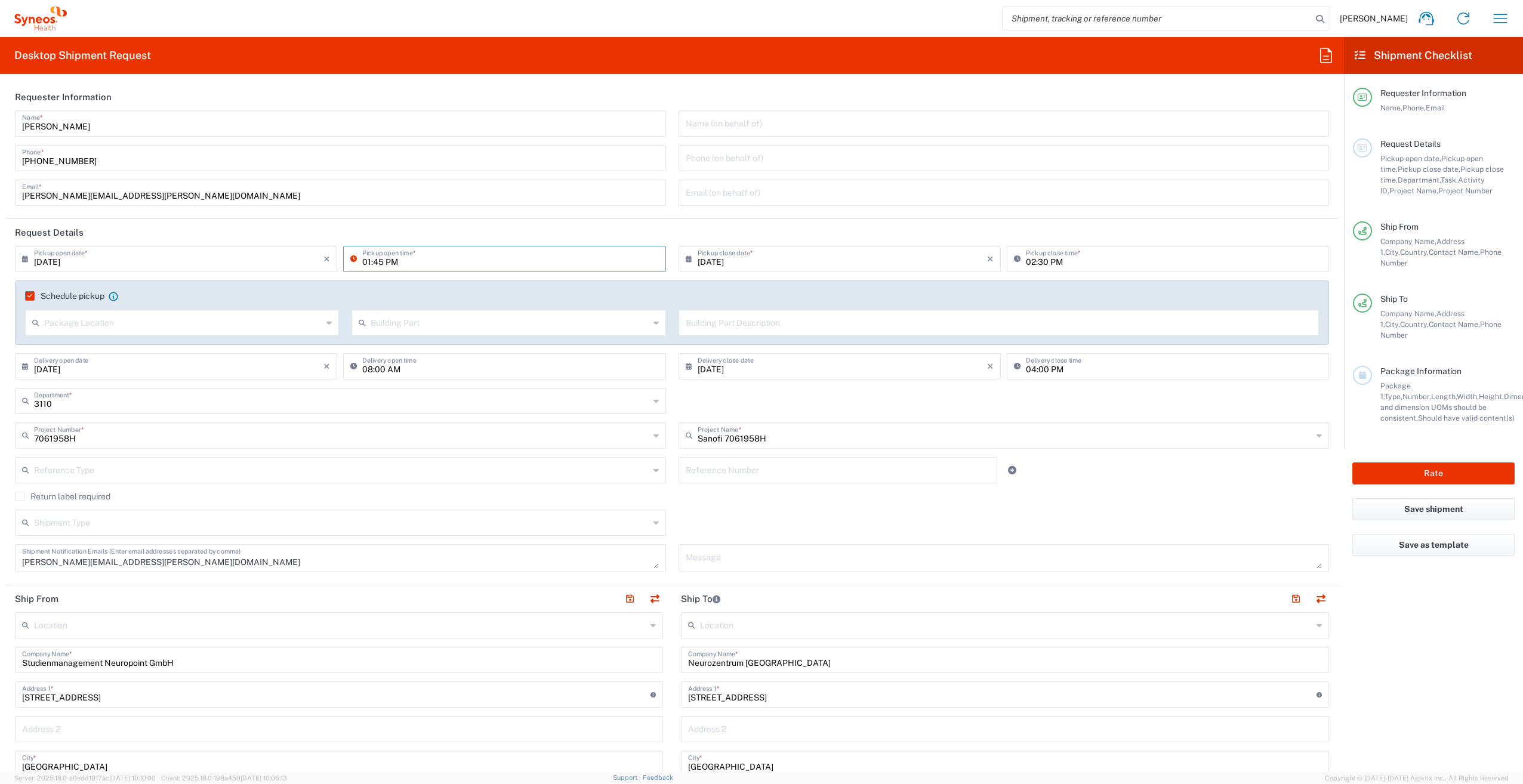
click at [377, 261] on input "01:45 PM" at bounding box center [510, 258] width 296 height 21
type input "01:00 PM"
click at [516, 227] on header "Request Details" at bounding box center [673, 232] width 1332 height 27
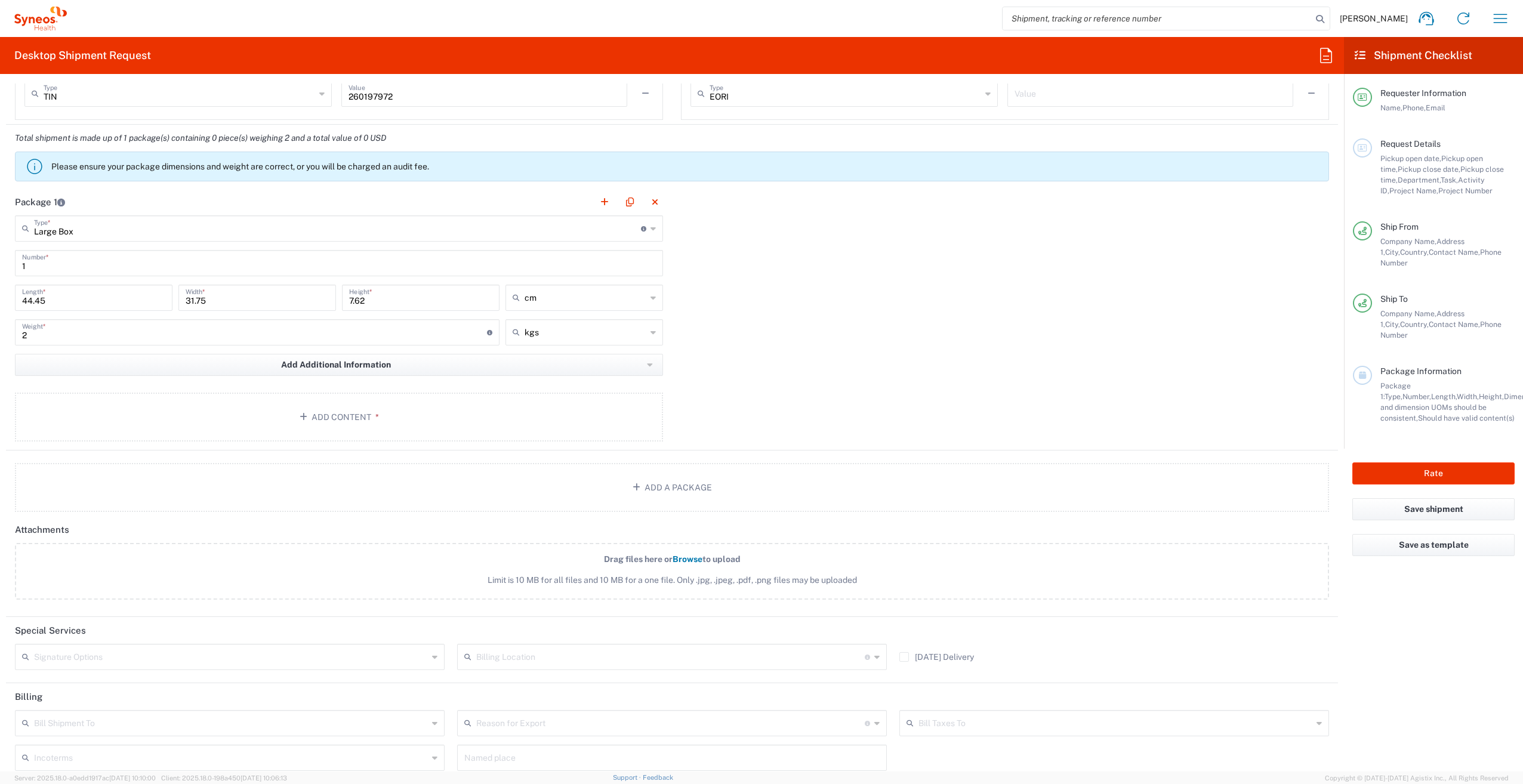
scroll to position [1014, 0]
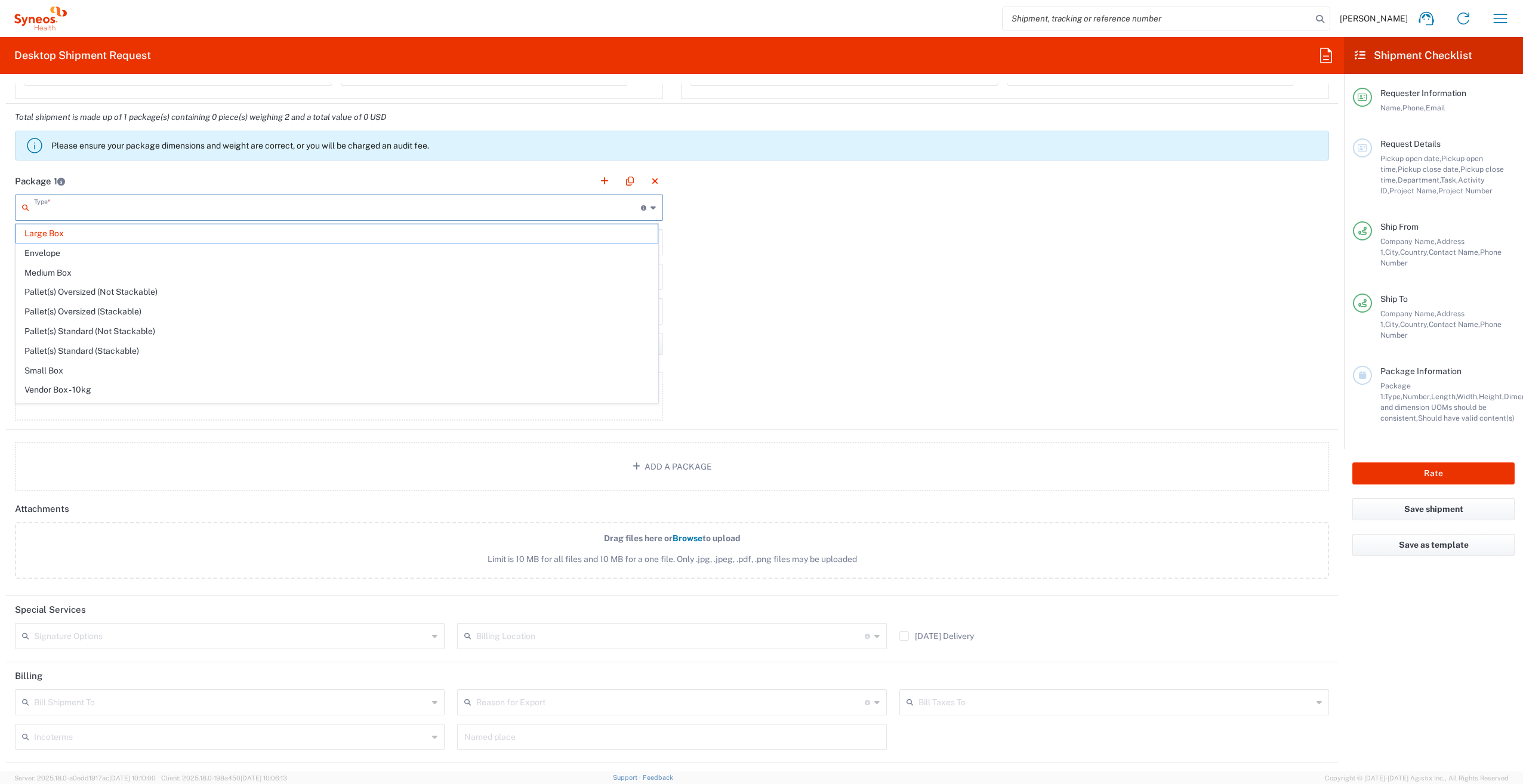
click at [170, 209] on input "text" at bounding box center [337, 206] width 607 height 21
click at [865, 240] on div "Package 1 Type * Material used to package goods Large Box Envelope Medium Box P…" at bounding box center [673, 299] width 1332 height 262
type input "Large Box"
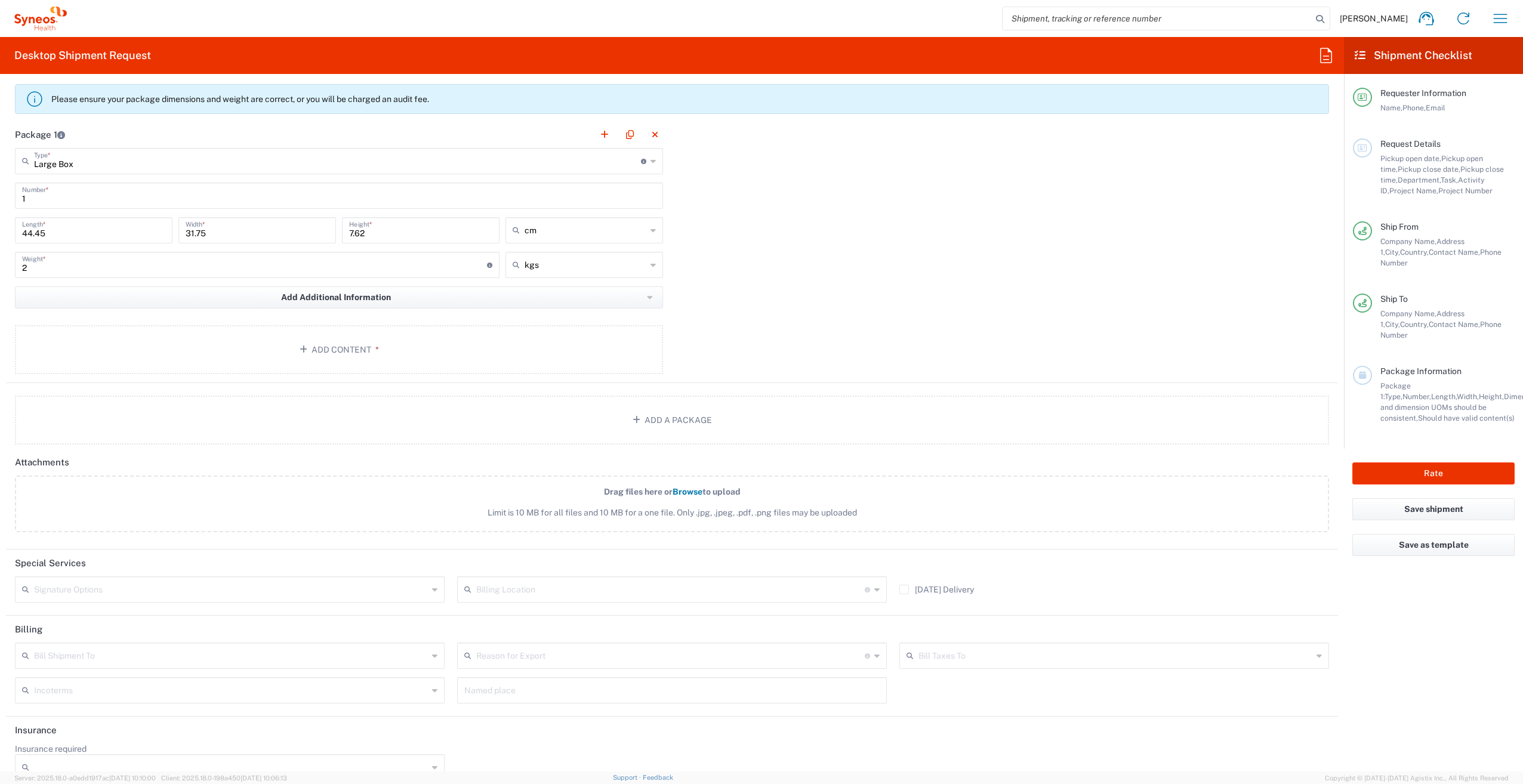
scroll to position [1074, 0]
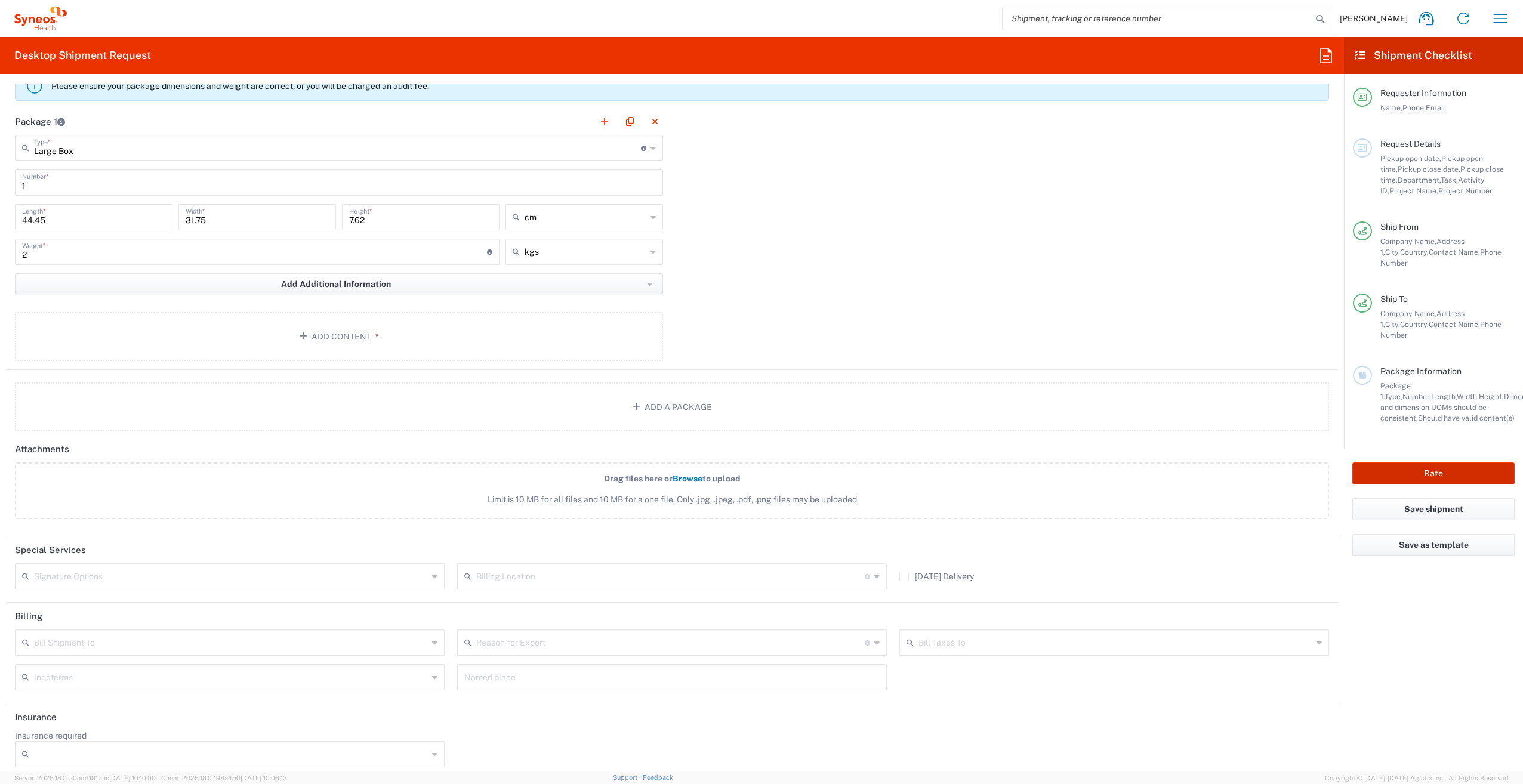
click at [1435, 463] on button "Rate" at bounding box center [1433, 474] width 162 height 22
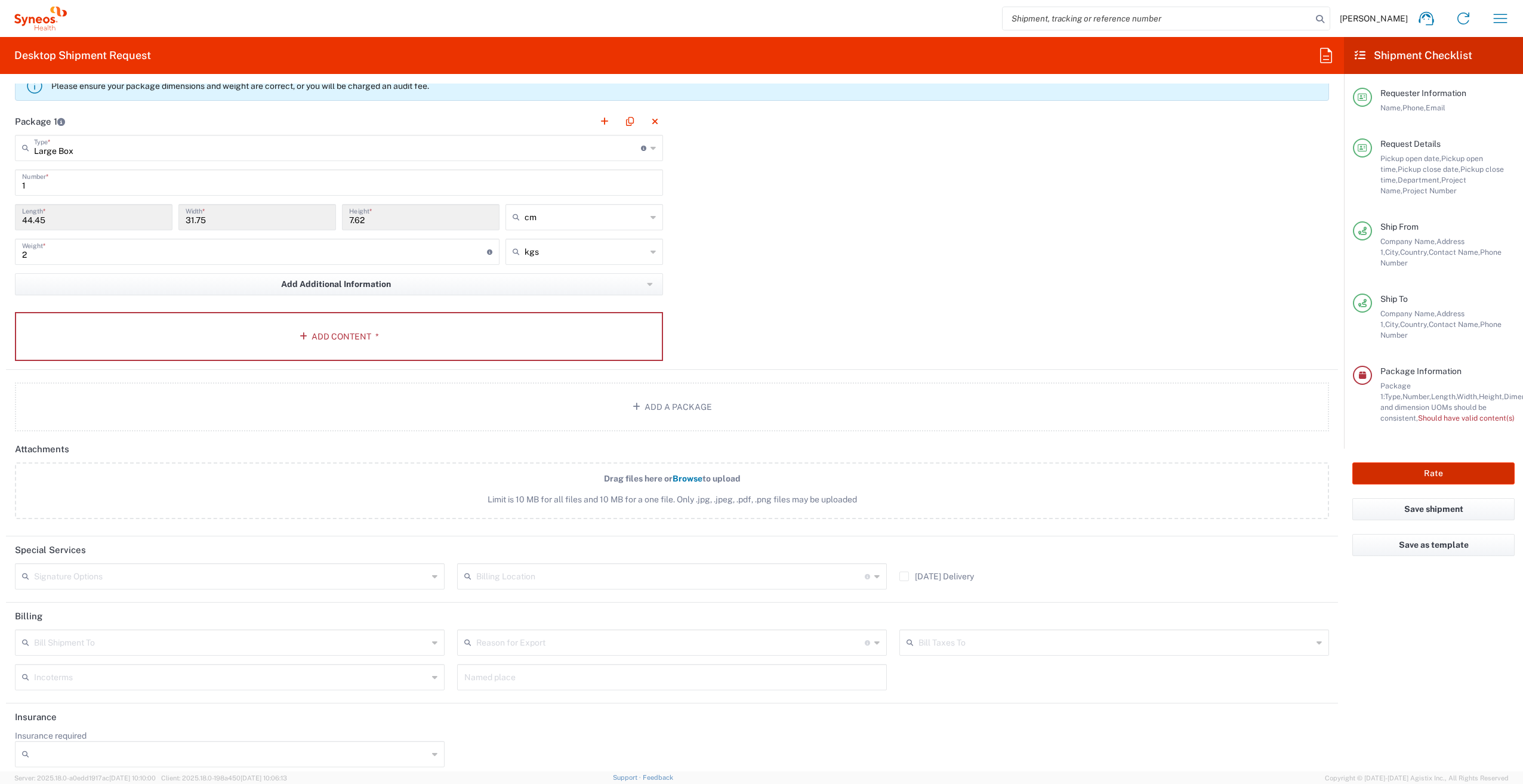
click at [1434, 463] on button "Rate" at bounding box center [1433, 474] width 162 height 22
click at [1368, 366] on div at bounding box center [1362, 375] width 19 height 19
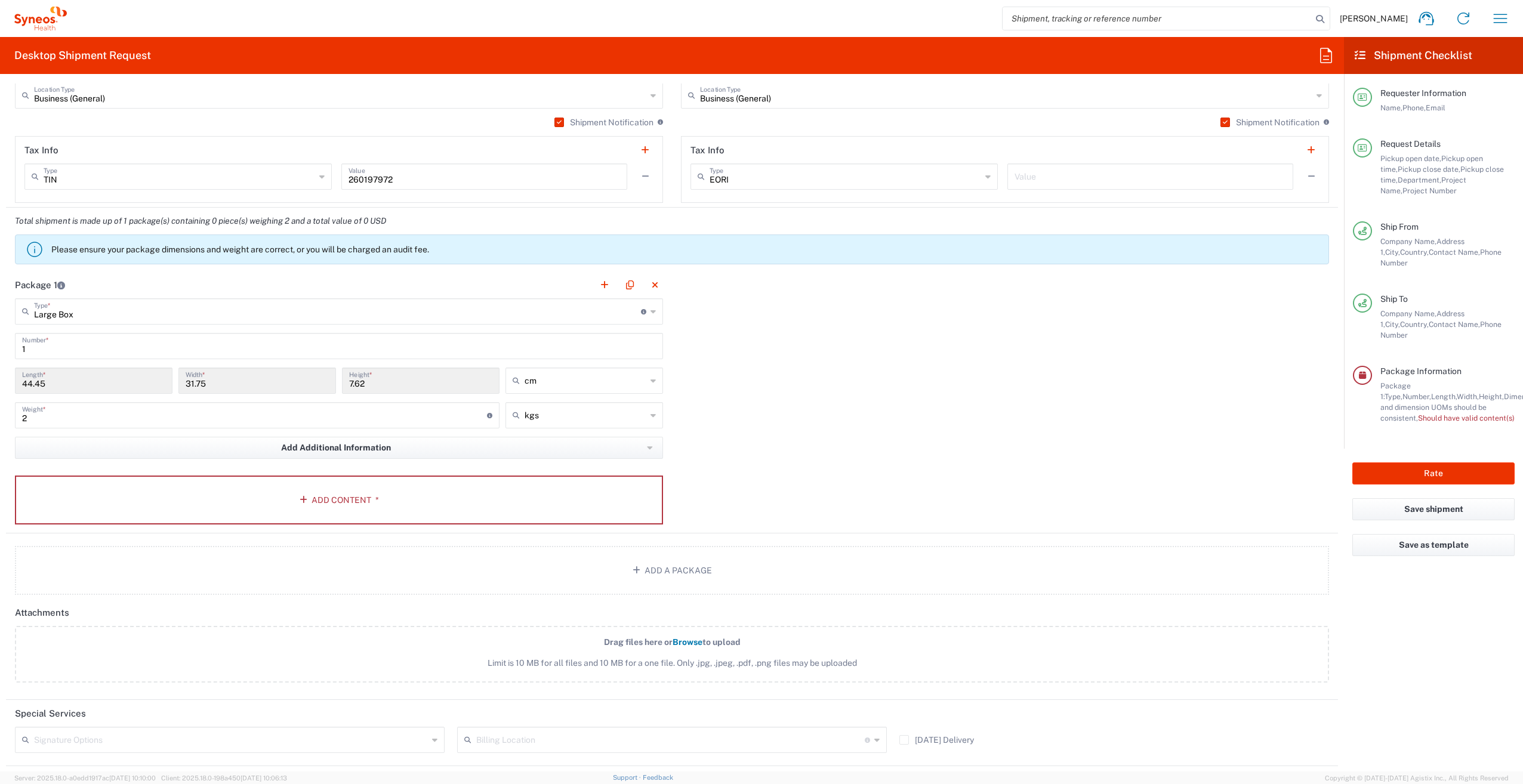
scroll to position [904, 0]
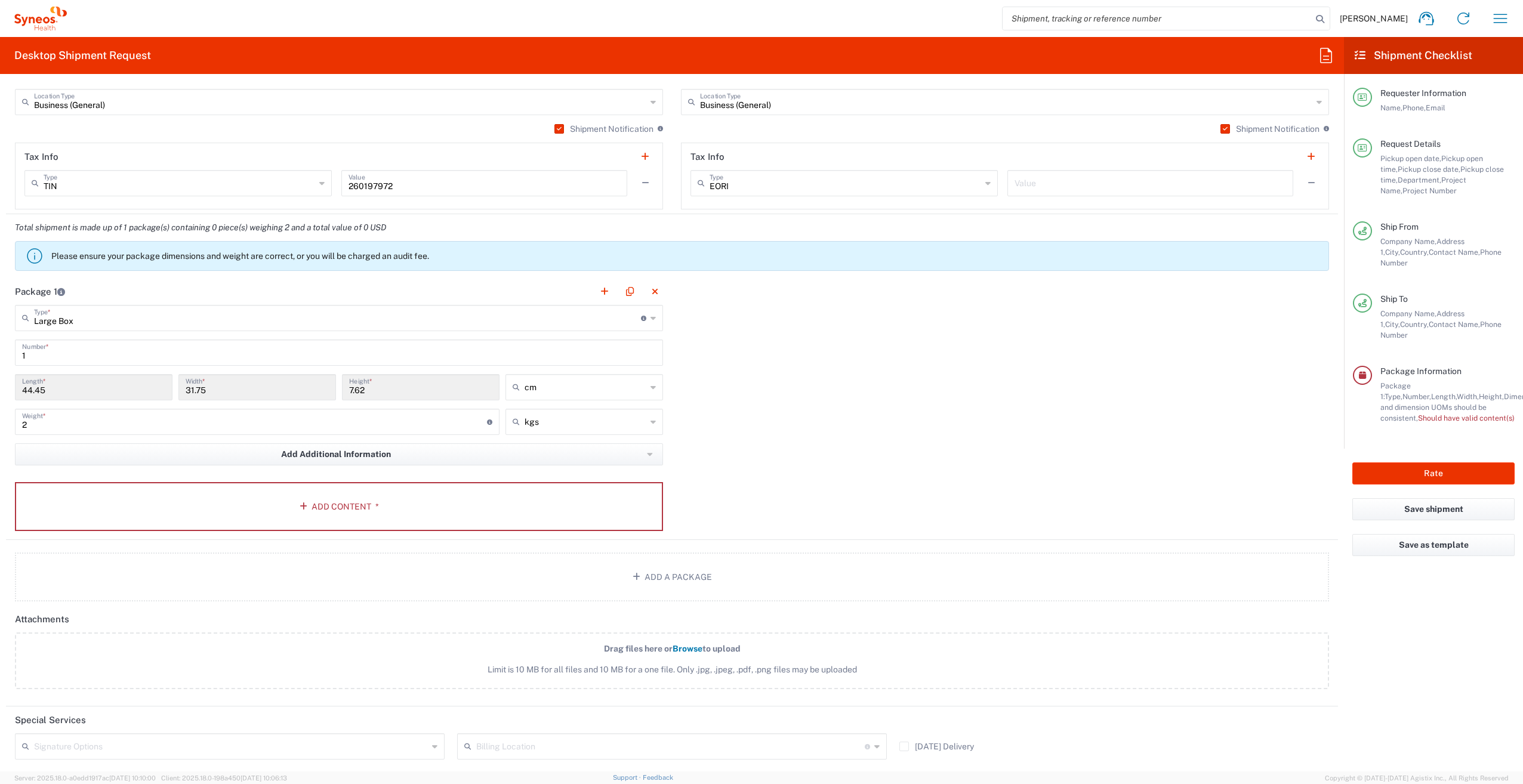
click at [311, 250] on p "Please ensure your package dimensions and weight are correct, or you will be ch…" at bounding box center [688, 256] width 1272 height 11
click at [327, 453] on span "Add Additional Information" at bounding box center [336, 455] width 110 height 11
click at [84, 480] on li "Package material" at bounding box center [72, 480] width 103 height 19
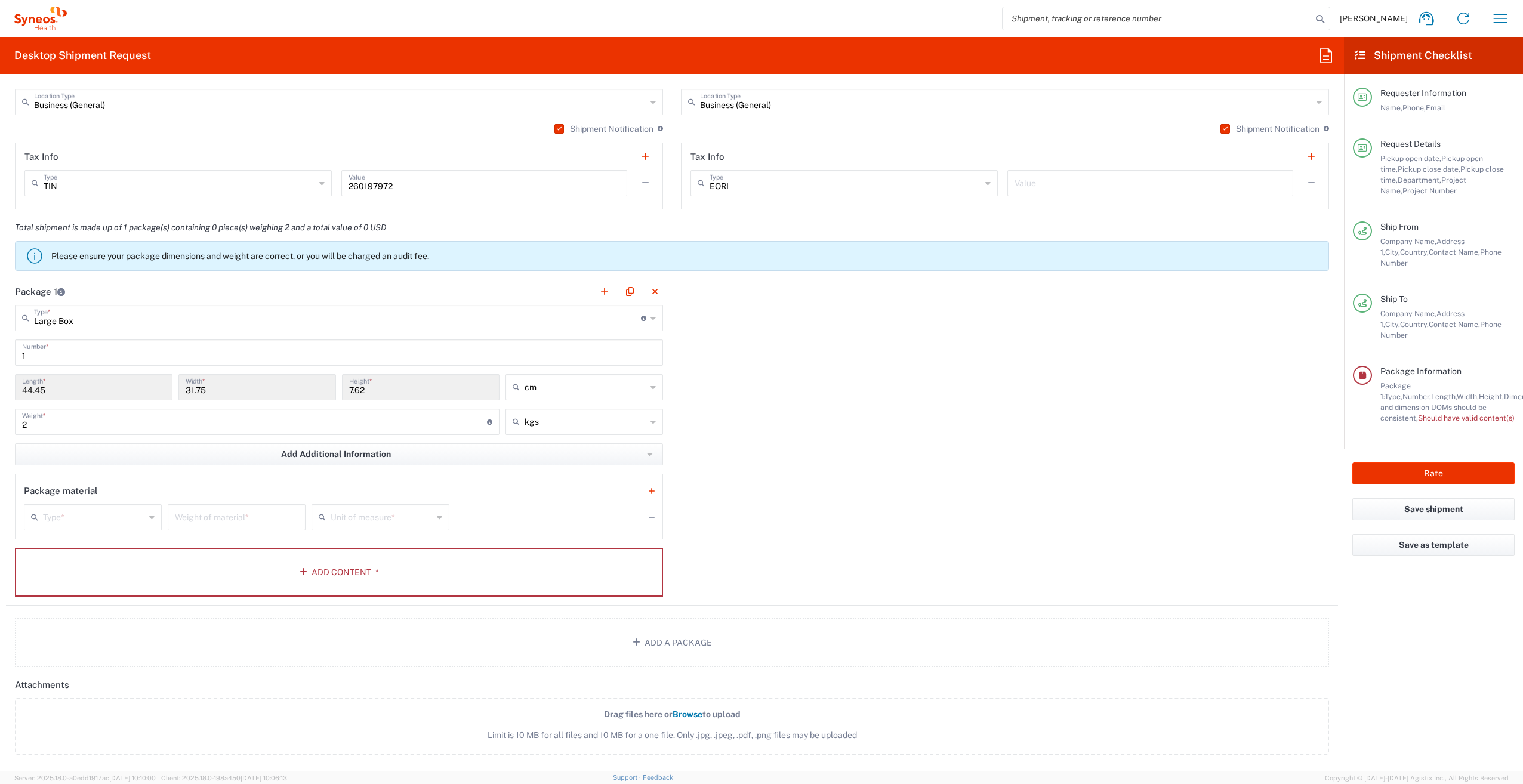
click at [116, 521] on input "text" at bounding box center [93, 516] width 102 height 21
click at [903, 525] on div "Package 1 Large Box Type * Material used to package goods Large Box Envelope Me…" at bounding box center [673, 441] width 1332 height 328
click at [651, 522] on button "button" at bounding box center [652, 523] width 16 height 16
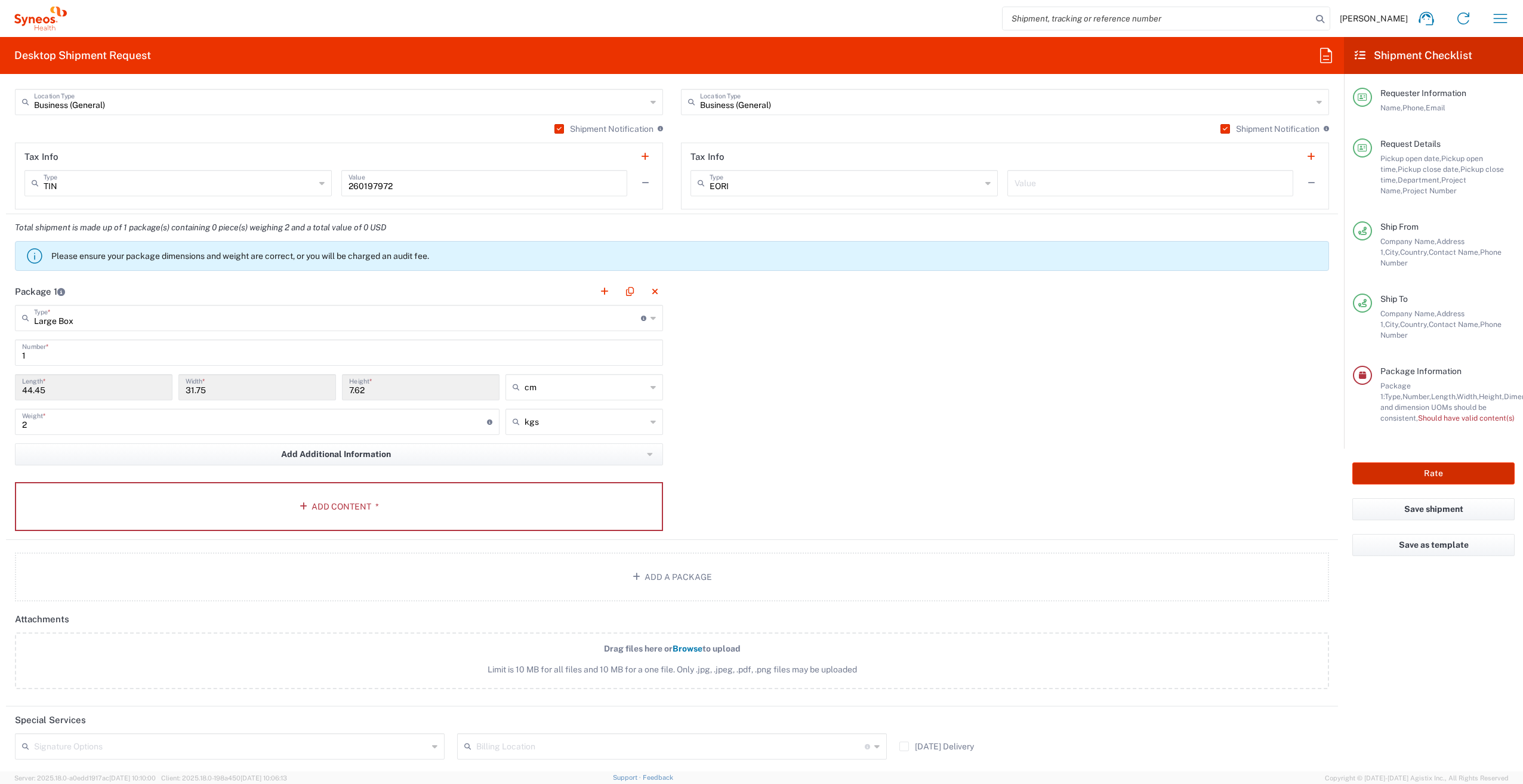
click at [1464, 463] on button "Rate" at bounding box center [1433, 474] width 162 height 22
click at [32, 426] on input "2" at bounding box center [254, 420] width 465 height 21
click at [113, 423] on input "2" at bounding box center [254, 420] width 465 height 21
type input "2.0"
click at [584, 418] on input "text" at bounding box center [585, 421] width 122 height 19
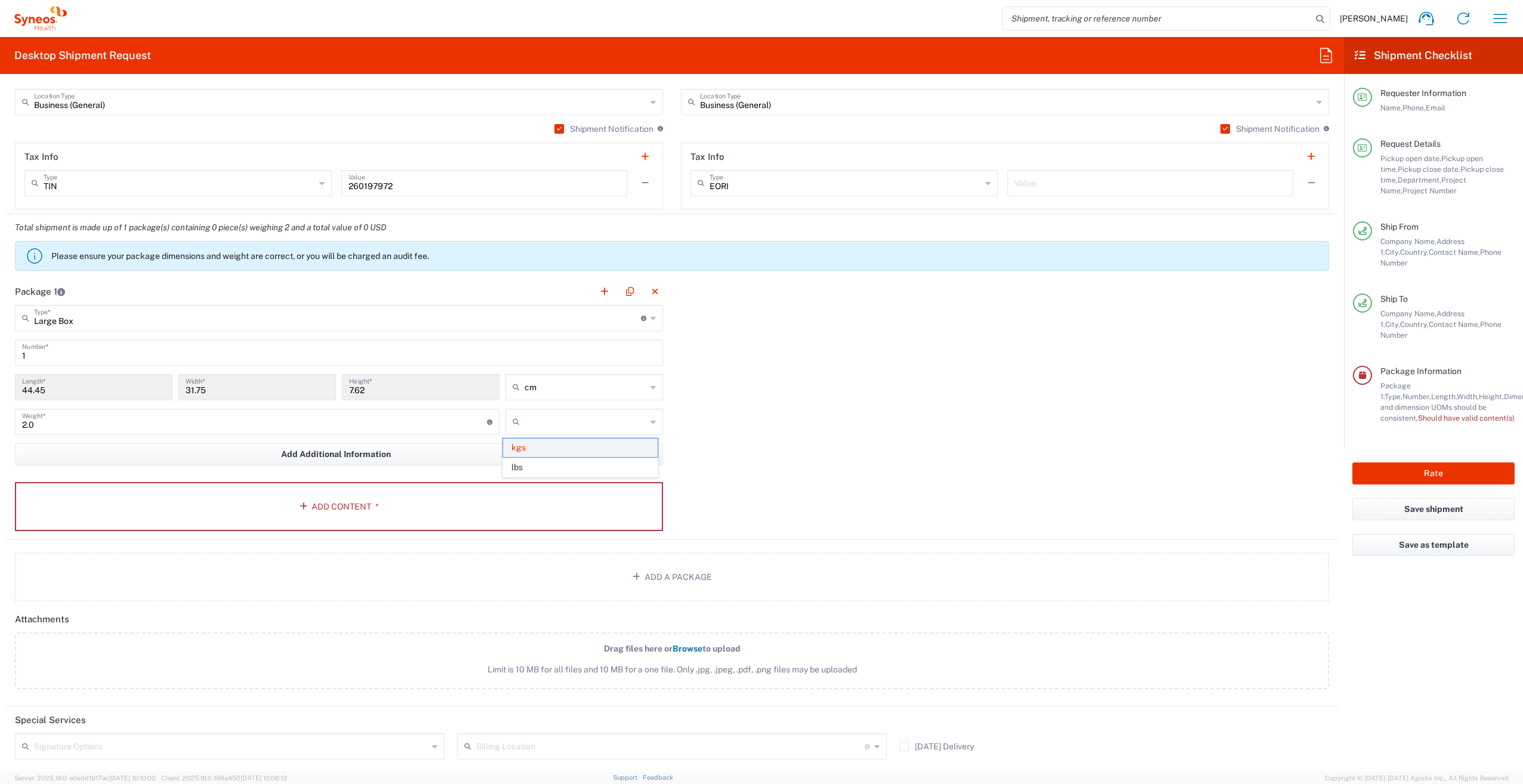
click at [559, 444] on span "kgs" at bounding box center [580, 447] width 154 height 18
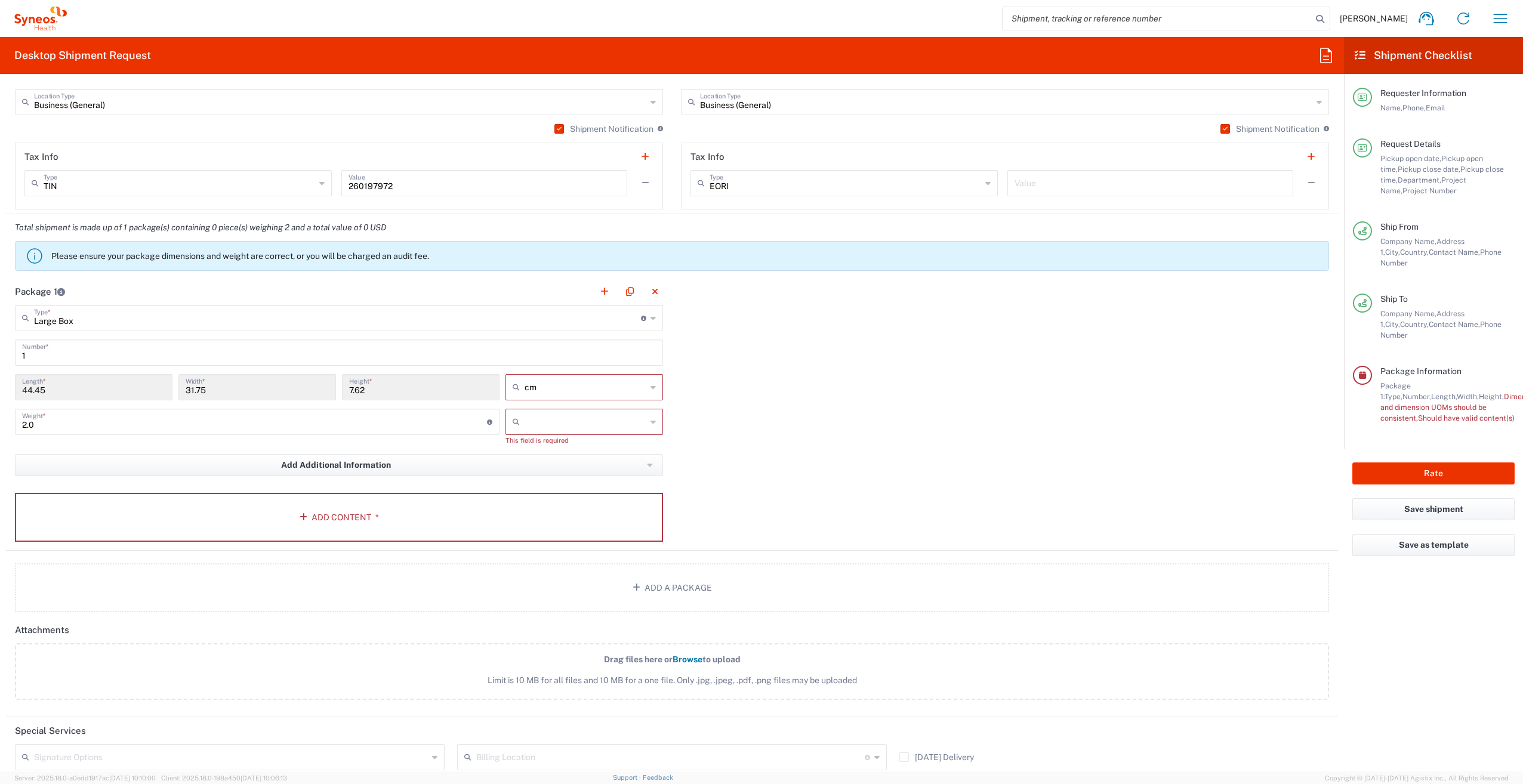
click at [93, 388] on input "44.45" at bounding box center [93, 386] width 143 height 21
click at [546, 424] on input "text" at bounding box center [585, 421] width 122 height 19
click at [542, 449] on span "kgs" at bounding box center [580, 447] width 154 height 18
type input "kgs"
click at [701, 429] on div "Package 1 Large Box Type * Material used to package goods Large Box Envelope Me…" at bounding box center [673, 408] width 1332 height 262
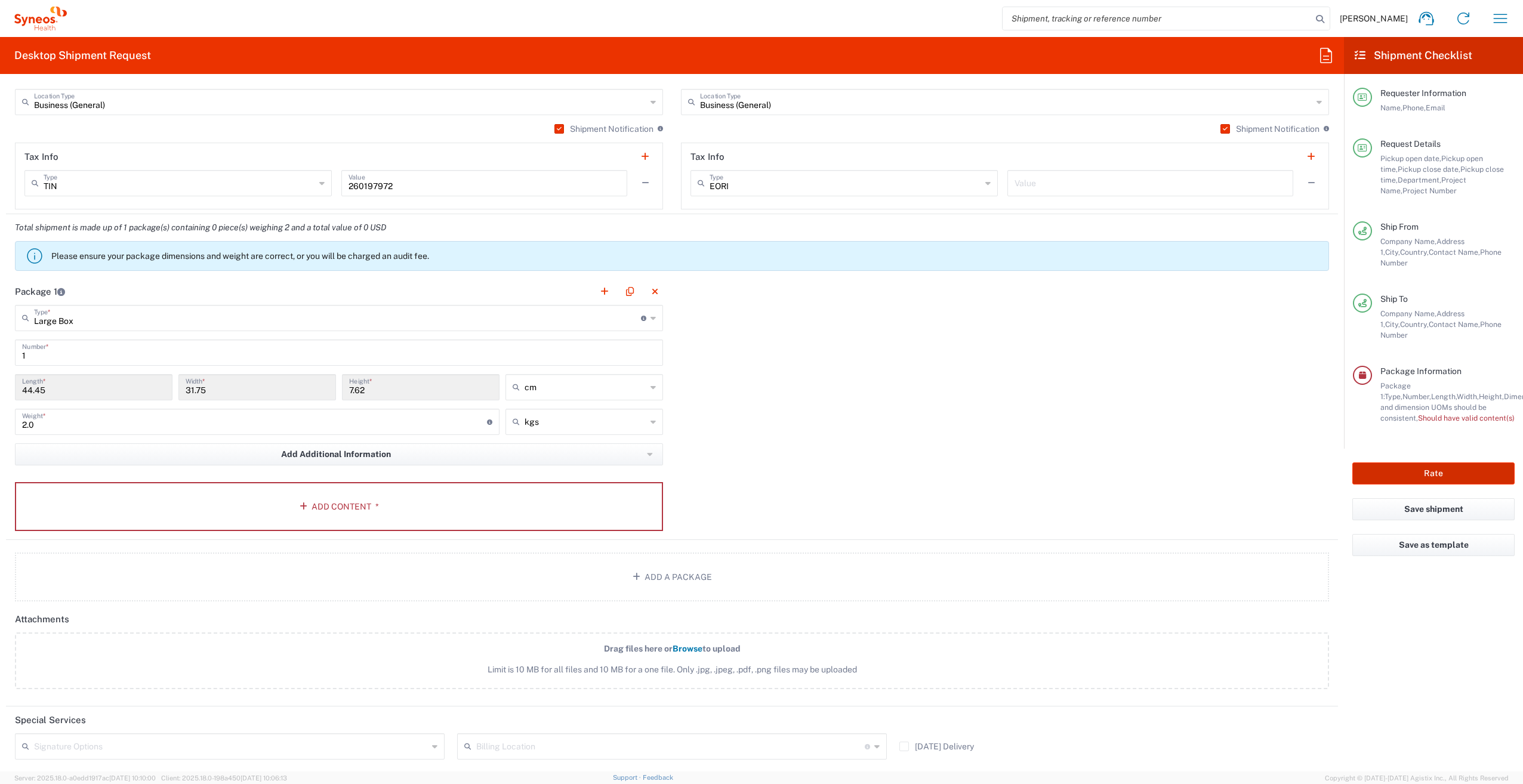
click at [1396, 463] on button "Rate" at bounding box center [1433, 474] width 162 height 22
click at [1469, 414] on span "Should have valid content(s)" at bounding box center [1467, 418] width 97 height 9
click at [1399, 367] on span "Package Information" at bounding box center [1420, 371] width 81 height 10
click at [1363, 371] on icon at bounding box center [1362, 375] width 7 height 8
click at [1443, 392] on span "Weight and dimension UOMs should be consistent," at bounding box center [1486, 407] width 211 height 31
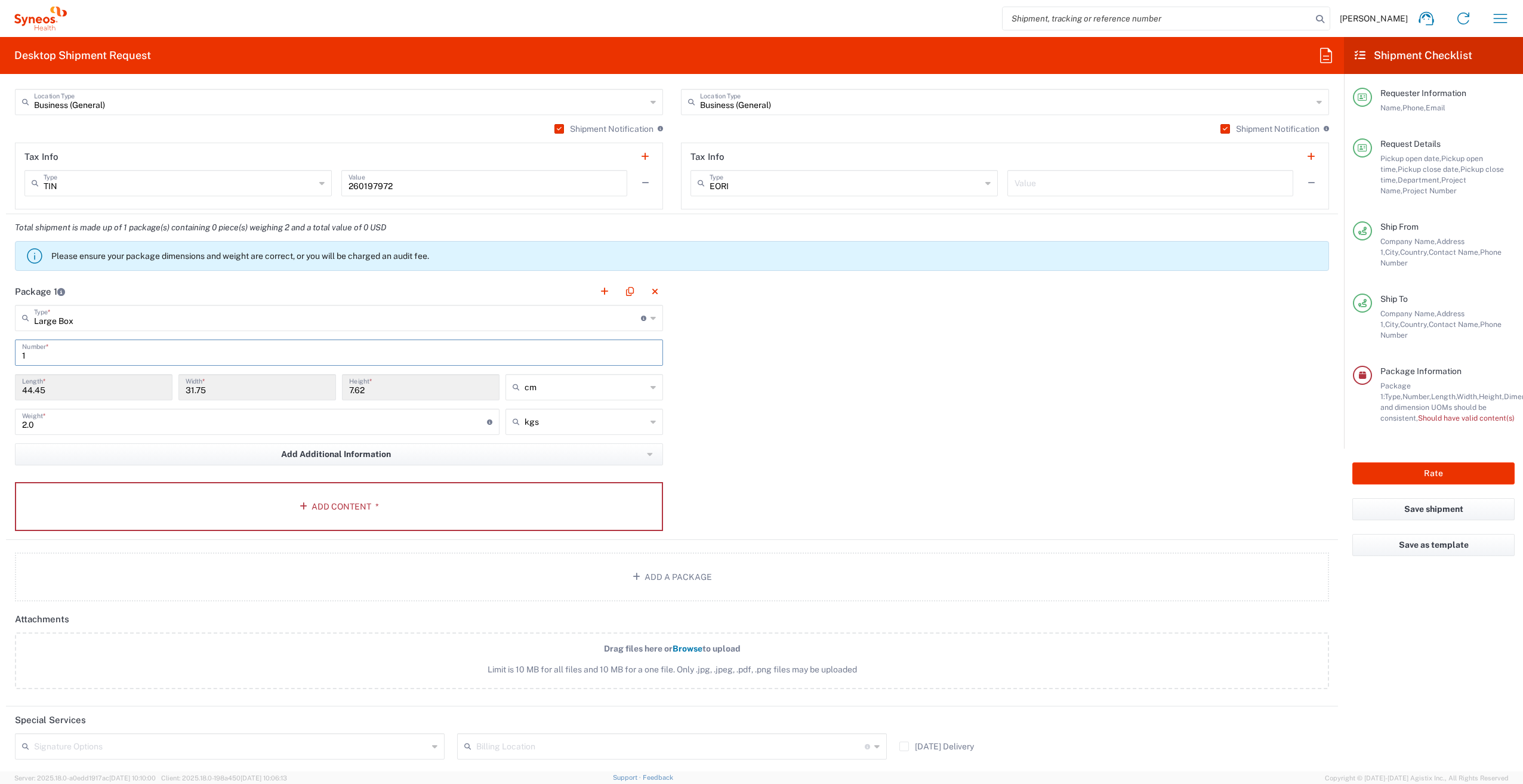
click at [34, 357] on input "1" at bounding box center [339, 351] width 634 height 21
click at [38, 425] on input "2.0" at bounding box center [254, 420] width 465 height 21
type input "2"
type input "1"
click at [903, 447] on div "Package 1 Large Box Type * Material used to package goods Large Box Envelope Me…" at bounding box center [673, 408] width 1332 height 262
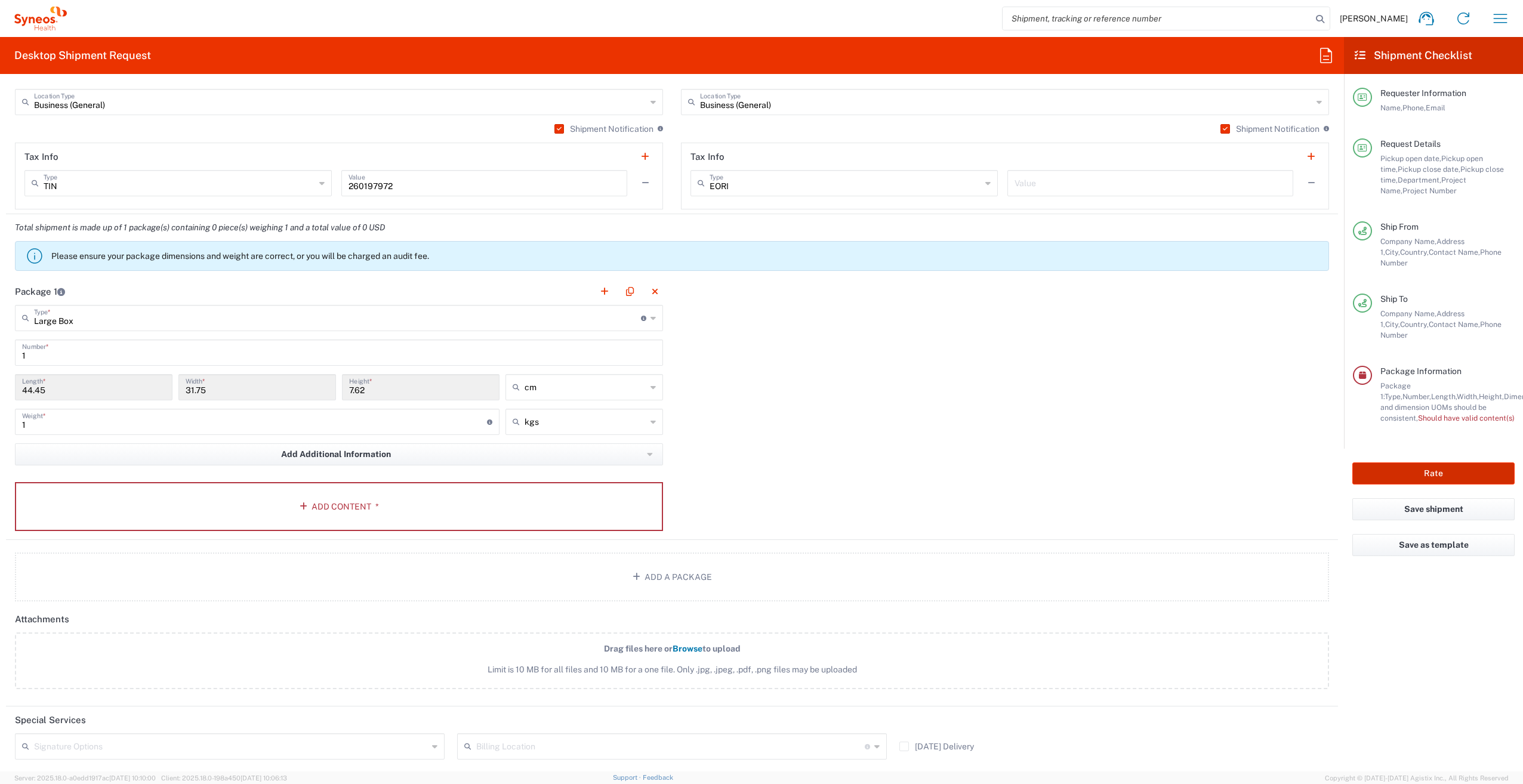
click at [1406, 463] on button "Rate" at bounding box center [1433, 474] width 162 height 22
click at [72, 416] on input "1" at bounding box center [254, 420] width 465 height 21
type input "2"
type input "1"
click at [707, 402] on div "Package 1 Large Box Type * Material used to package goods Large Box Envelope Me…" at bounding box center [673, 408] width 1332 height 262
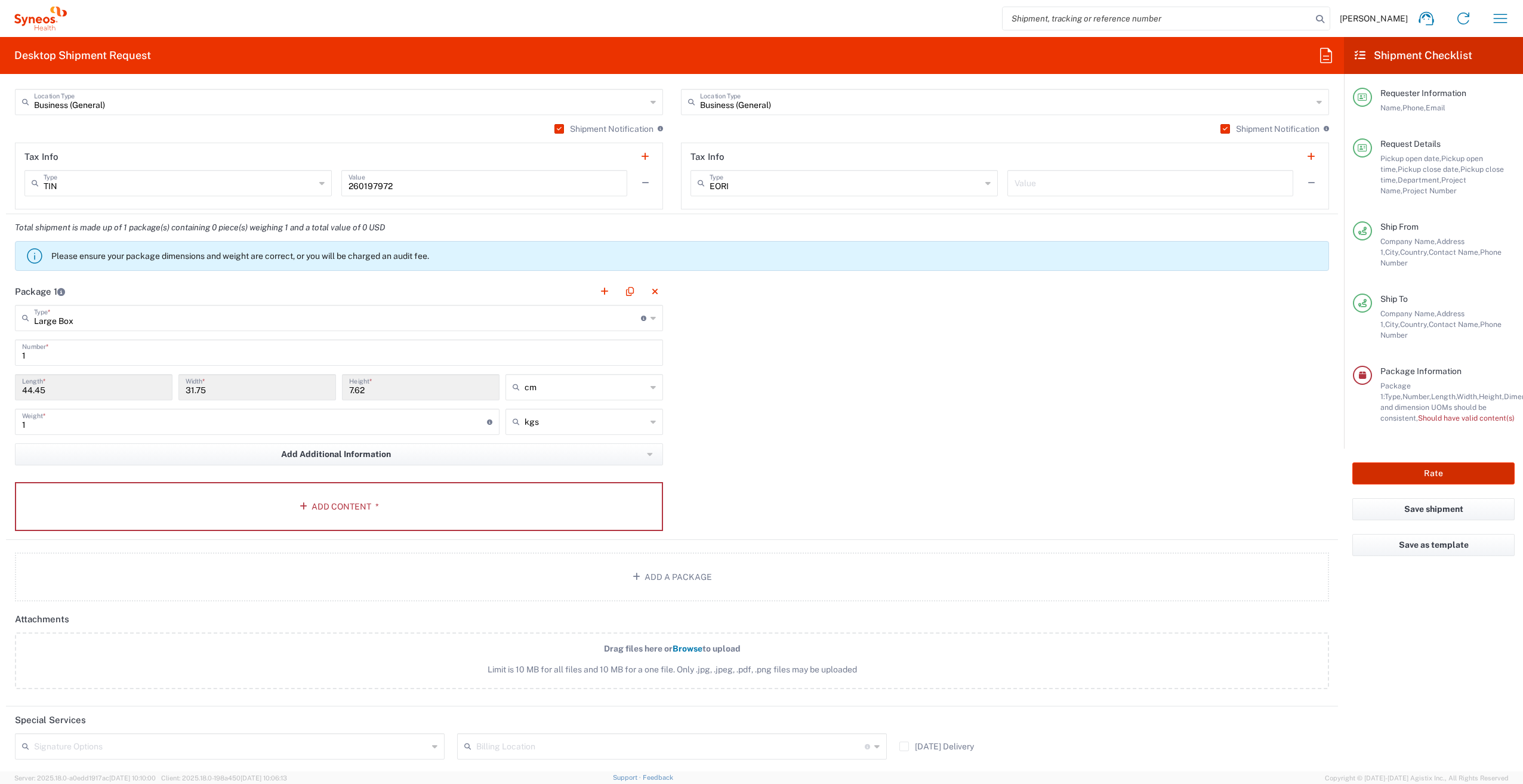
click at [1437, 463] on button "Rate" at bounding box center [1433, 474] width 162 height 22
click at [315, 516] on button "Add Content *" at bounding box center [339, 506] width 648 height 49
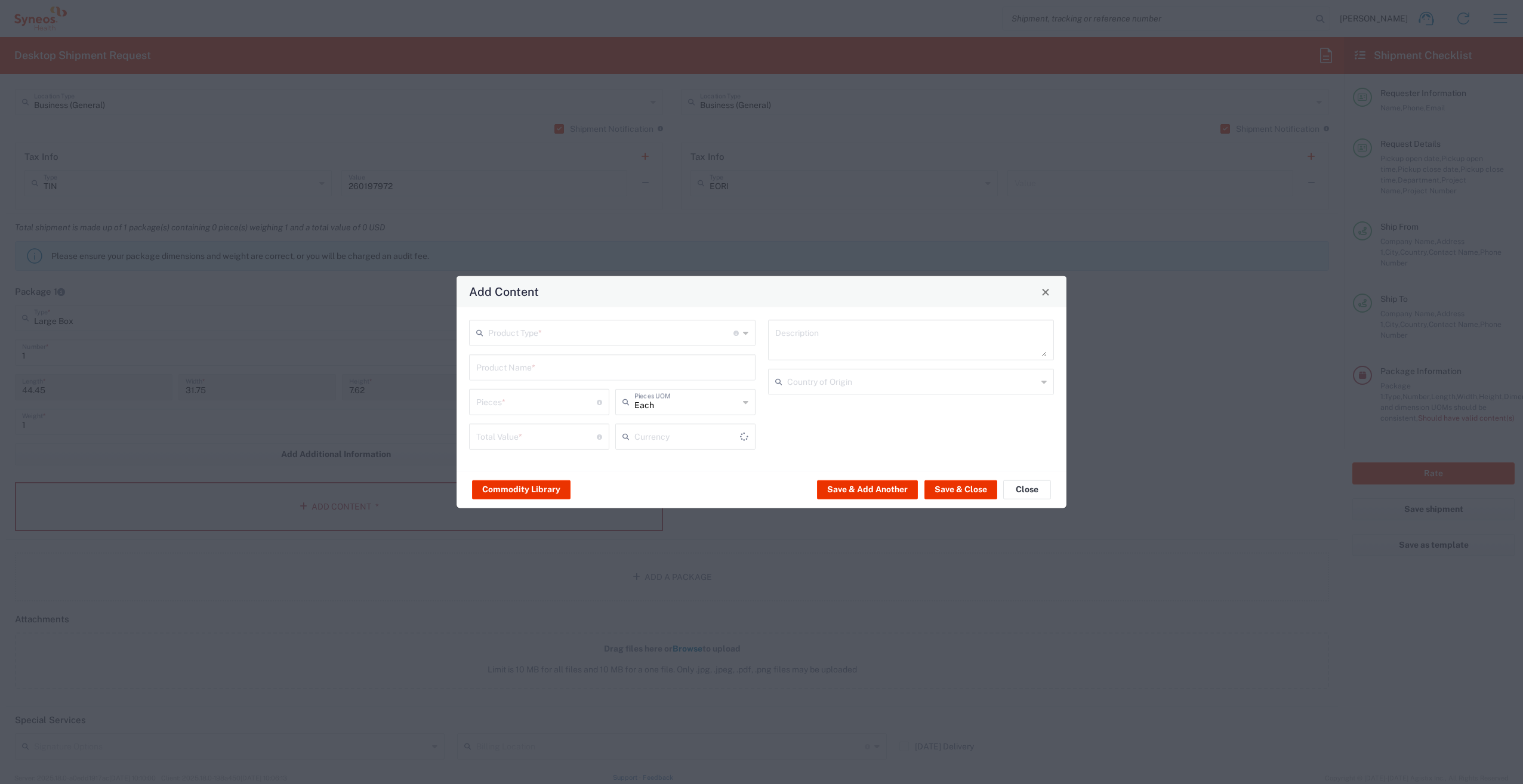
type input "US Dollar"
click at [550, 328] on input "text" at bounding box center [611, 331] width 245 height 21
click at [553, 380] on span "General Commodity" at bounding box center [612, 378] width 284 height 18
type input "General Commodity"
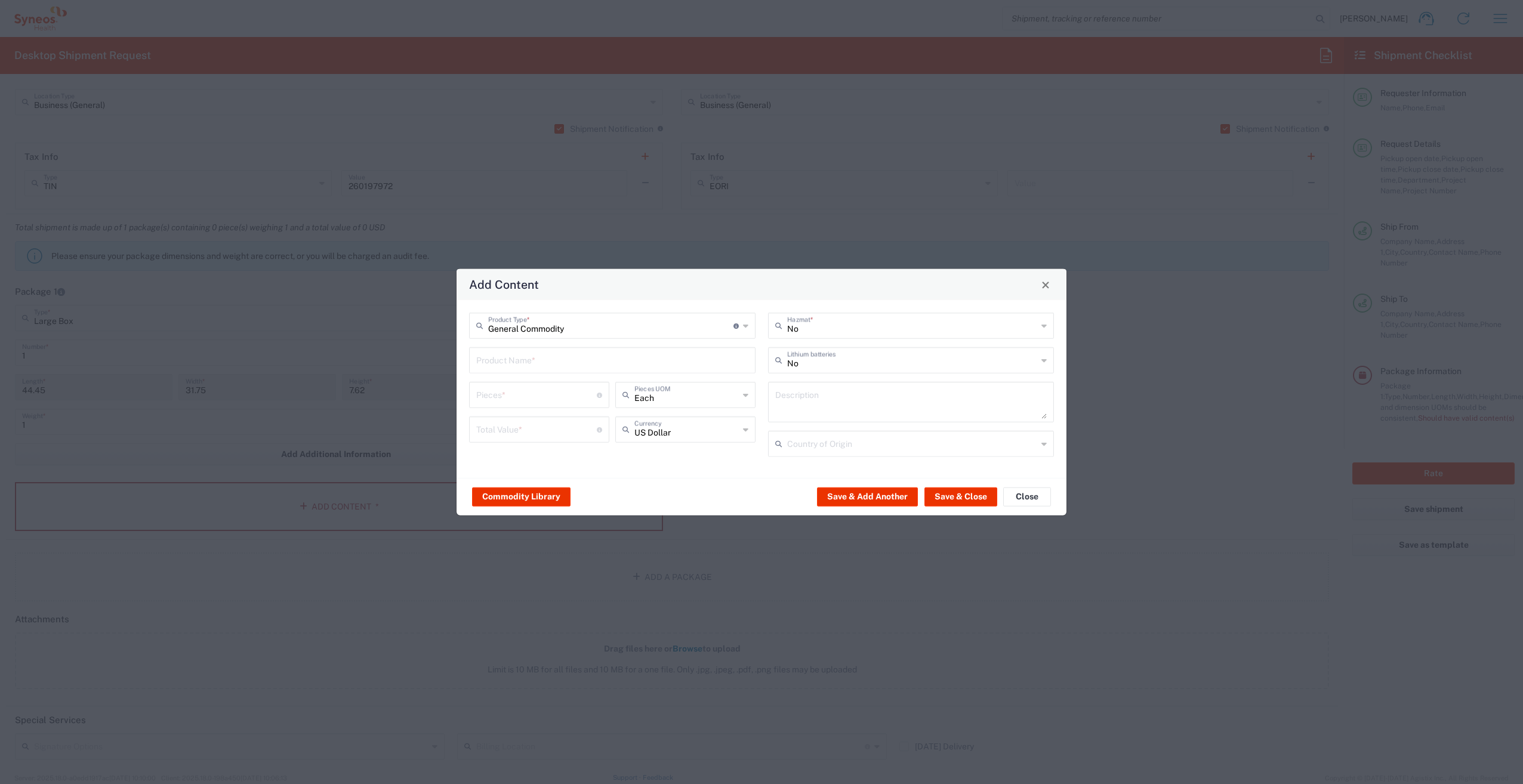
click at [563, 366] on input "text" at bounding box center [613, 359] width 272 height 21
type input "Lab Kits"
click at [554, 398] on input "number" at bounding box center [536, 394] width 121 height 21
type input "2"
click at [538, 426] on input "number" at bounding box center [536, 428] width 121 height 21
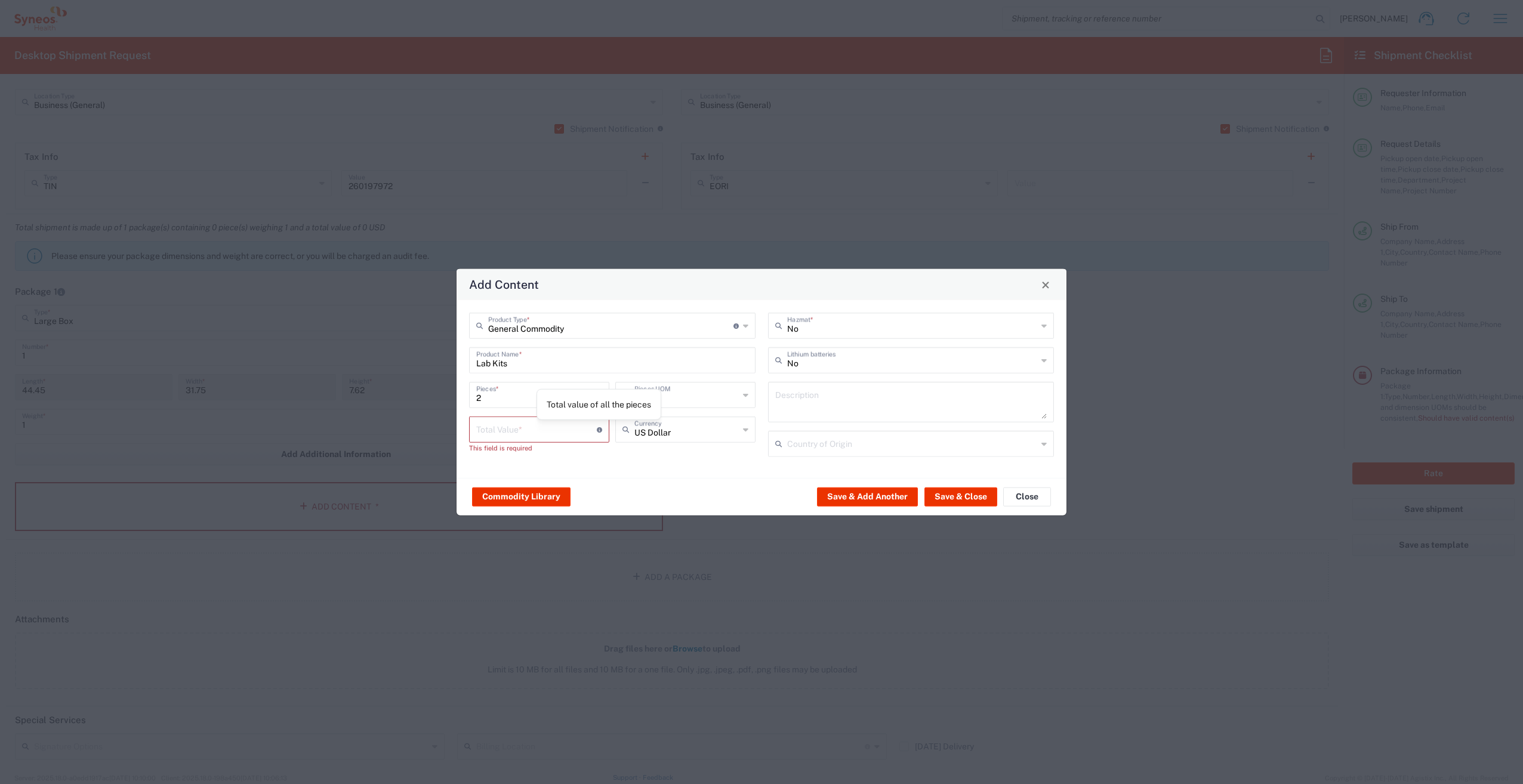
click at [600, 431] on icon at bounding box center [600, 429] width 5 height 5
click at [745, 429] on icon at bounding box center [746, 429] width 5 height 19
click at [693, 453] on span "Euro" at bounding box center [685, 456] width 138 height 18
type input "Euro"
click at [742, 396] on div "Each Pieces UOM" at bounding box center [685, 395] width 141 height 26
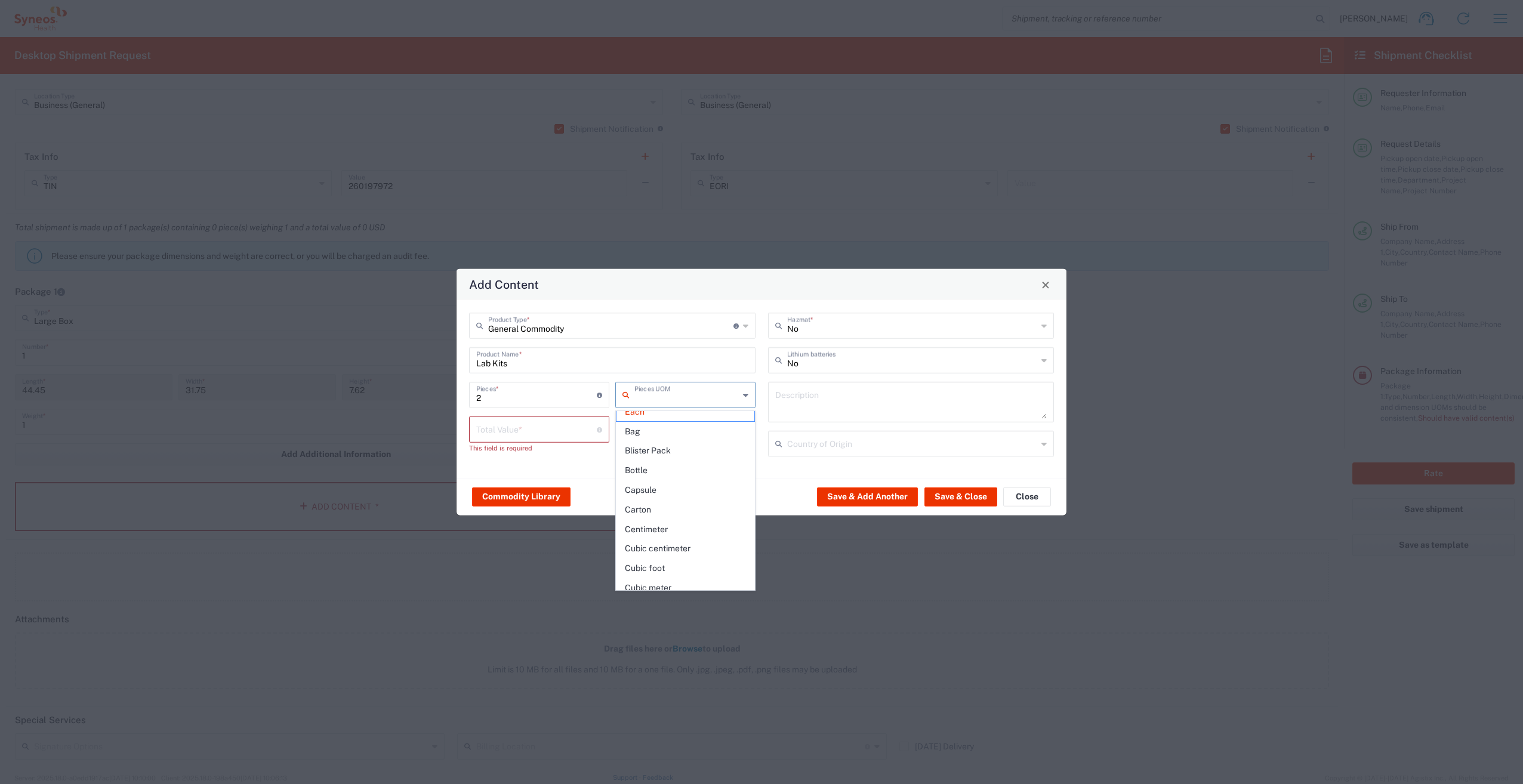
scroll to position [0, 0]
click at [714, 419] on span "Each" at bounding box center [685, 421] width 138 height 18
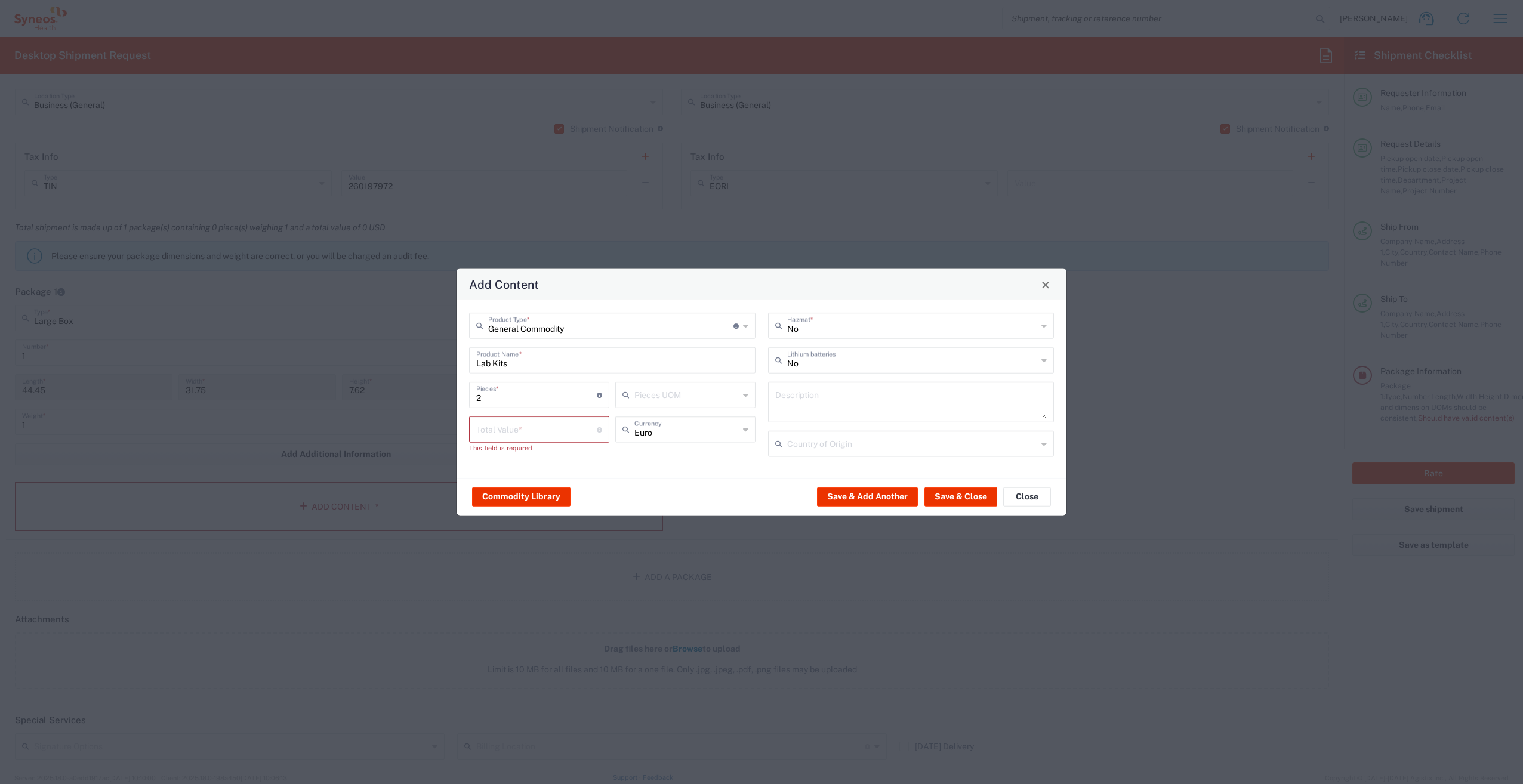
click at [741, 395] on div "Pieces UOM" at bounding box center [685, 395] width 141 height 26
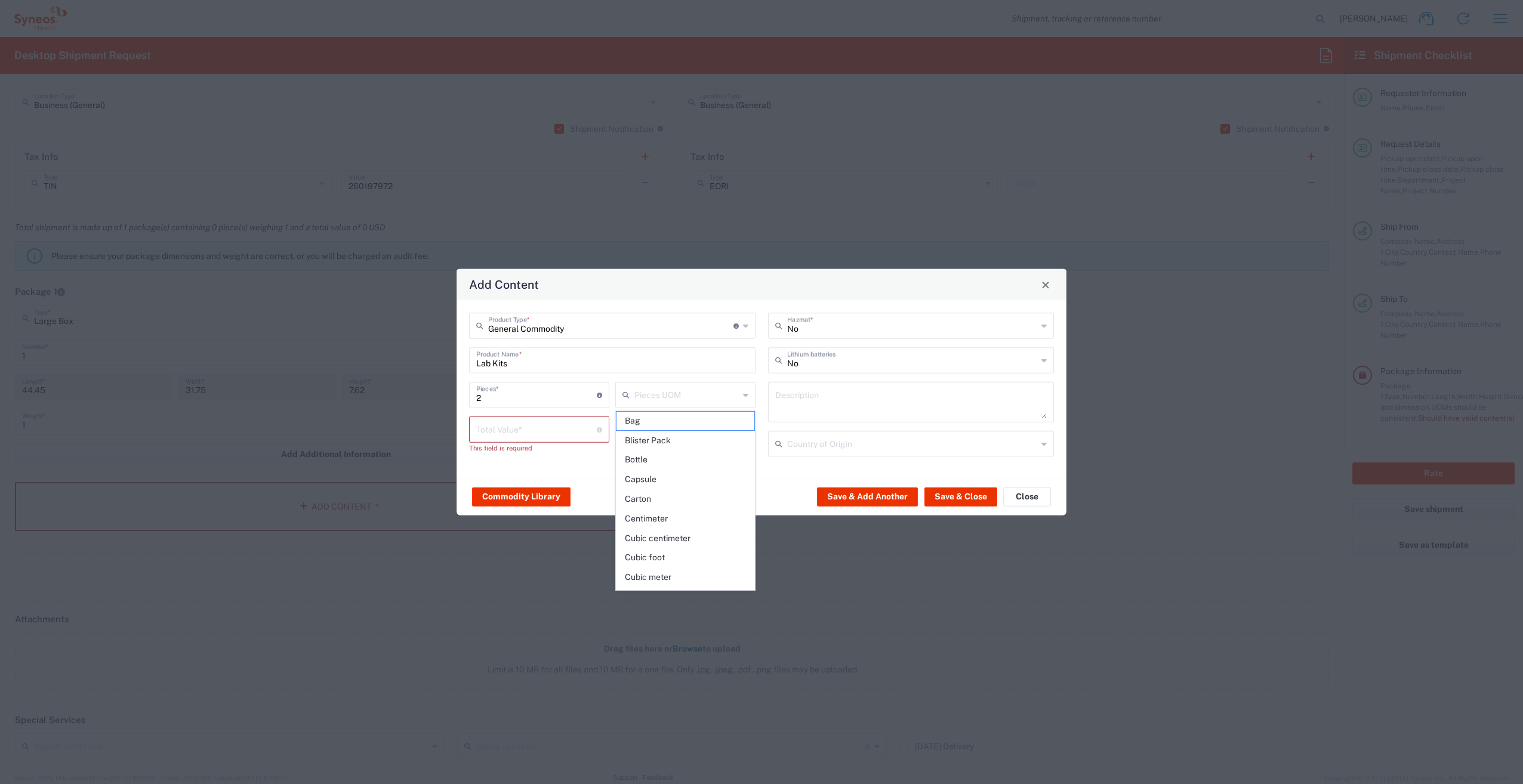
click at [651, 375] on div "General Commodity Product Type * Document: Paper document generated internally …" at bounding box center [612, 389] width 299 height 152
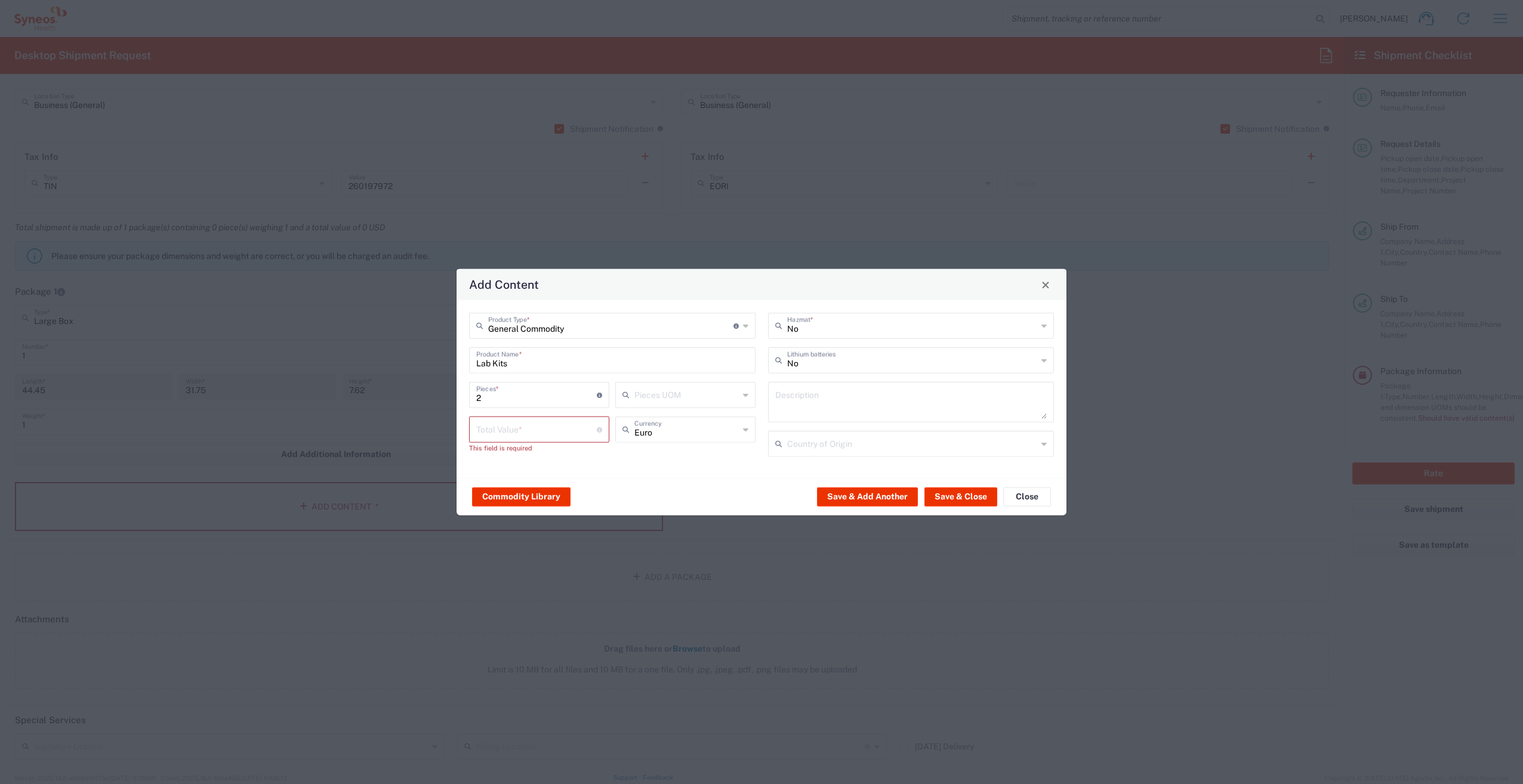
click at [524, 429] on input "number" at bounding box center [536, 428] width 121 height 21
click at [1046, 327] on icon at bounding box center [1045, 326] width 5 height 19
drag, startPoint x: 1022, startPoint y: 304, endPoint x: 868, endPoint y: 306, distance: 154.0
click at [1022, 304] on div "General Commodity Product Type * Document: Paper document generated internally …" at bounding box center [762, 389] width 610 height 178
type input "No"
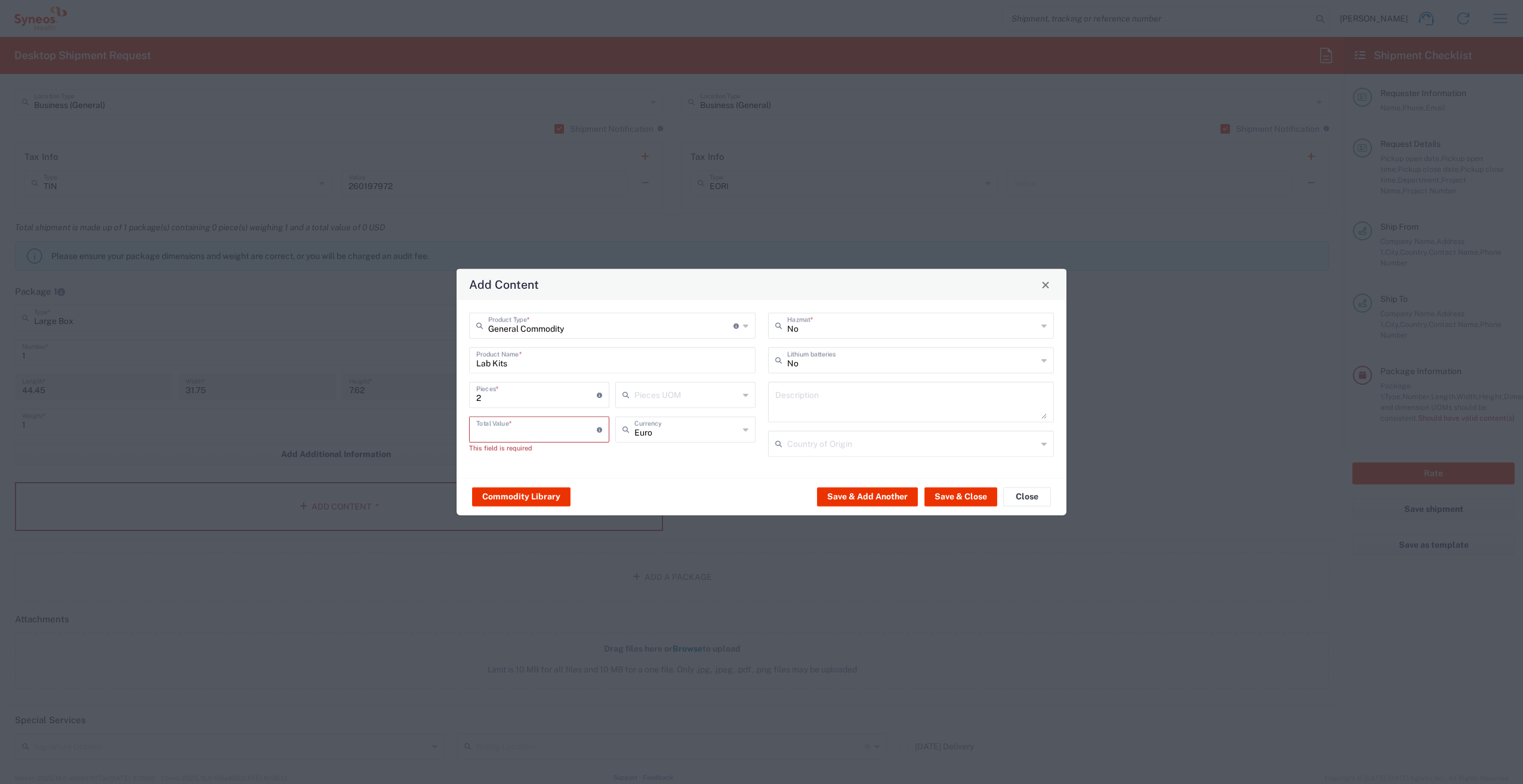
click at [543, 433] on input "number" at bounding box center [536, 428] width 121 height 21
type input "100"
click at [630, 464] on div "General Commodity Product Type * Document: Paper document generated internally …" at bounding box center [612, 389] width 299 height 152
click at [598, 365] on input "Lab Kits" at bounding box center [613, 359] width 272 height 21
click at [958, 497] on button "Save & Close" at bounding box center [961, 496] width 73 height 19
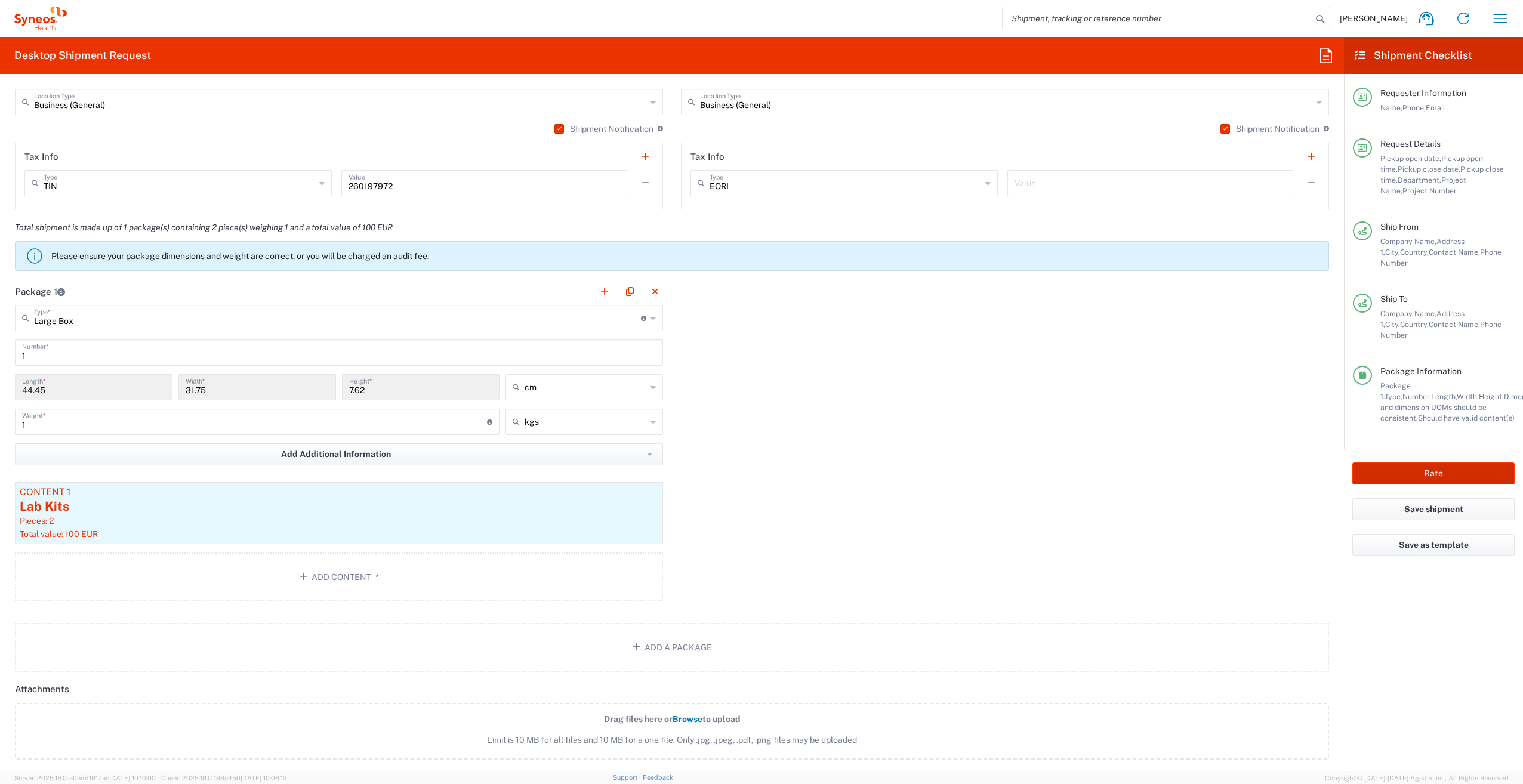
click at [1410, 463] on button "Rate" at bounding box center [1433, 474] width 162 height 22
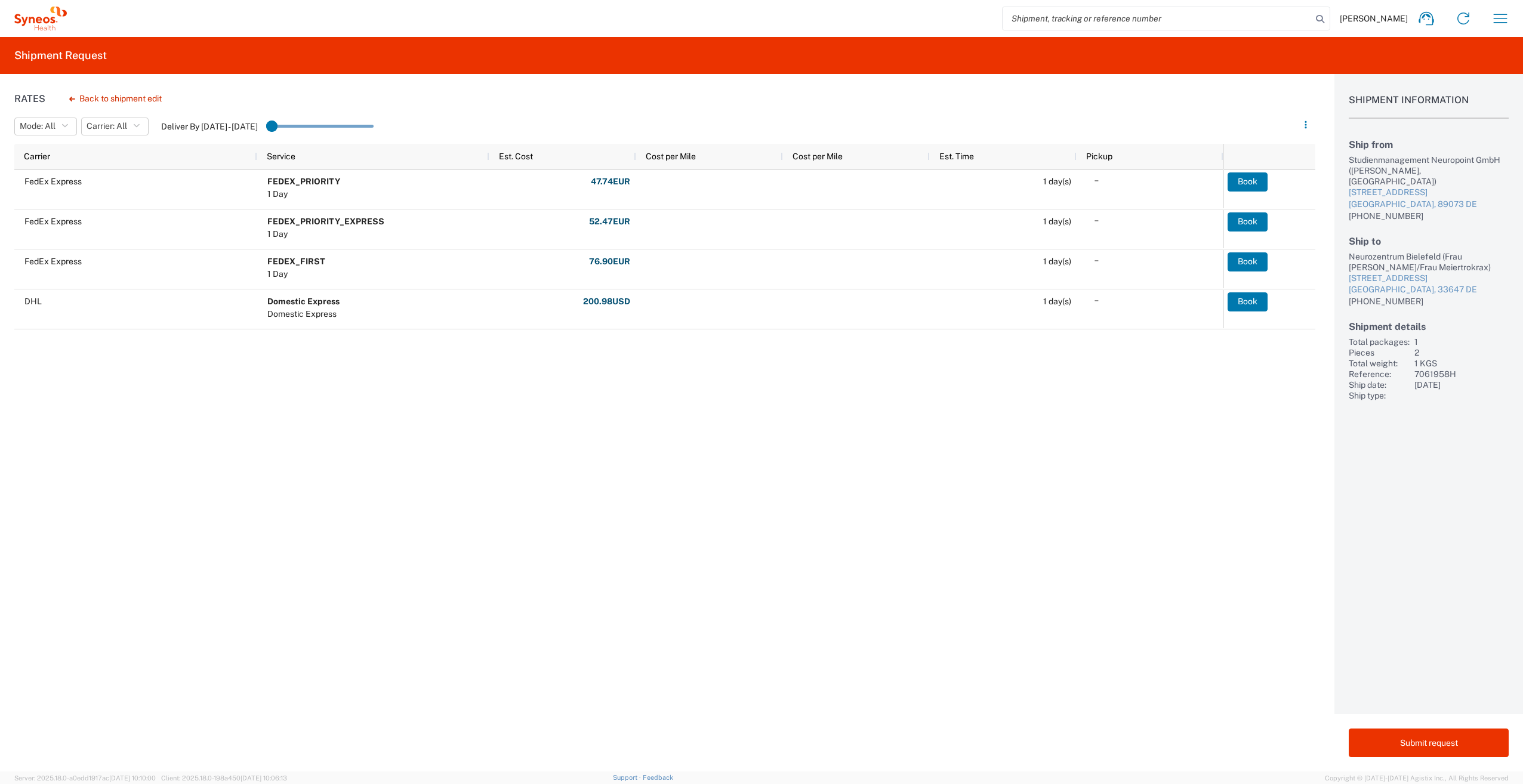
drag, startPoint x: 278, startPoint y: 126, endPoint x: 290, endPoint y: 127, distance: 12.0
click at [290, 127] on input "range" at bounding box center [319, 127] width 107 height 18
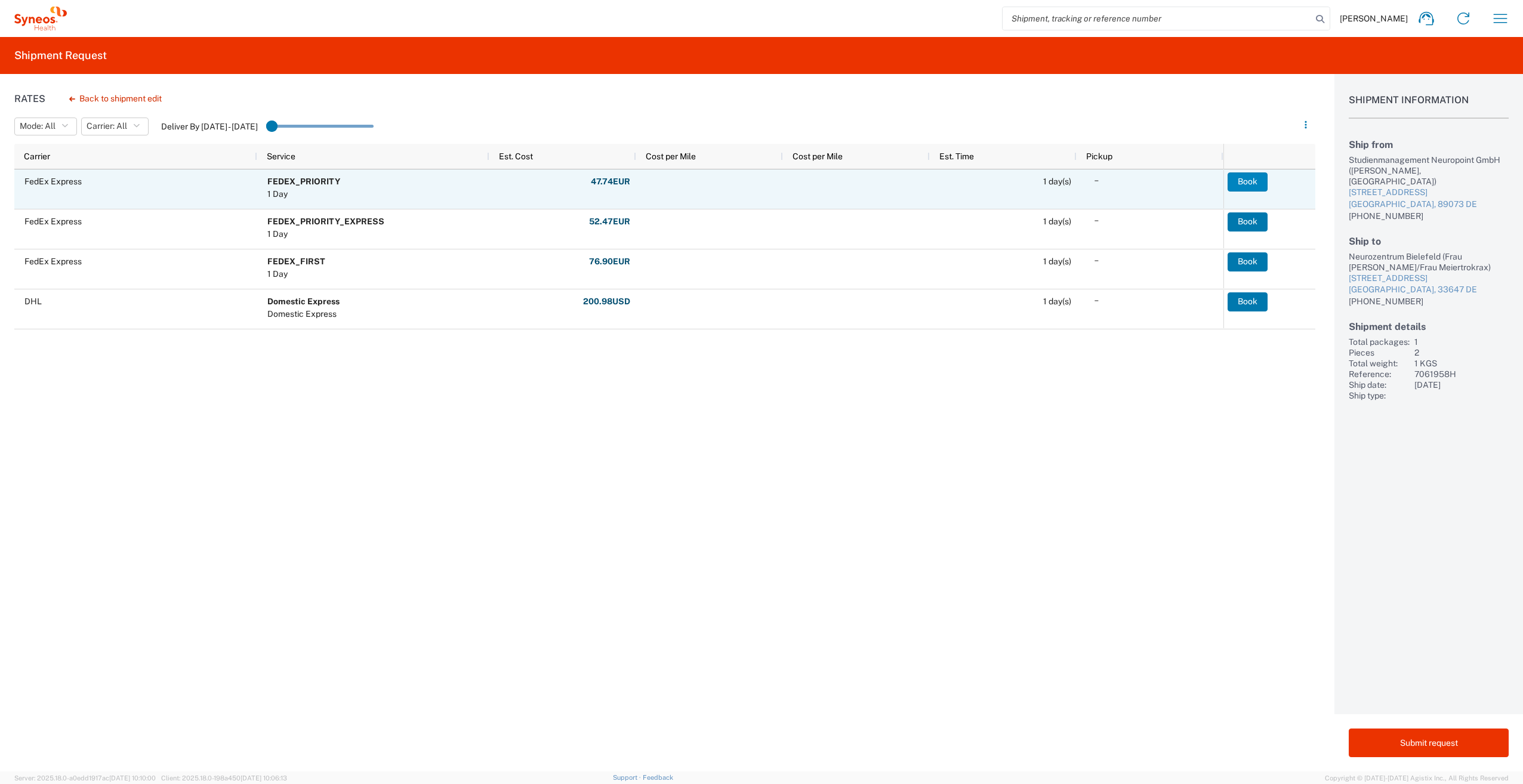
click at [1258, 186] on button "Book" at bounding box center [1248, 181] width 40 height 19
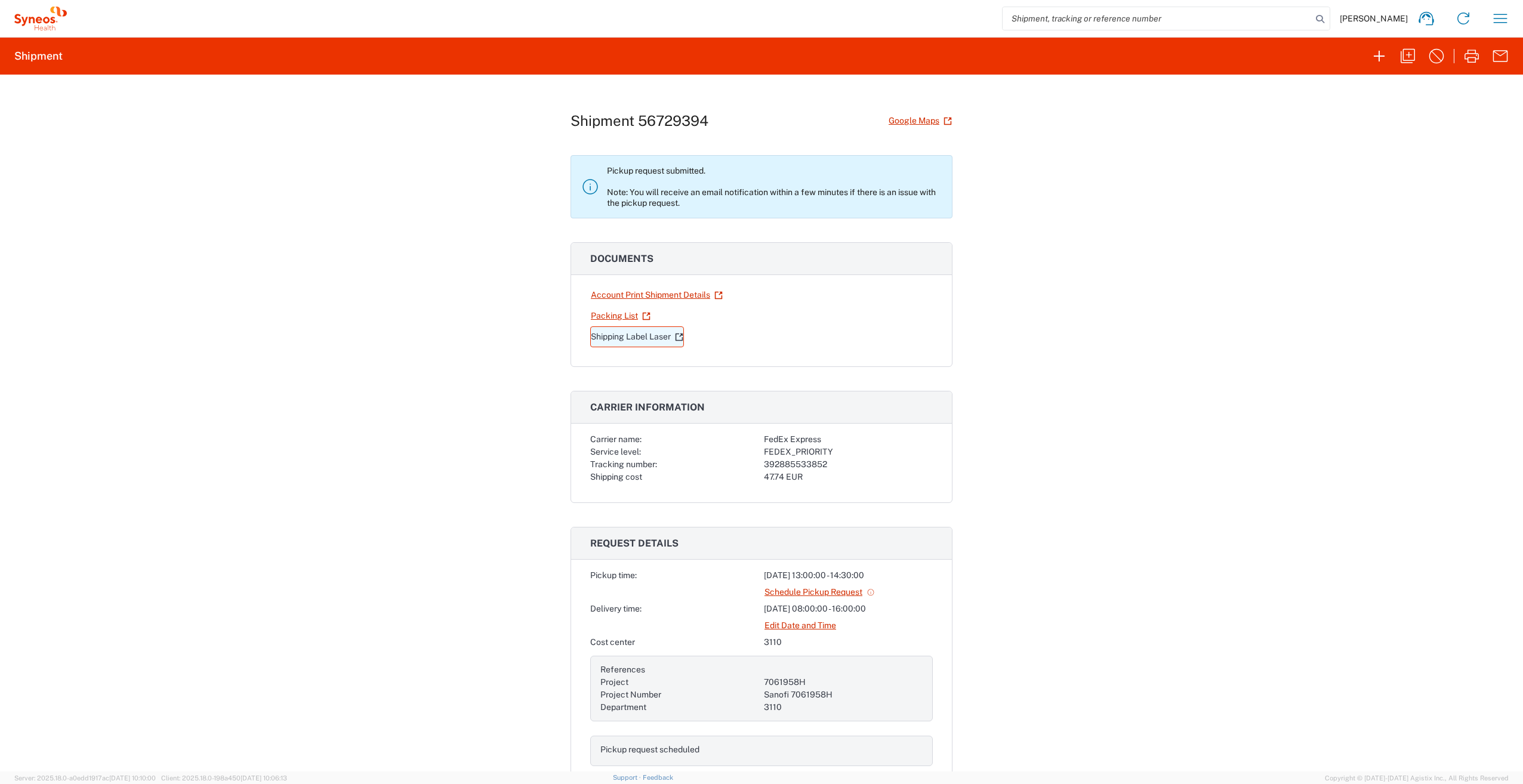
click at [614, 335] on link "Shipping Label Laser" at bounding box center [636, 337] width 93 height 21
click at [628, 294] on link "Account Print Shipment Details" at bounding box center [656, 295] width 133 height 21
click at [607, 312] on link "Packing List" at bounding box center [620, 316] width 61 height 21
click at [1503, 18] on icon "button" at bounding box center [1500, 18] width 19 height 19
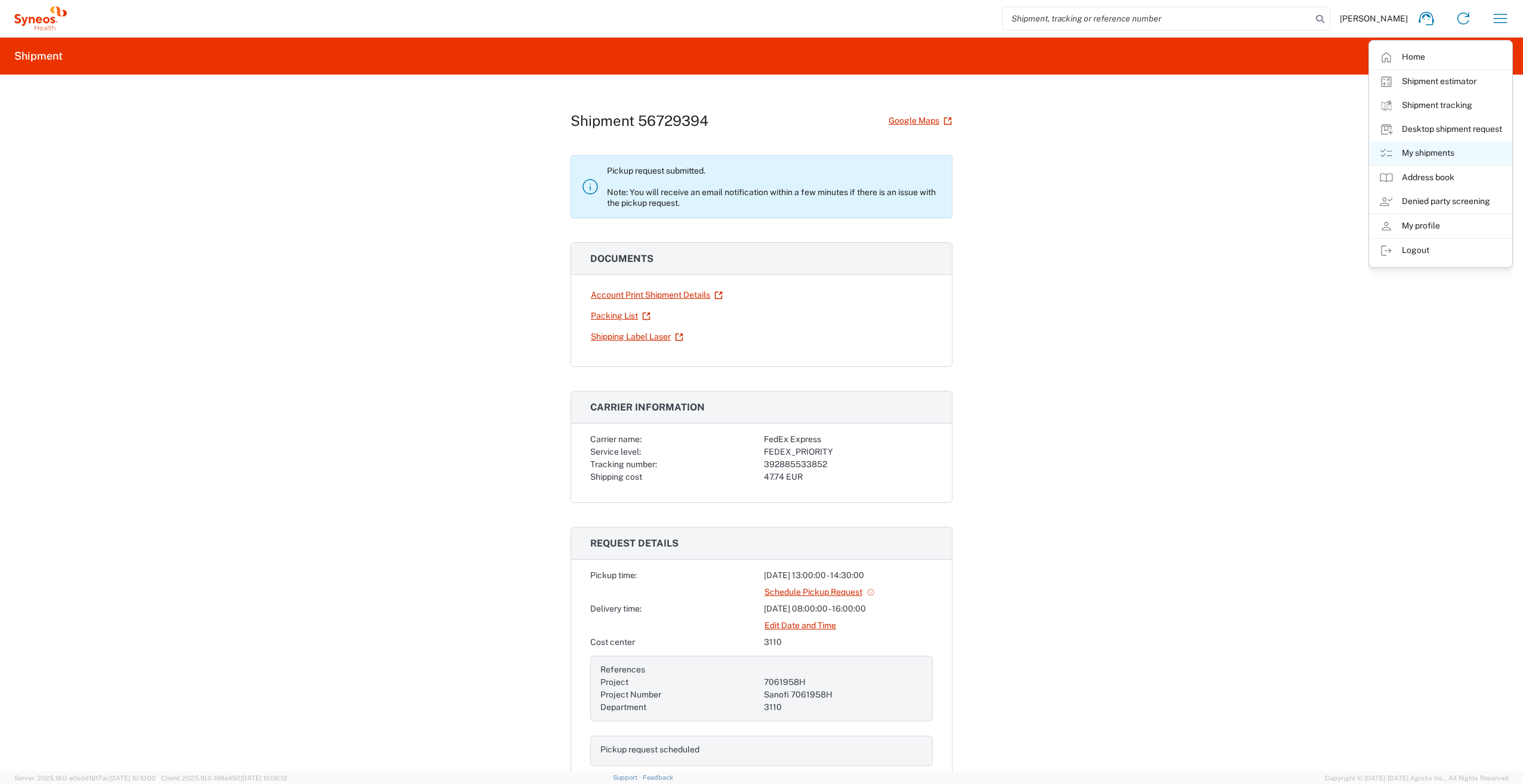
click at [1430, 155] on link "My shipments" at bounding box center [1440, 153] width 142 height 24
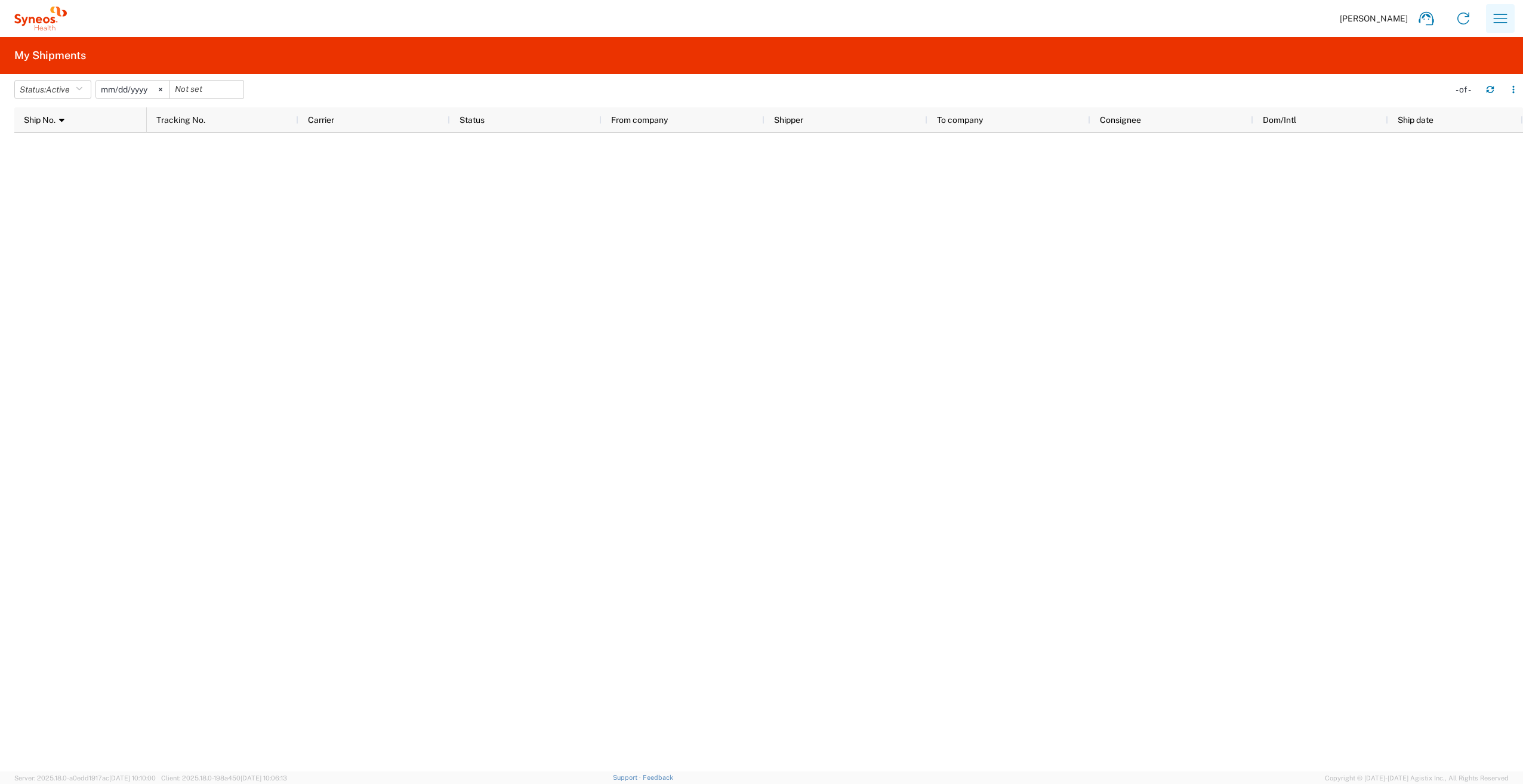
click at [1498, 20] on icon "button" at bounding box center [1500, 18] width 19 height 19
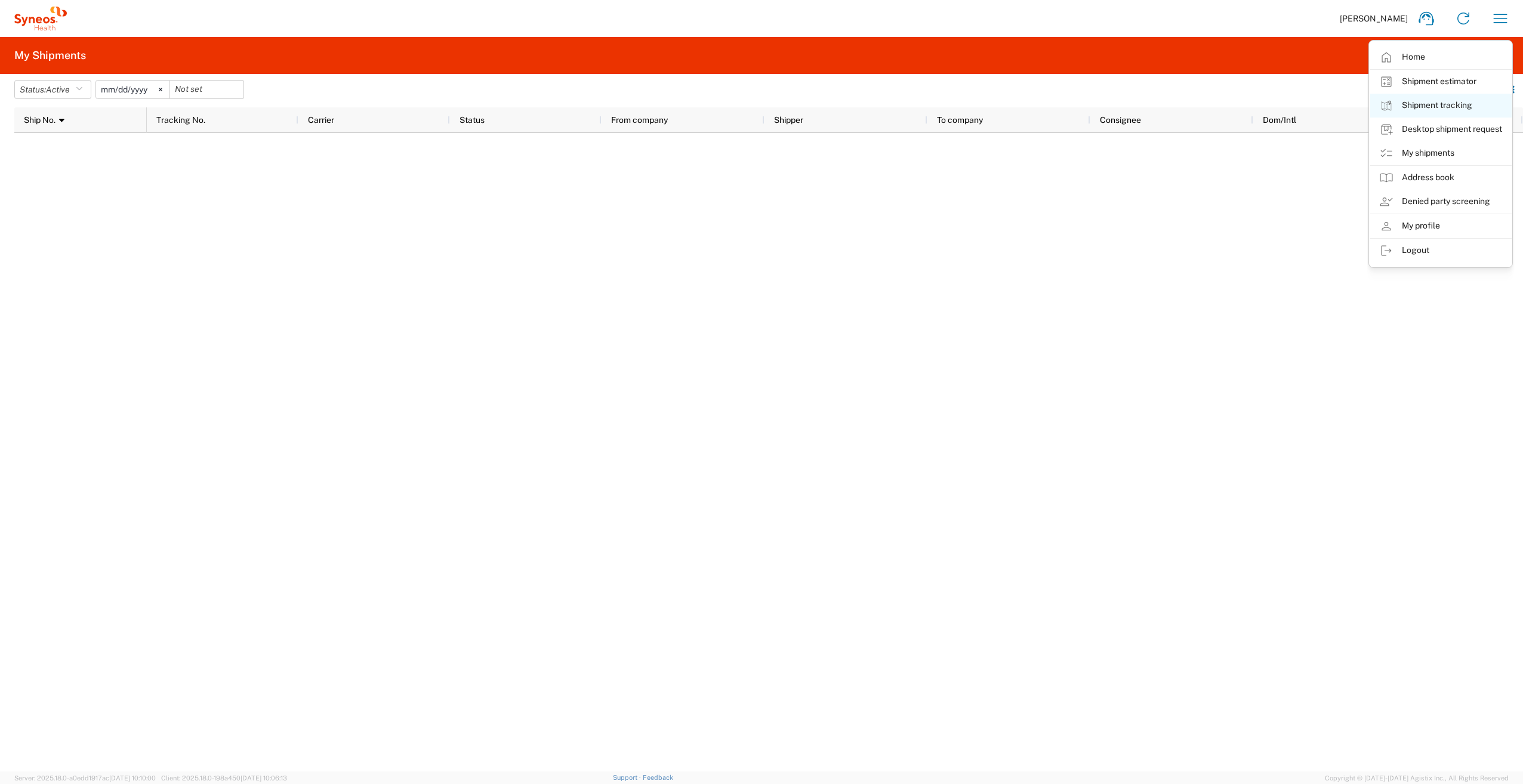
click at [1445, 109] on link "Shipment tracking" at bounding box center [1440, 105] width 142 height 24
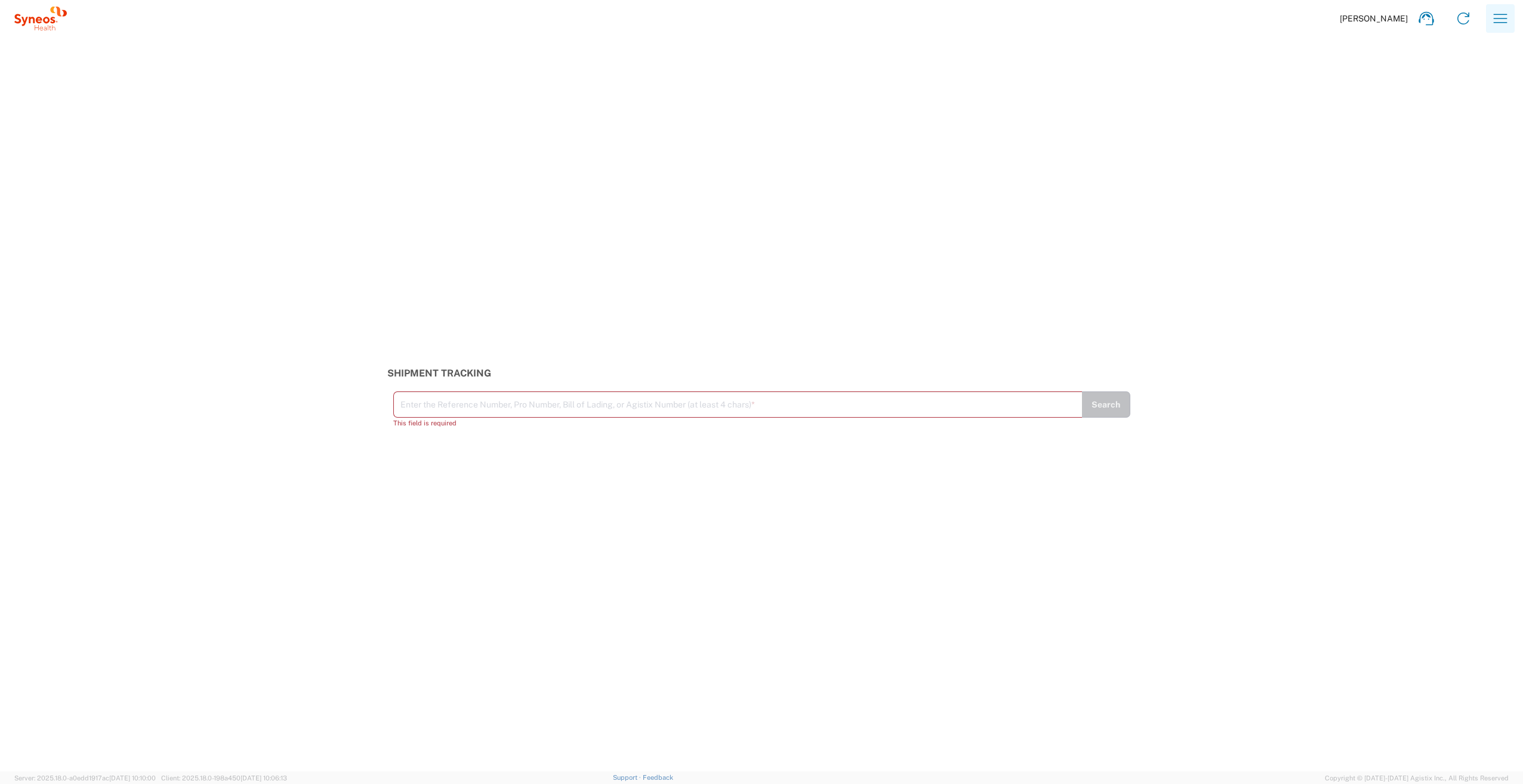
click at [1504, 18] on icon "button" at bounding box center [1500, 18] width 19 height 19
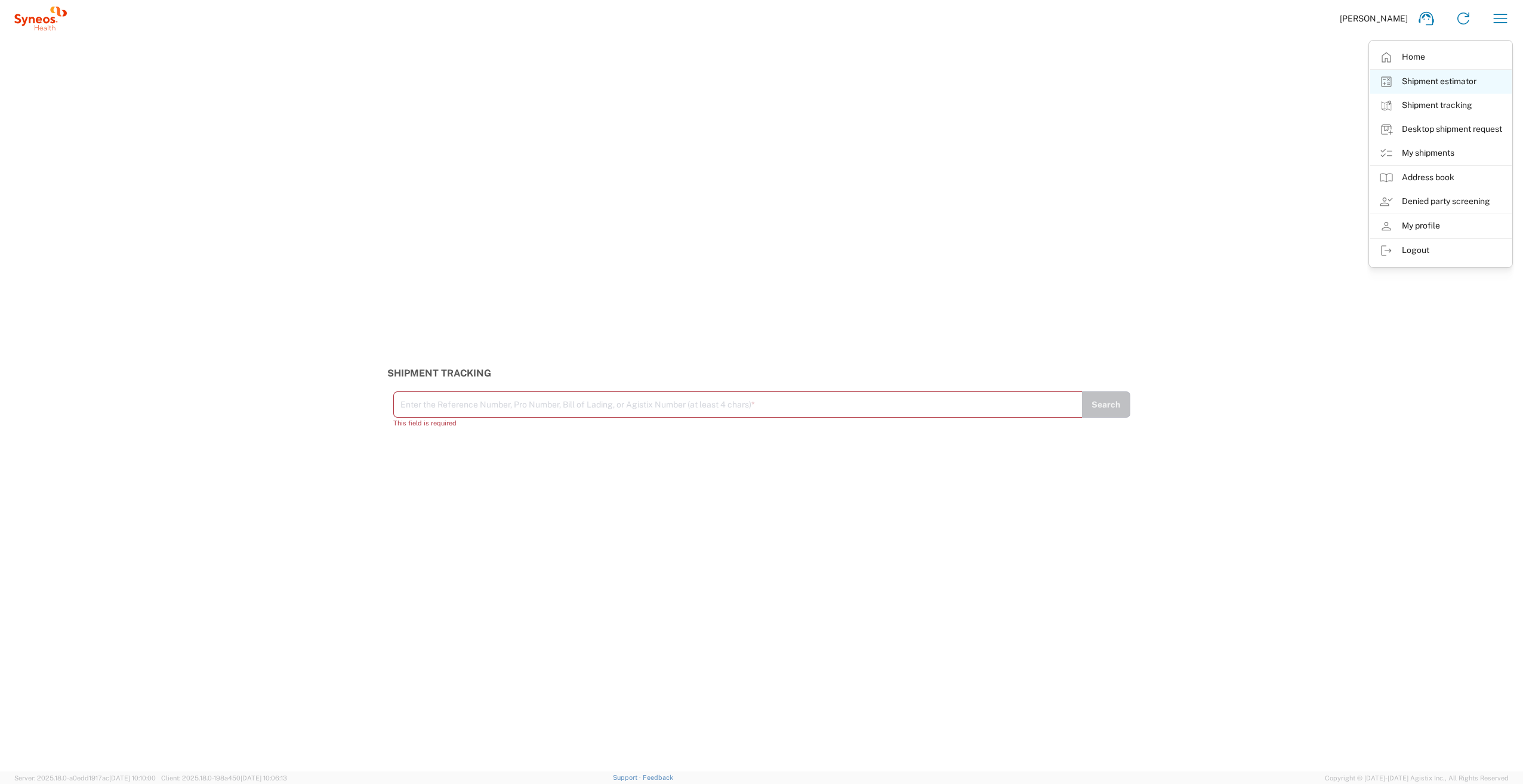
click at [1455, 83] on link "Shipment estimator" at bounding box center [1440, 82] width 142 height 24
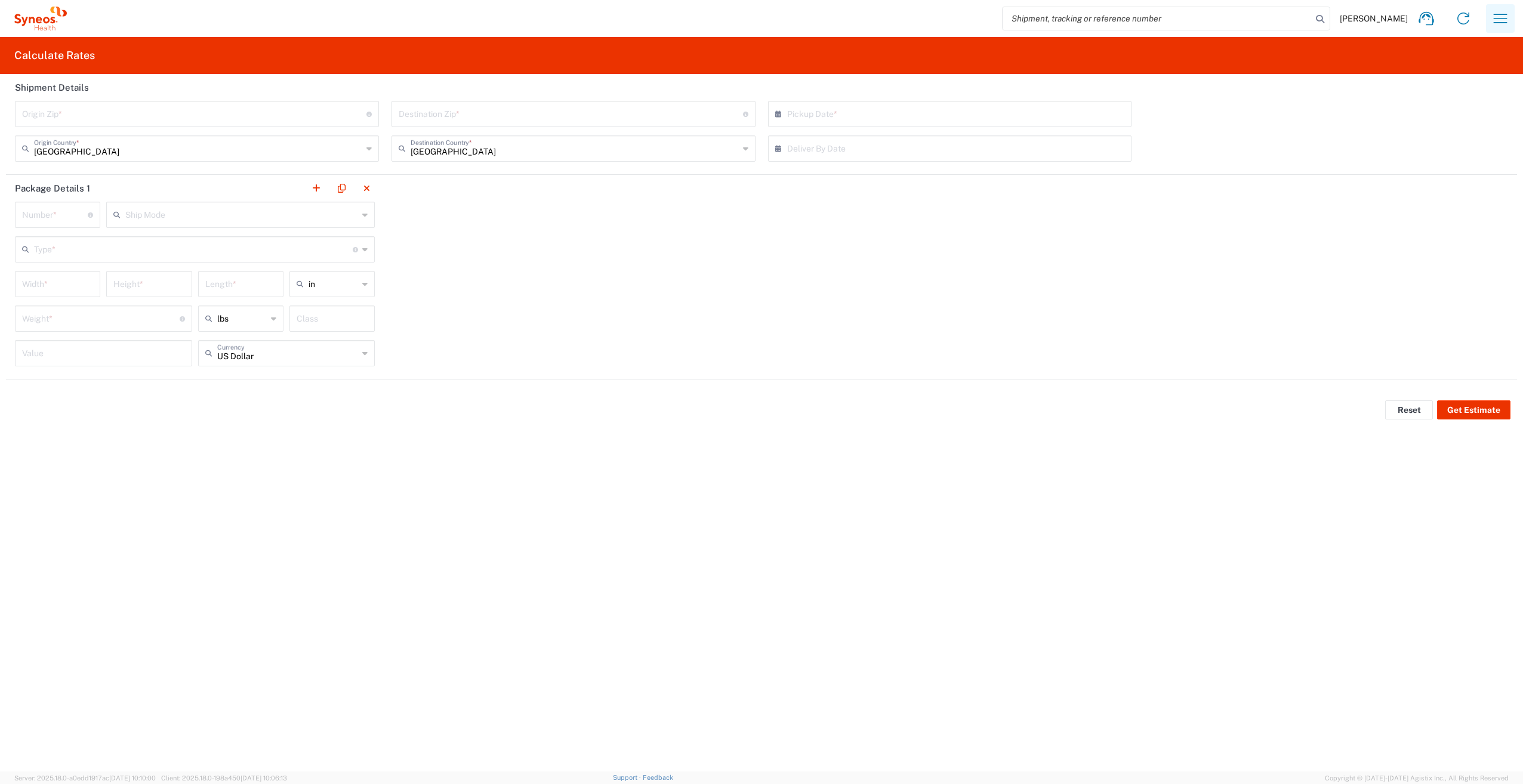
click at [1499, 25] on icon "button" at bounding box center [1500, 18] width 19 height 19
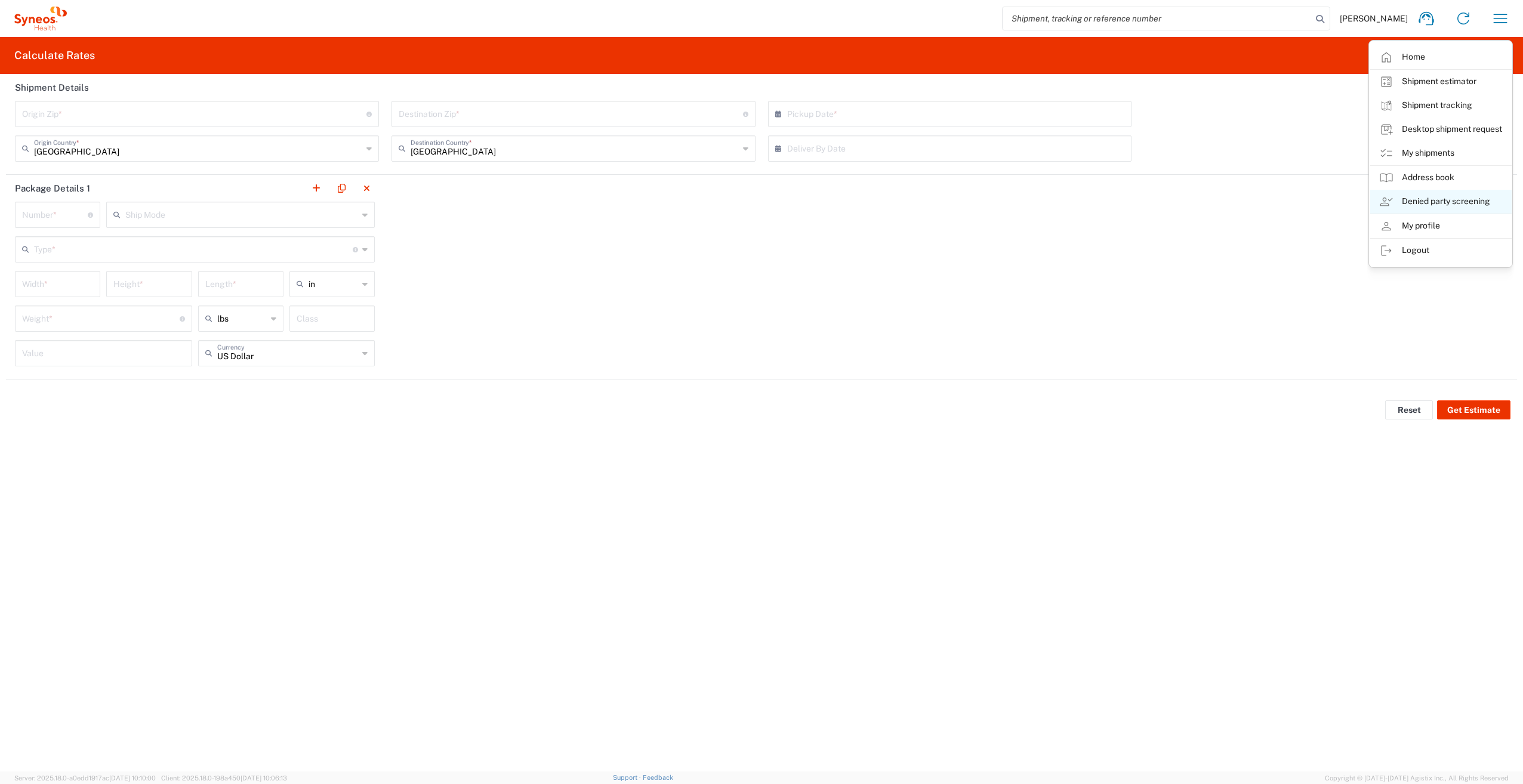
click at [1441, 211] on link "Denied party screening" at bounding box center [1440, 201] width 142 height 24
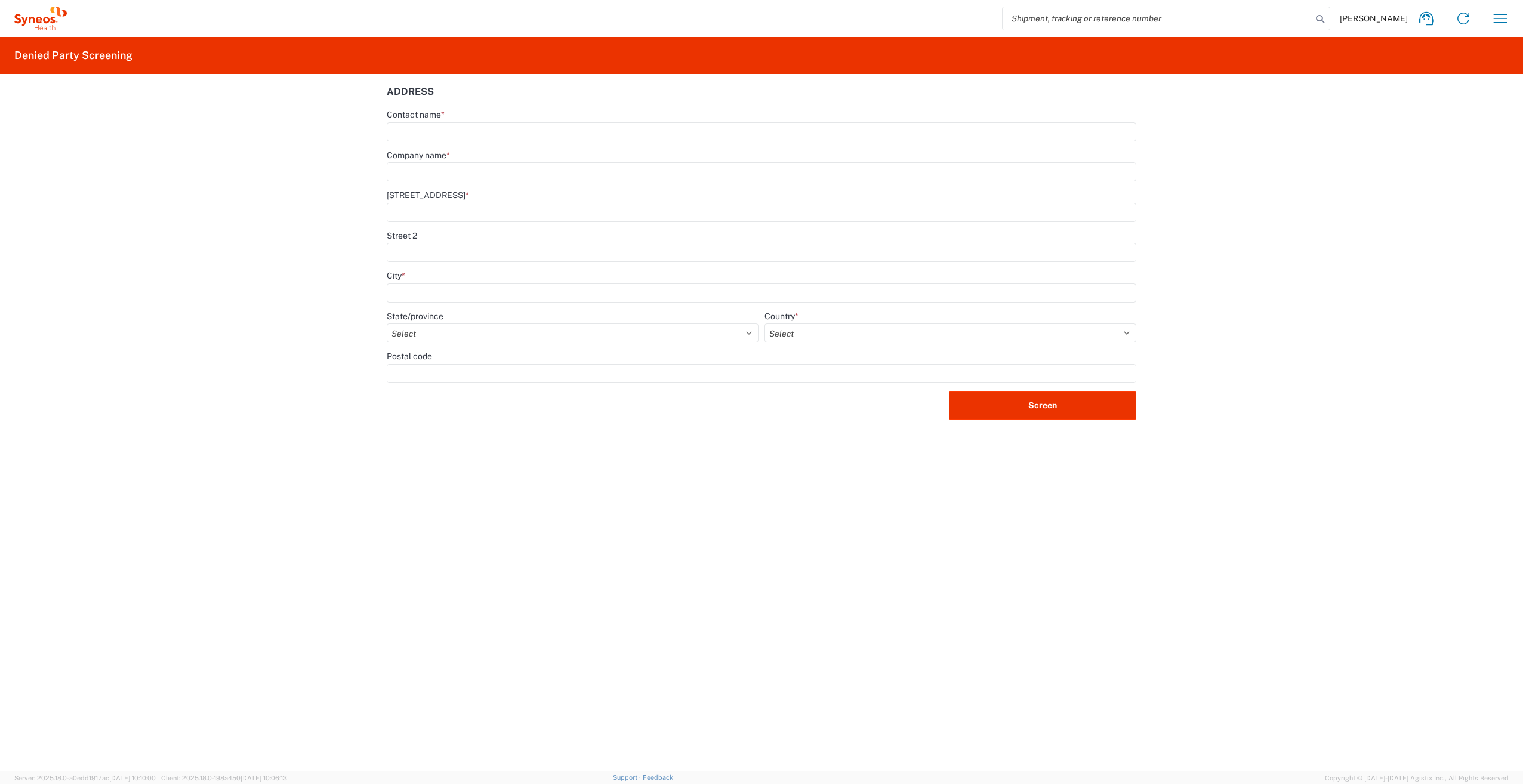
click at [1397, 20] on span "[PERSON_NAME]" at bounding box center [1373, 18] width 68 height 11
click at [1502, 22] on icon "button" at bounding box center [1500, 18] width 19 height 19
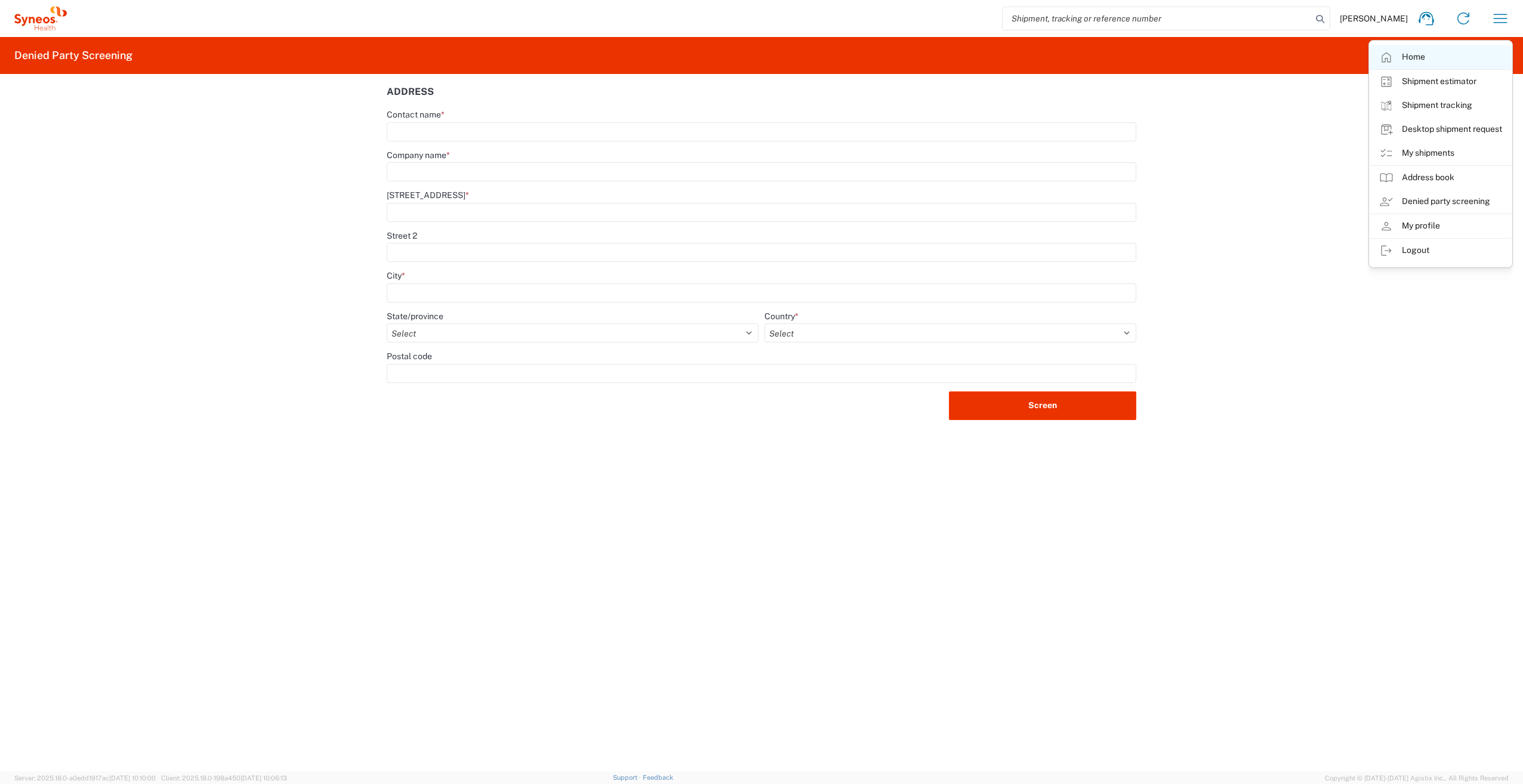
click at [1439, 58] on link "Home" at bounding box center [1440, 57] width 142 height 24
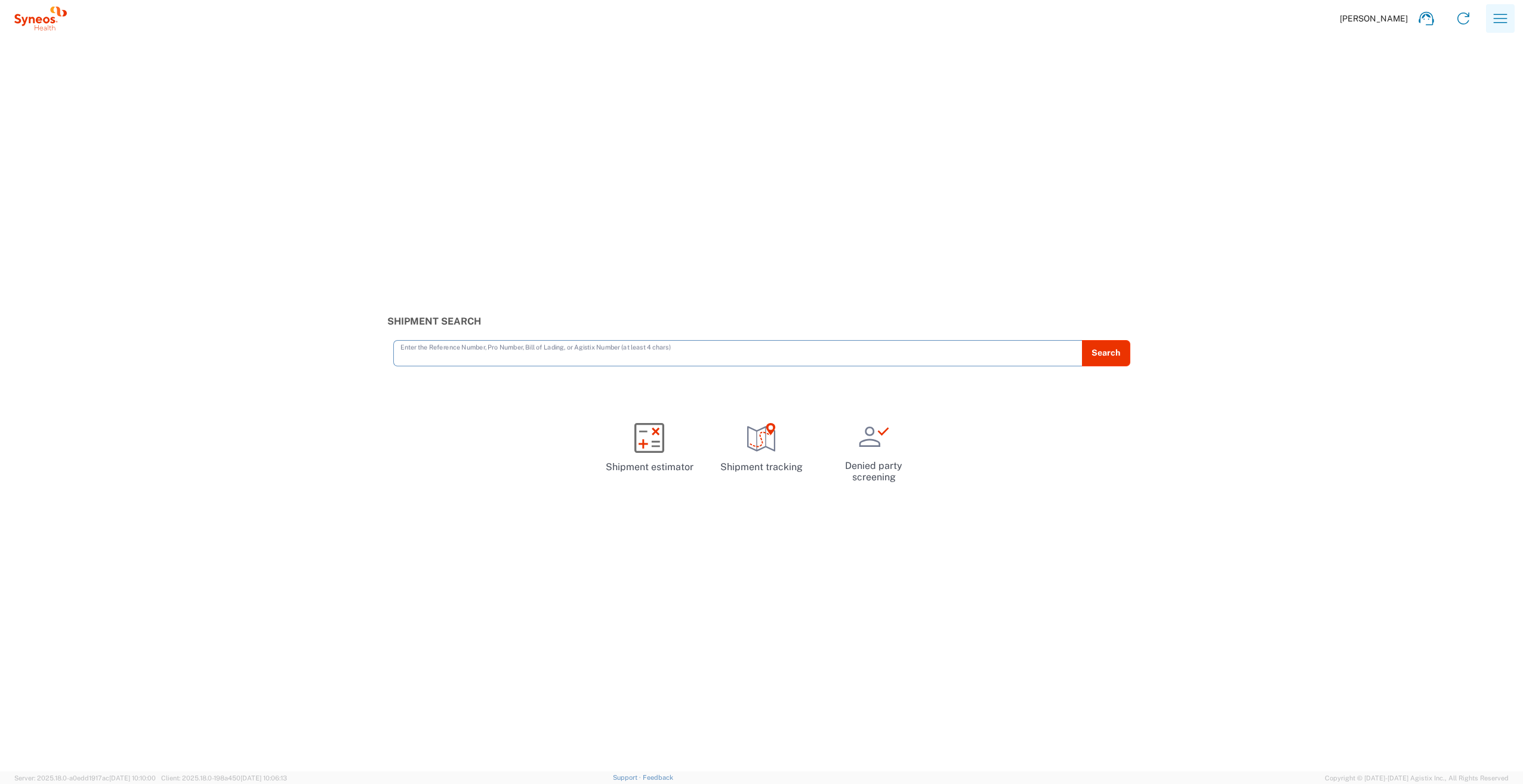
click at [1496, 27] on icon "button" at bounding box center [1500, 18] width 19 height 19
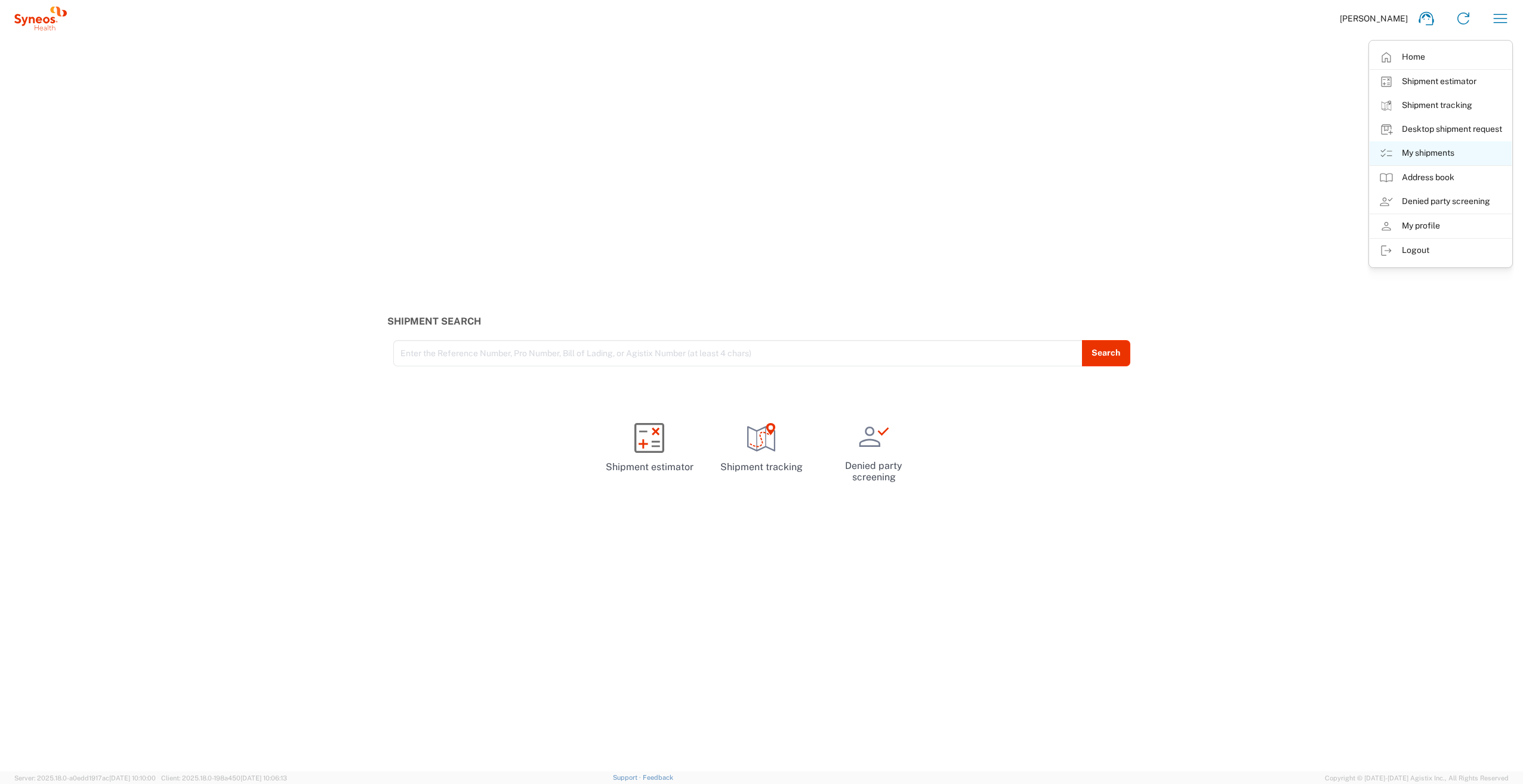
click at [1433, 147] on link "My shipments" at bounding box center [1440, 153] width 142 height 24
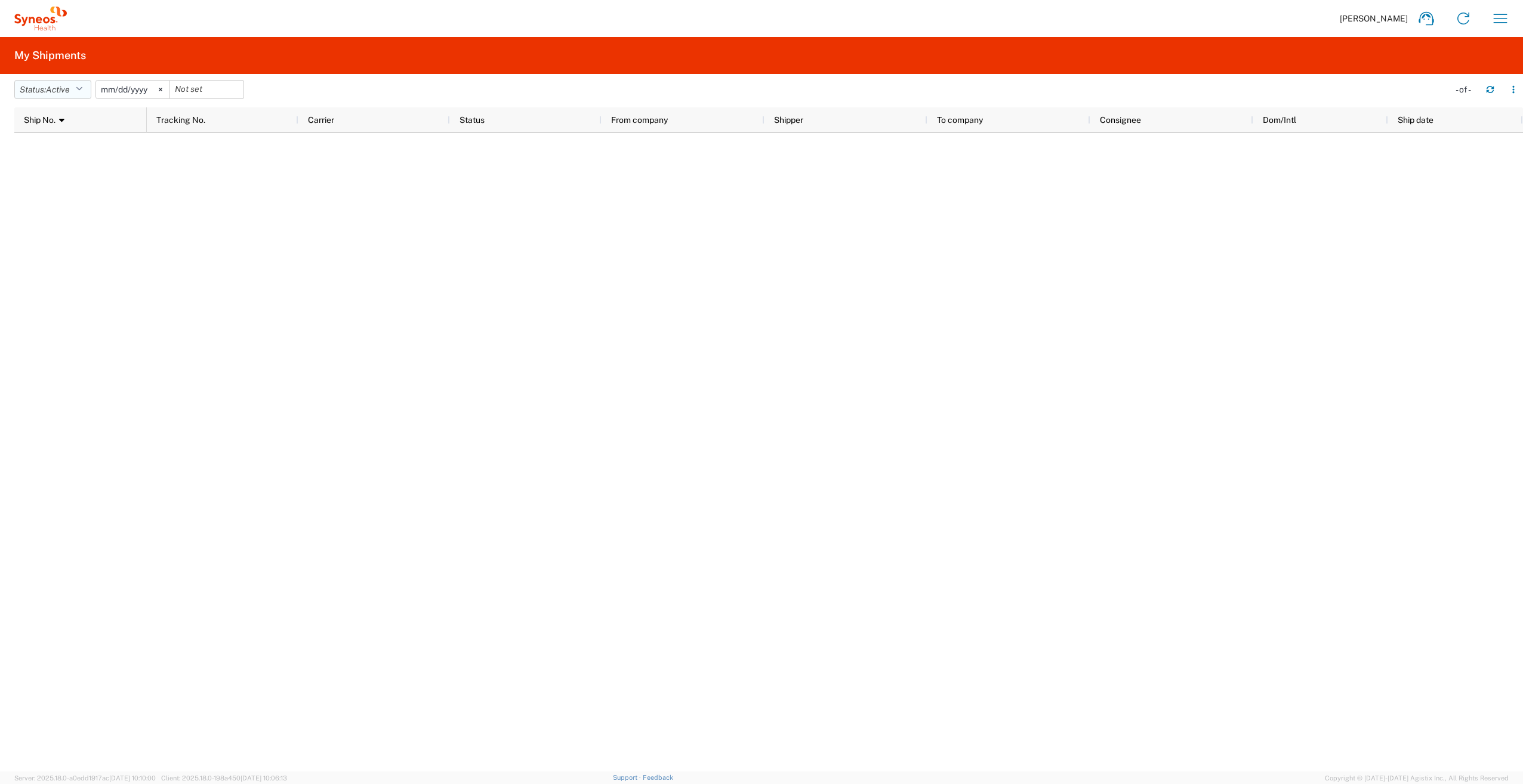
click at [70, 90] on span "Active" at bounding box center [58, 89] width 24 height 10
click at [70, 152] on span "All" at bounding box center [84, 152] width 139 height 18
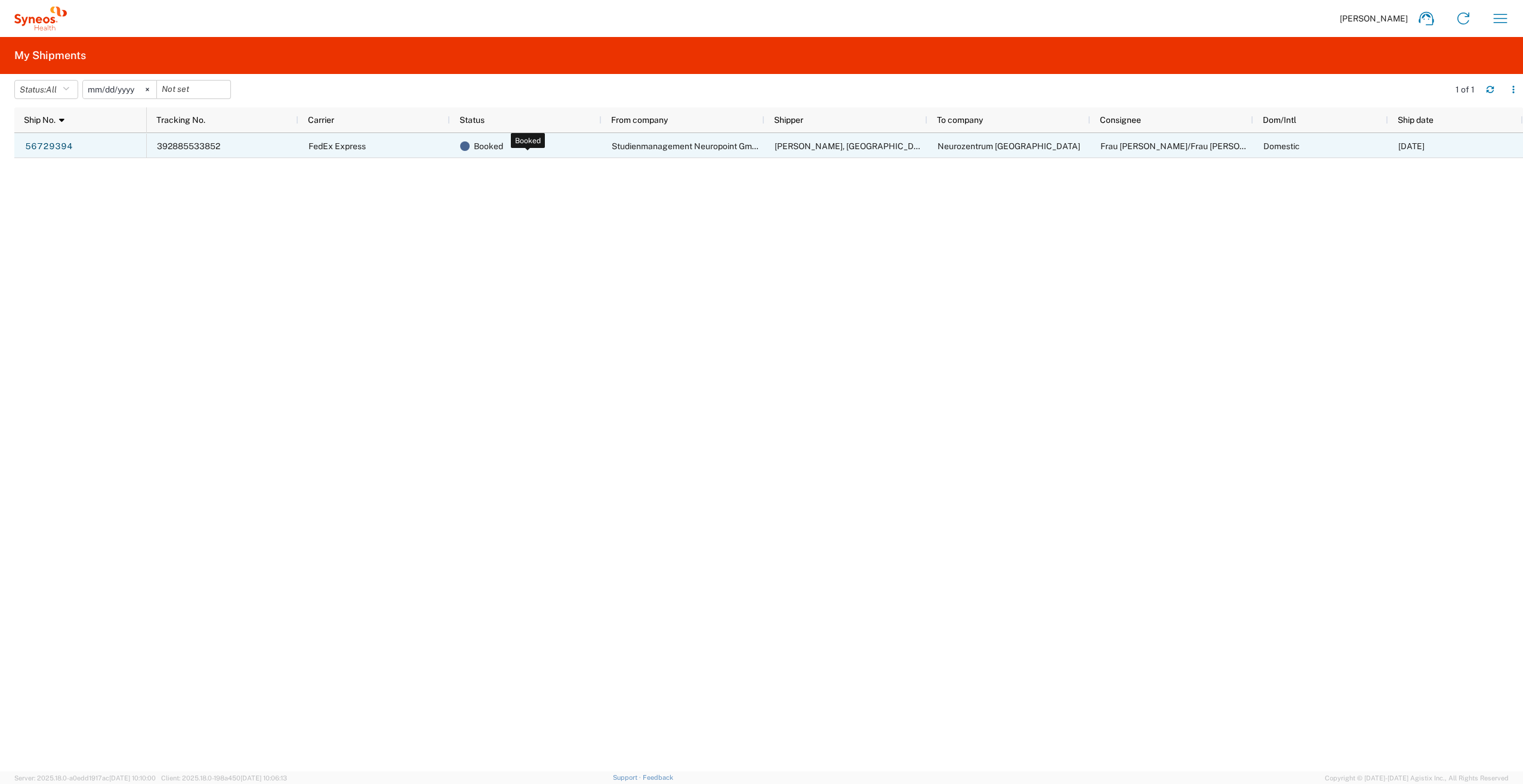
click at [486, 147] on span "Booked" at bounding box center [488, 146] width 29 height 25
click at [190, 147] on span "392885533852" at bounding box center [189, 146] width 64 height 10
click at [45, 145] on link "56729394" at bounding box center [49, 146] width 49 height 19
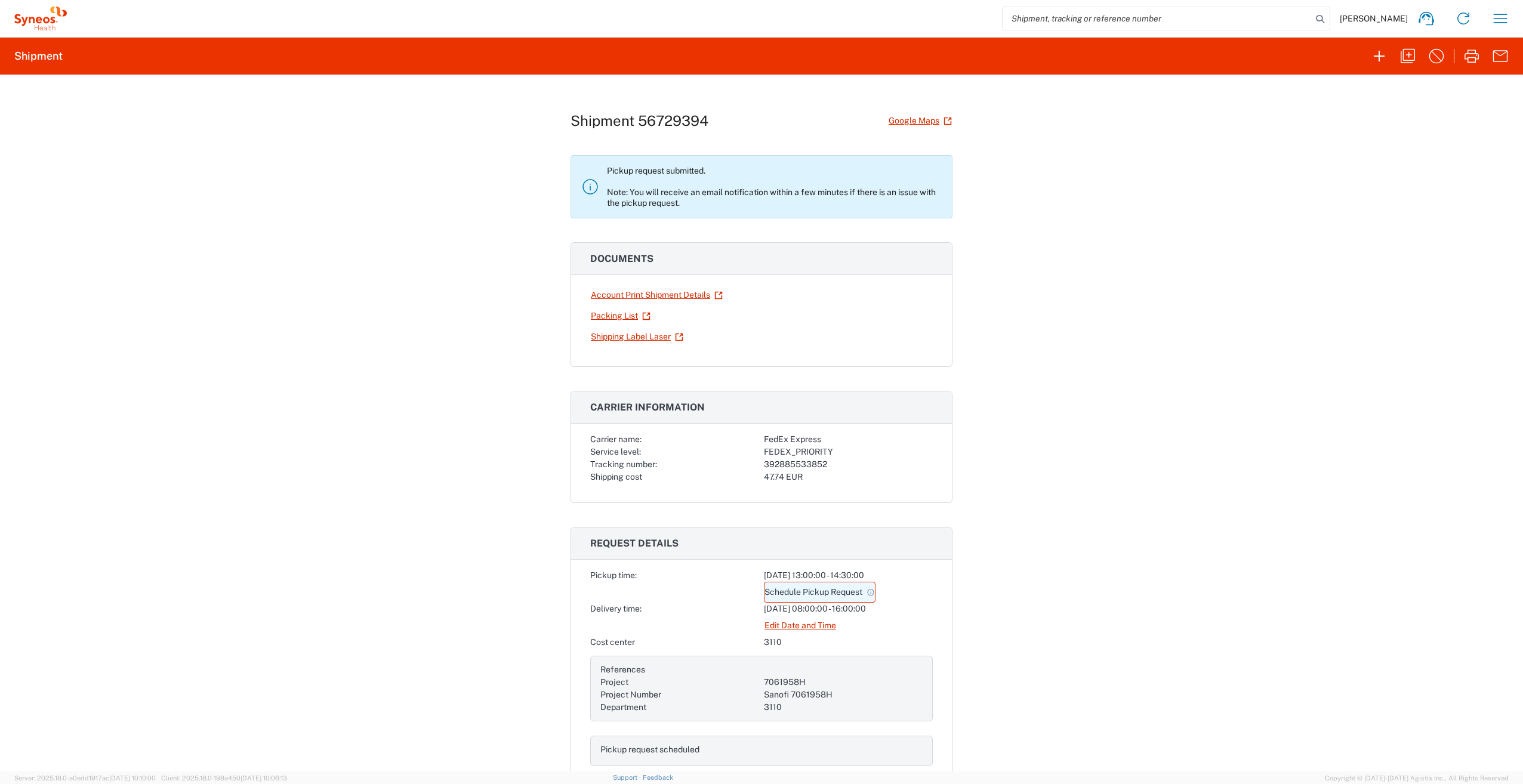
click at [820, 593] on link "Schedule Pickup Request" at bounding box center [820, 592] width 112 height 21
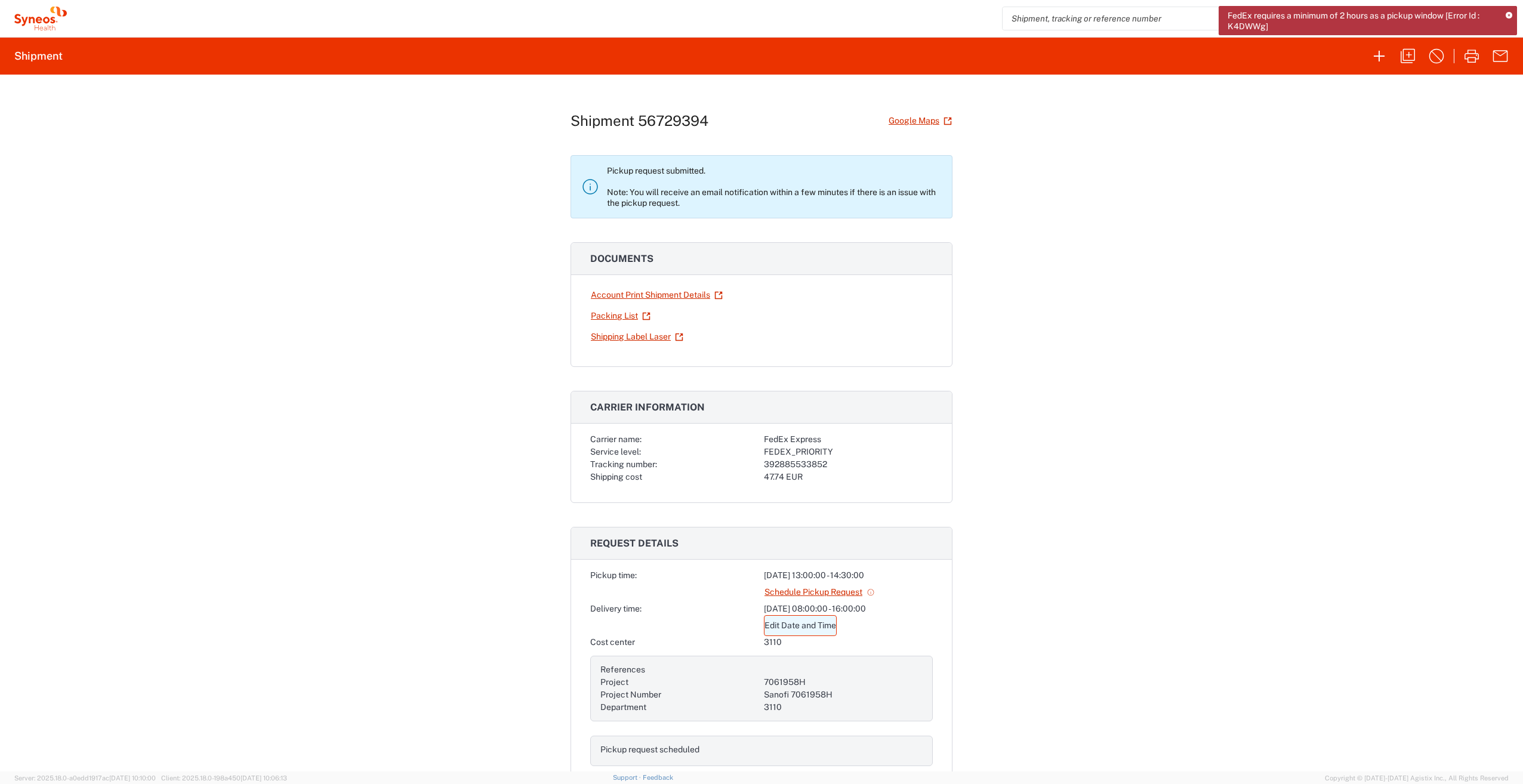
click at [811, 623] on link "Edit Date and Time" at bounding box center [801, 625] width 73 height 21
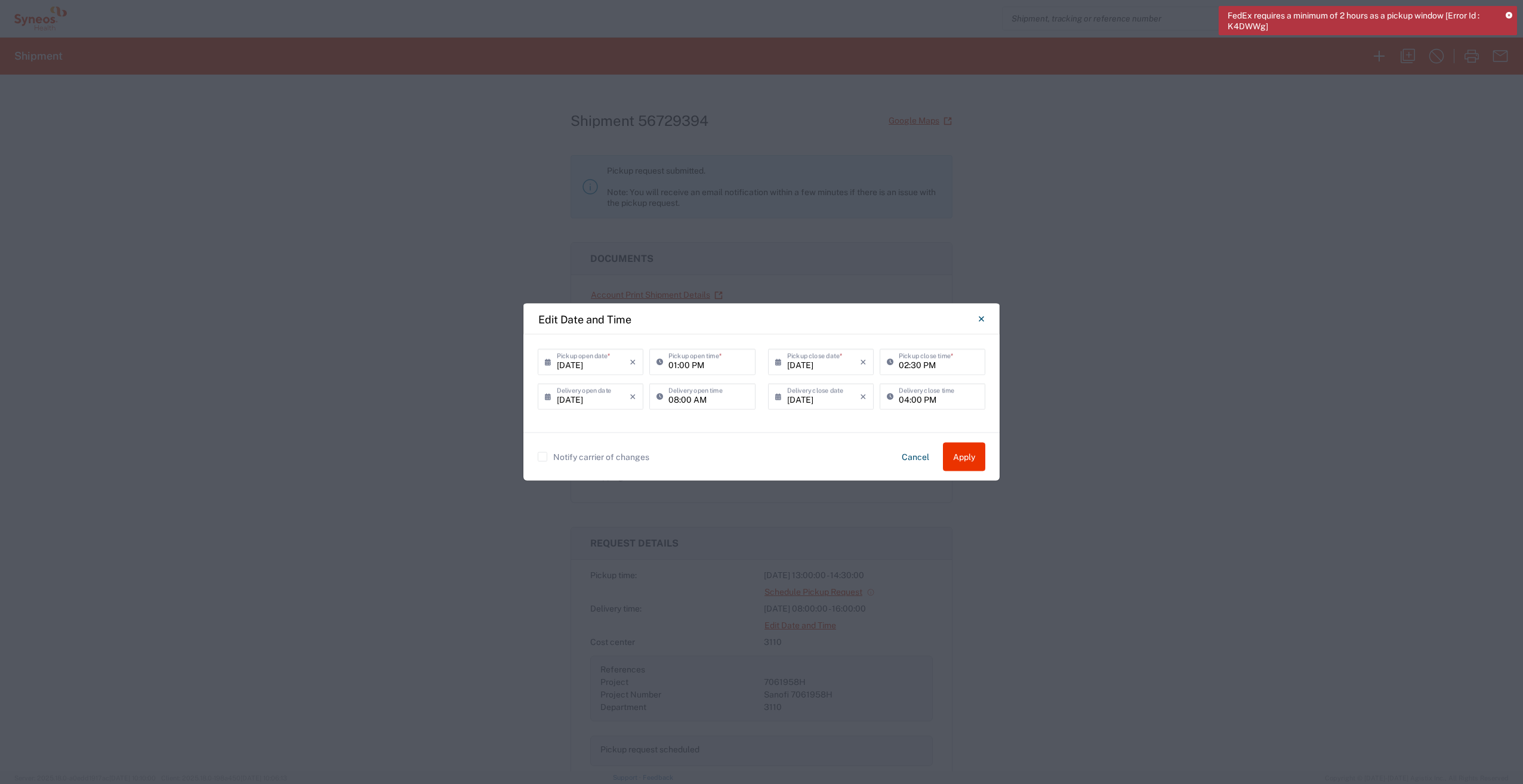
click at [908, 365] on input "02:30 PM" at bounding box center [938, 361] width 79 height 21
click at [916, 365] on input "03:30 PM" at bounding box center [938, 361] width 79 height 21
type input "03:00 PM"
click at [963, 468] on button "Apply" at bounding box center [964, 457] width 43 height 29
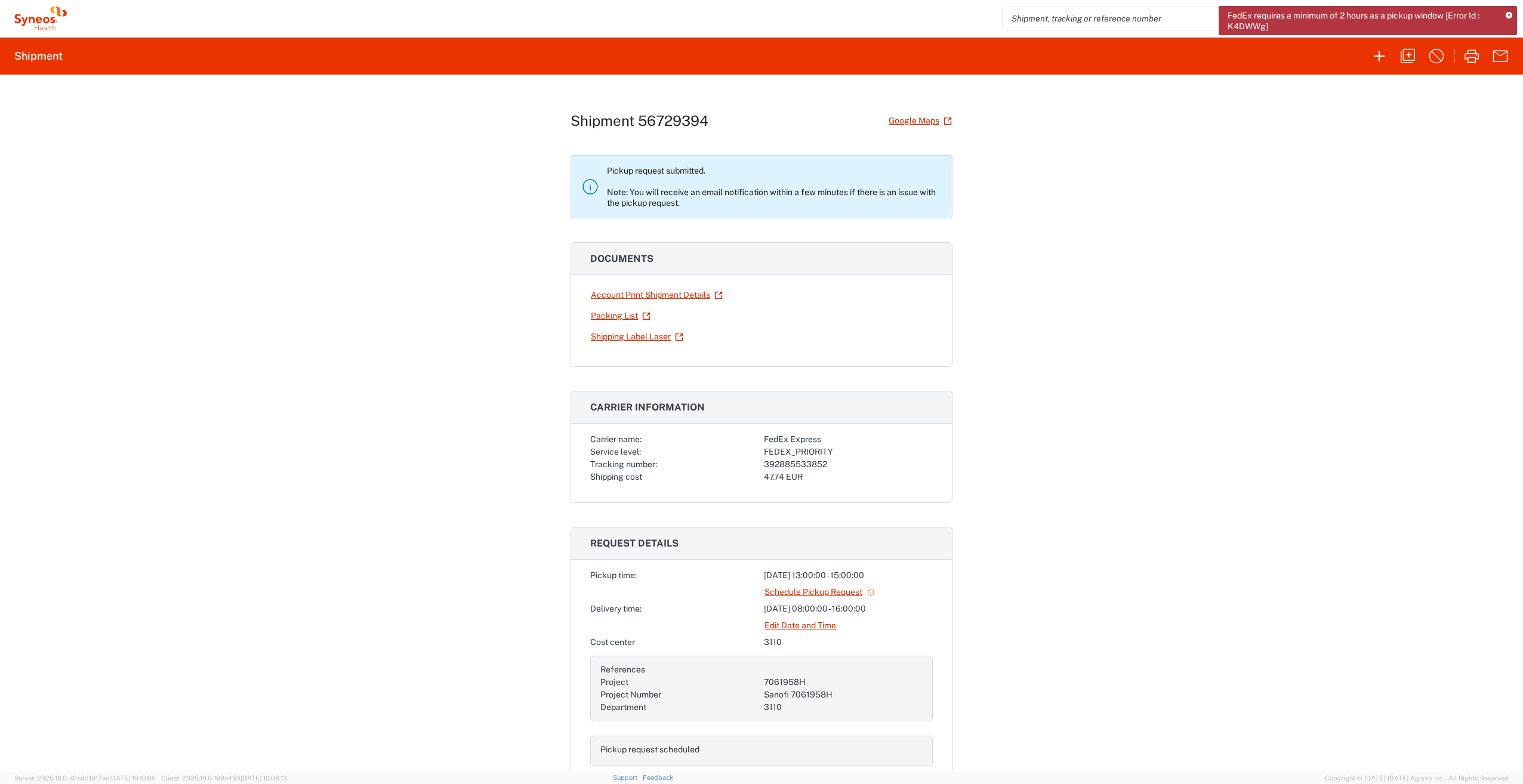
click at [1098, 446] on div "Shipment 56729394 Google Maps Pickup request submitted. Note: You will receive …" at bounding box center [762, 423] width 1523 height 697
click at [867, 590] on icon at bounding box center [870, 592] width 8 height 8
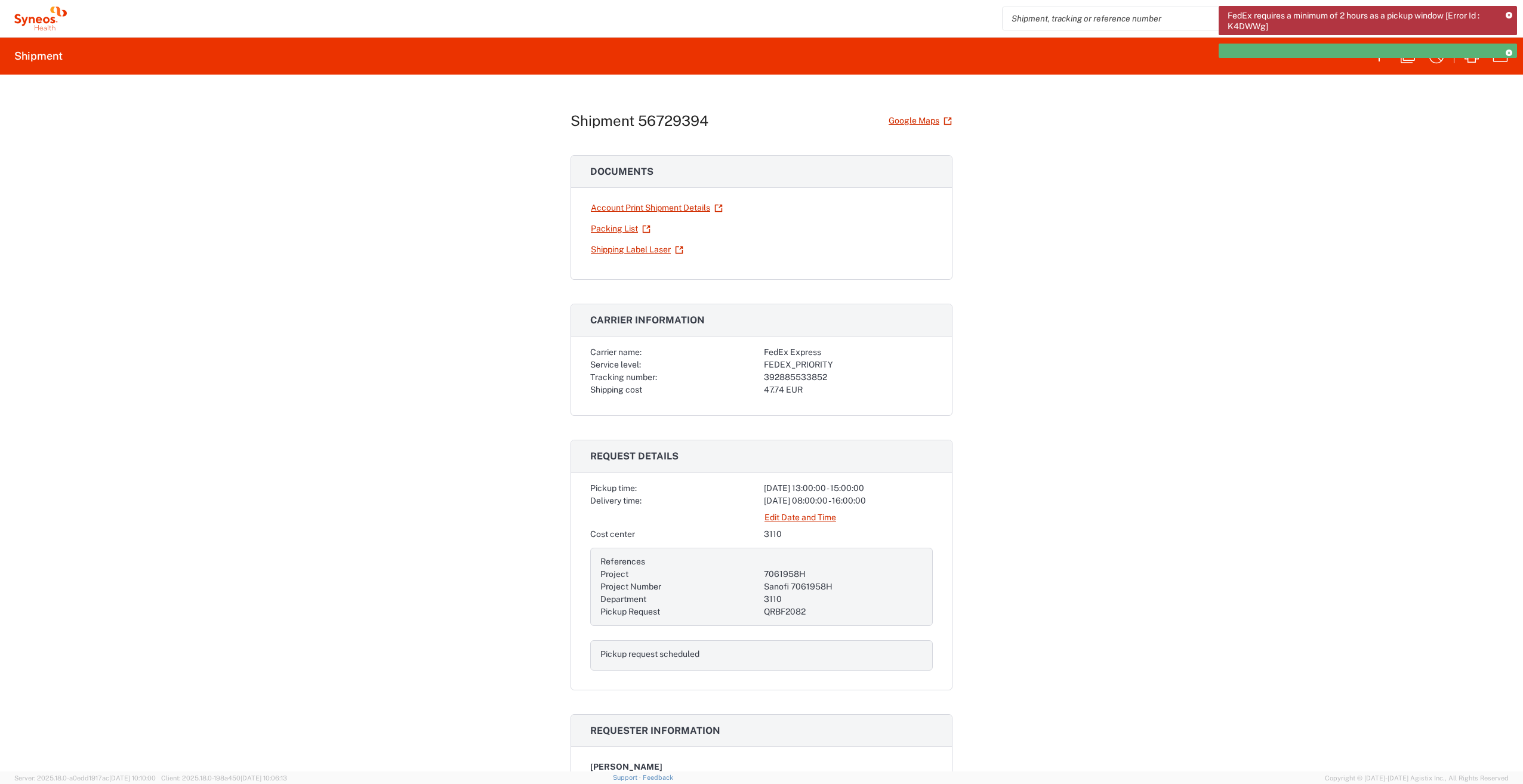
click at [1509, 13] on icon at bounding box center [1508, 15] width 6 height 6
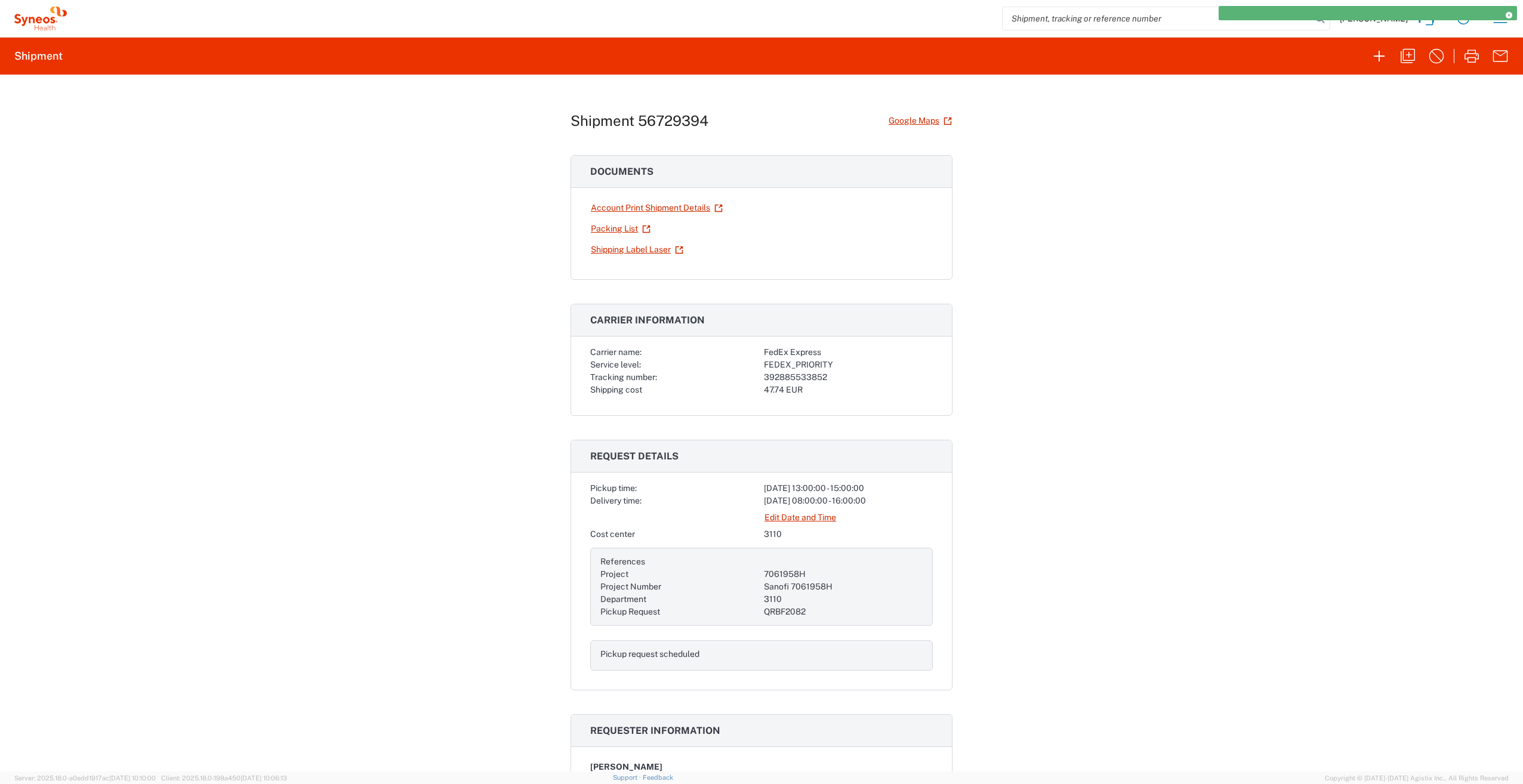
click at [1509, 13] on icon at bounding box center [1508, 15] width 6 height 6
click at [1470, 13] on icon at bounding box center [1463, 18] width 19 height 19
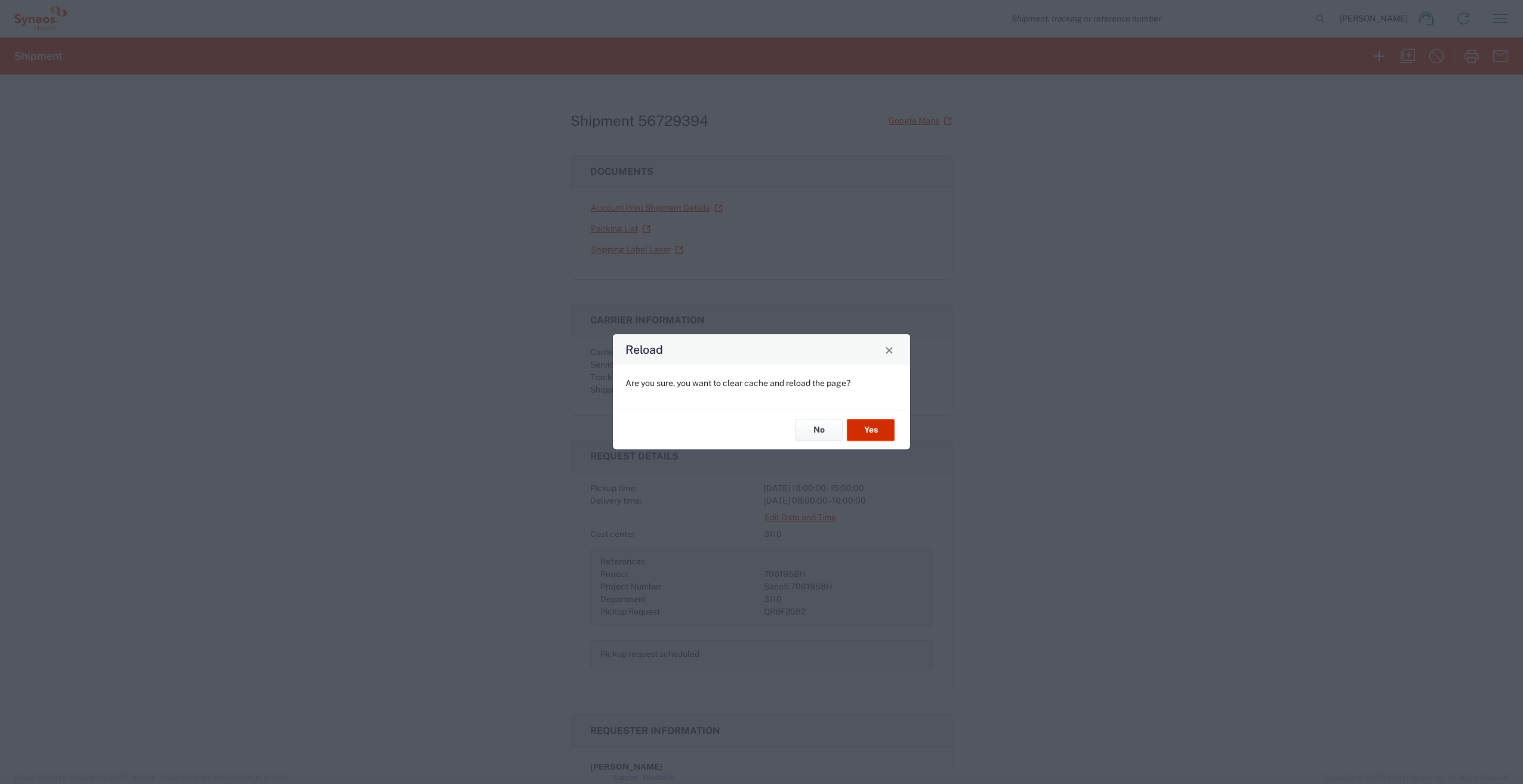
click at [873, 429] on button "Yes" at bounding box center [870, 430] width 48 height 22
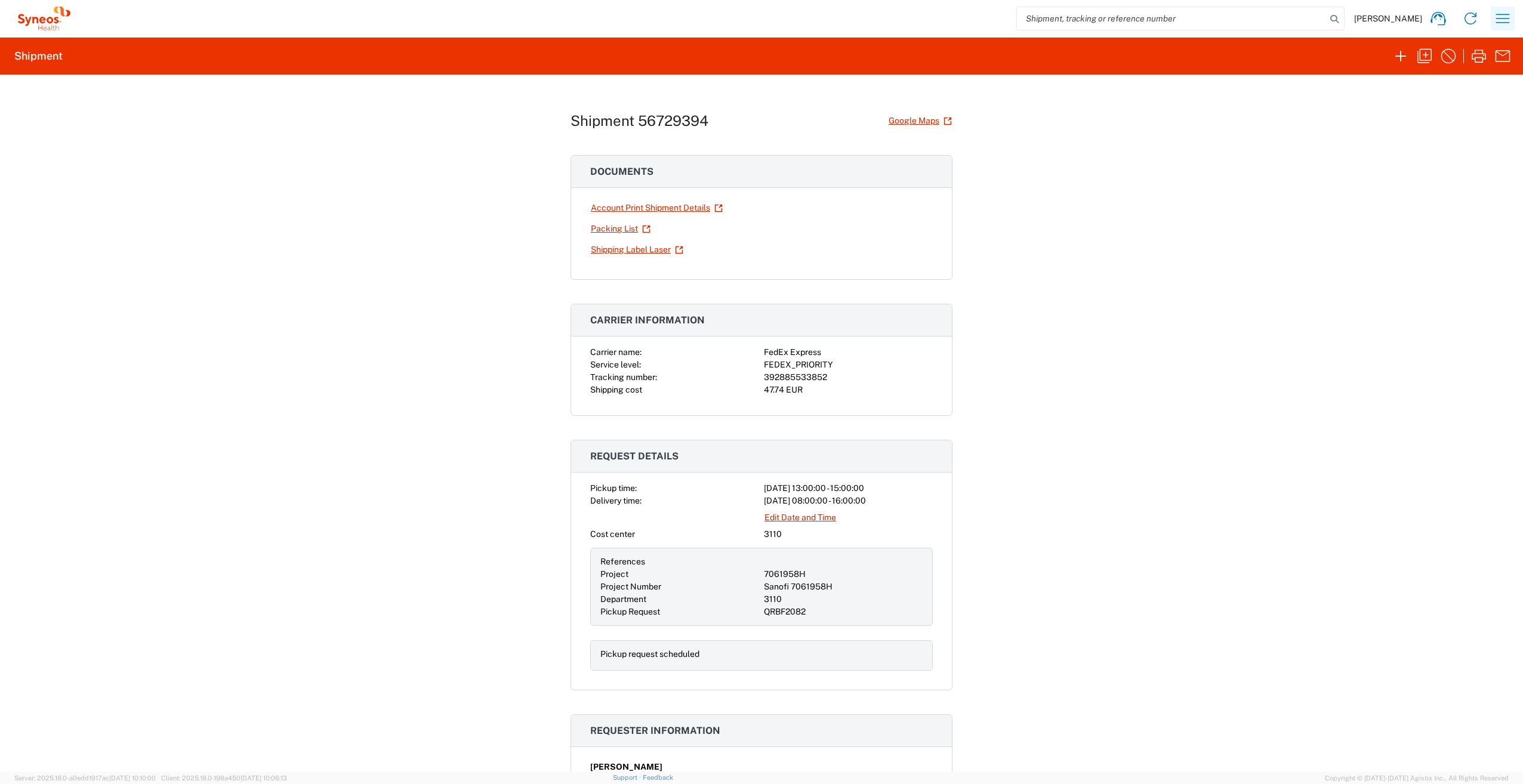
click at [1508, 24] on icon "button" at bounding box center [1502, 18] width 19 height 19
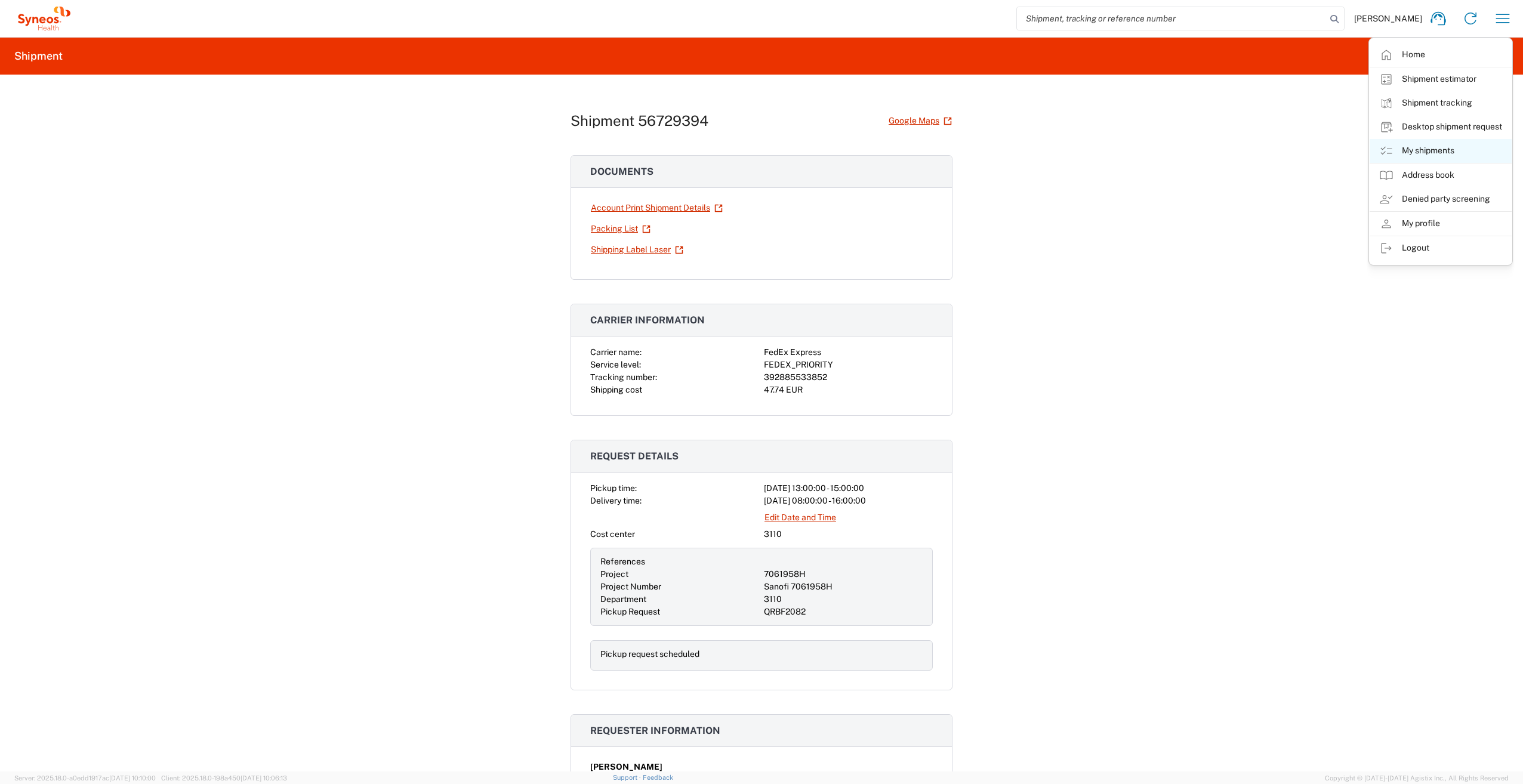
click at [1457, 150] on link "My shipments" at bounding box center [1440, 151] width 142 height 24
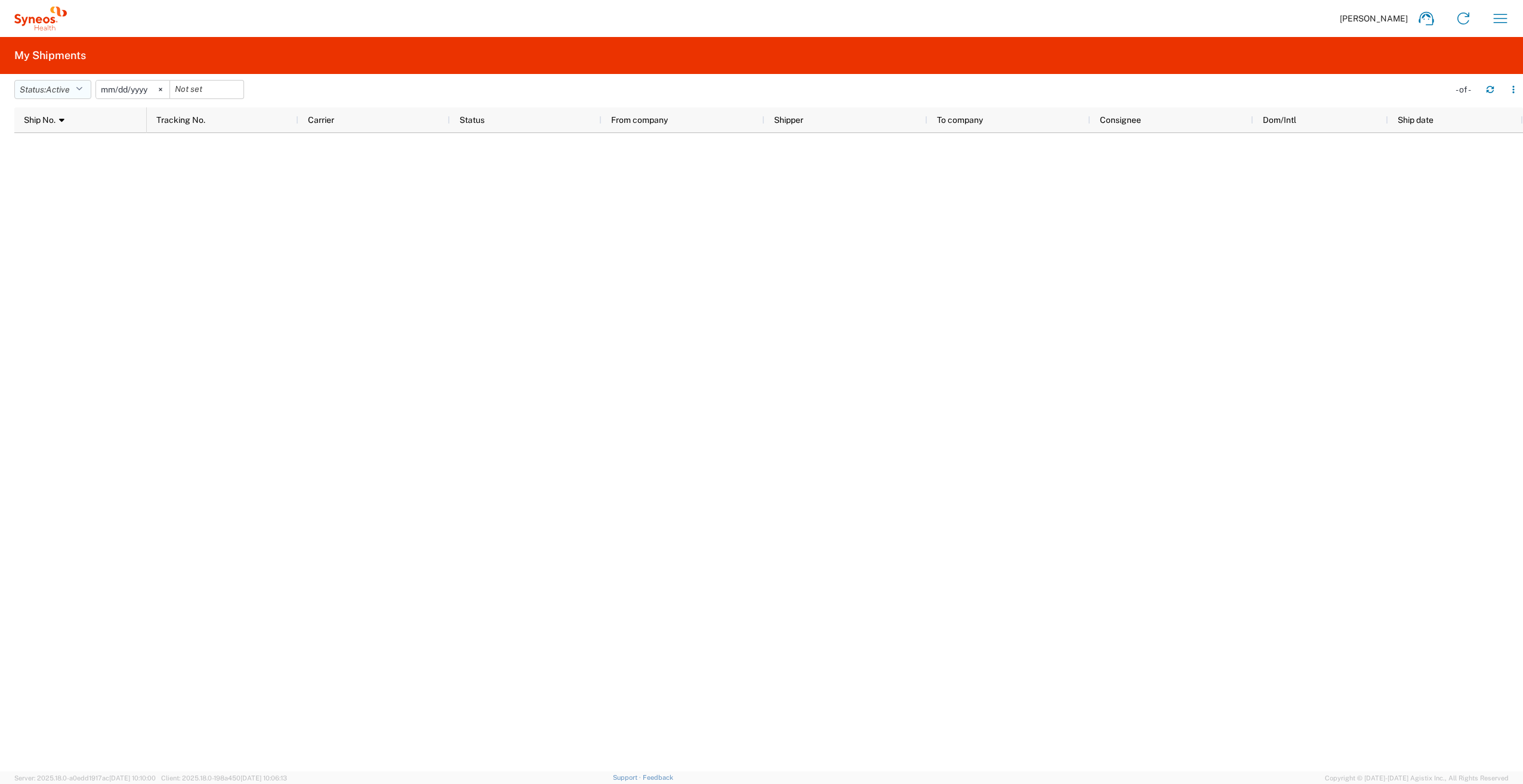
click at [79, 92] on button "Status: Active" at bounding box center [53, 89] width 77 height 19
click at [62, 152] on span "All" at bounding box center [84, 152] width 139 height 18
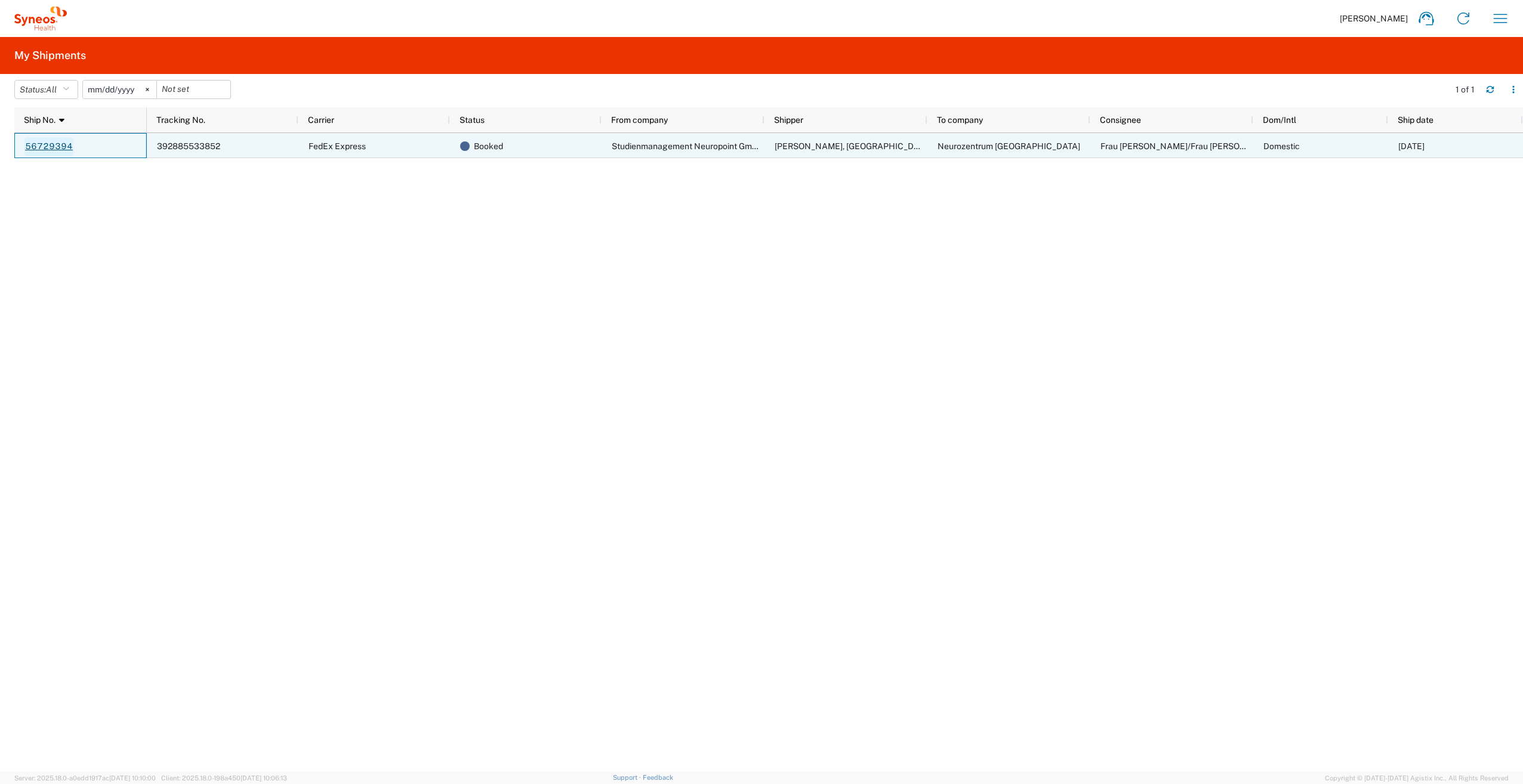
click at [55, 145] on link "56729394" at bounding box center [49, 146] width 49 height 19
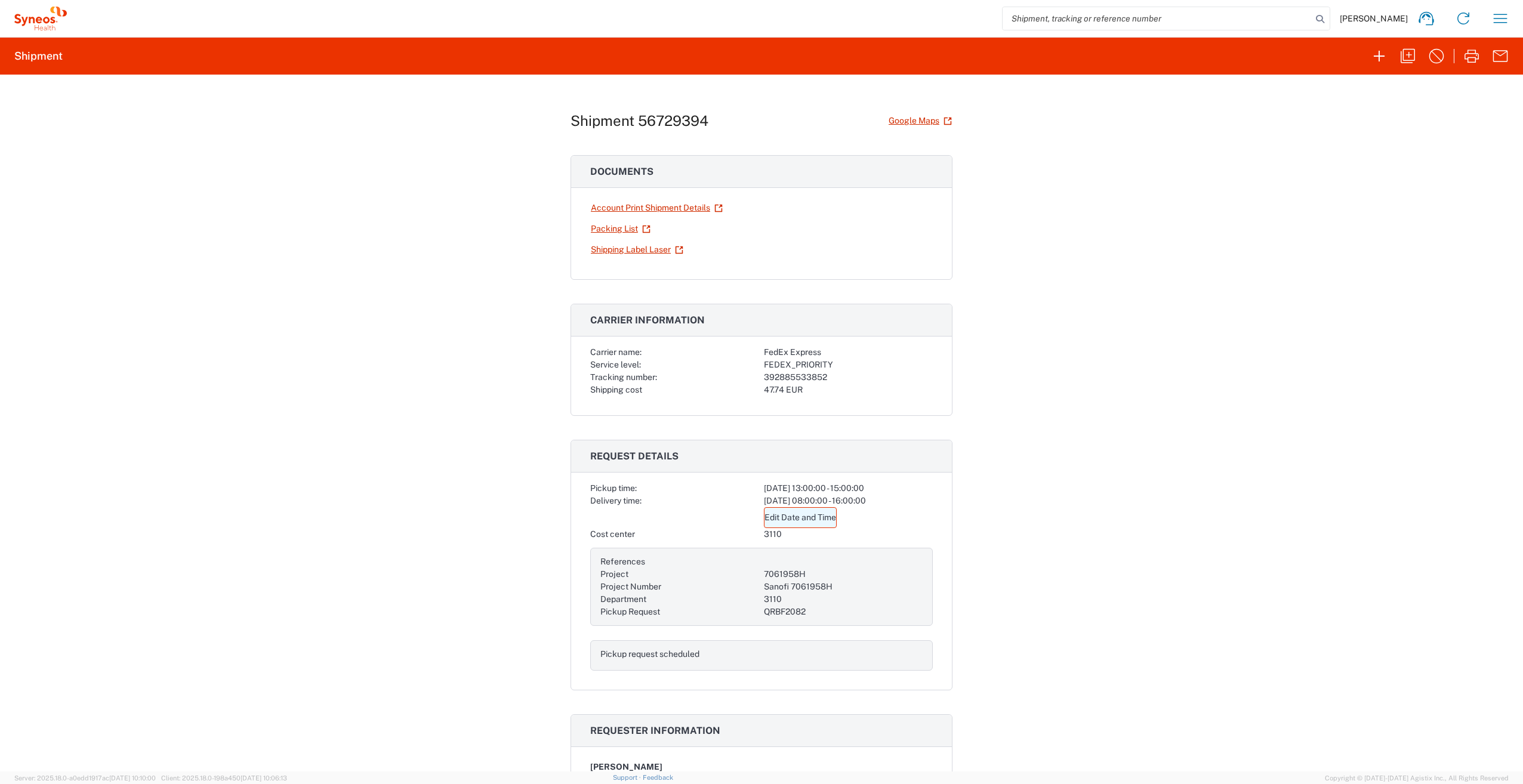
click at [806, 515] on link "Edit Date and Time" at bounding box center [801, 517] width 73 height 21
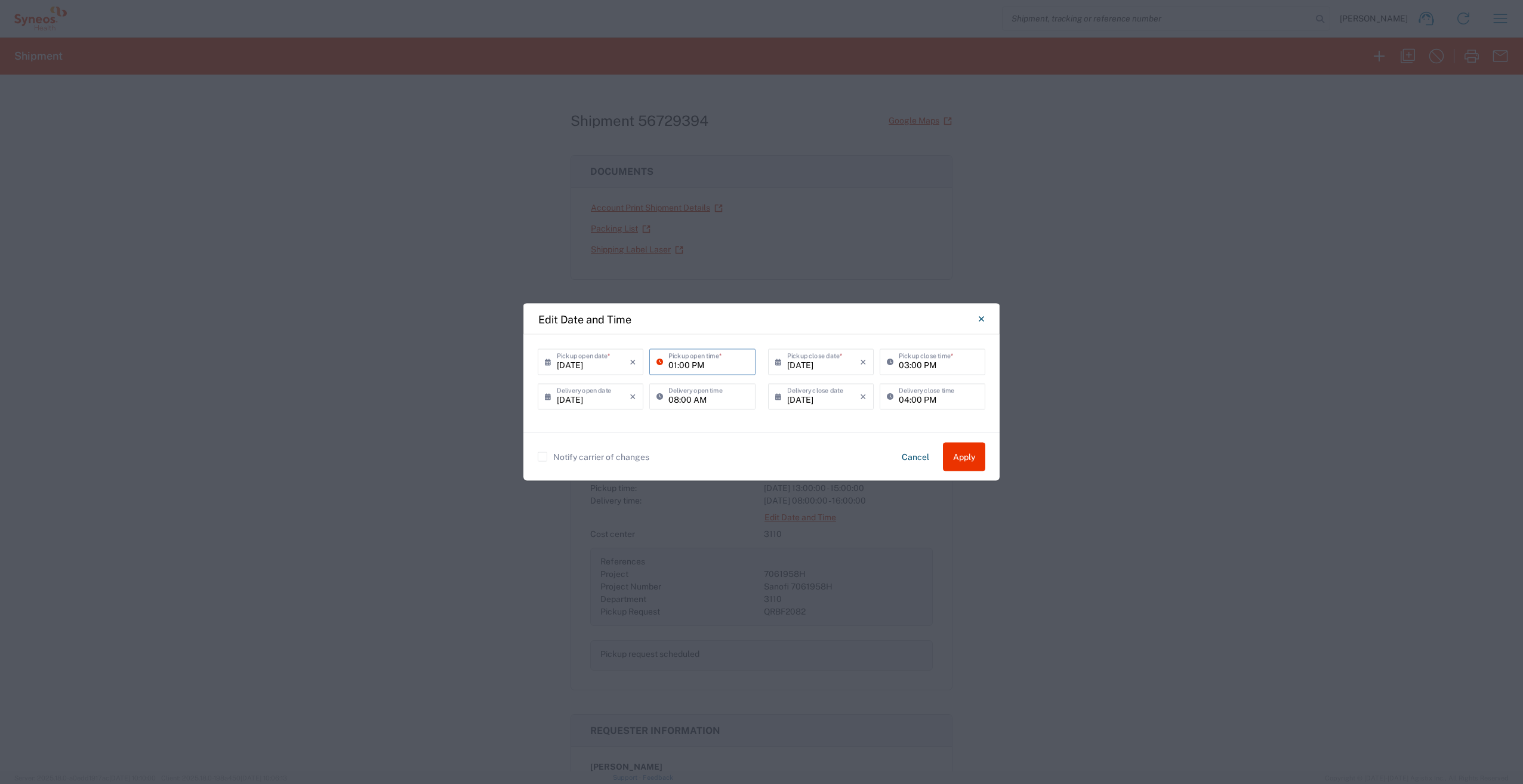
click at [676, 366] on input "01:00 PM" at bounding box center [708, 361] width 79 height 21
click at [685, 366] on input "02:00 PM" at bounding box center [708, 361] width 79 height 21
type input "02:10 PM"
click at [917, 365] on input "03:00 PM" at bounding box center [938, 361] width 79 height 21
click at [918, 364] on input "03:00 PM" at bounding box center [938, 361] width 79 height 21
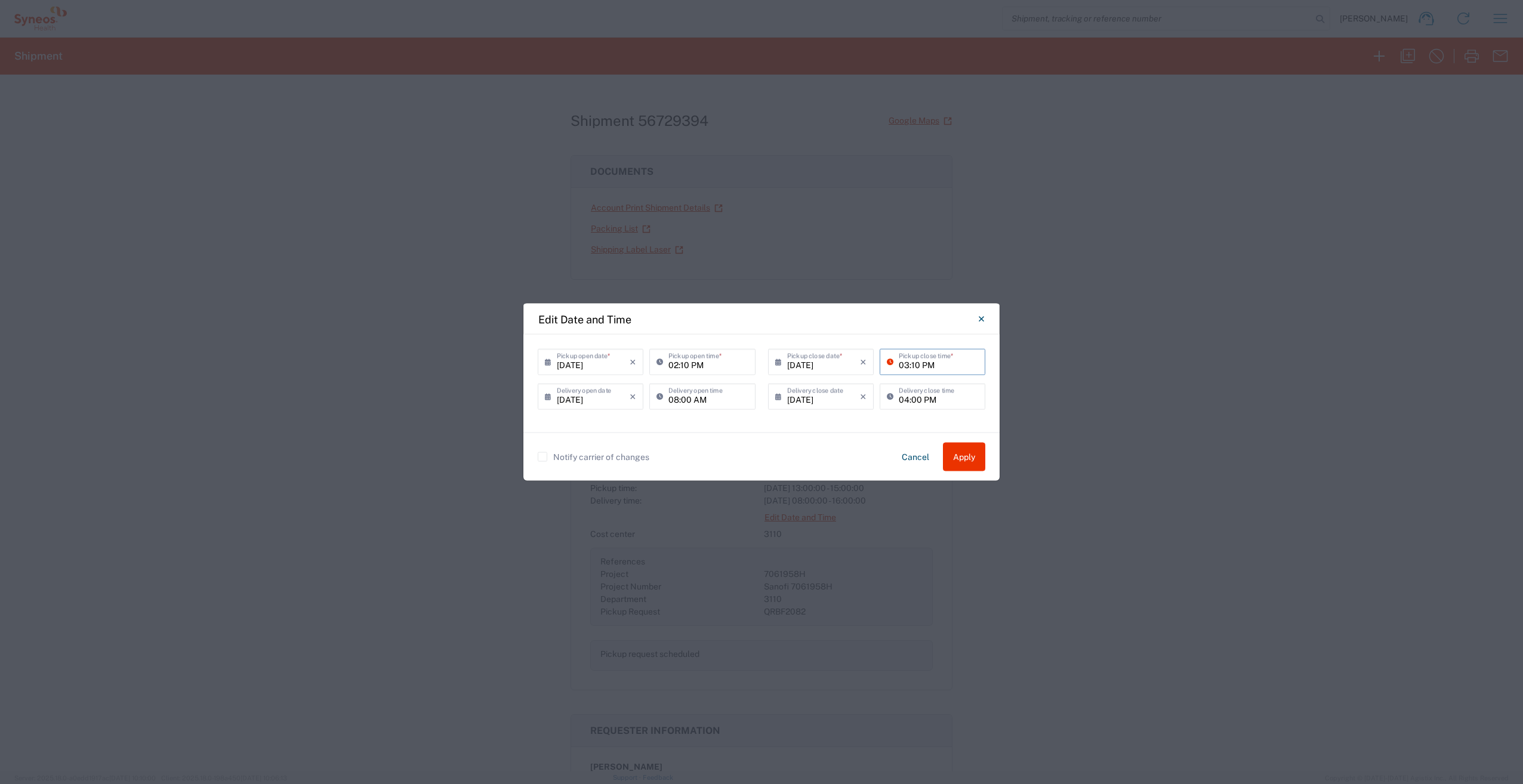
click at [909, 365] on input "03:10 PM" at bounding box center [938, 361] width 79 height 21
type input "04:10 PM"
click at [904, 419] on div "09/05/2025 × Pickup open date * Cancel Apply 02:10 PM Pickup open time * 09/05/…" at bounding box center [762, 384] width 477 height 98
click at [968, 456] on button "Apply" at bounding box center [964, 457] width 43 height 29
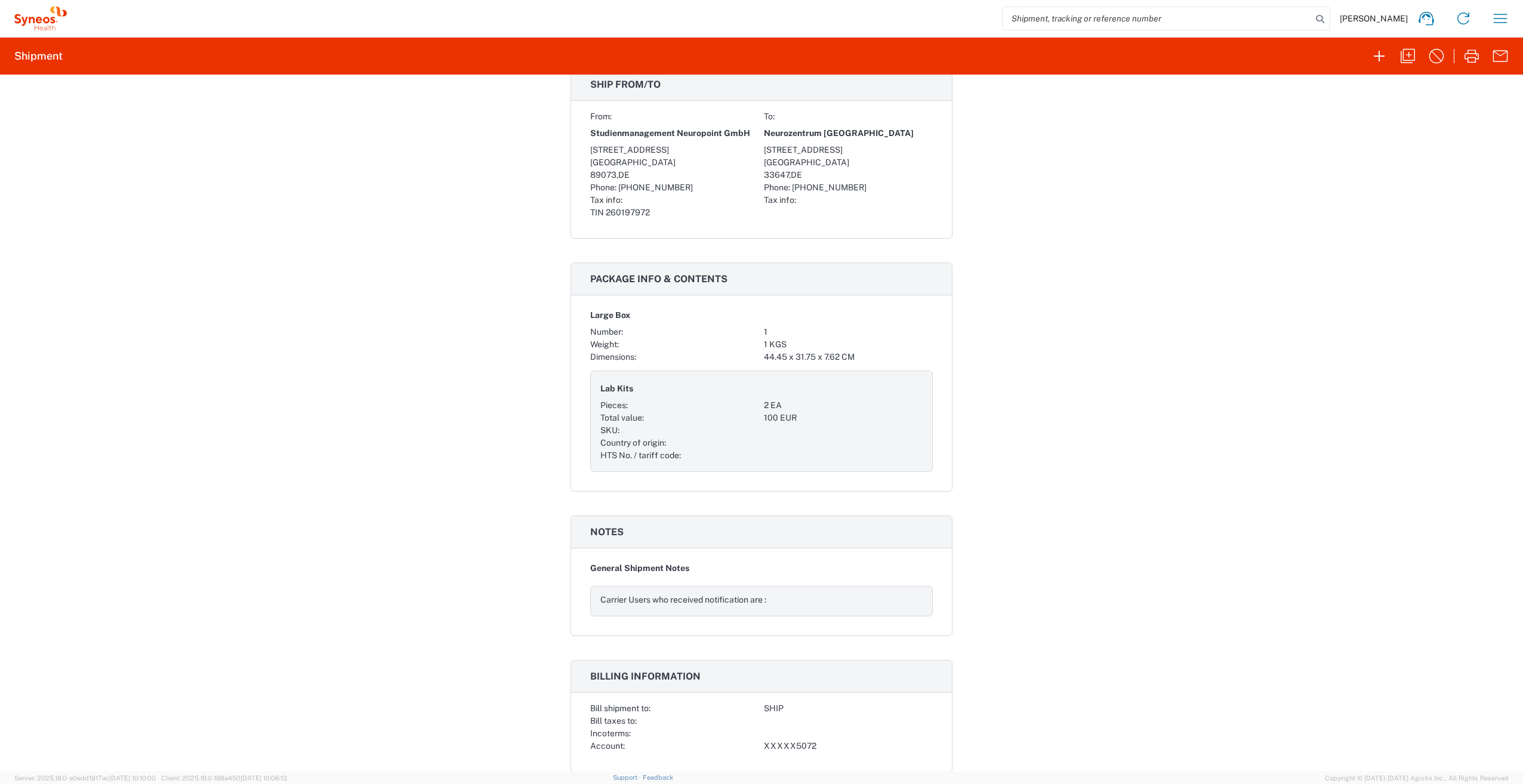
scroll to position [779, 0]
click at [1465, 20] on icon at bounding box center [1463, 18] width 19 height 19
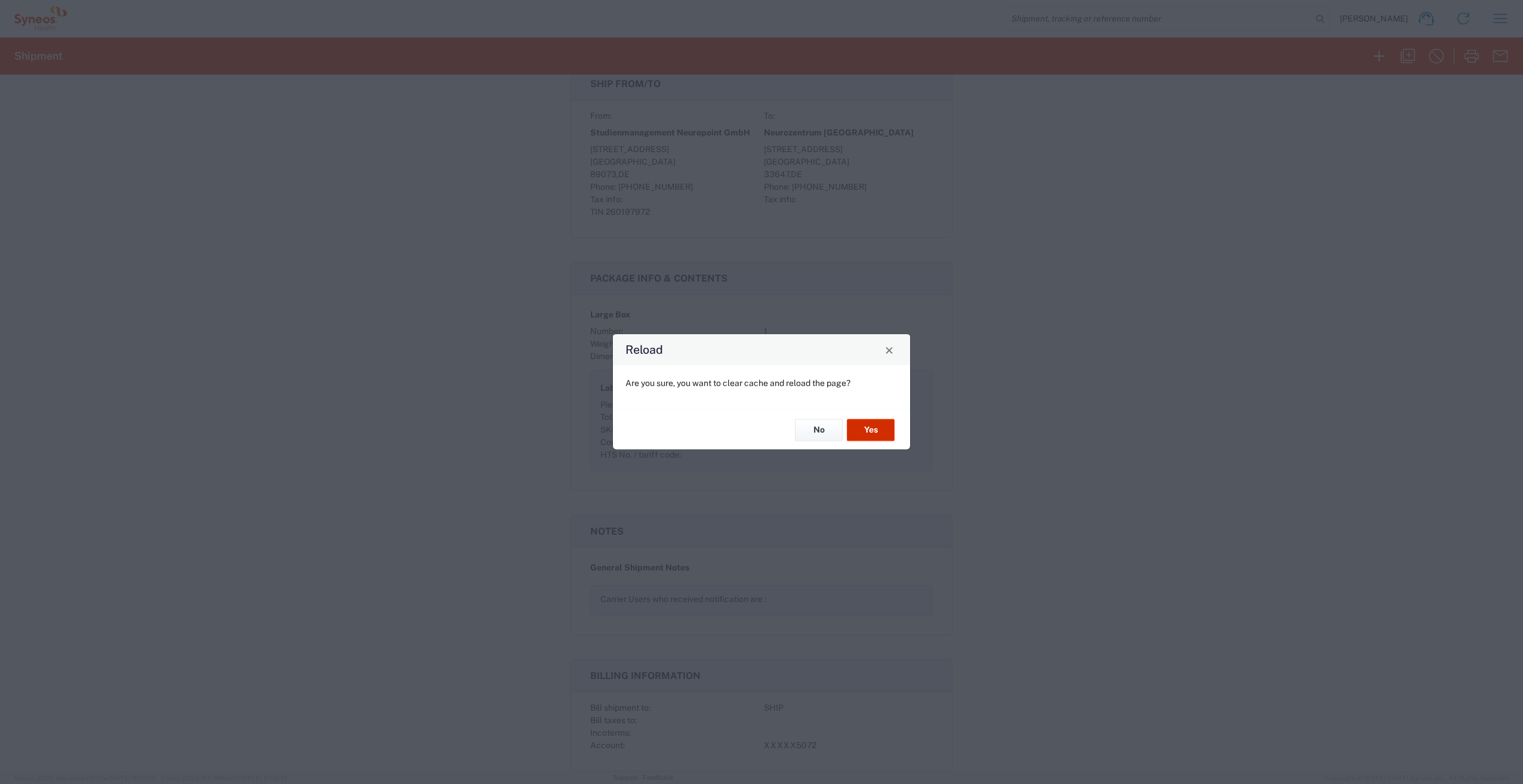
click at [872, 425] on button "Yes" at bounding box center [870, 430] width 48 height 22
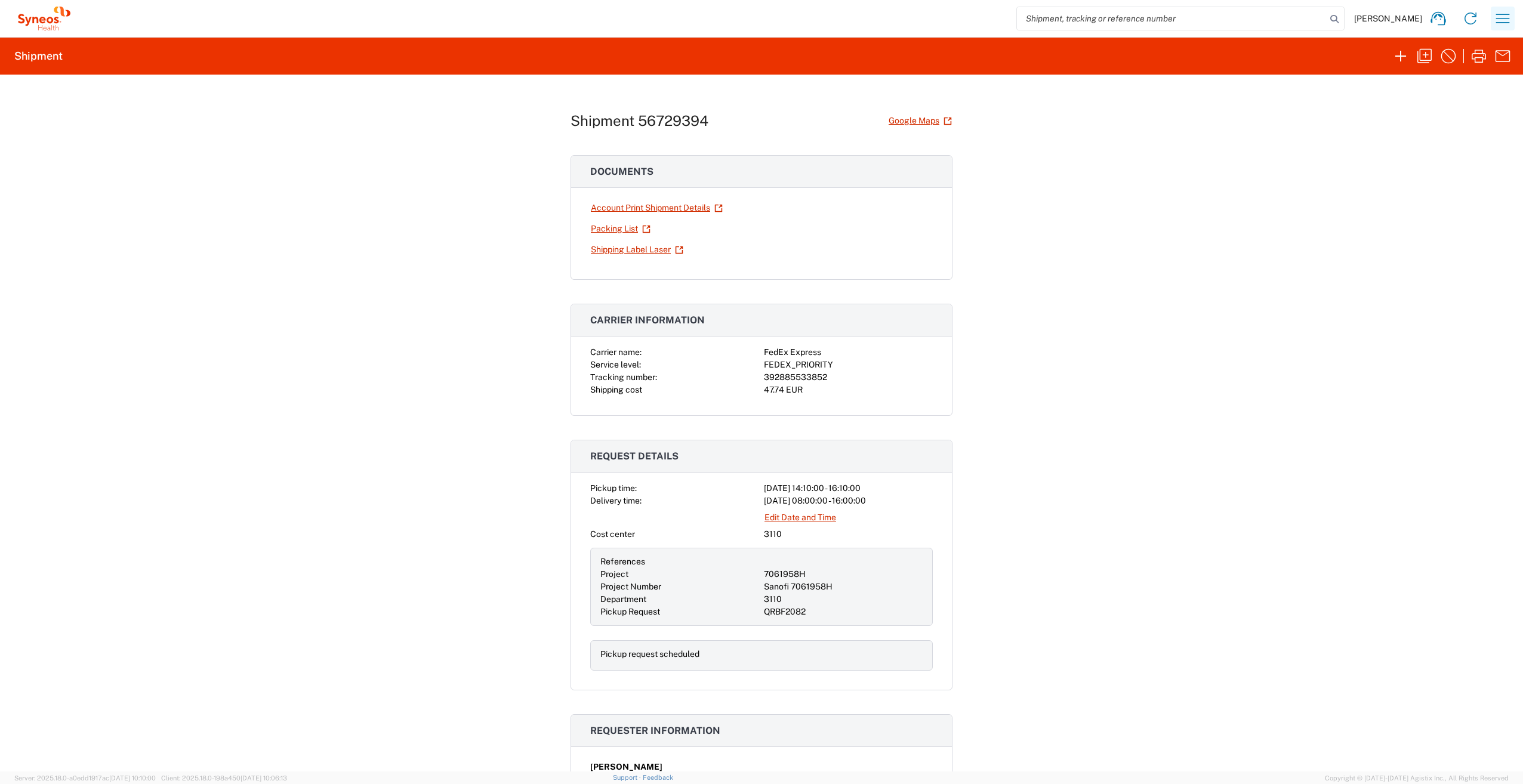
click at [1508, 25] on icon "button" at bounding box center [1502, 18] width 19 height 19
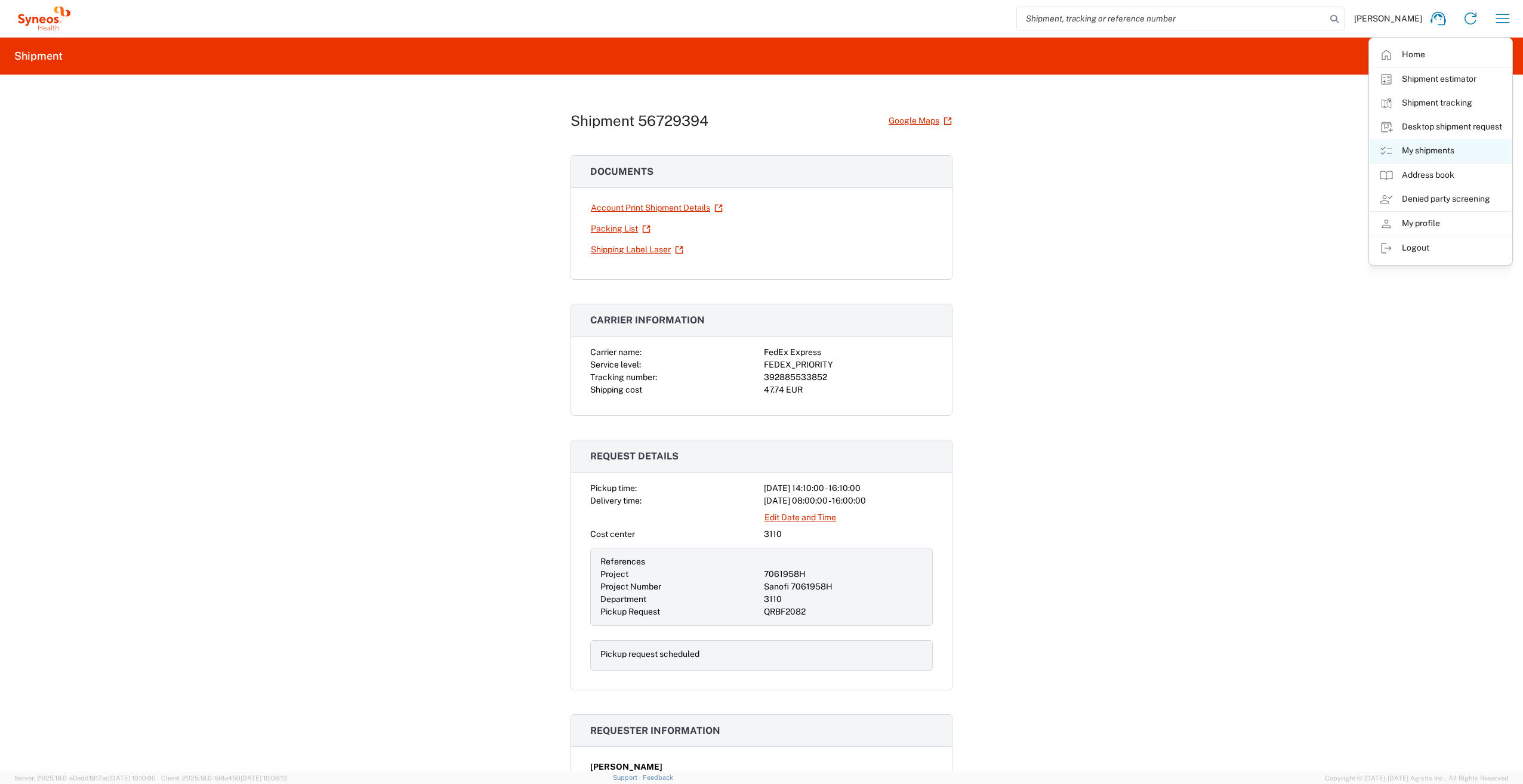
click at [1461, 152] on link "My shipments" at bounding box center [1440, 151] width 142 height 24
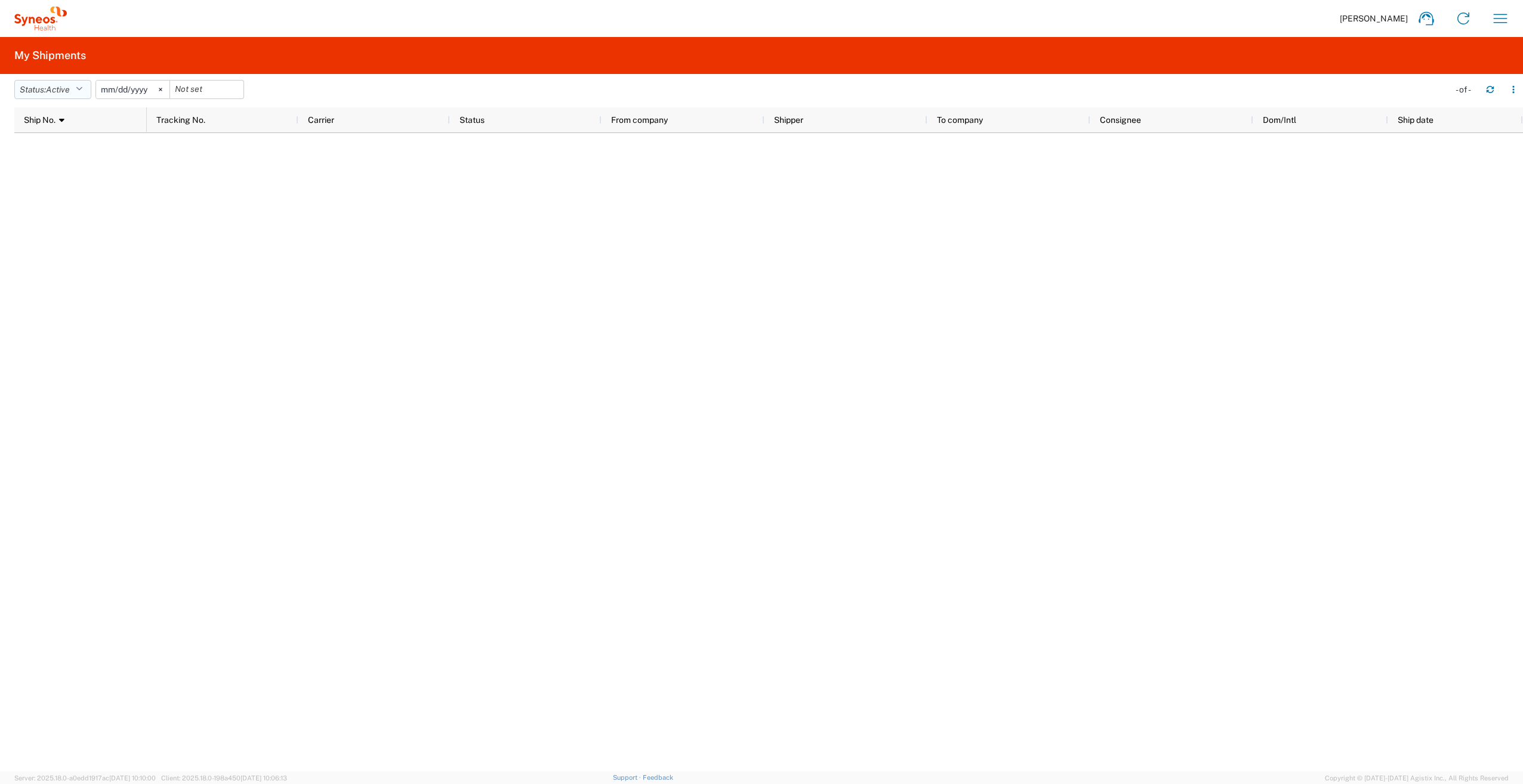
click at [79, 90] on button "Status: Active" at bounding box center [53, 89] width 77 height 19
click at [52, 174] on span "Denied" at bounding box center [84, 175] width 139 height 18
click at [83, 90] on icon "button" at bounding box center [81, 89] width 6 height 8
click at [90, 209] on span "Canceled" at bounding box center [84, 207] width 139 height 18
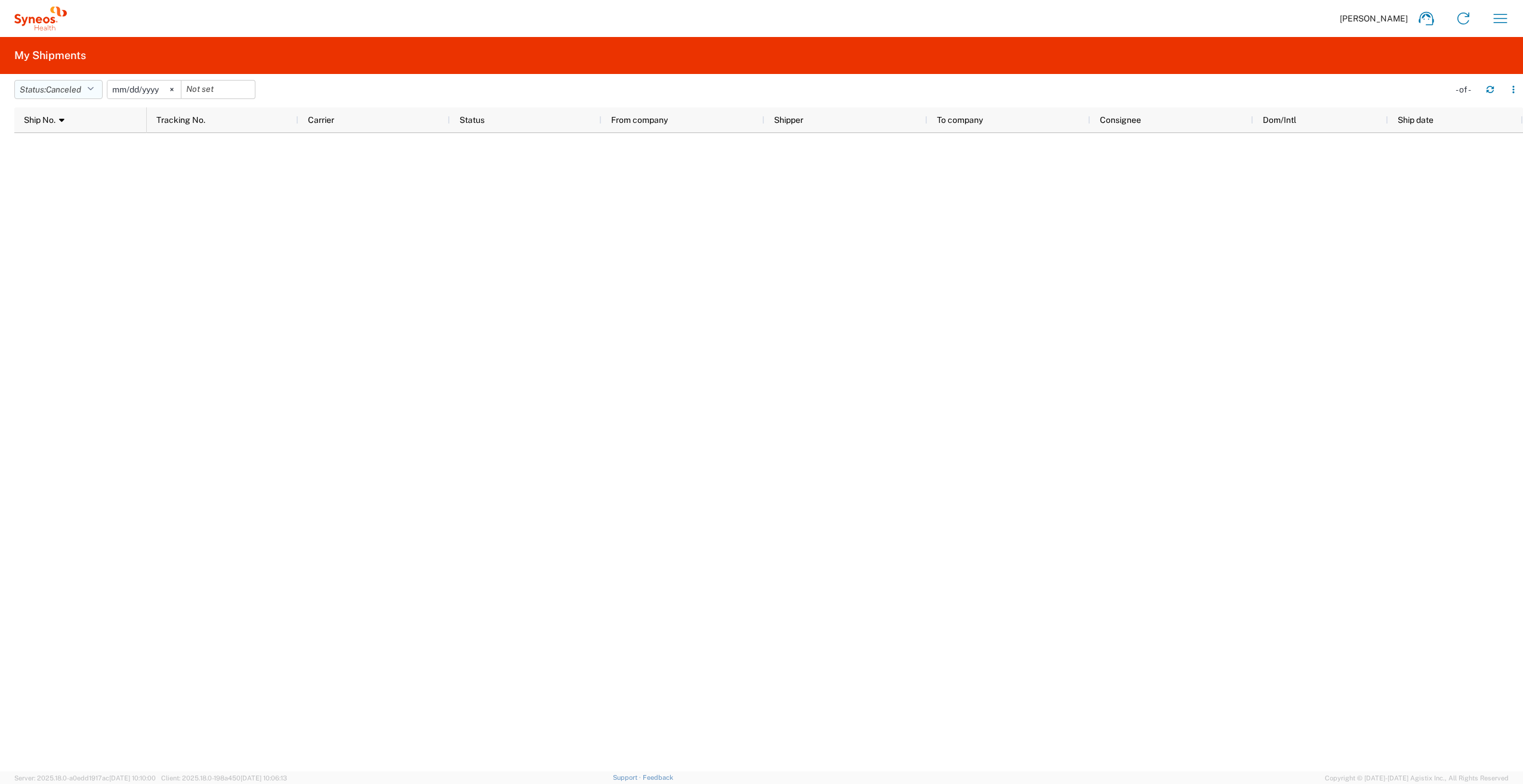
click at [93, 90] on icon "button" at bounding box center [90, 89] width 6 height 8
click at [84, 152] on span "All" at bounding box center [84, 152] width 139 height 18
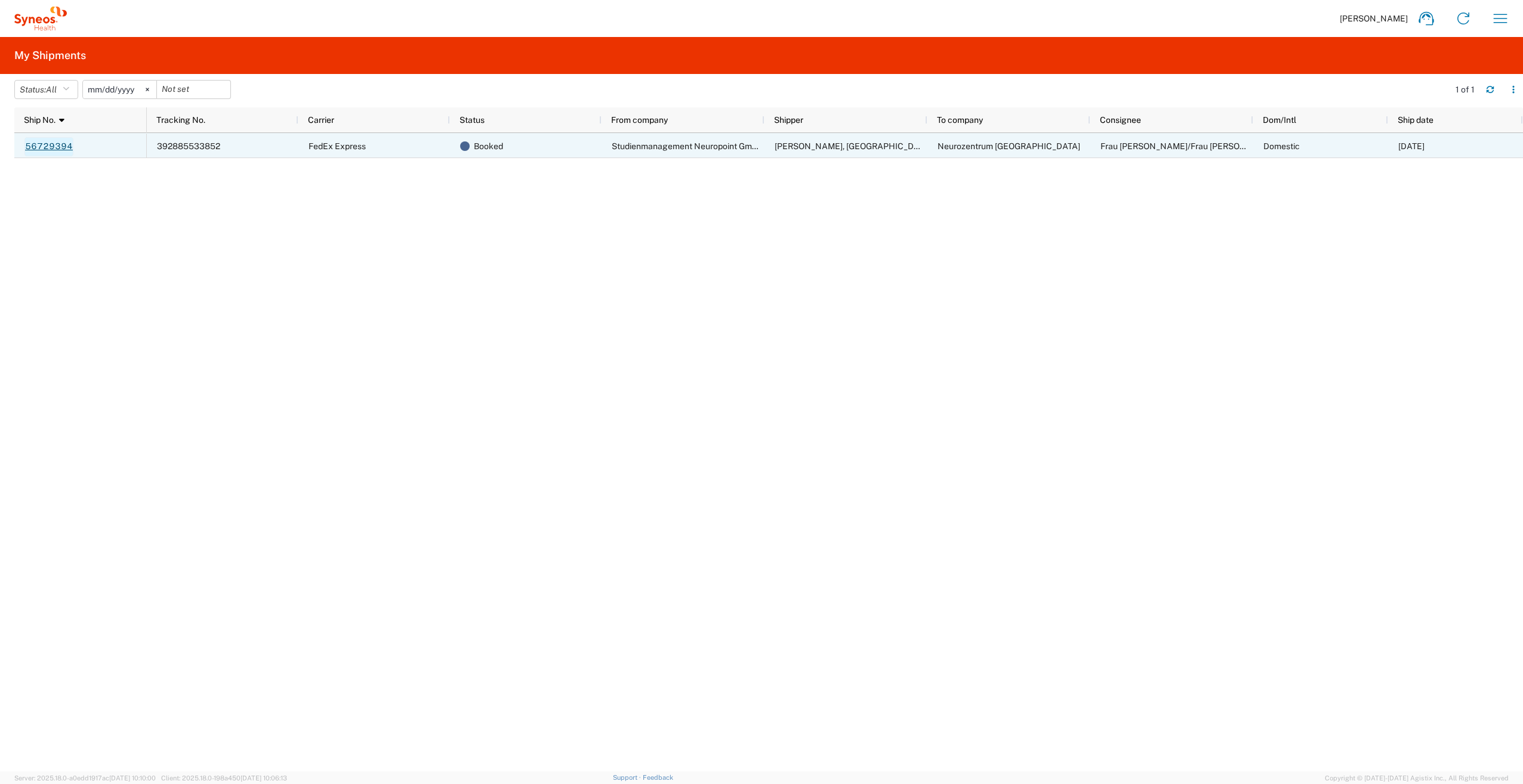
click at [56, 147] on link "56729394" at bounding box center [49, 146] width 49 height 19
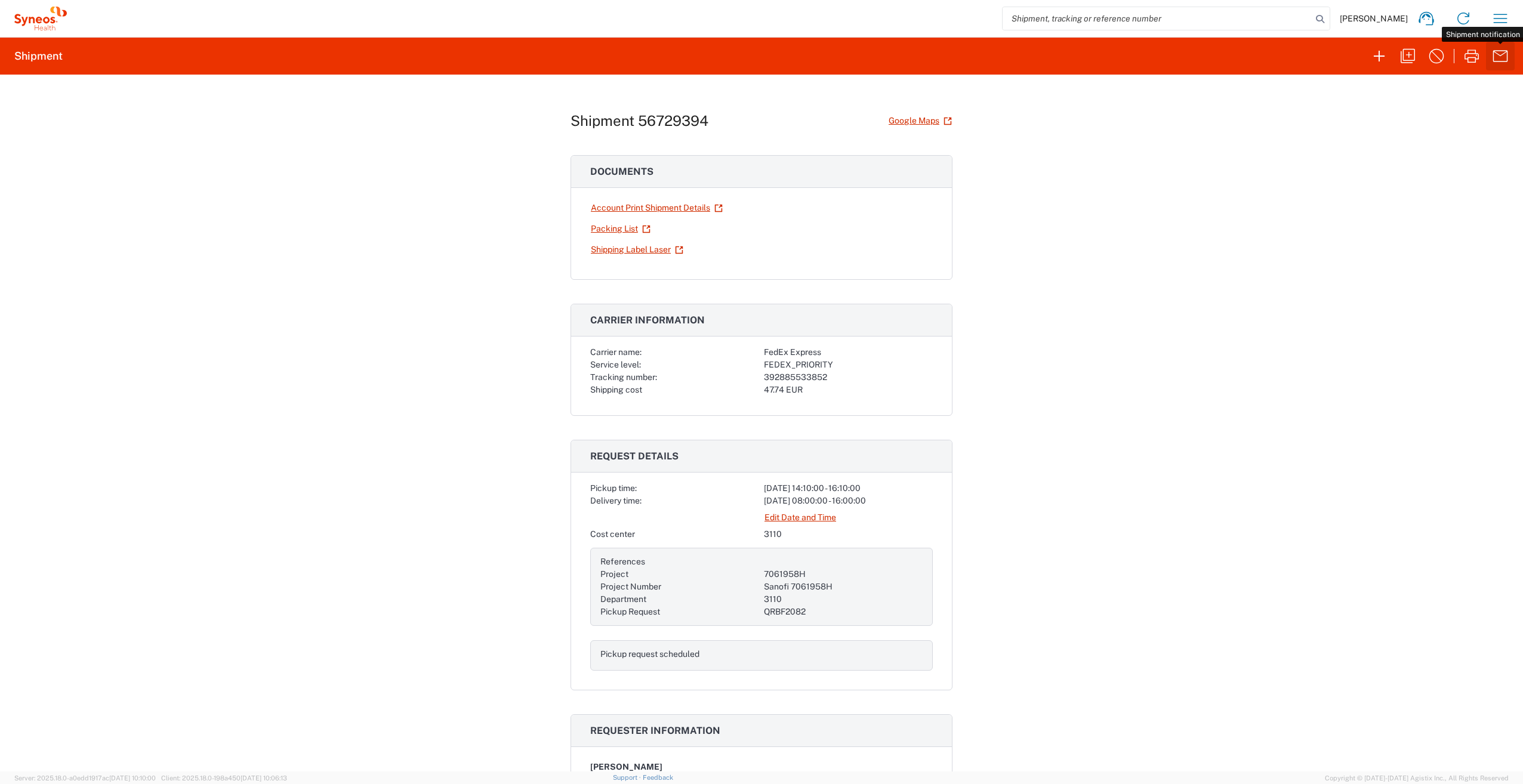
click at [1498, 57] on icon "button" at bounding box center [1500, 55] width 19 height 19
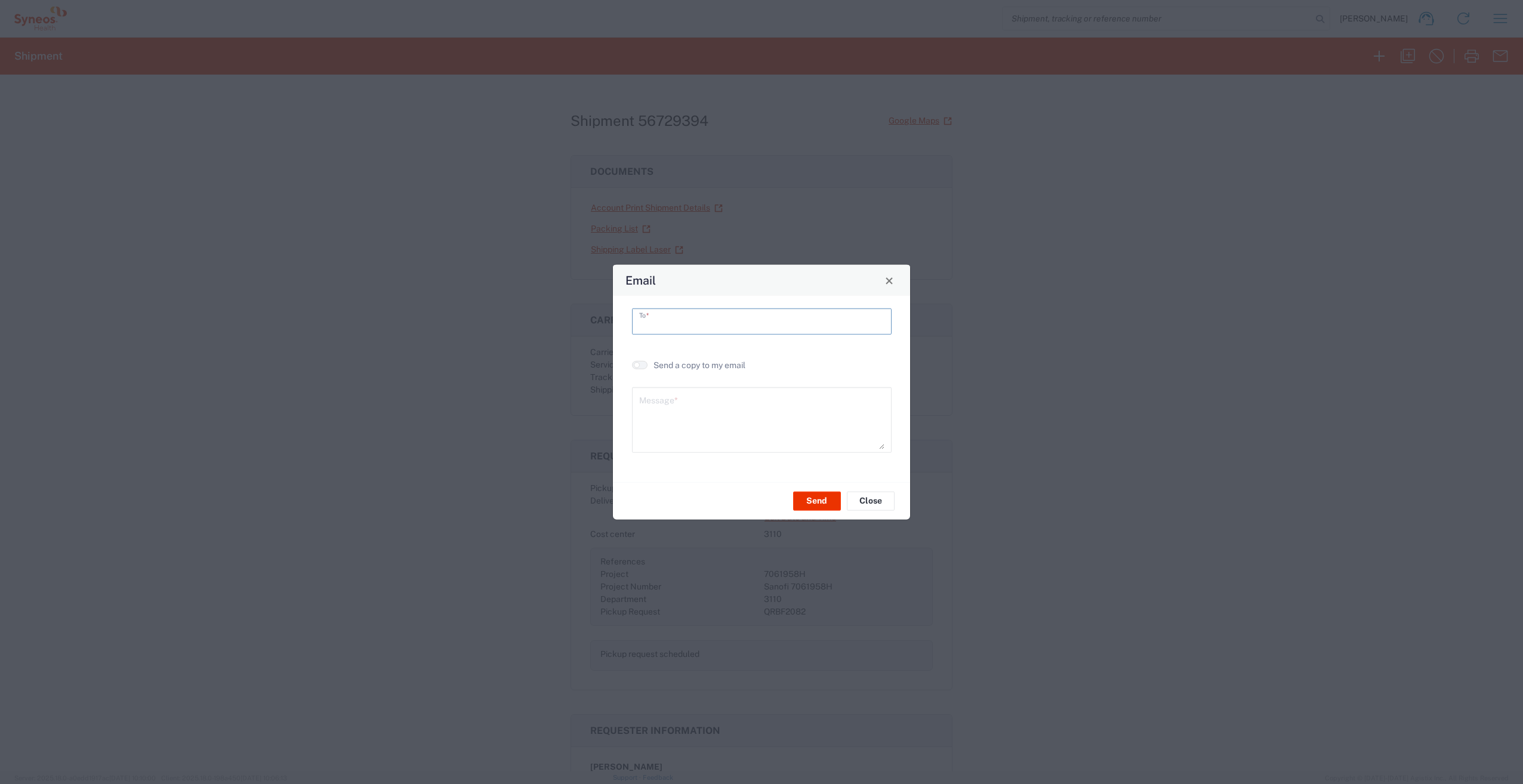
click at [709, 325] on input "text" at bounding box center [762, 320] width 245 height 21
click at [709, 325] on input "[PERSON_NAME][EMAIL_ADDRESS][PERSON_NAME][DOMAIN_NAME]" at bounding box center [762, 320] width 245 height 21
type input "[PERSON_NAME][EMAIL_ADDRESS][PERSON_NAME][DOMAIN_NAME]"
click at [824, 501] on button "Send" at bounding box center [817, 500] width 48 height 19
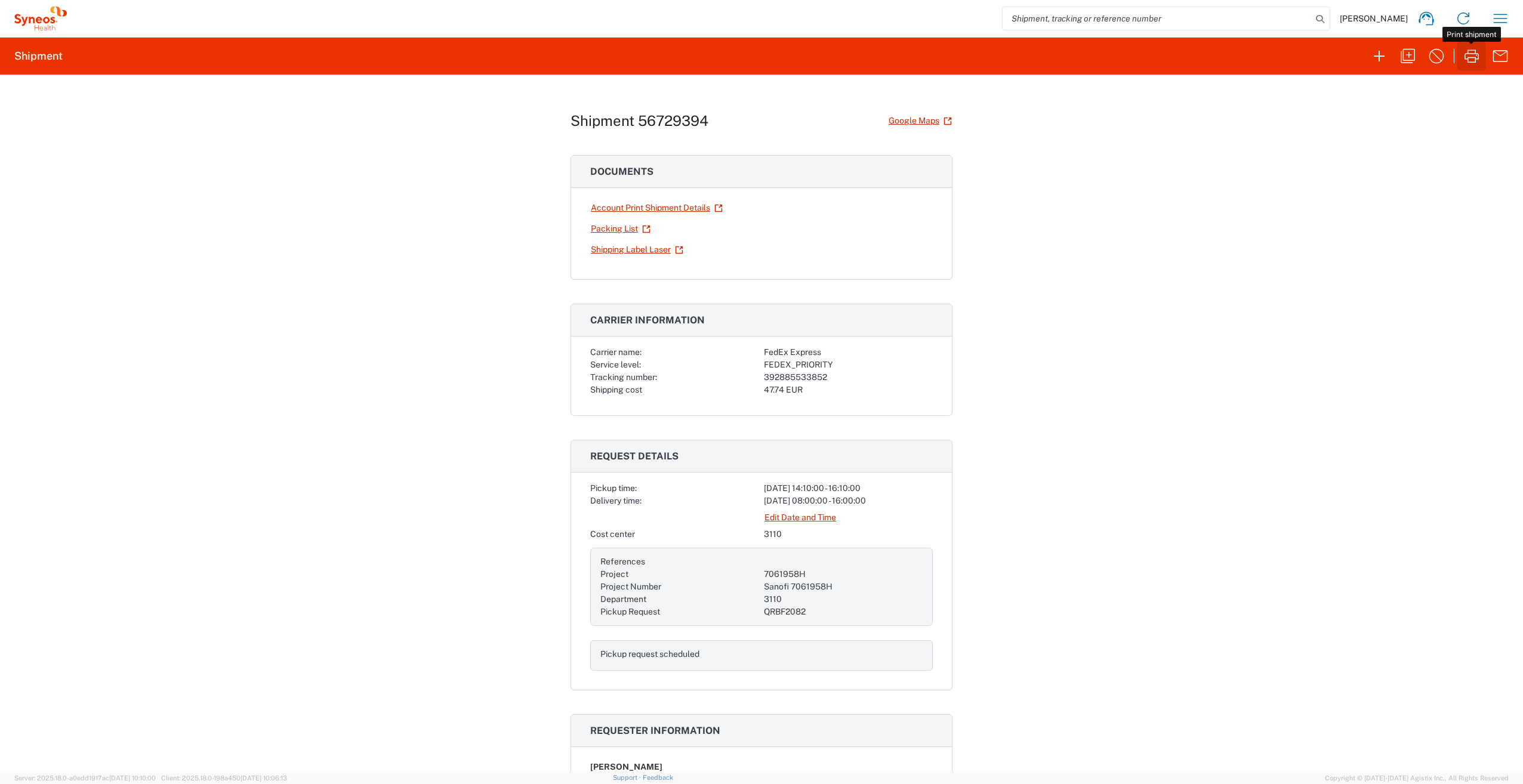
click at [1470, 60] on icon "button" at bounding box center [1471, 55] width 19 height 19
